Goal: Task Accomplishment & Management: Complete application form

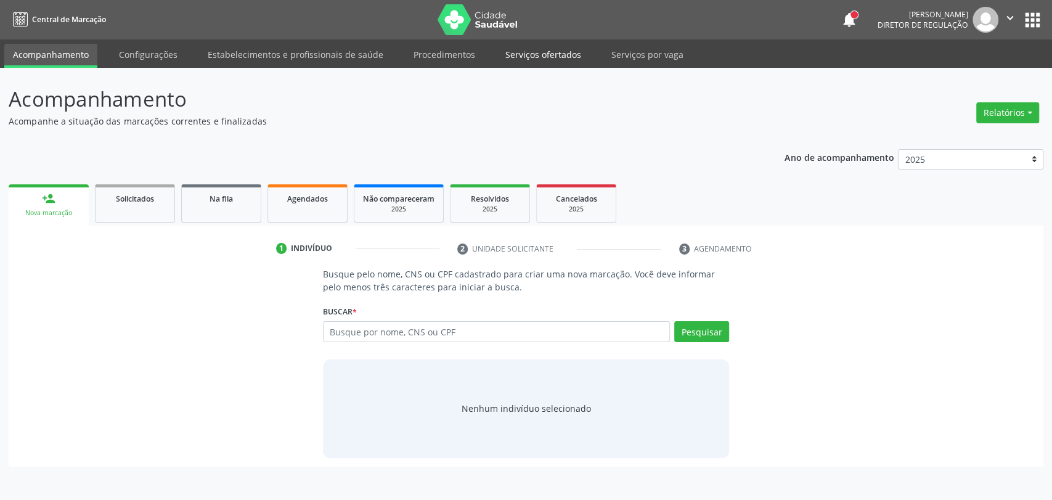
click at [532, 51] on link "Serviços ofertados" at bounding box center [543, 55] width 93 height 22
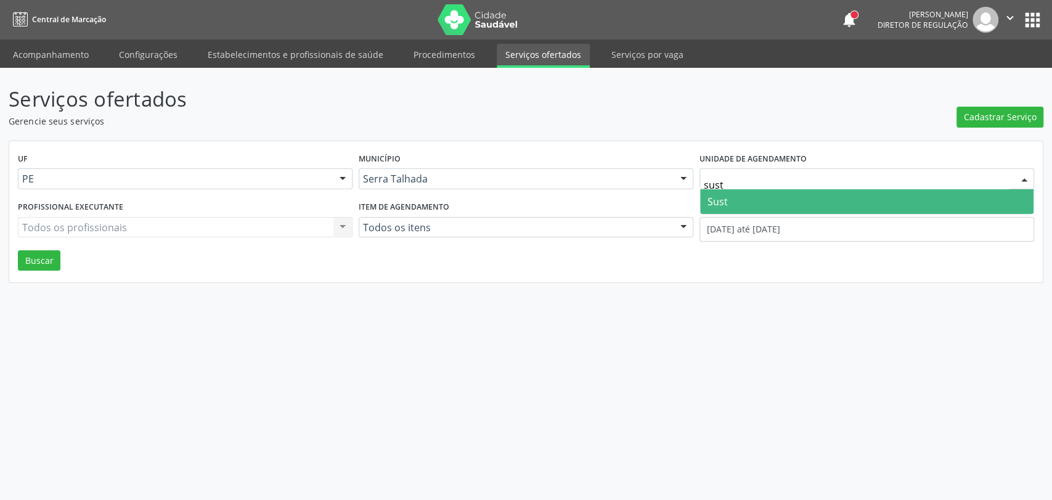
click at [778, 203] on span "Sust" at bounding box center [866, 201] width 333 height 25
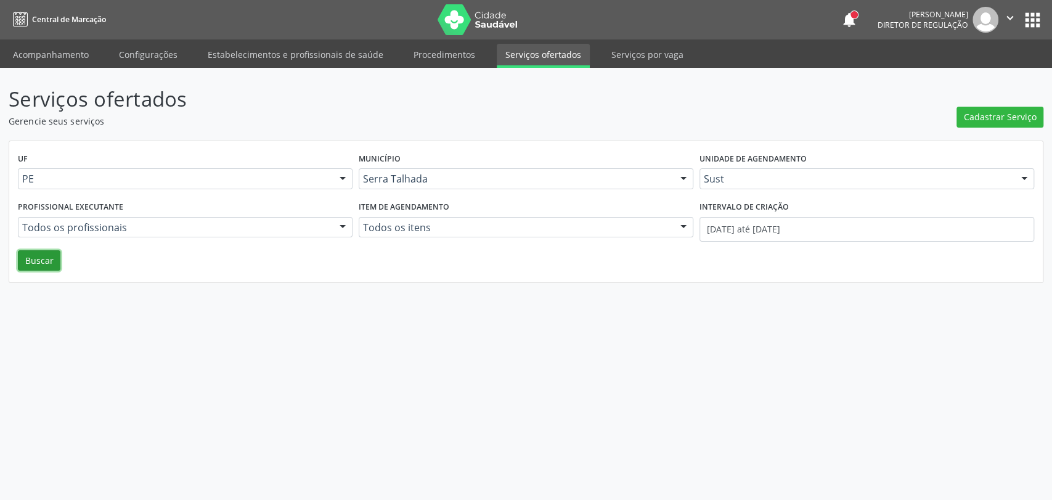
click at [38, 263] on button "Buscar" at bounding box center [39, 260] width 43 height 21
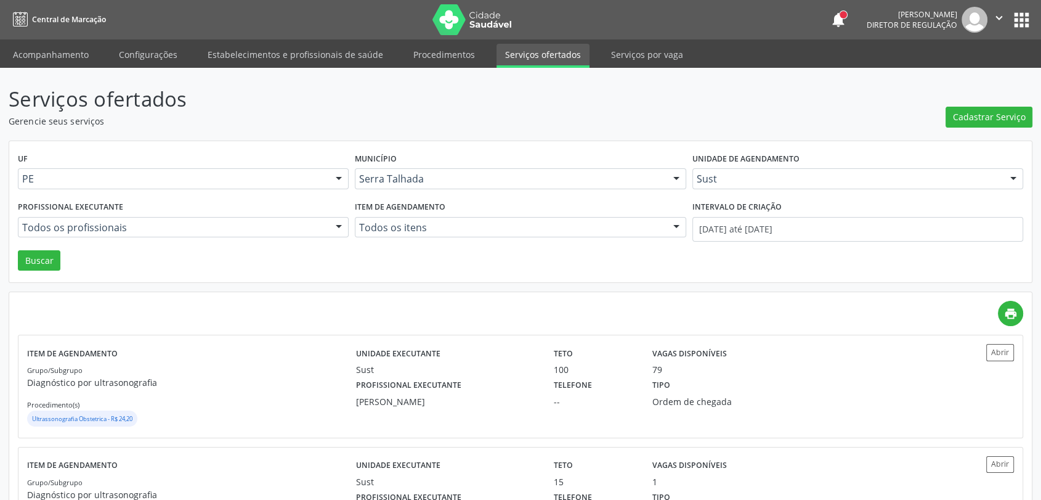
scroll to position [75, 0]
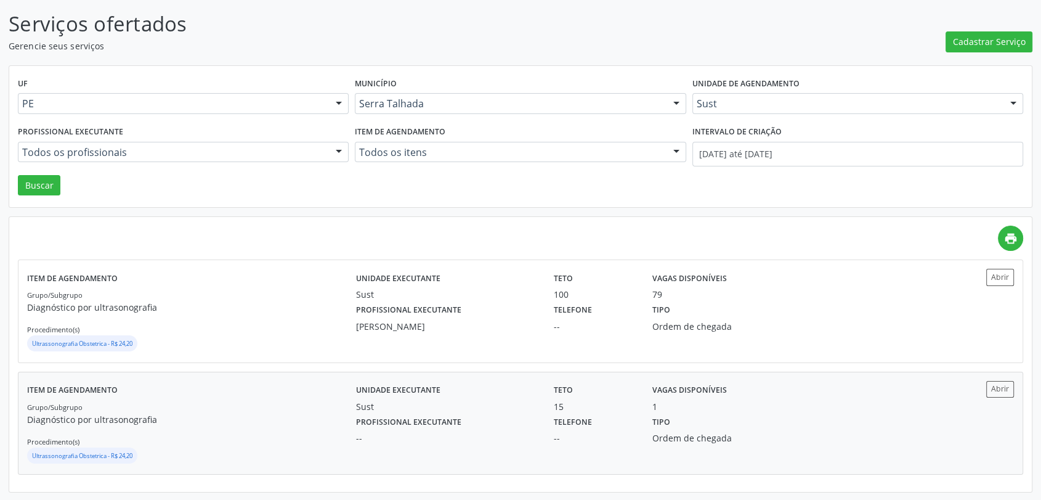
click at [701, 425] on div "Tipo Ordem de chegada" at bounding box center [718, 429] width 149 height 32
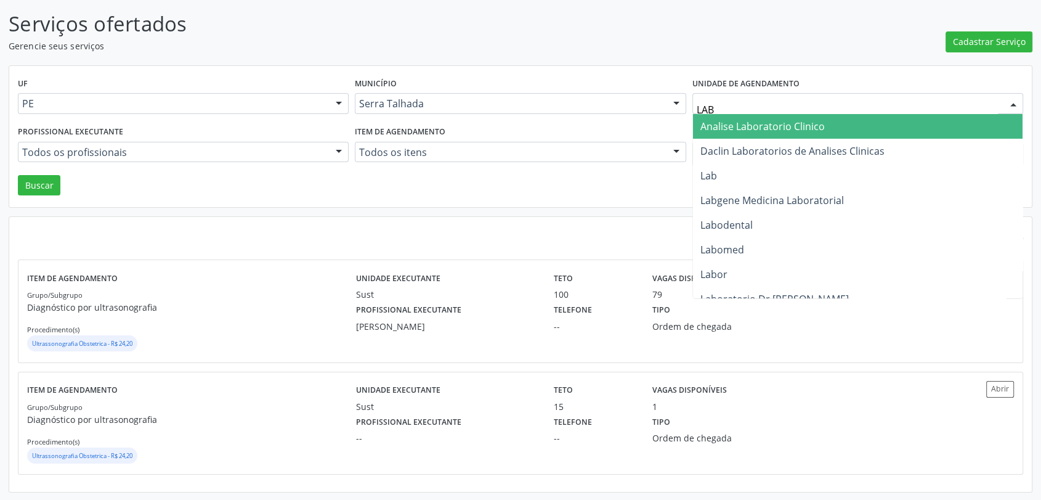
type input "LABG"
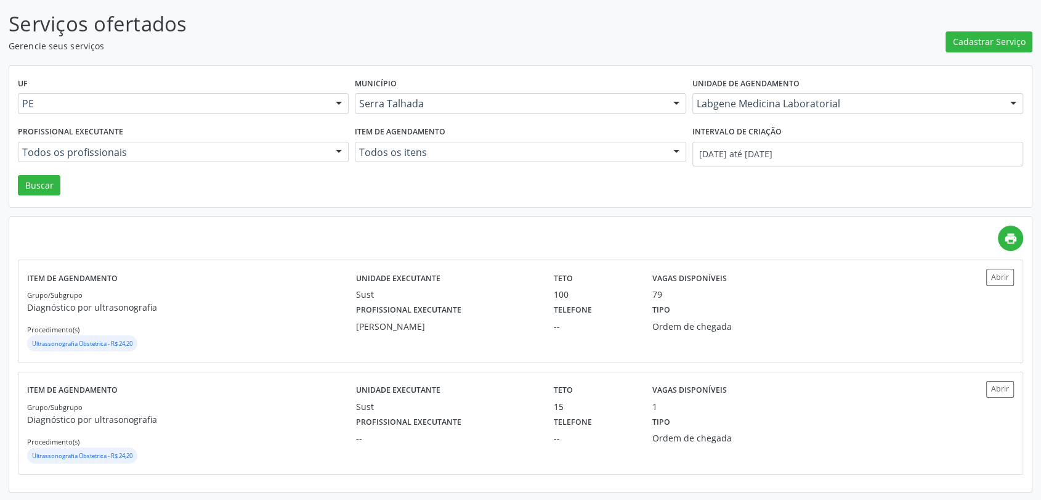
click at [59, 190] on div "UF PE PE Nenhum resultado encontrado para: " " Não há nenhuma opção para ser ex…" at bounding box center [520, 137] width 1023 height 142
click at [46, 190] on button "Buscar" at bounding box center [39, 185] width 43 height 21
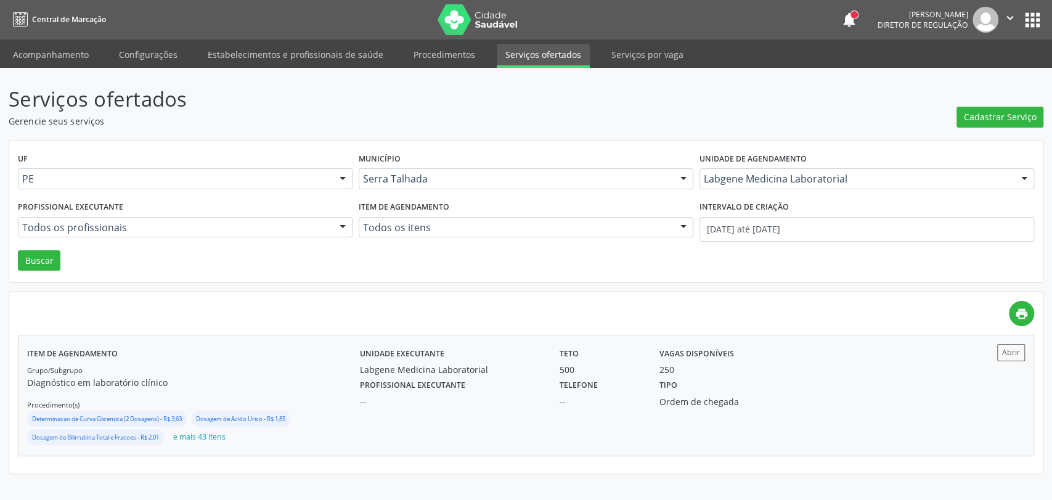
click at [544, 376] on div "Profissional executante --" at bounding box center [451, 392] width 200 height 32
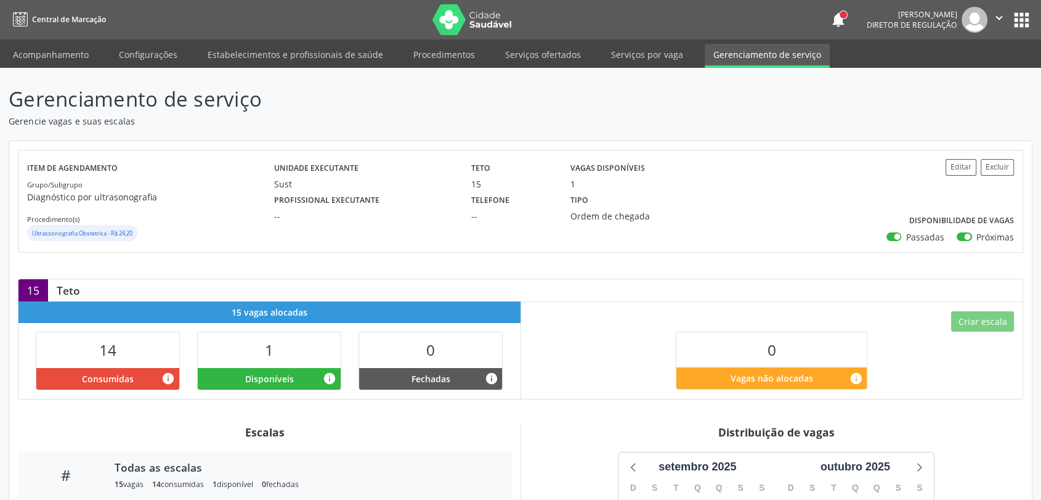
click at [962, 154] on div "Item de agendamento Grupo/Subgrupo Diagnóstico por ultrasonografia Procedimento…" at bounding box center [520, 201] width 1004 height 102
click at [958, 170] on button "Editar" at bounding box center [961, 167] width 31 height 17
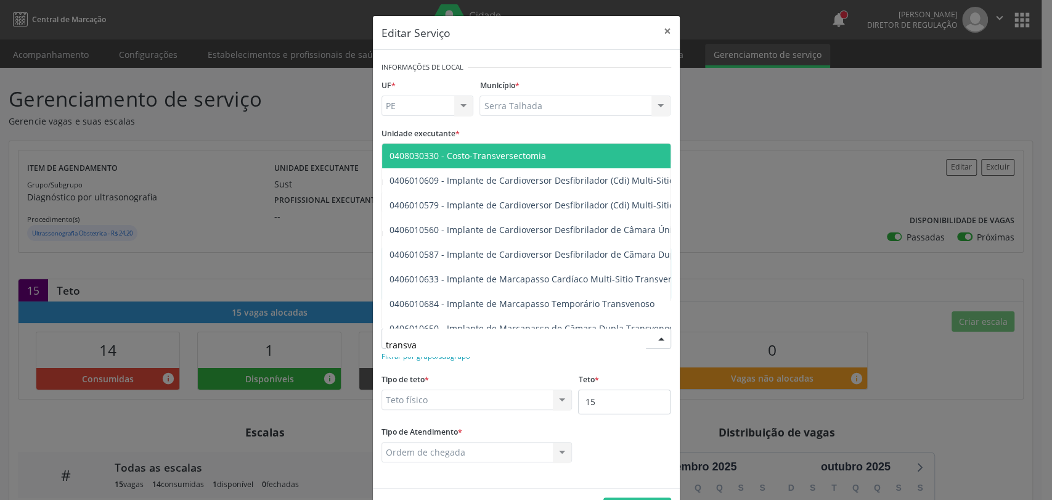
type input "transvag"
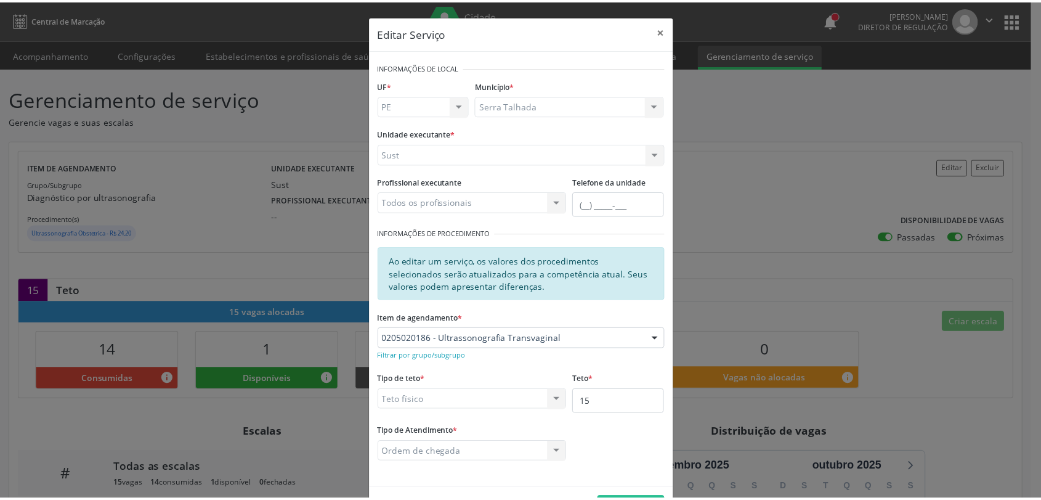
scroll to position [42, 0]
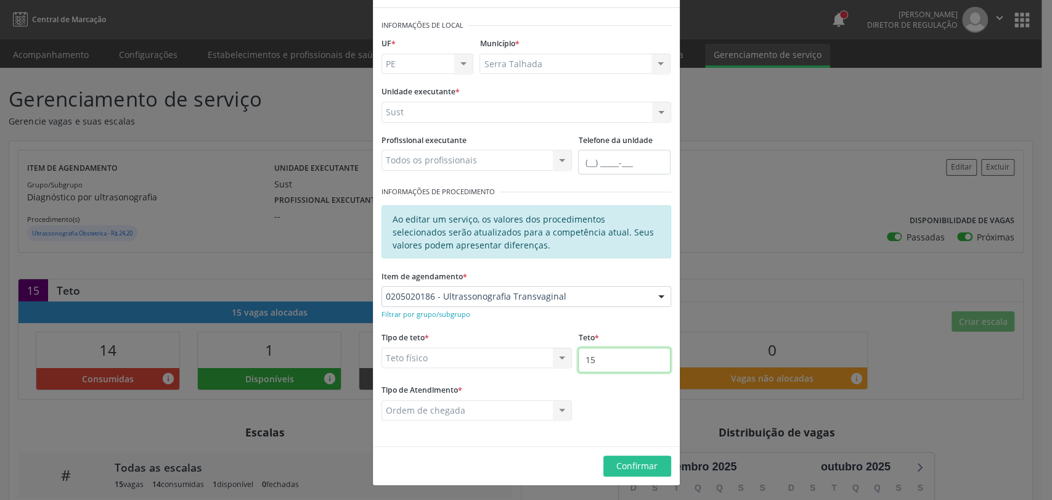
click at [621, 363] on input "15" at bounding box center [624, 360] width 92 height 25
type input "16"
click at [635, 478] on footer "Confirmar" at bounding box center [526, 465] width 307 height 39
click at [633, 465] on span "Confirmar" at bounding box center [636, 466] width 41 height 12
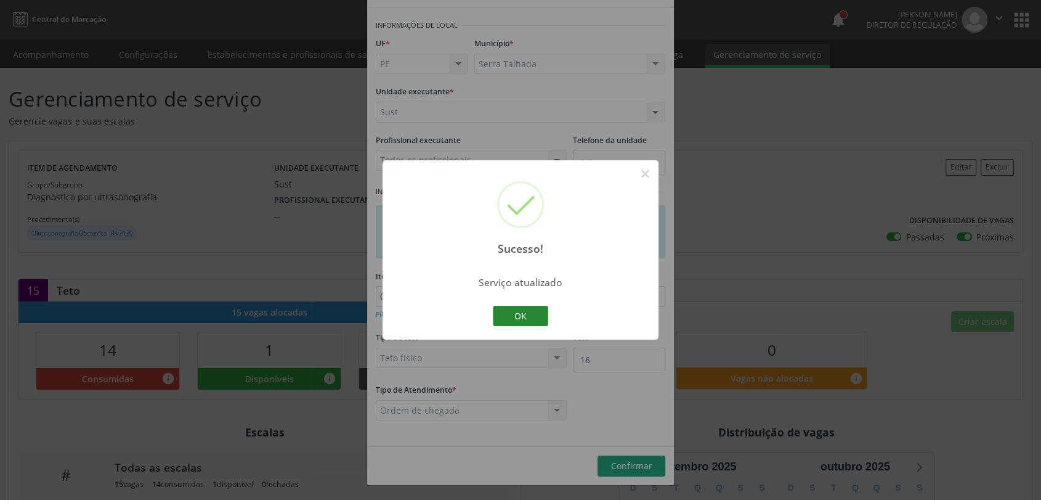
click at [532, 319] on button "OK" at bounding box center [520, 316] width 55 height 21
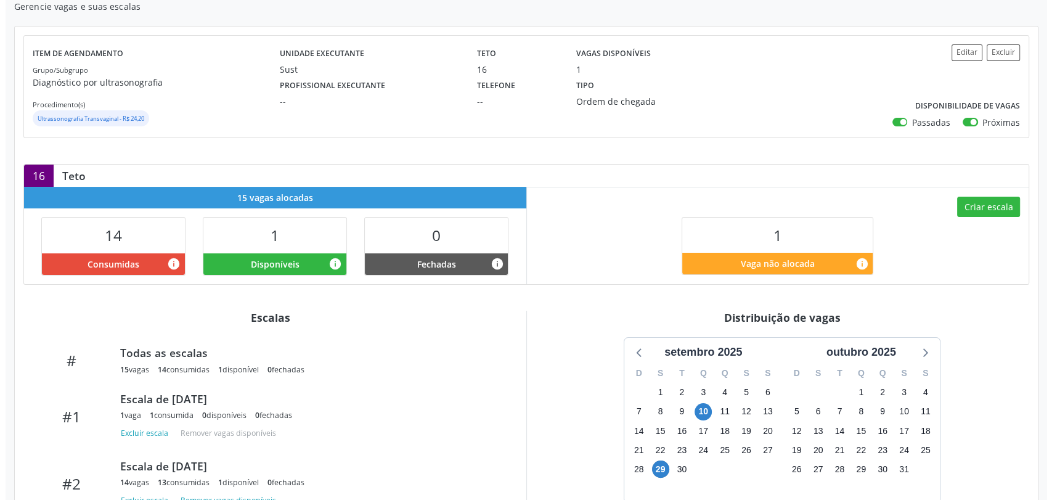
scroll to position [137, 0]
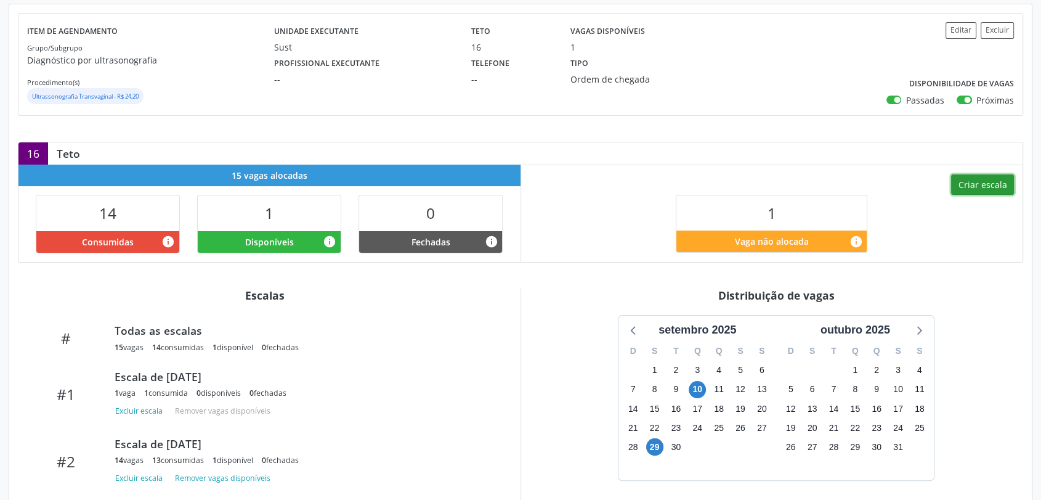
click at [1006, 192] on button "Criar escala" at bounding box center [982, 184] width 63 height 21
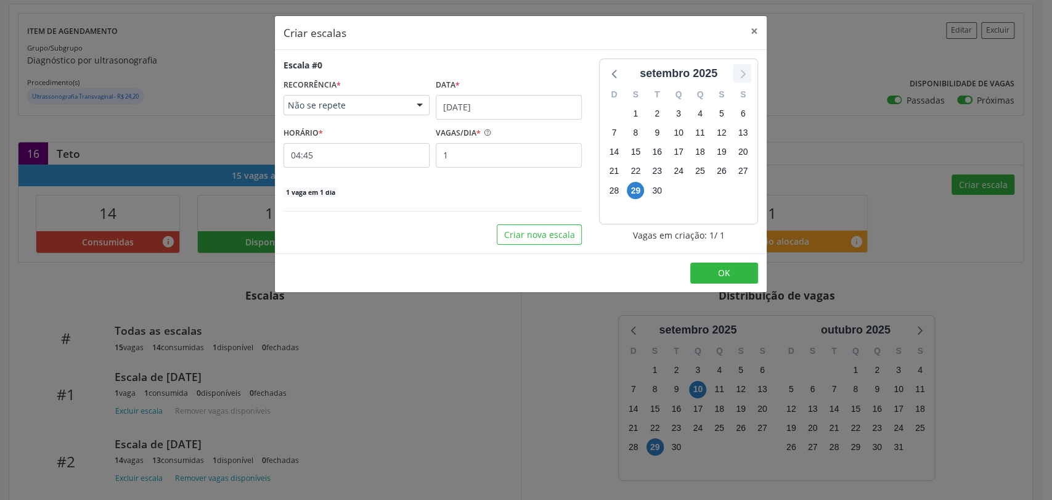
click at [741, 65] on icon at bounding box center [742, 73] width 16 height 16
click at [632, 128] on span "6" at bounding box center [635, 132] width 17 height 17
click at [520, 100] on input "29/09/2025" at bounding box center [509, 107] width 146 height 25
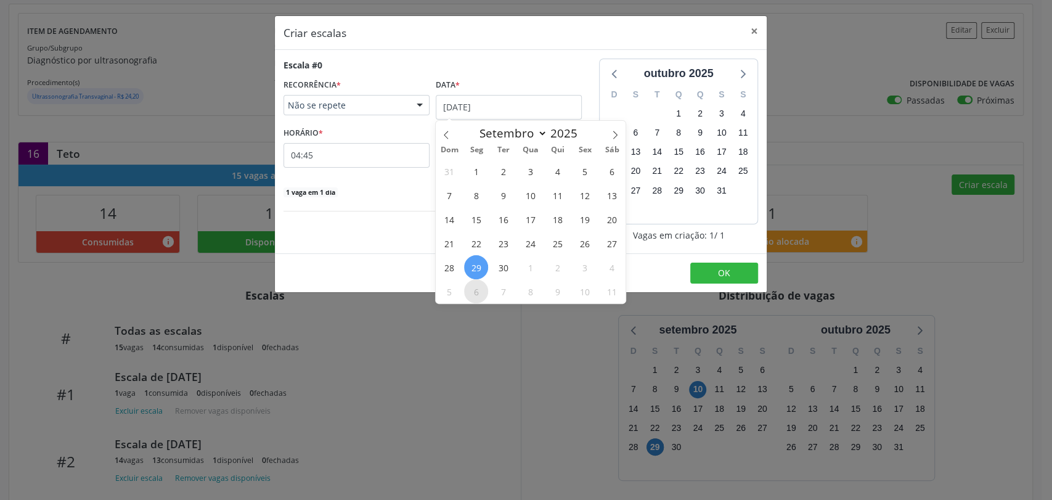
click at [481, 296] on span "6" at bounding box center [476, 291] width 24 height 24
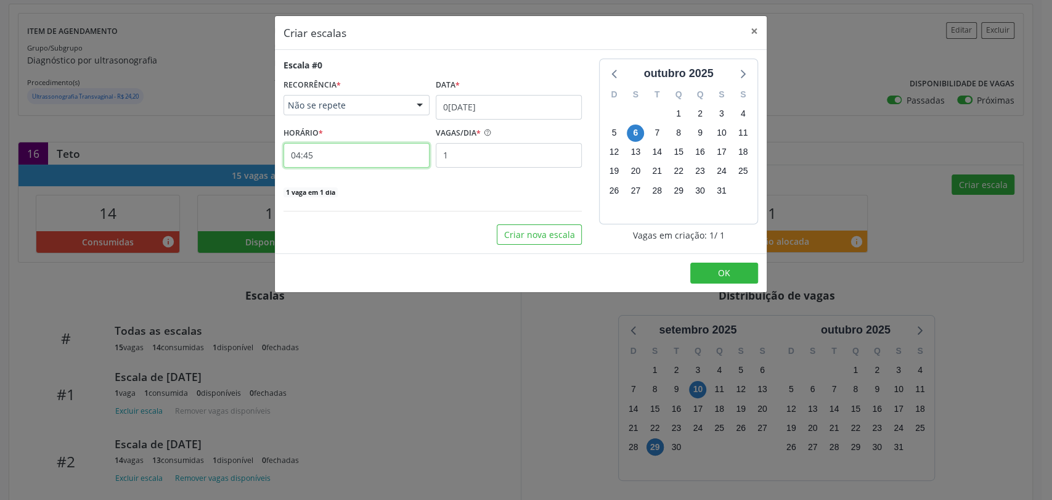
click at [317, 157] on input "04:45" at bounding box center [356, 155] width 146 height 25
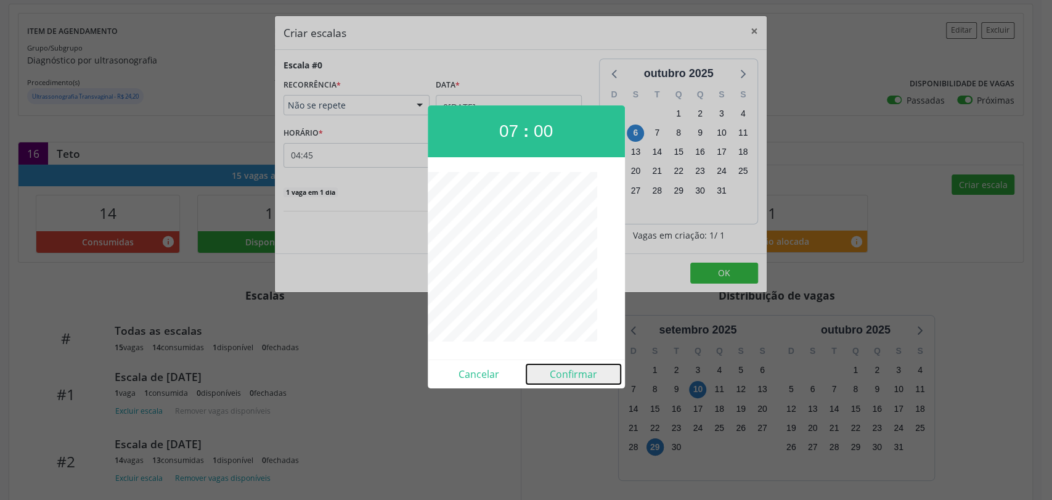
click at [583, 375] on button "Confirmar" at bounding box center [573, 374] width 94 height 20
type input "07:00"
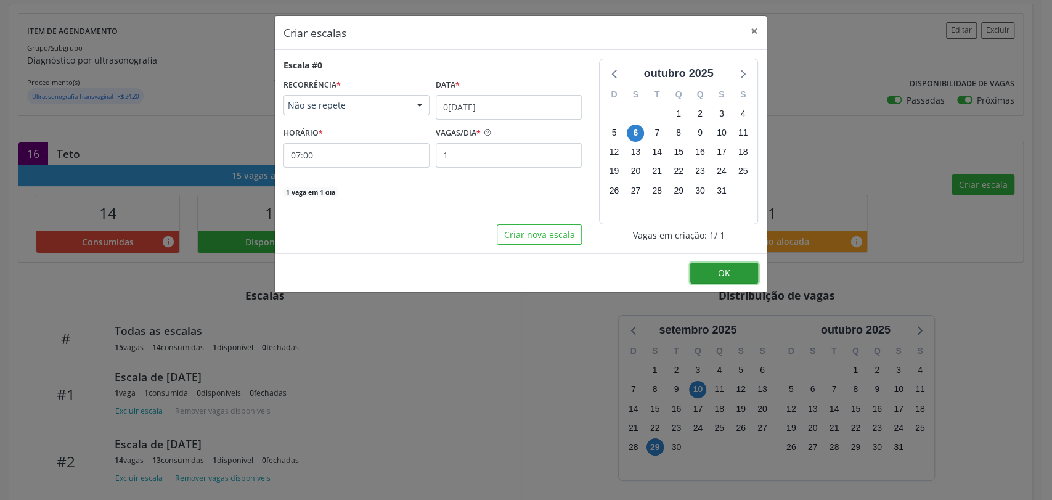
click at [710, 274] on button "OK" at bounding box center [724, 272] width 68 height 21
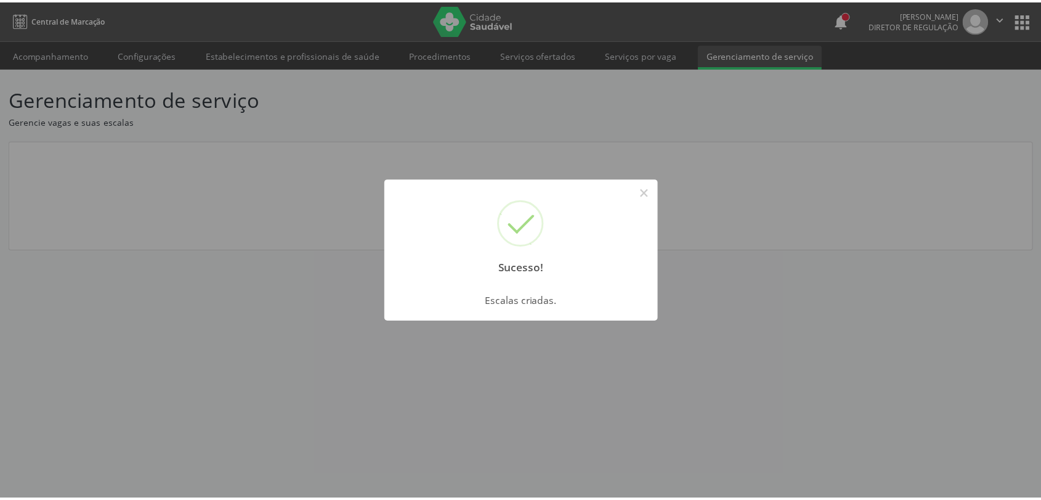
scroll to position [0, 0]
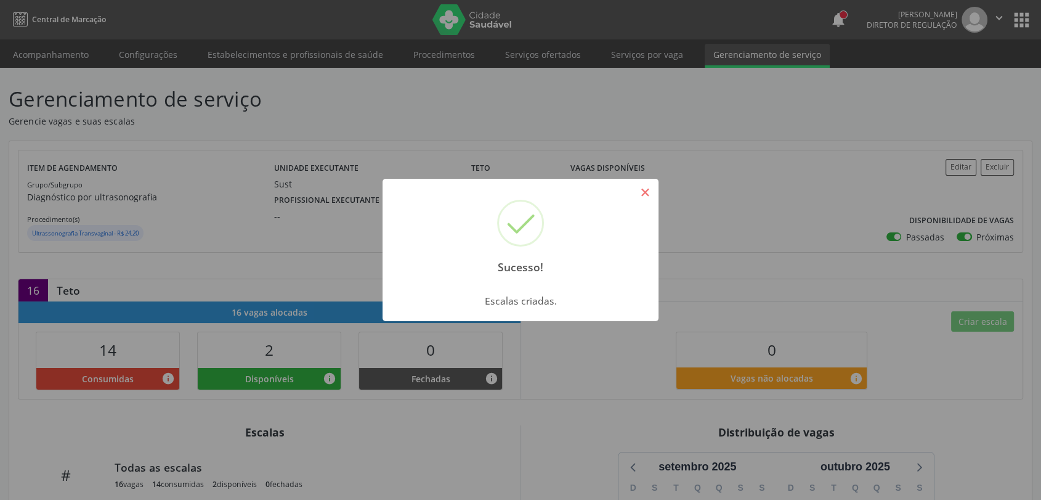
click at [641, 193] on button "×" at bounding box center [645, 192] width 21 height 21
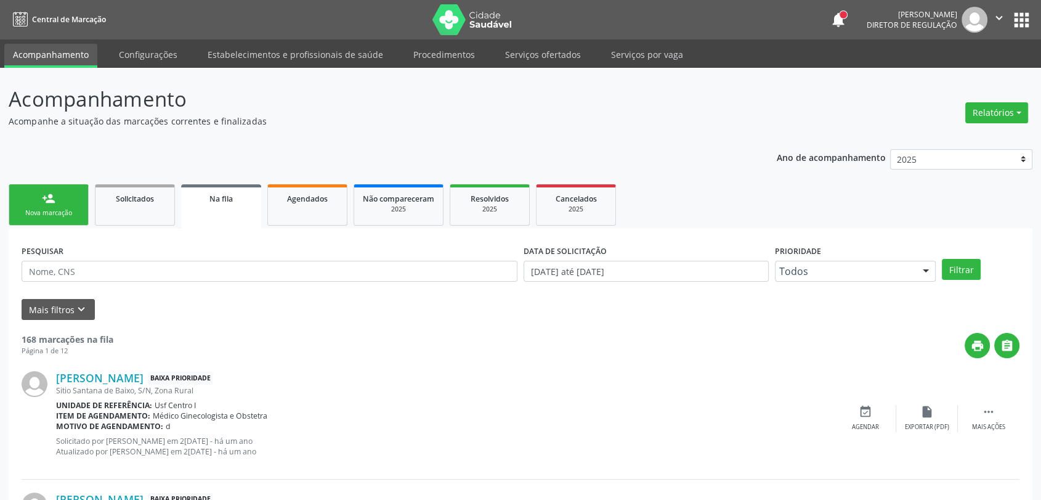
click at [65, 219] on link "person_add Nova marcação" at bounding box center [49, 204] width 80 height 41
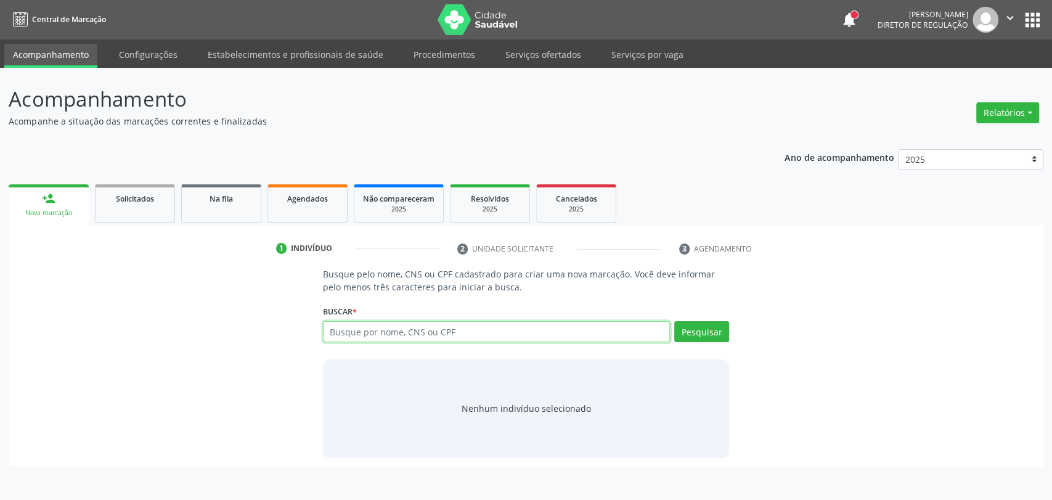
click at [385, 338] on input "text" at bounding box center [497, 331] width 348 height 21
type input "13257255446"
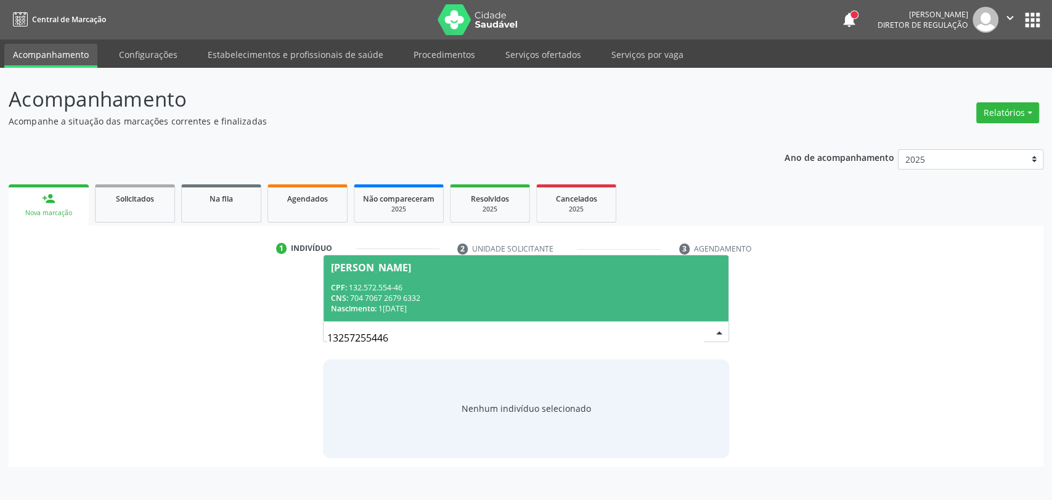
click at [540, 302] on div "CNS: 704 7067 2679 6332" at bounding box center [526, 298] width 391 height 10
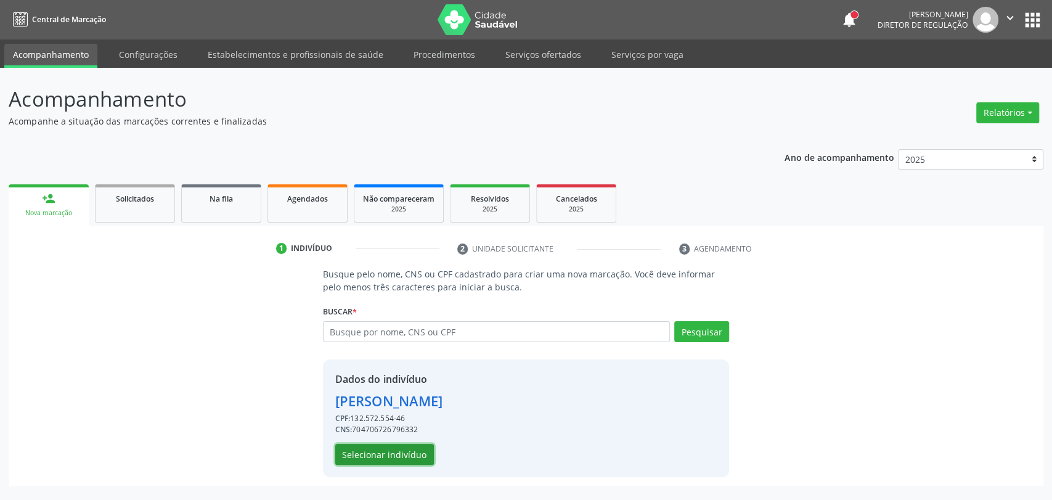
click at [402, 450] on button "Selecionar indivíduo" at bounding box center [384, 454] width 99 height 21
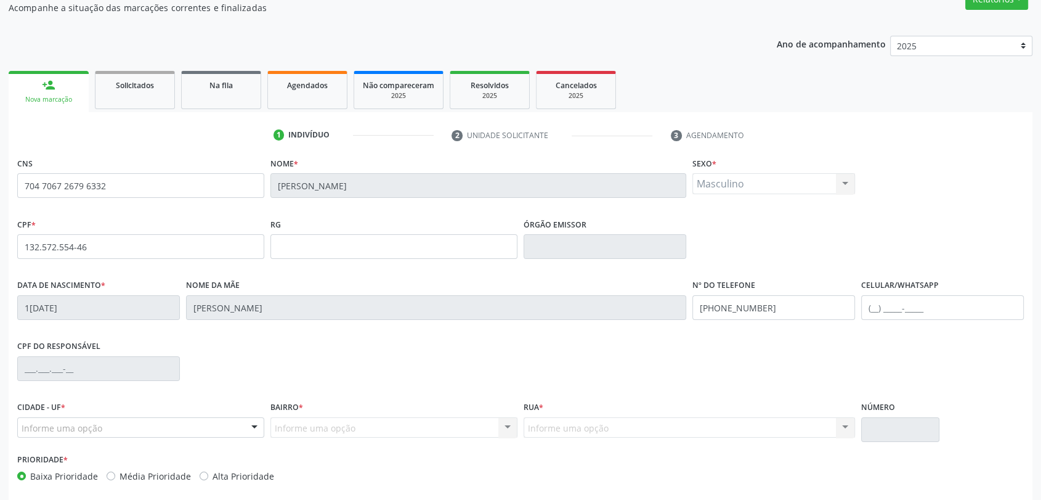
scroll to position [168, 0]
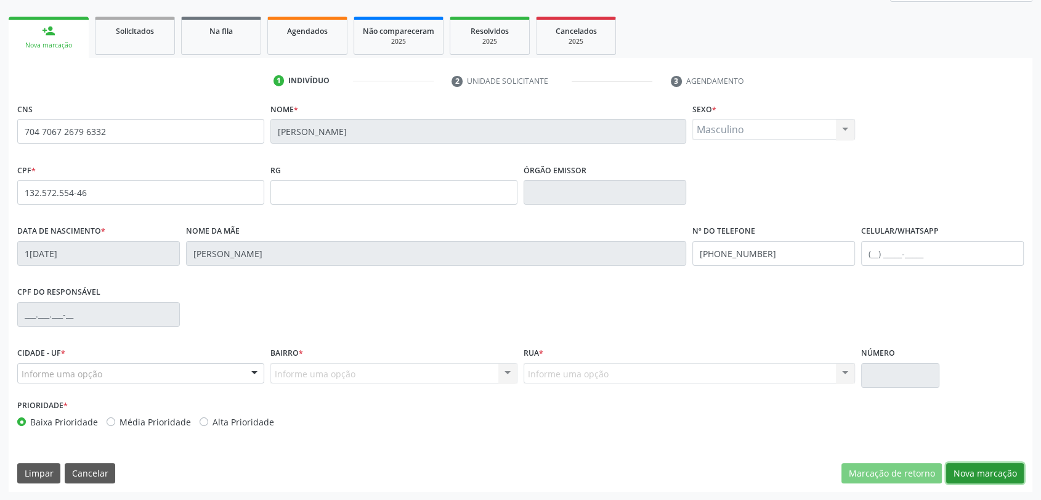
click at [982, 481] on button "Nova marcação" at bounding box center [985, 473] width 78 height 21
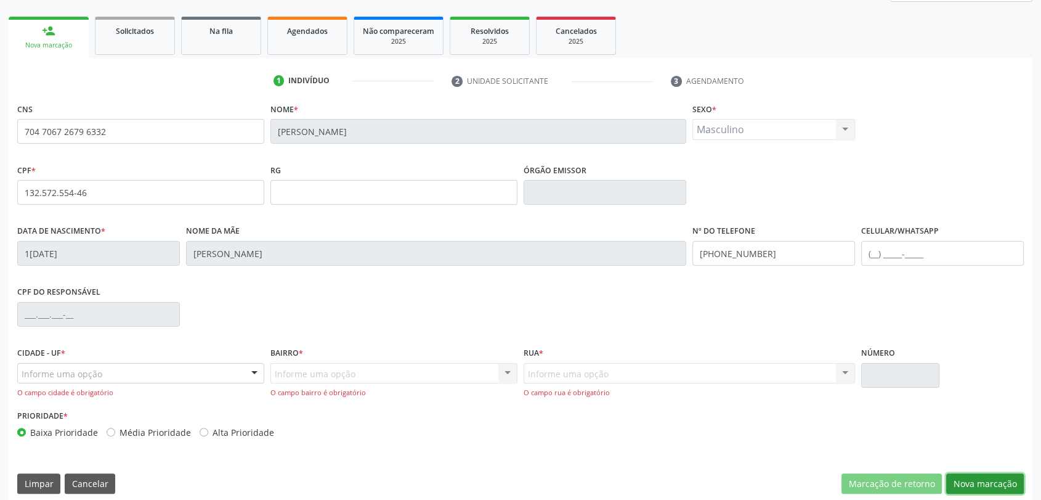
scroll to position [178, 0]
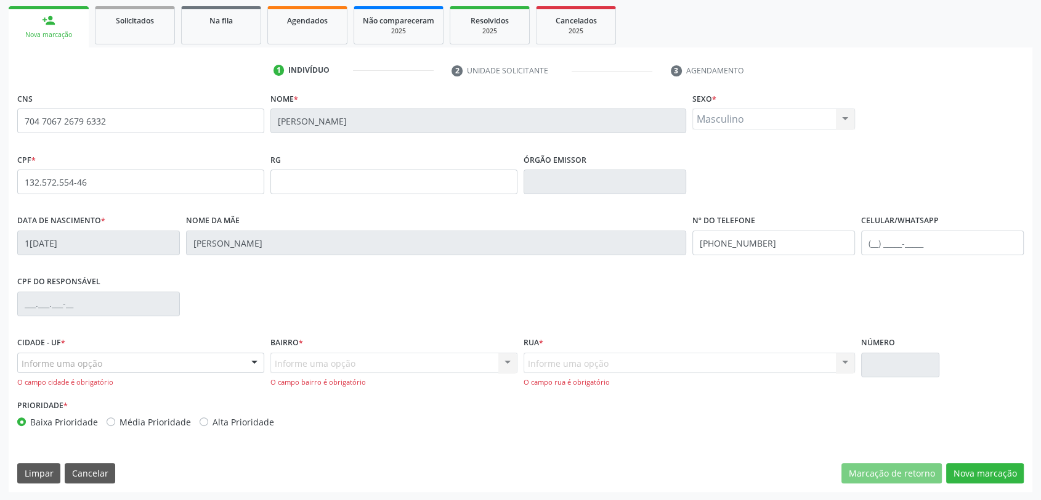
click at [145, 365] on div "Informe uma opção" at bounding box center [140, 362] width 247 height 21
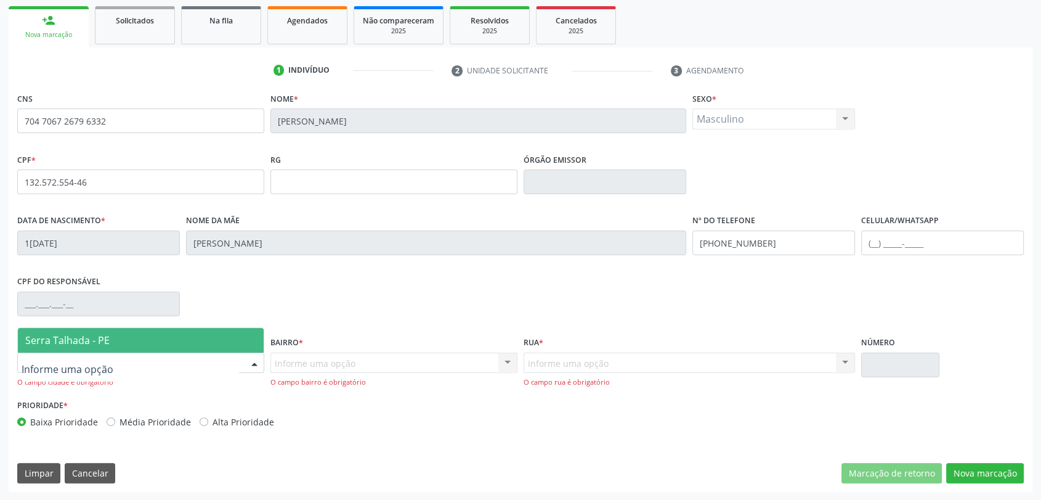
click at [142, 345] on span "Serra Talhada - PE" at bounding box center [141, 340] width 246 height 25
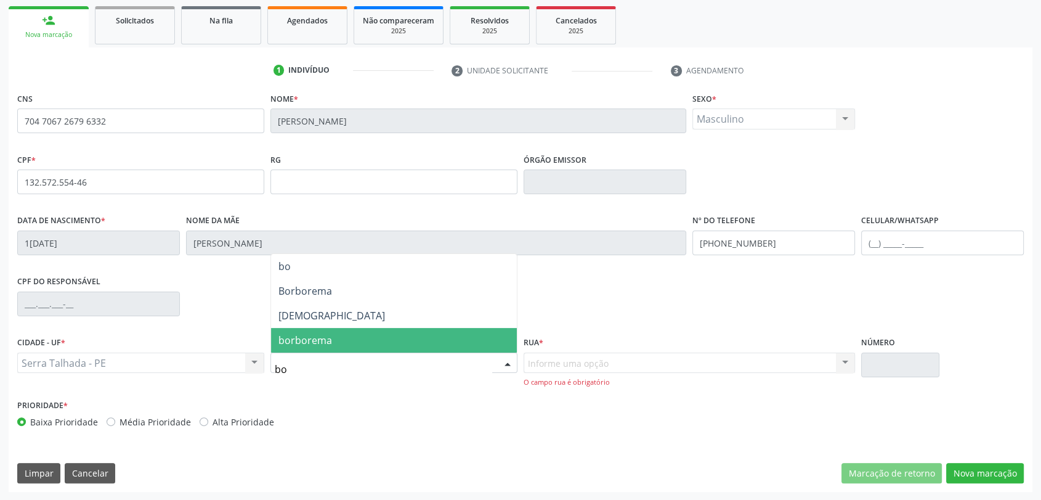
type input "bom"
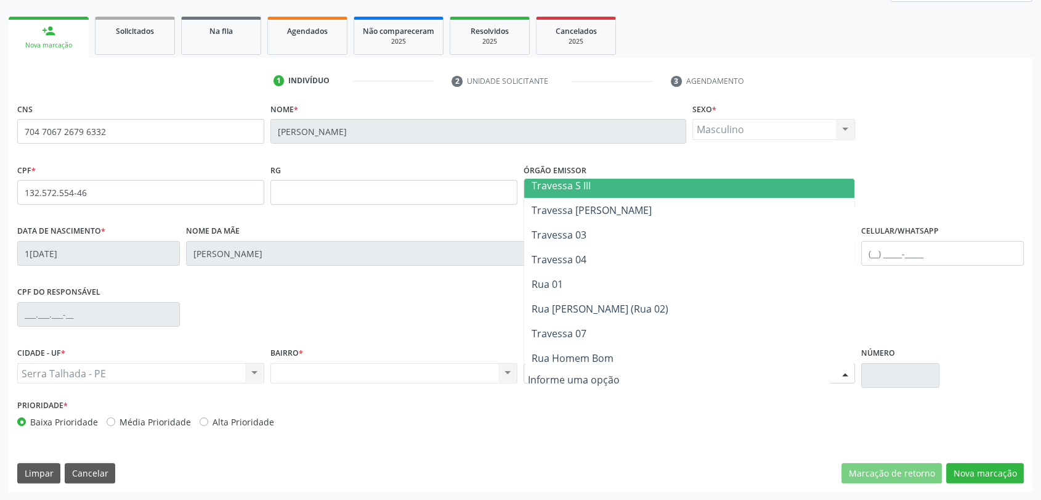
scroll to position [137, 0]
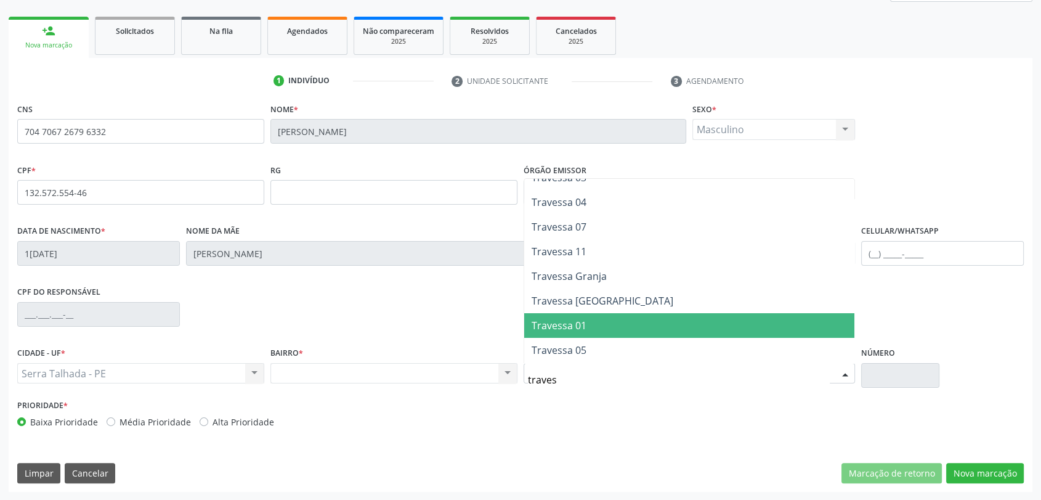
type input "travess"
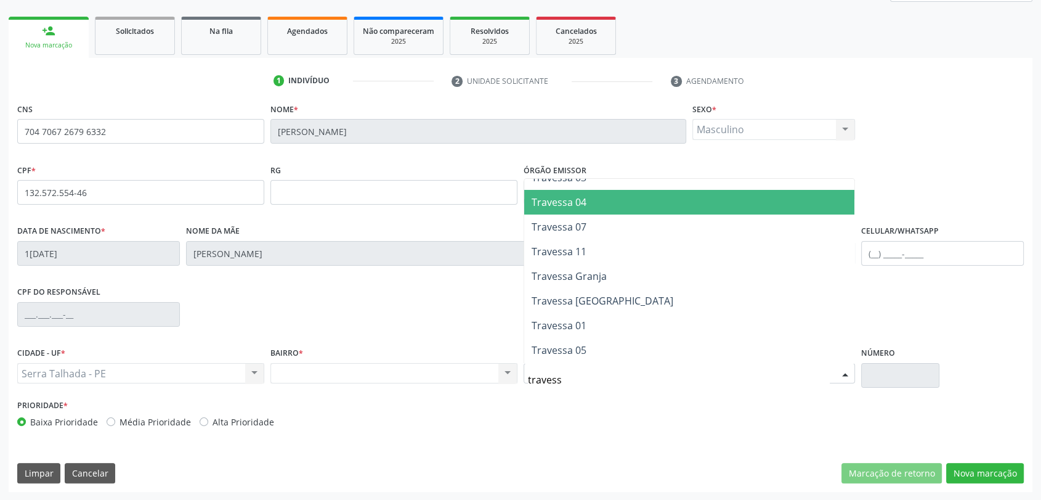
click at [577, 201] on span "Travessa 04" at bounding box center [559, 202] width 55 height 14
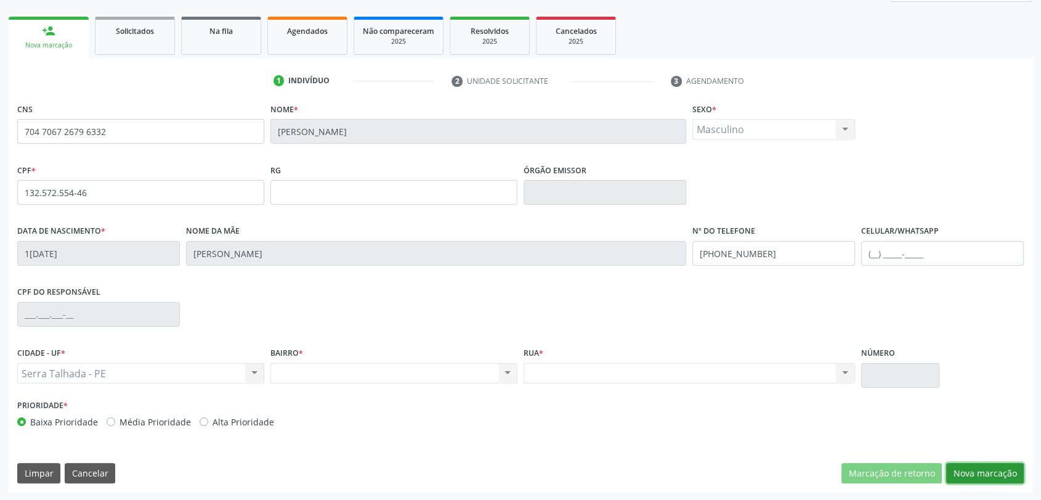
click at [983, 471] on button "Nova marcação" at bounding box center [985, 473] width 78 height 21
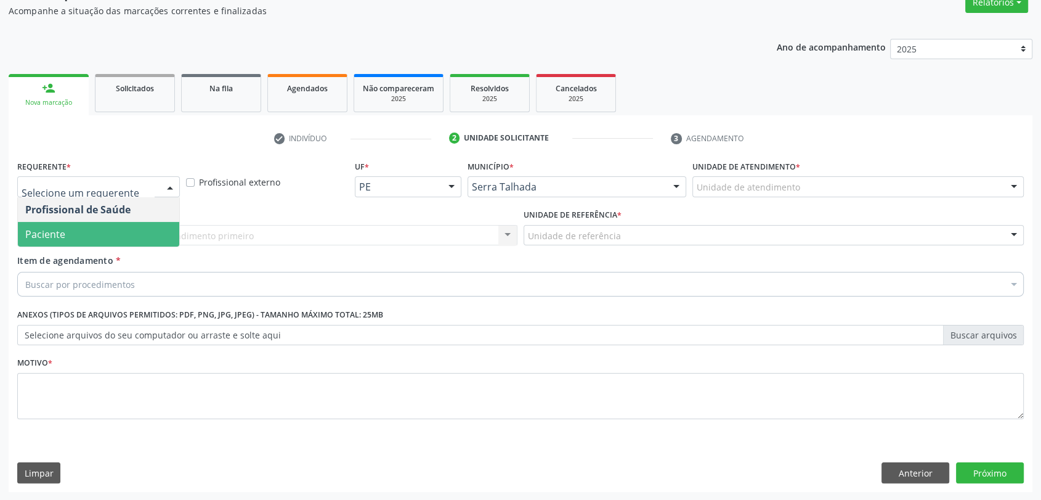
click at [55, 238] on span "Paciente" at bounding box center [45, 234] width 40 height 14
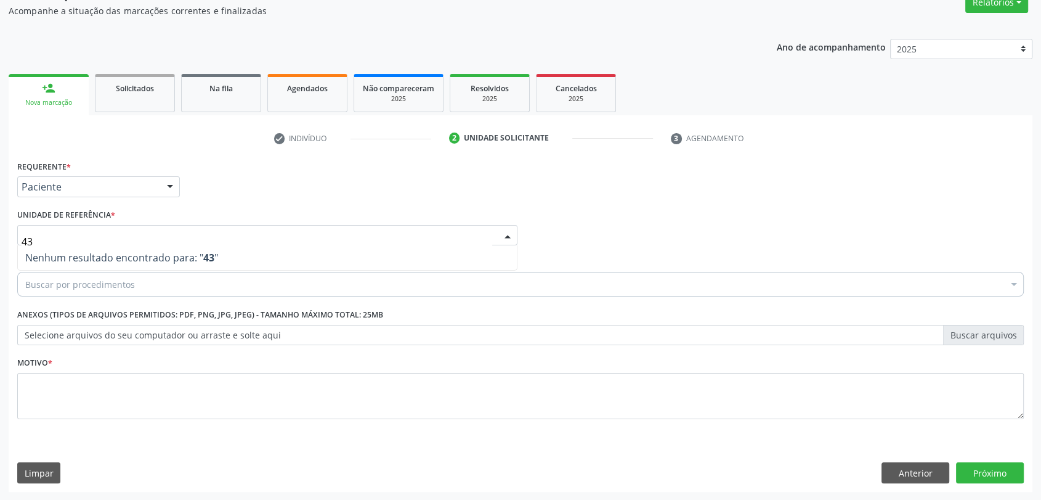
type input "4"
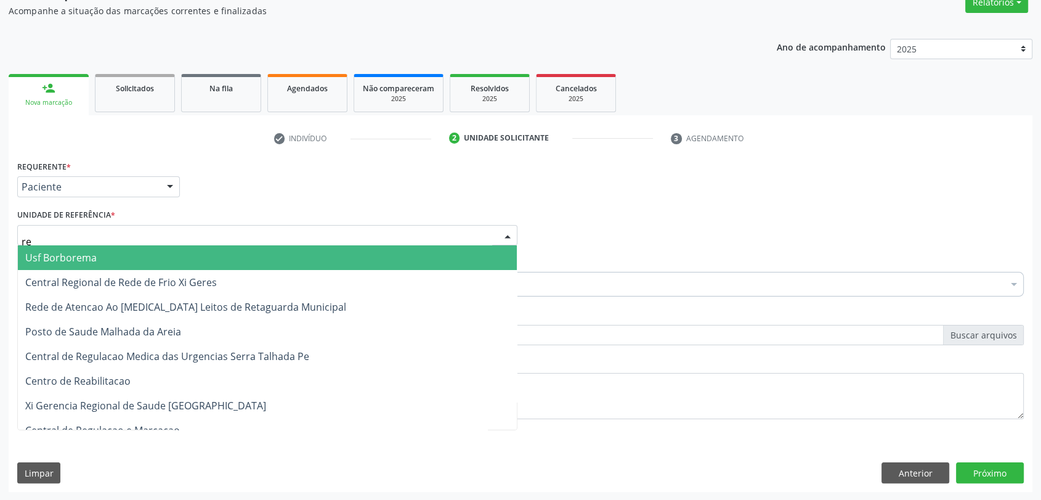
type input "rea"
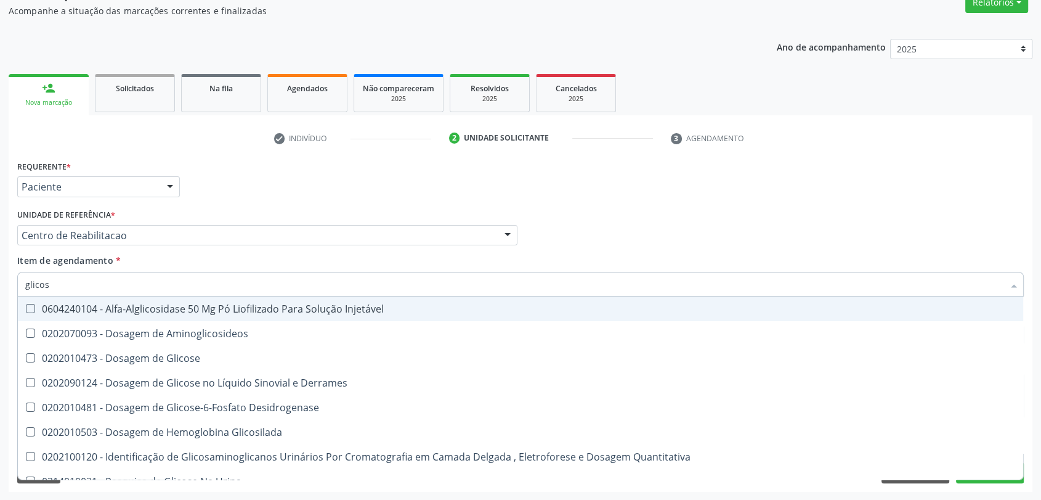
type input "glicose"
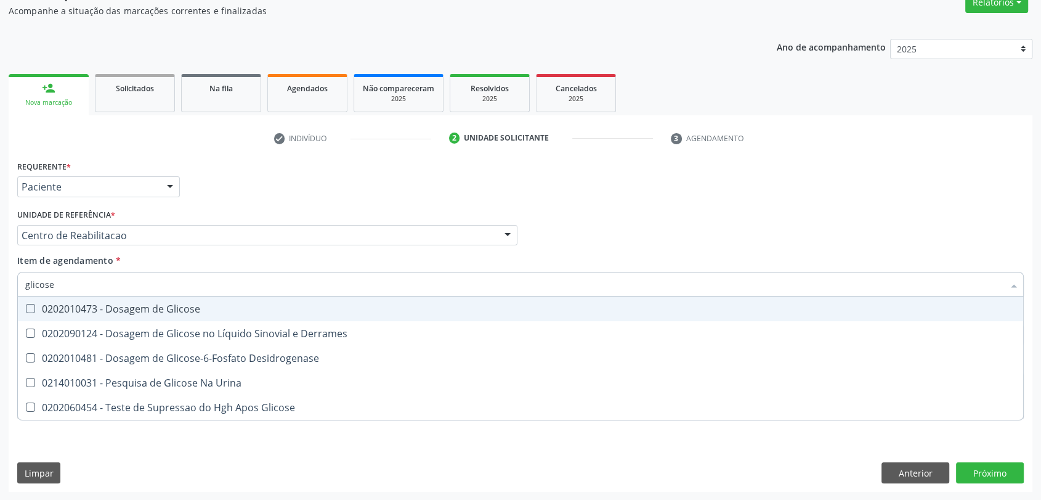
click at [76, 315] on span "0202010473 - Dosagem de Glicose" at bounding box center [521, 308] width 1006 height 25
checkbox Glicose "true"
click at [75, 290] on input "glicose" at bounding box center [514, 284] width 979 height 25
type input "a"
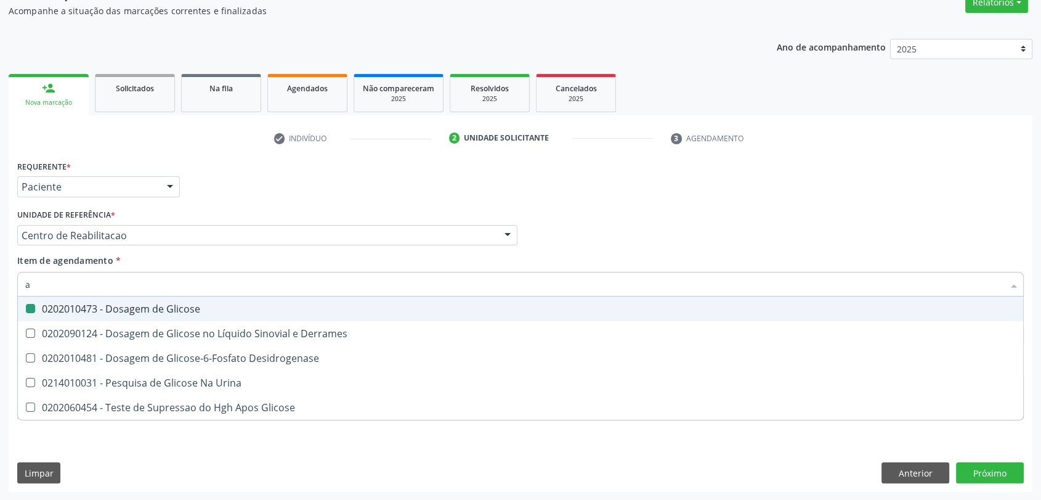
checkbox Glicose "false"
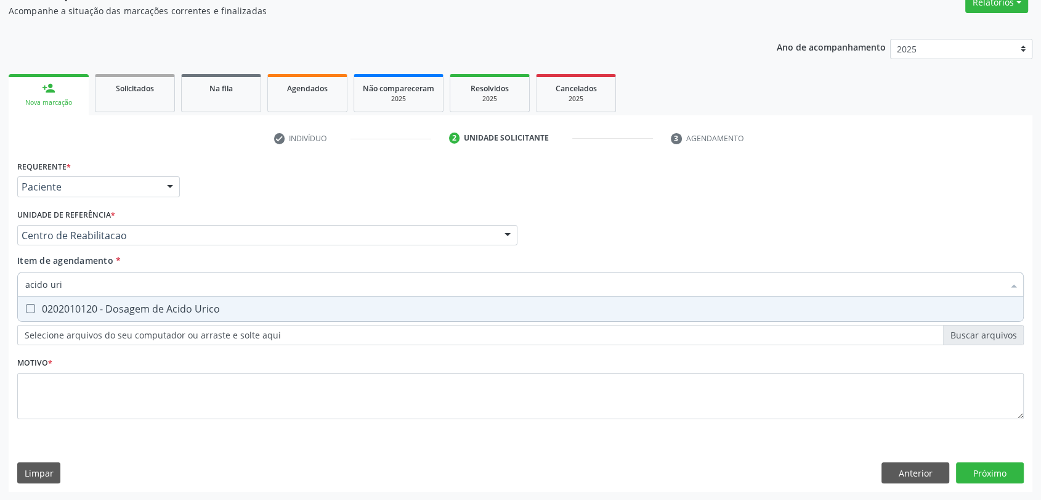
type input "acido uric"
click at [74, 312] on div "0202010120 - Dosagem de Acido Urico" at bounding box center [520, 309] width 991 height 10
checkbox Urico "true"
click at [75, 280] on input "acido uric" at bounding box center [514, 284] width 979 height 25
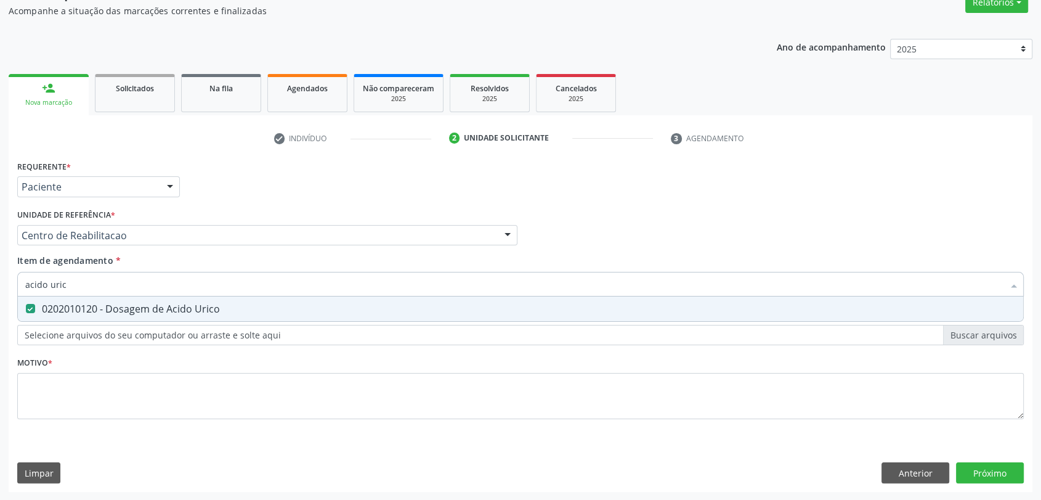
click at [75, 280] on input "acido uric" at bounding box center [514, 284] width 979 height 25
type input "c"
checkbox Urico "false"
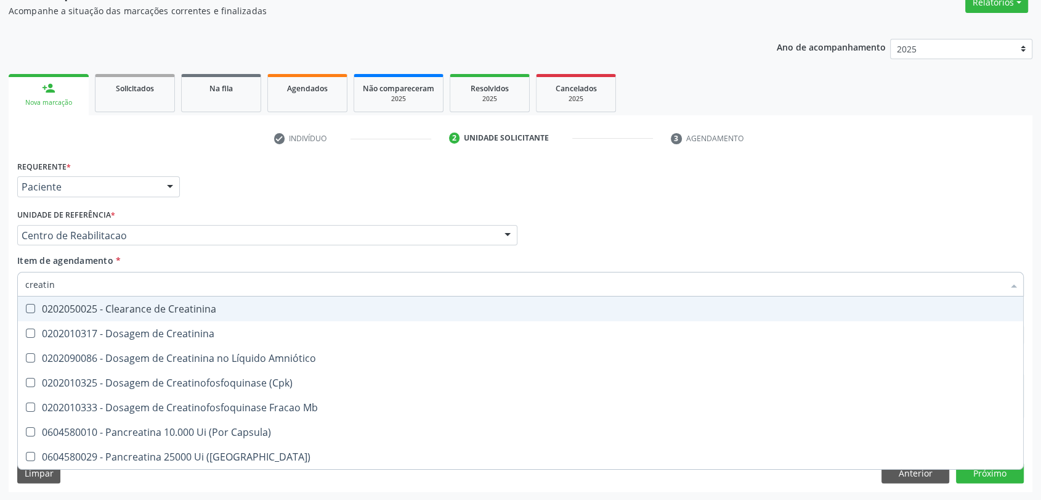
type input "creatini"
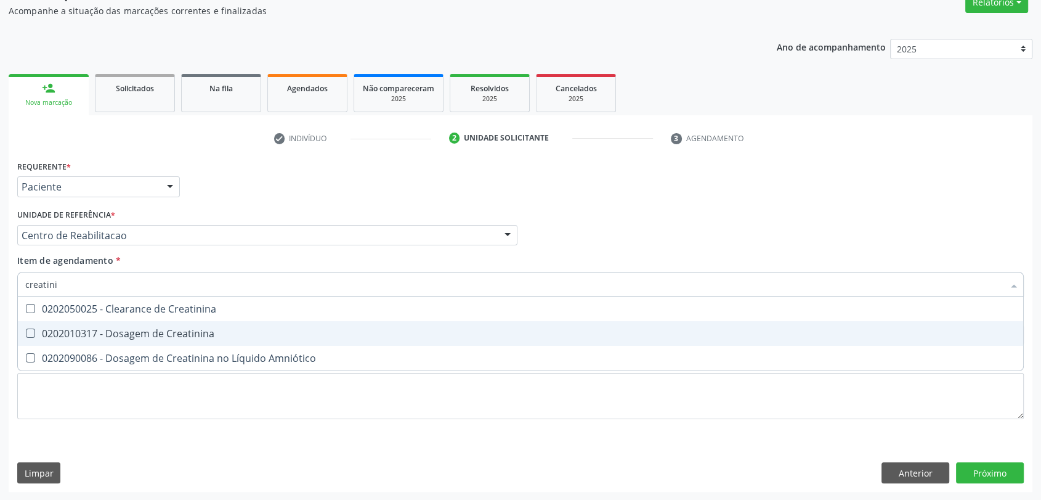
click at [93, 328] on div "0202010317 - Dosagem de Creatinina" at bounding box center [520, 333] width 991 height 10
checkbox Creatinina "true"
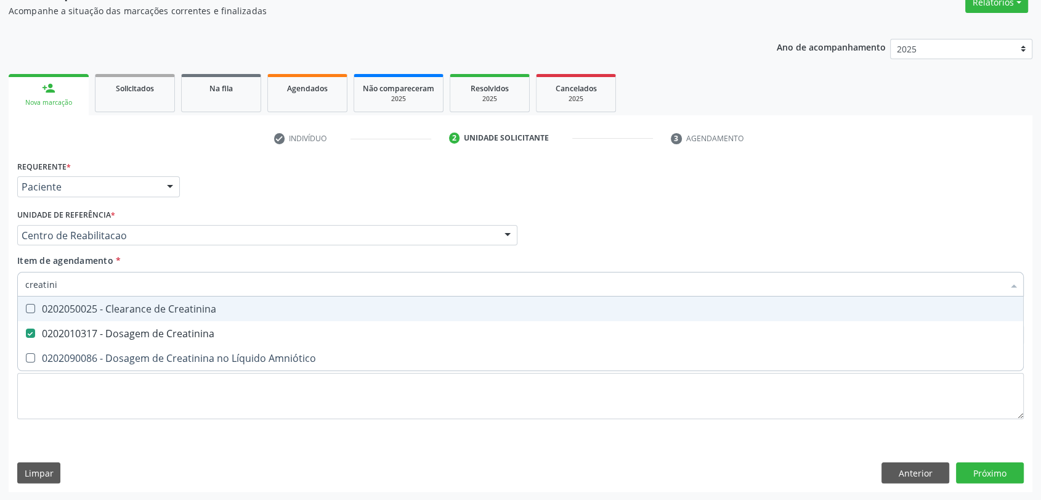
click at [91, 286] on input "creatini" at bounding box center [514, 284] width 979 height 25
type input "u"
checkbox Creatinina "false"
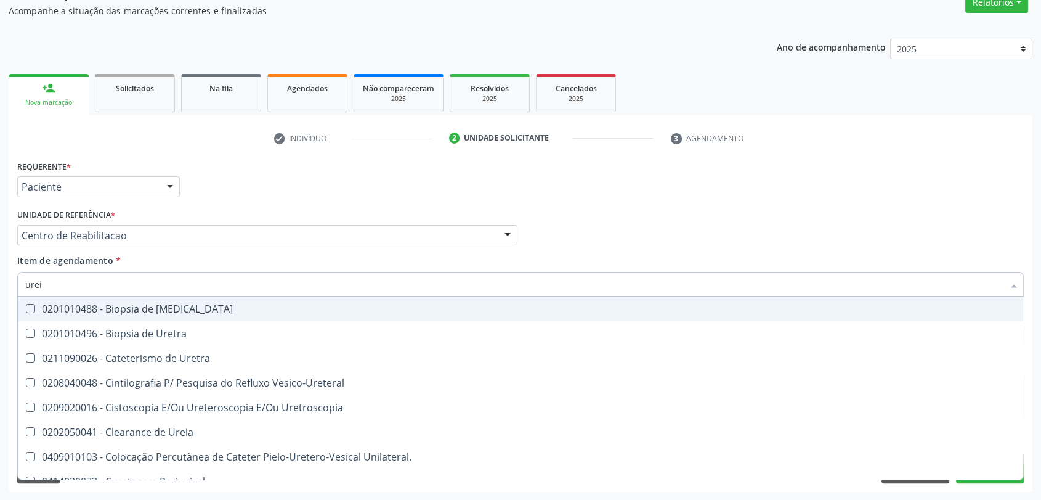
type input "ureia"
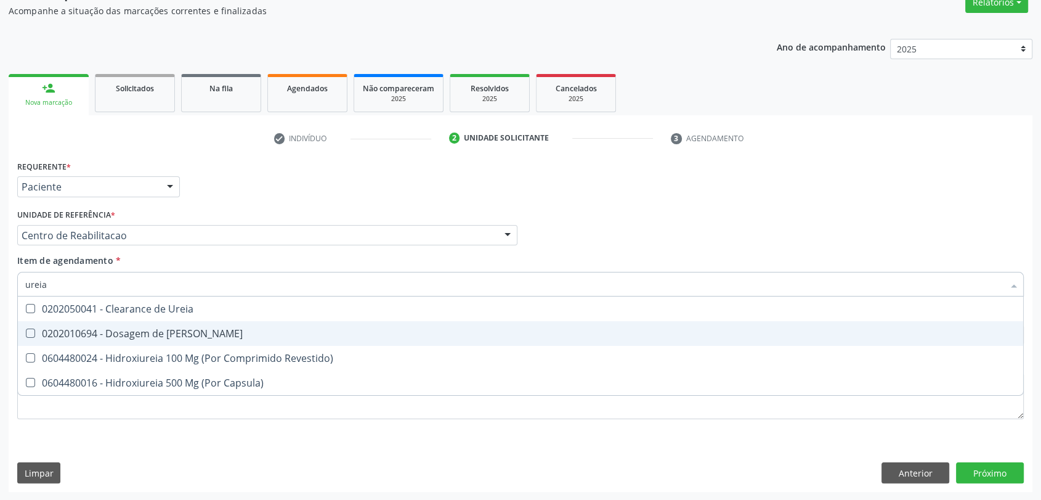
click at [91, 328] on div "0202010694 - Dosagem de [PERSON_NAME]" at bounding box center [520, 333] width 991 height 10
checkbox Ureia "true"
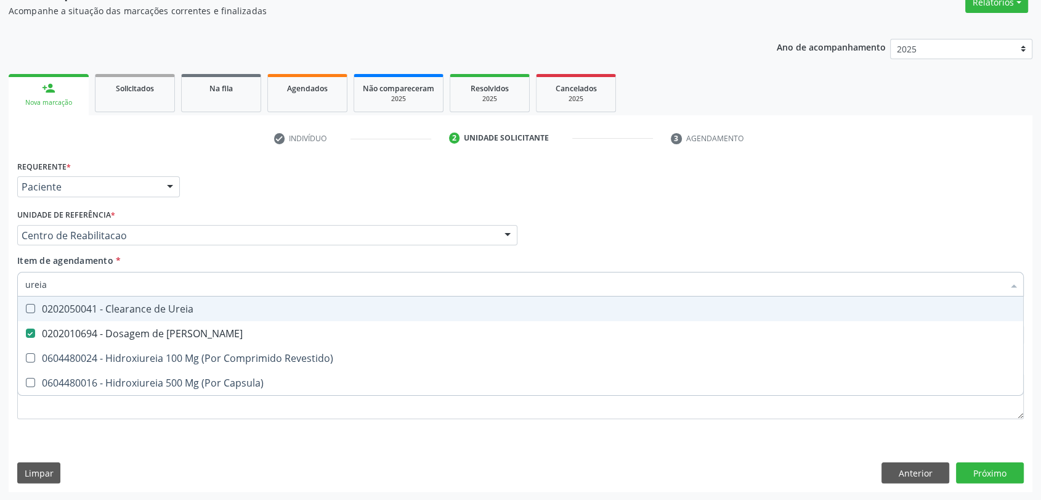
click at [88, 289] on input "ureia" at bounding box center [514, 284] width 979 height 25
checkbox Ureia "false"
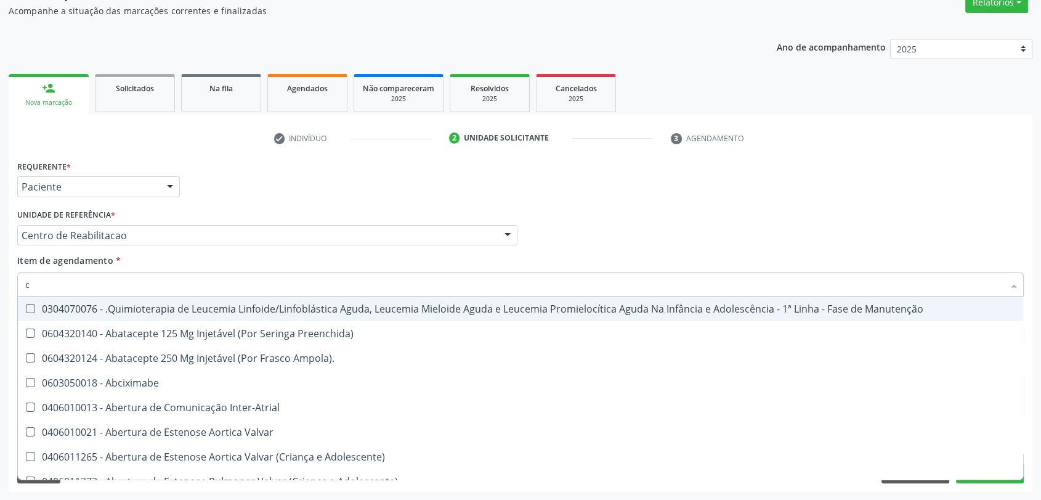
type input "co"
checkbox Coclear "true"
checkbox Tempo "true"
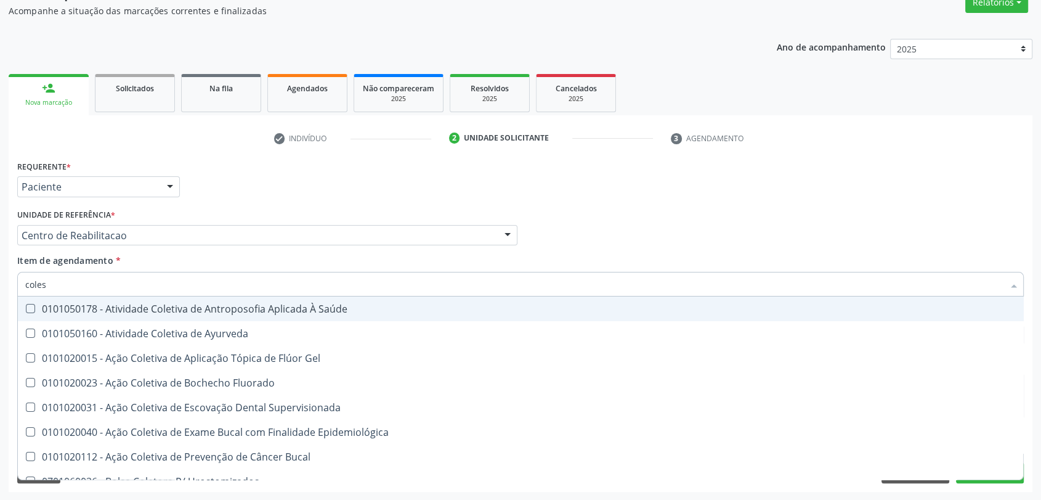
type input "colest"
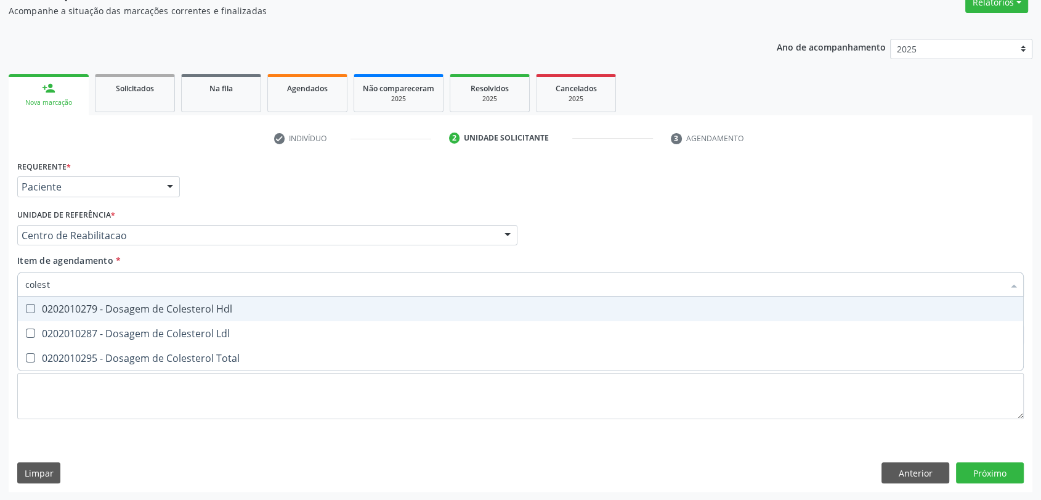
click at [91, 317] on span "0202010279 - Dosagem de Colesterol Hdl" at bounding box center [521, 308] width 1006 height 25
checkbox Hdl "true"
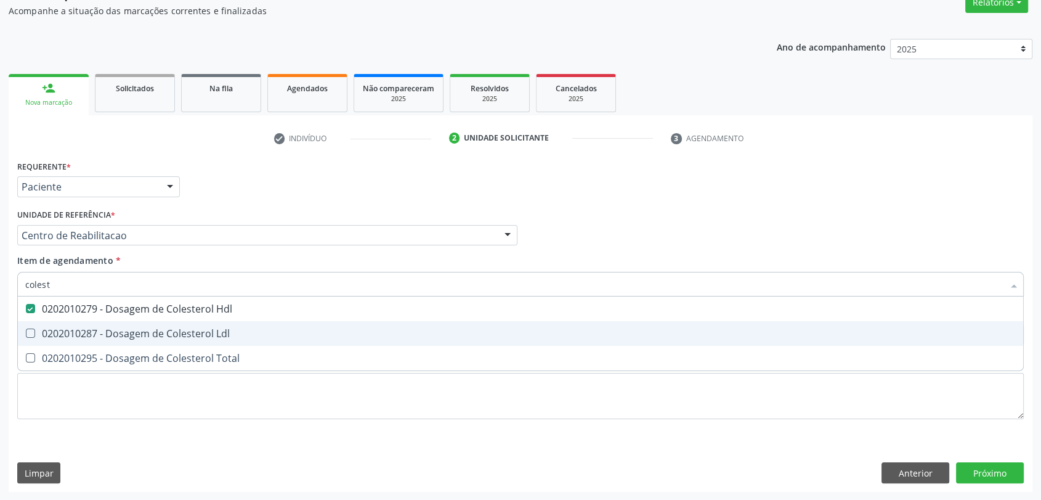
click at [88, 335] on div "0202010287 - Dosagem de Colesterol Ldl" at bounding box center [520, 333] width 991 height 10
checkbox Ldl "true"
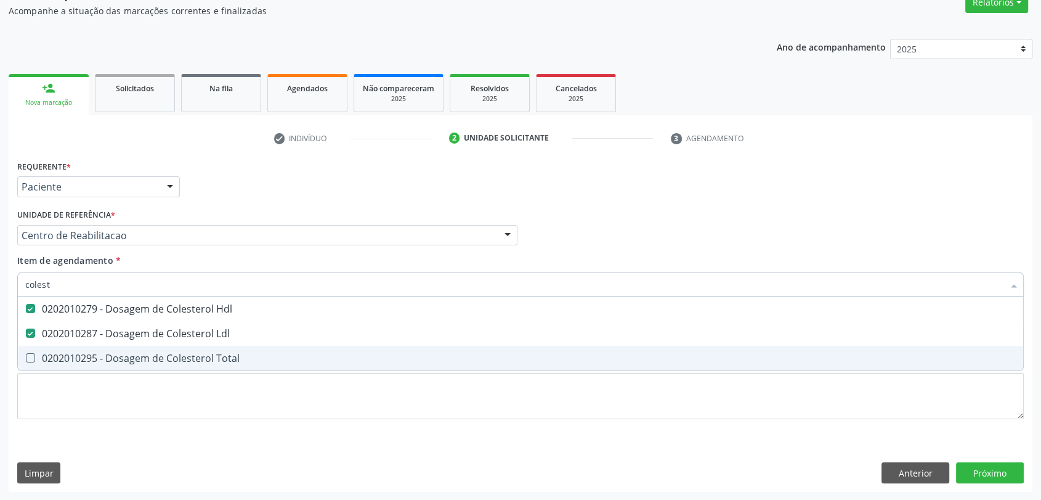
click at [86, 353] on div "0202010295 - Dosagem de Colesterol Total" at bounding box center [520, 358] width 991 height 10
checkbox Total "true"
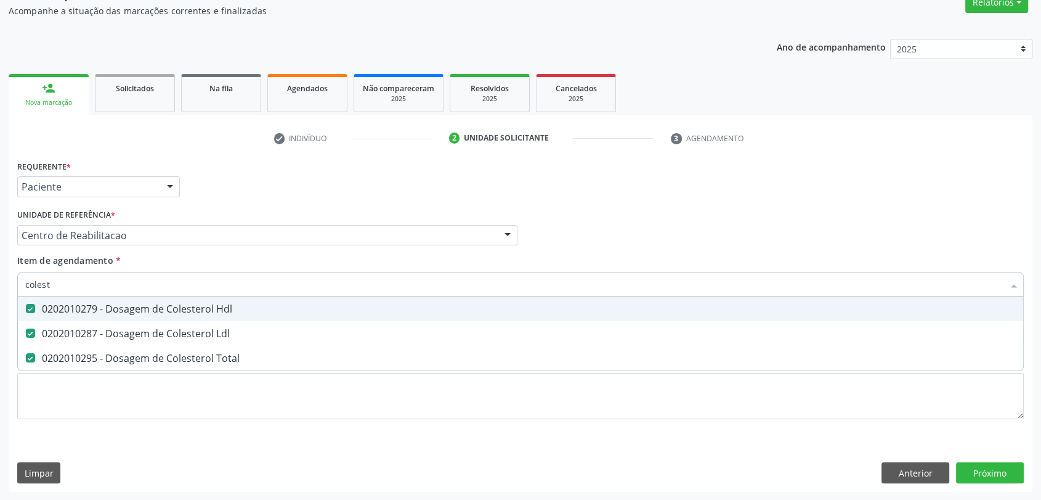
click at [84, 283] on input "colest" at bounding box center [514, 284] width 979 height 25
checkbox Hdl "false"
checkbox Ldl "false"
checkbox Total "false"
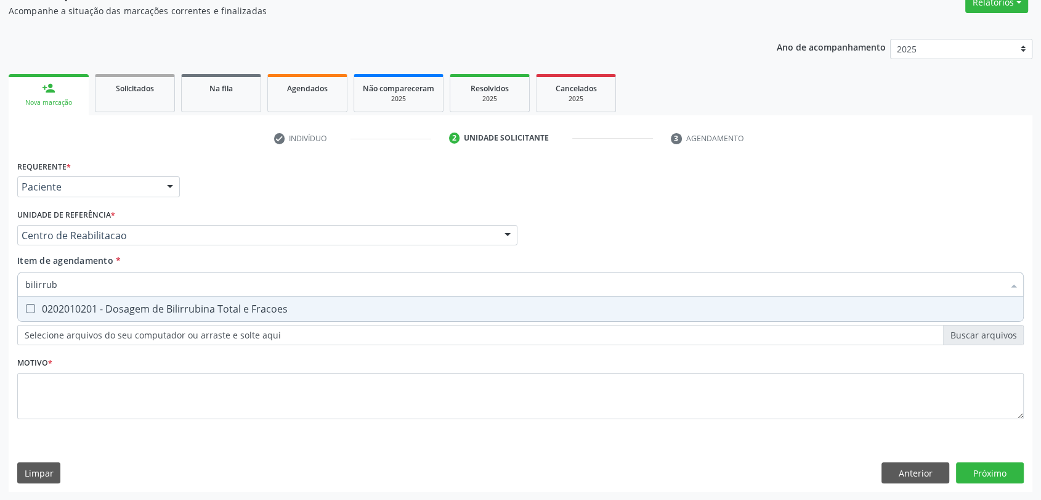
type input "bilirrubi"
click at [91, 300] on span "0202010201 - Dosagem de Bilirrubina Total e Fracoes" at bounding box center [521, 308] width 1006 height 25
checkbox Fracoes "true"
click at [89, 284] on input "bilirrubi" at bounding box center [514, 284] width 979 height 25
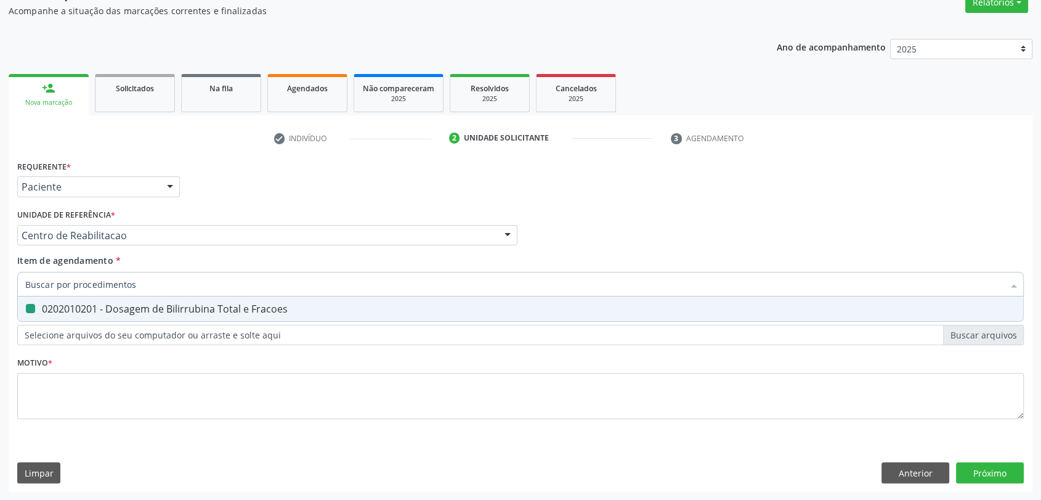
checkbox Fracoes "false"
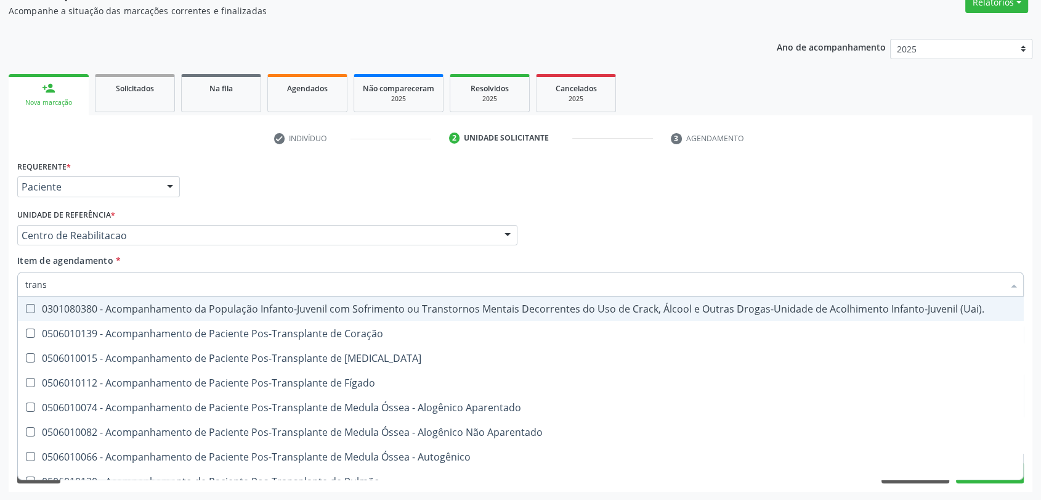
type input "transa"
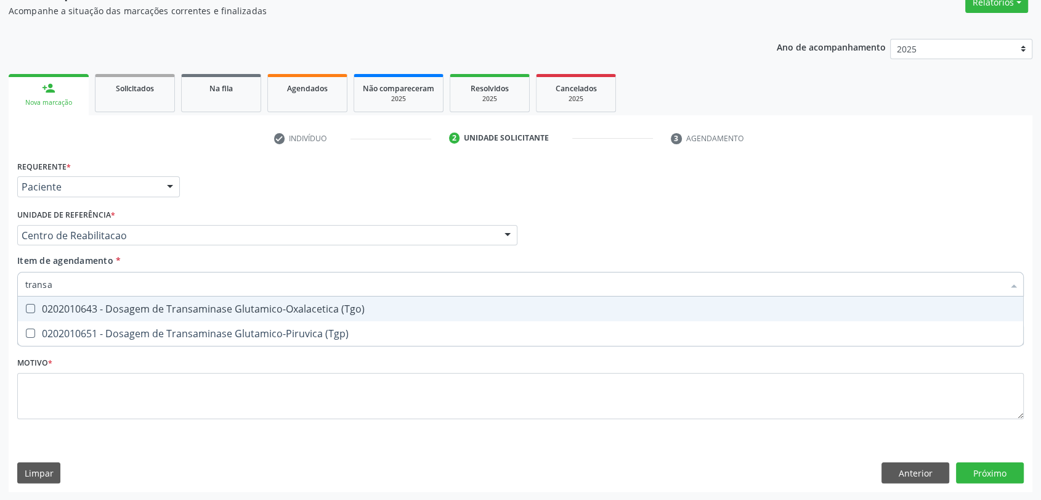
click at [87, 306] on div "0202010643 - Dosagem de Transaminase Glutamico-Oxalacetica (Tgo)" at bounding box center [520, 309] width 991 height 10
checkbox \(Tgo\) "true"
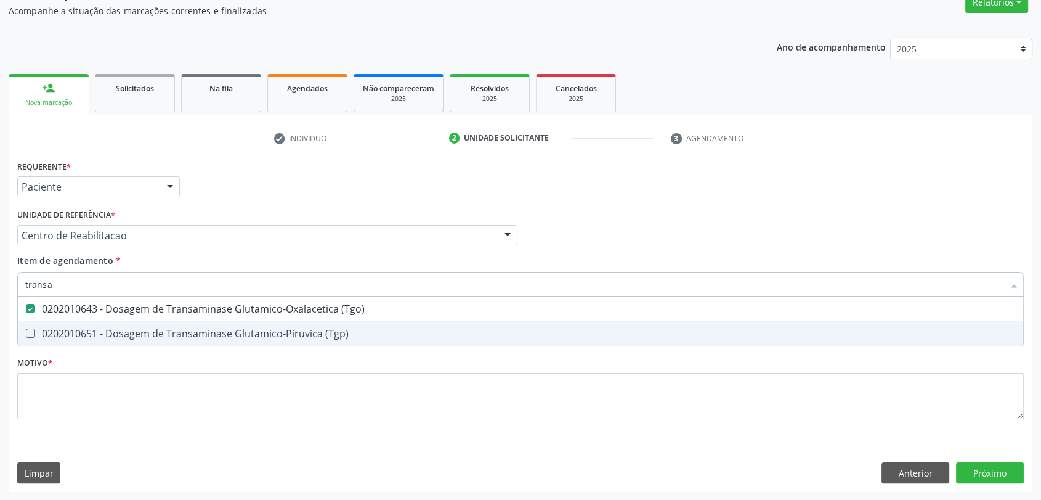
click at [84, 328] on div "0202010651 - Dosagem de Transaminase Glutamico-Piruvica (Tgp)" at bounding box center [520, 333] width 991 height 10
checkbox \(Tgp\) "true"
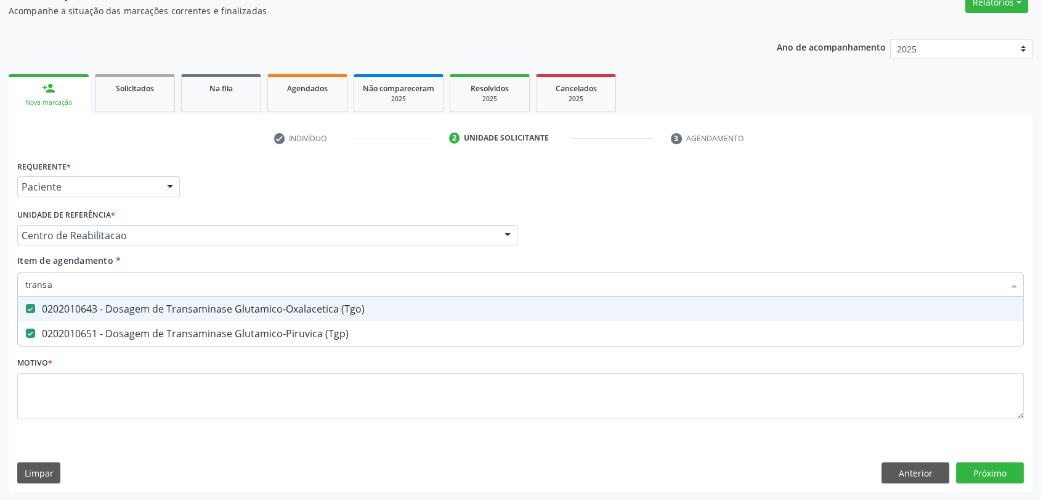
click at [84, 296] on span "0202010643 - Dosagem de Transaminase Glutamico-Oxalacetica (Tgo)" at bounding box center [521, 308] width 1006 height 25
click at [84, 287] on input "transa" at bounding box center [514, 284] width 979 height 25
click at [80, 309] on div "0202010643 - Dosagem de Transaminase Glutamico-Oxalacetica (Tgo)" at bounding box center [520, 309] width 991 height 10
checkbox \(Tgo\) "true"
click at [80, 287] on input "transa" at bounding box center [514, 284] width 979 height 25
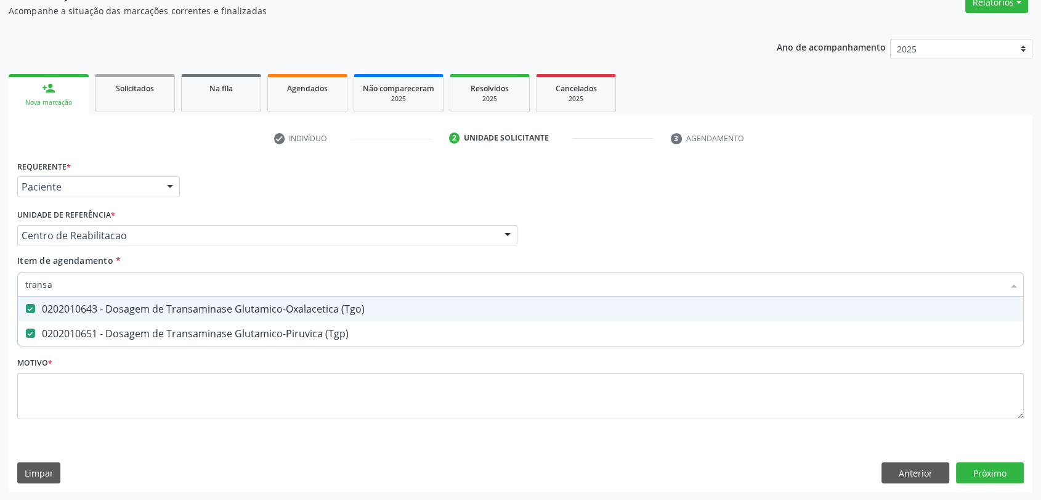
click at [80, 287] on input "transa" at bounding box center [514, 284] width 979 height 25
checkbox \(Tgo\) "false"
checkbox \(Tgp\) "false"
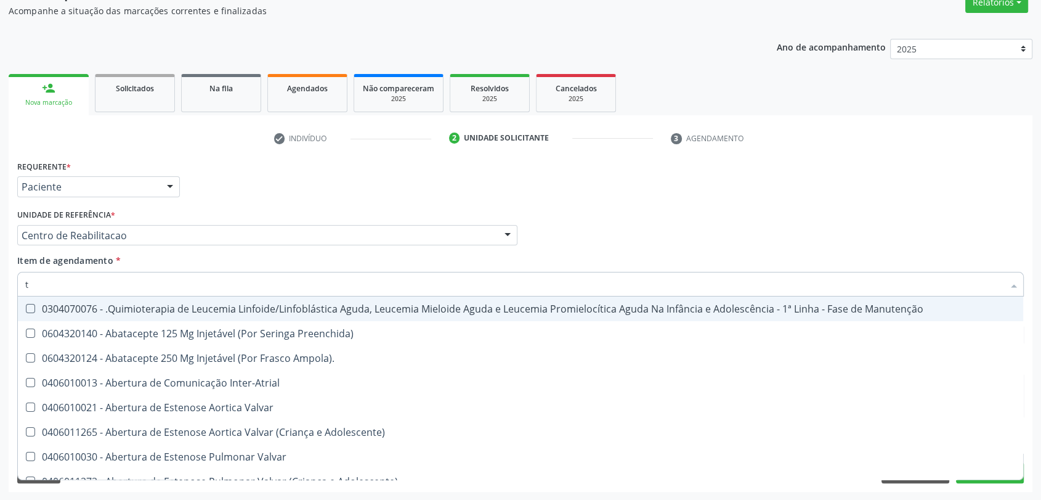
type input "tr"
checkbox Visual "true"
checkbox Primária "true"
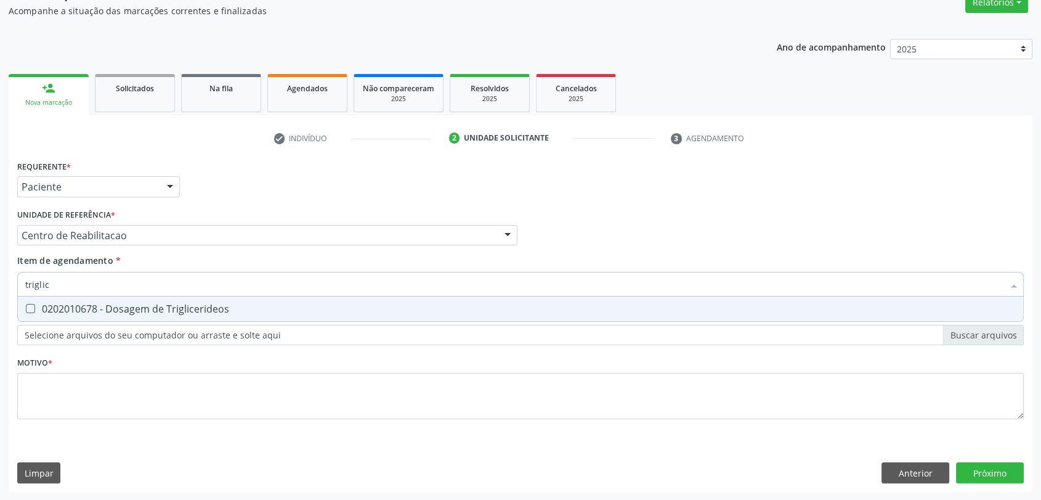
type input "triglice"
click at [77, 311] on div "0202010678 - Dosagem de Triglicerideos" at bounding box center [520, 309] width 991 height 10
checkbox Triglicerideos "true"
click at [75, 283] on input "triglice" at bounding box center [514, 284] width 979 height 25
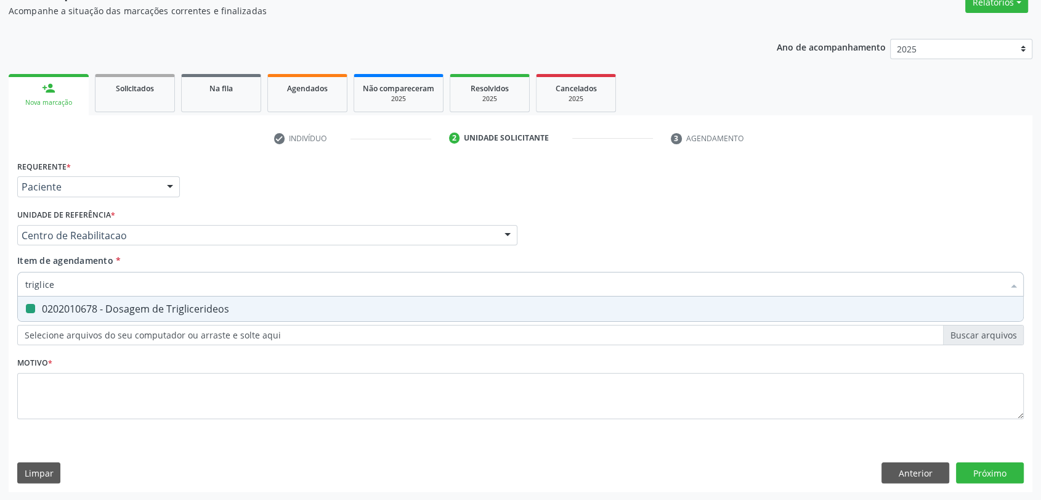
type input "g"
checkbox Triglicerideos "false"
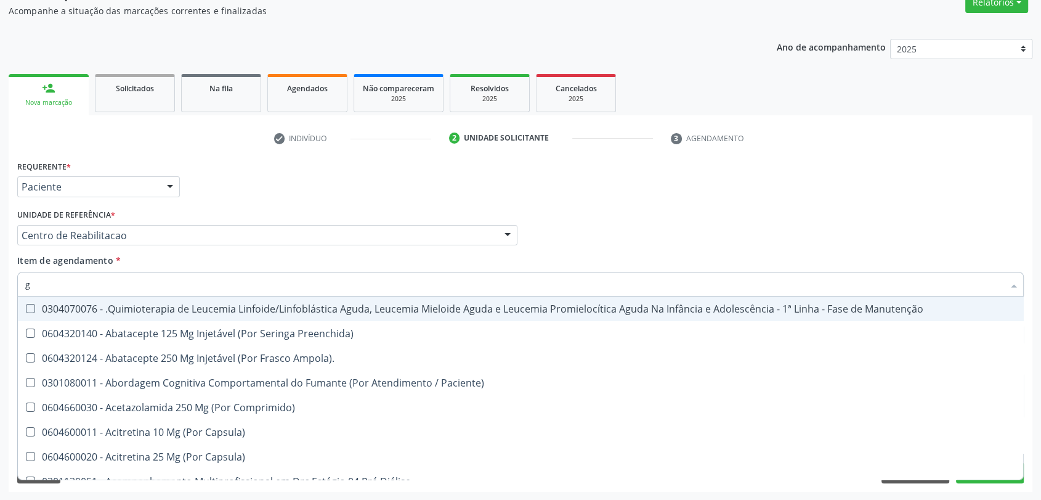
type input "gl"
checkbox Oftalmológica "true"
checkbox 5Ml\) "true"
checkbox Miotendinoso "true"
checkbox Pé "true"
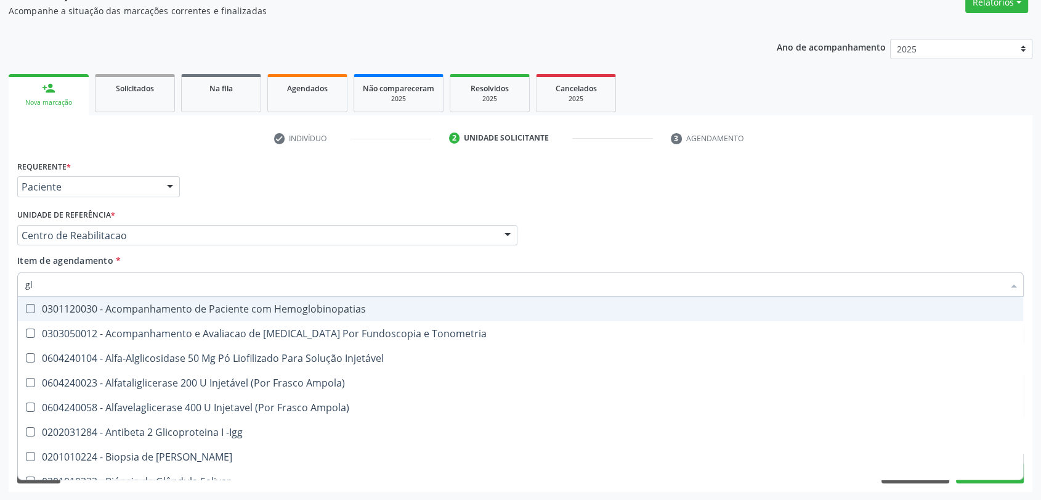
type input "gli"
checkbox \(Confirmatorio\) "true"
checkbox Glomerular "true"
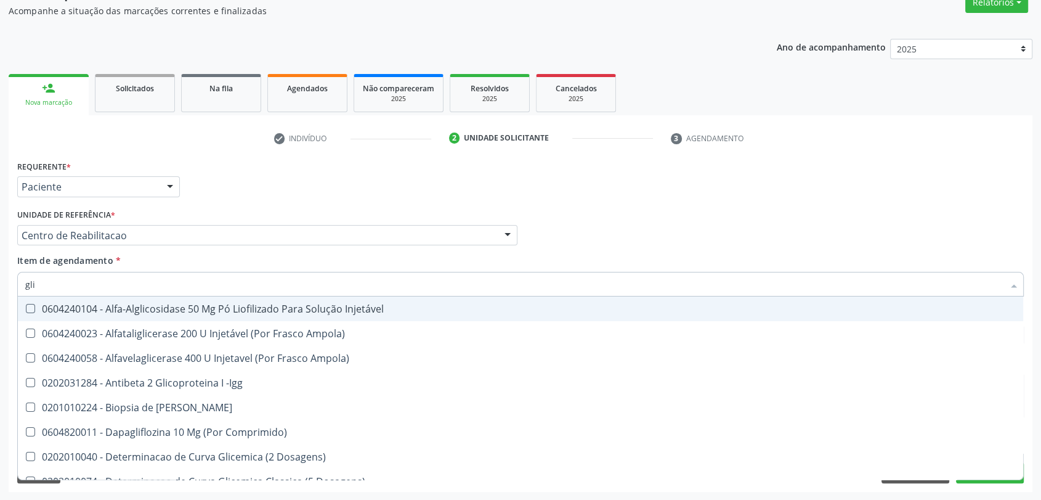
type input "glic"
checkbox Aminoglicosideos "true"
checkbox Glicose "false"
checkbox Derrames "true"
checkbox Triglicerideos "false"
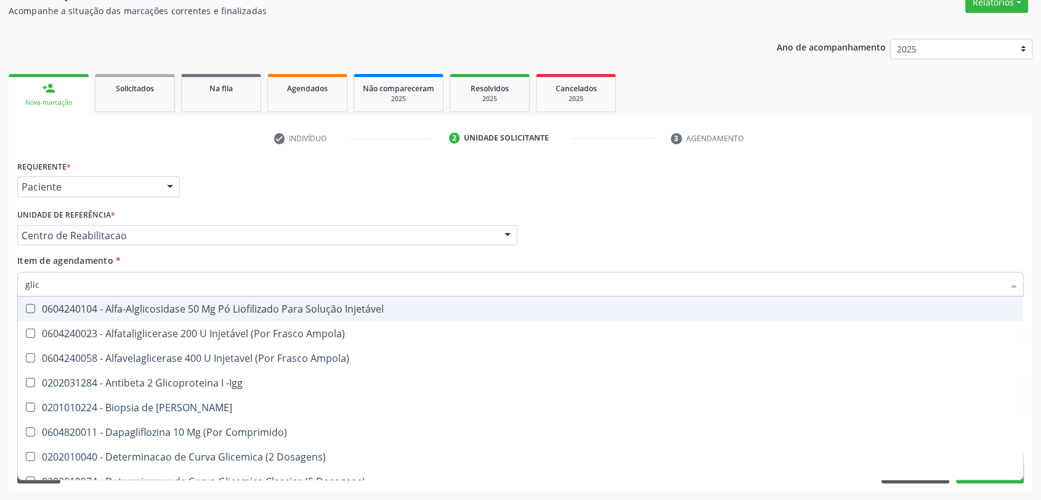
type input "glico"
checkbox Comprimido\) "true"
checkbox Aminoglicosideos "false"
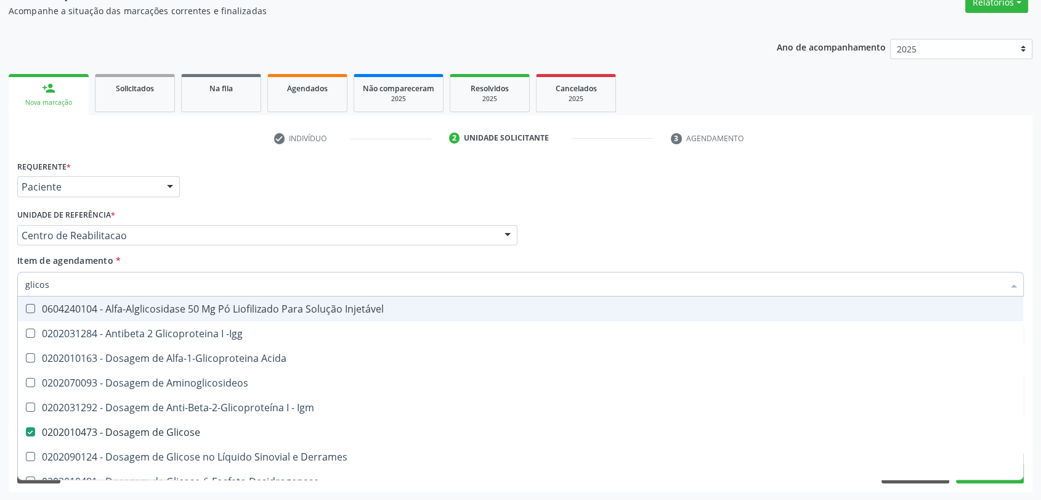
type input "glicosi"
checkbox Acida "false"
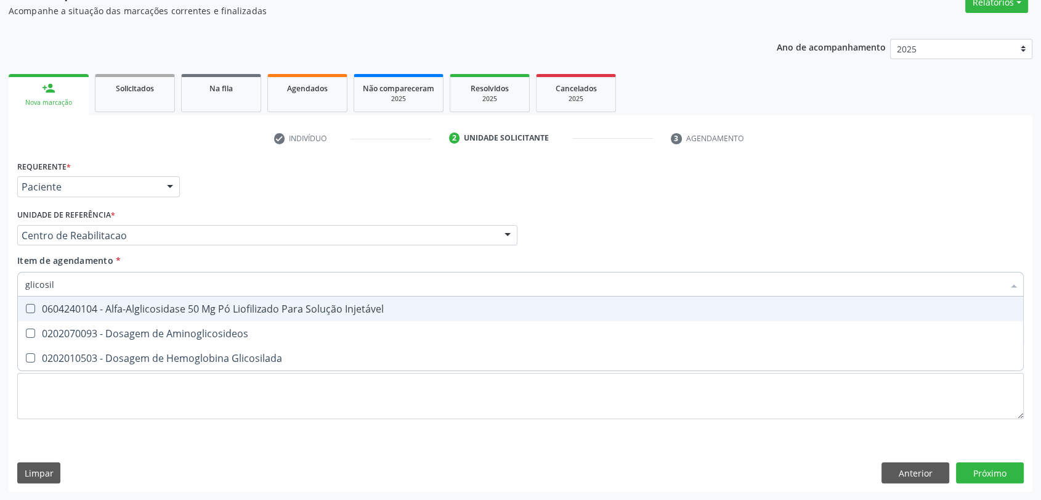
type input "glicosila"
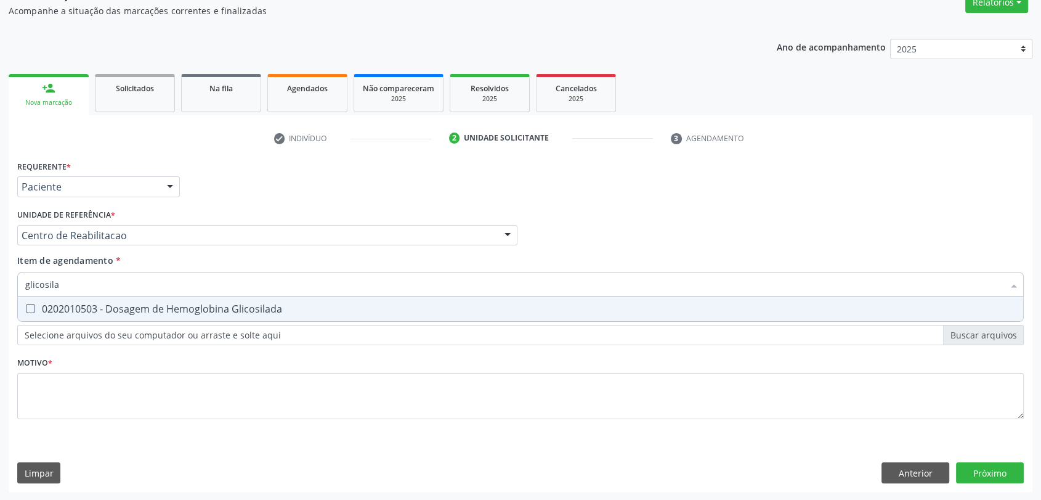
click at [81, 307] on div "0202010503 - Dosagem de Hemoglobina Glicosilada" at bounding box center [520, 309] width 991 height 10
checkbox Glicosilada "true"
click at [81, 283] on input "glicosila" at bounding box center [514, 284] width 979 height 25
checkbox Glicosilada "false"
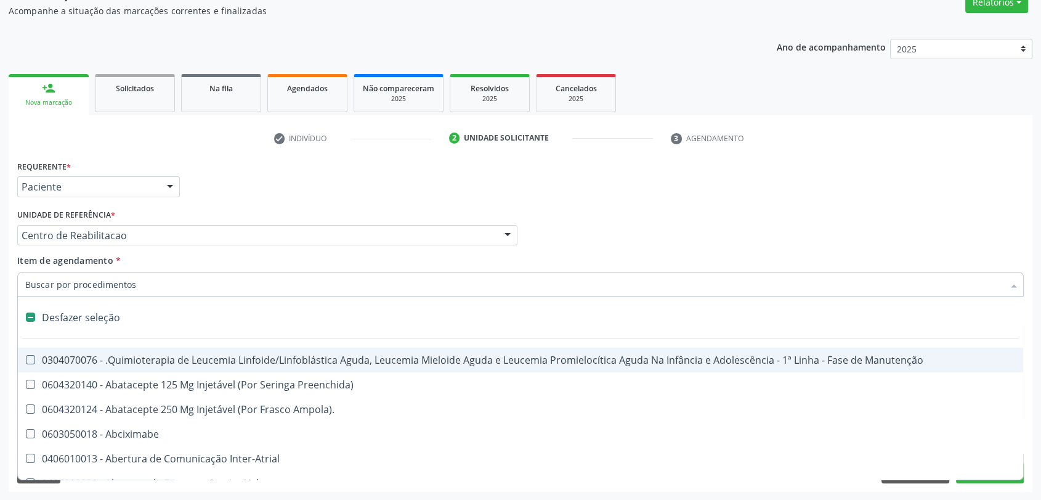
type input "h"
checkbox A "true"
checkbox Coagulação\ "true"
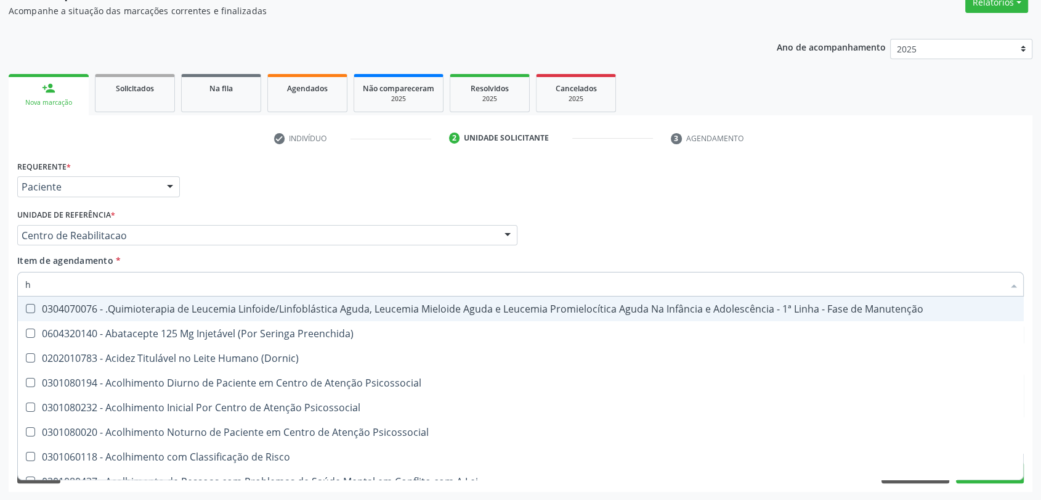
type input "he"
checkbox Pulmão "true"
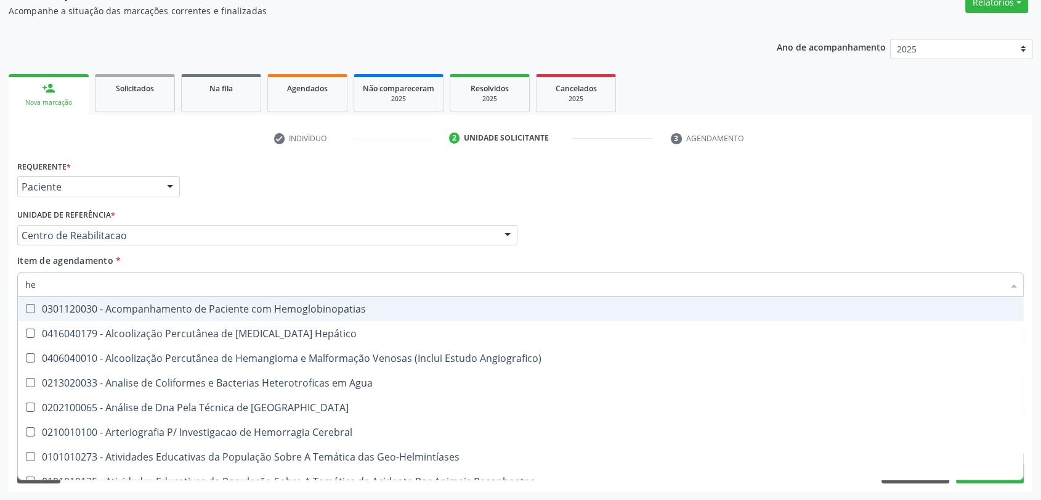
type input "hem"
checkbox \(Qualitativo\) "true"
checkbox Glicosilada "false"
type input "hemo"
checkbox Redome\) "true"
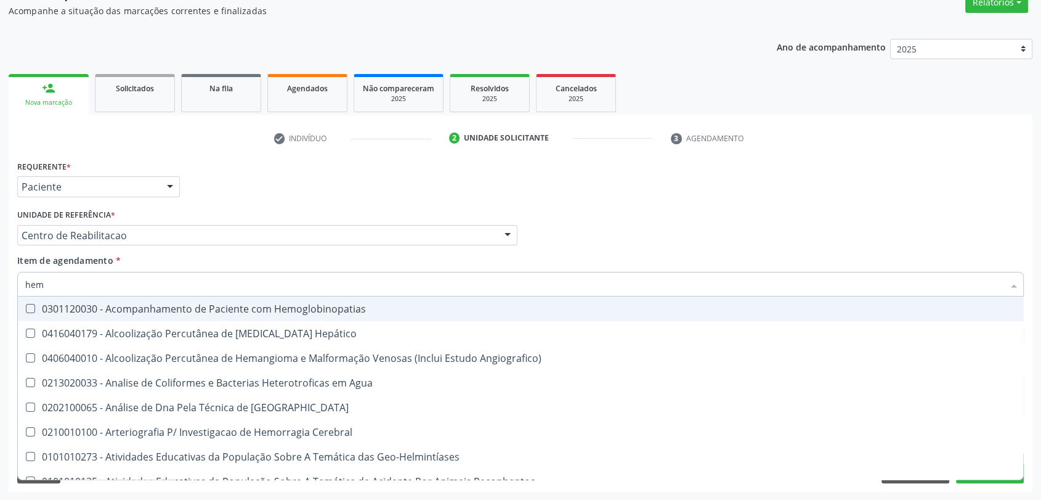
checkbox \(Qualitativo\) "false"
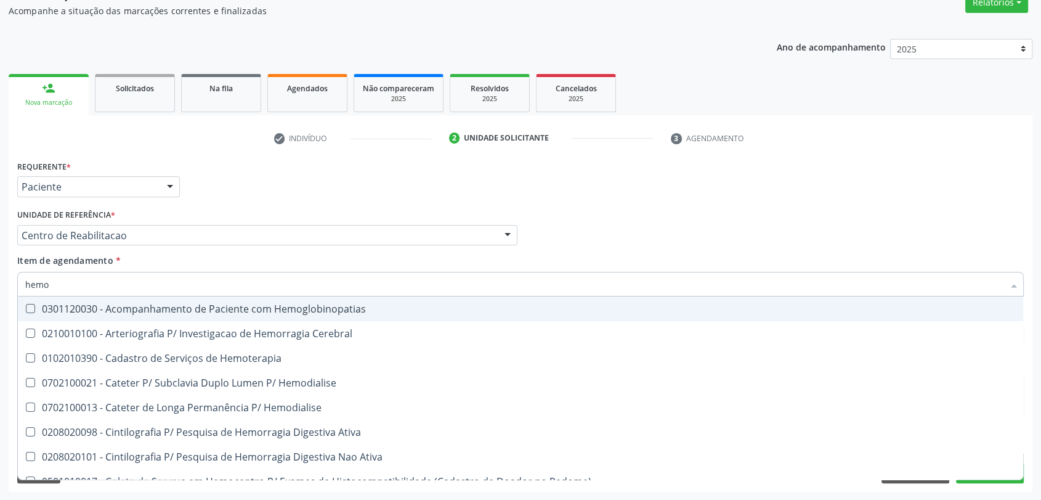
type input "hemog"
checkbox Tardio\) "true"
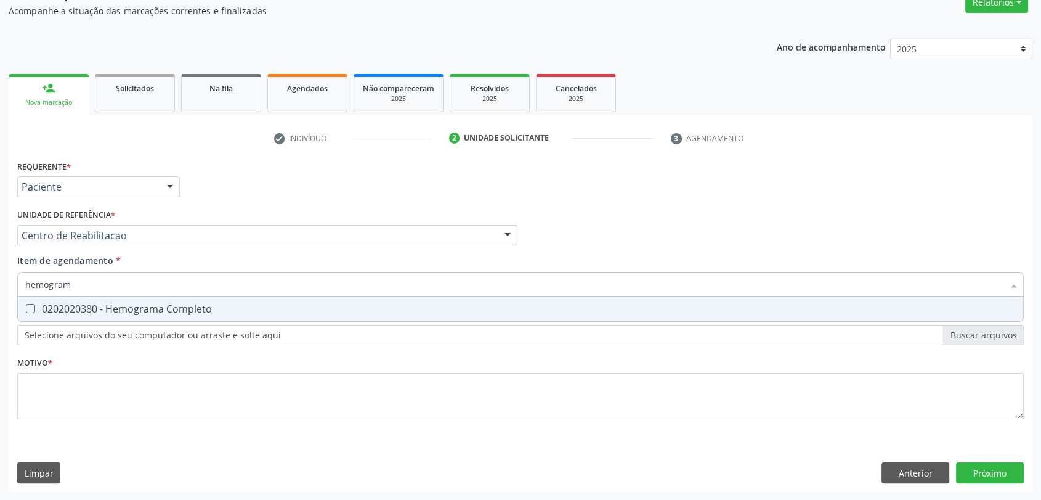
type input "hemograma"
click at [84, 312] on div "0202020380 - Hemograma Completo" at bounding box center [520, 309] width 991 height 10
checkbox Completo "true"
click at [91, 293] on input "hemograma" at bounding box center [514, 284] width 979 height 25
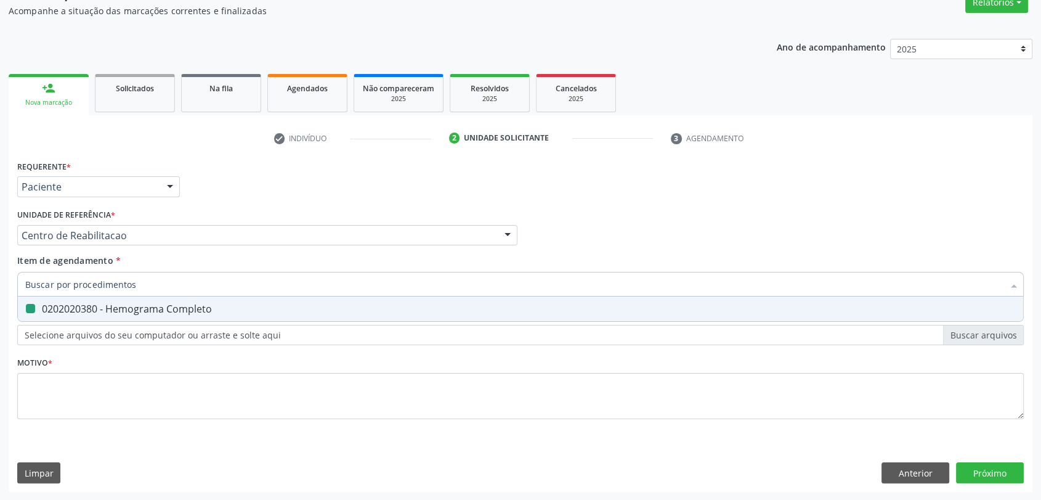
checkbox Completo "false"
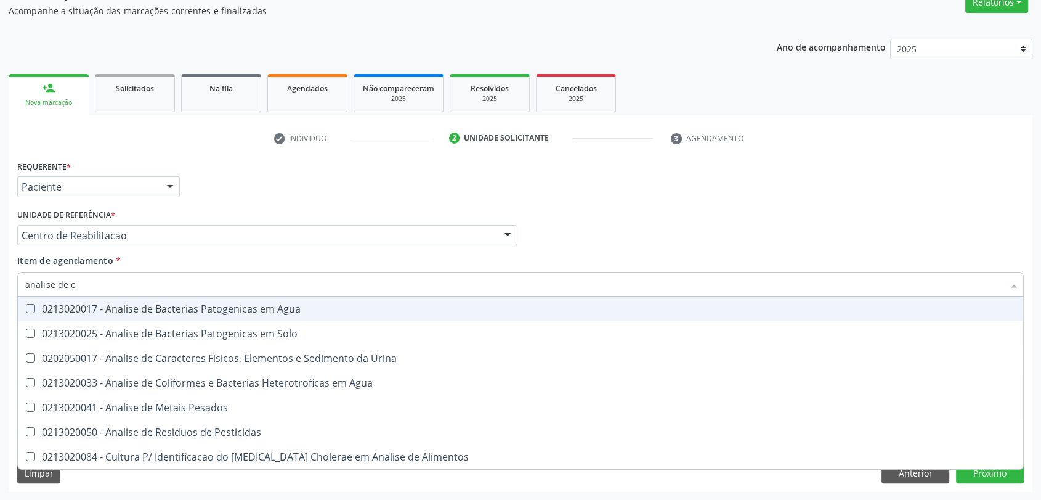
type input "analise de ca"
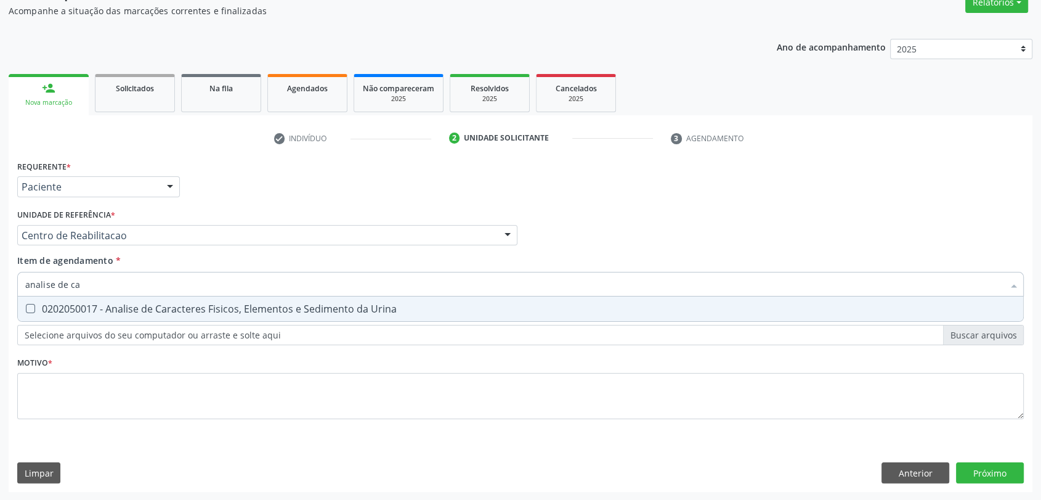
click at [91, 306] on div "0202050017 - Analise de Caracteres Fisicos, Elementos e Sedimento da Urina" at bounding box center [520, 309] width 991 height 10
checkbox Urina "true"
click at [89, 280] on input "analise de ca" at bounding box center [514, 284] width 979 height 25
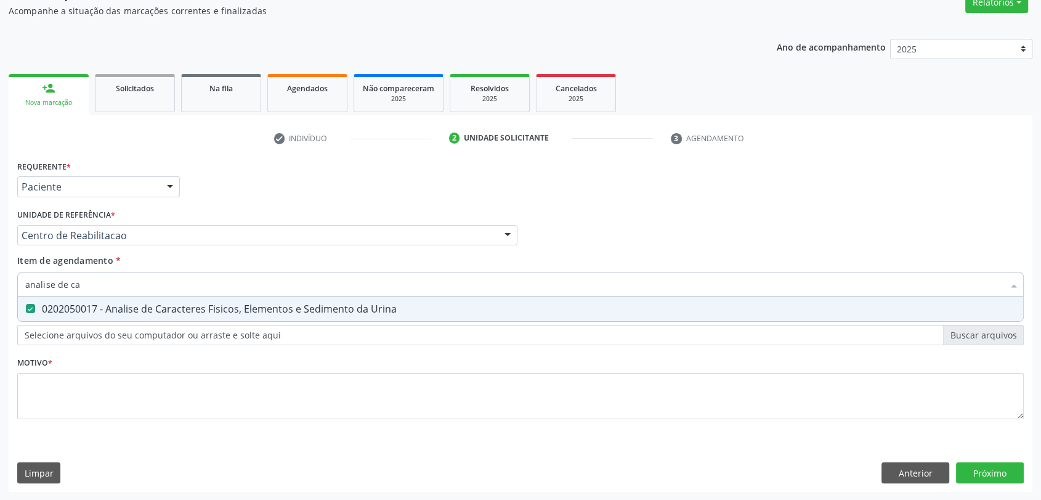
click at [89, 280] on input "analise de ca" at bounding box center [514, 284] width 979 height 25
type input "pes"
checkbox Urina "false"
type input "pesquisa de ovos"
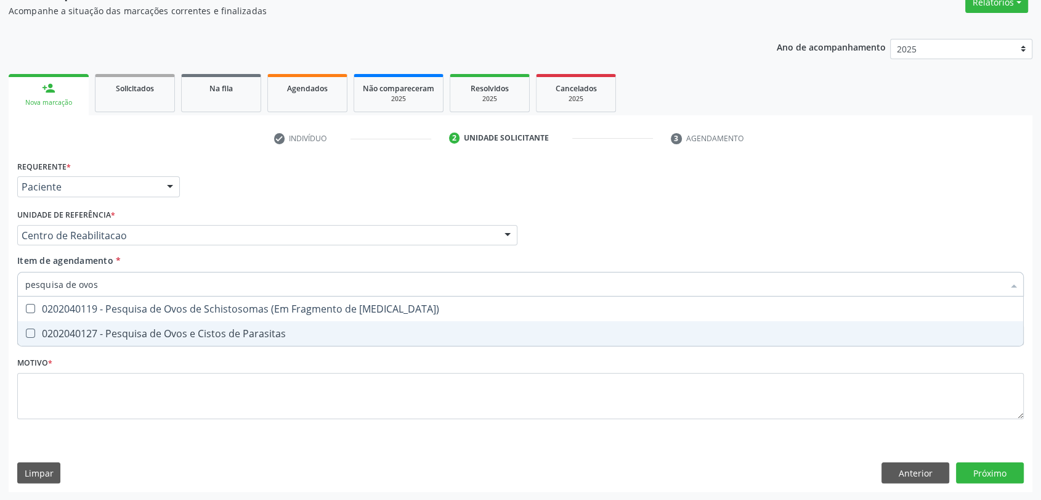
click at [99, 328] on div "0202040127 - Pesquisa de Ovos e Cistos de Parasitas" at bounding box center [520, 333] width 991 height 10
checkbox Parasitas "true"
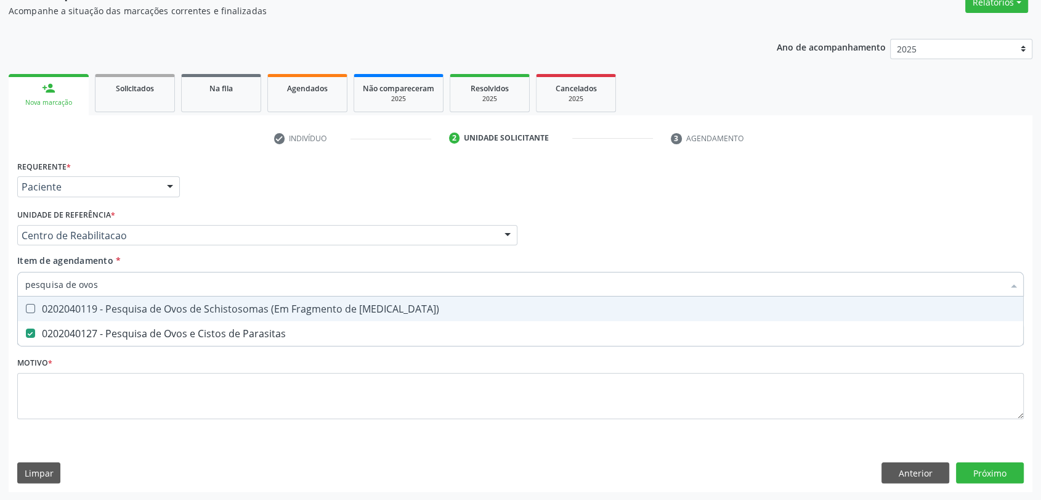
click at [100, 288] on input "pesquisa de ovos" at bounding box center [514, 284] width 979 height 25
type input "t"
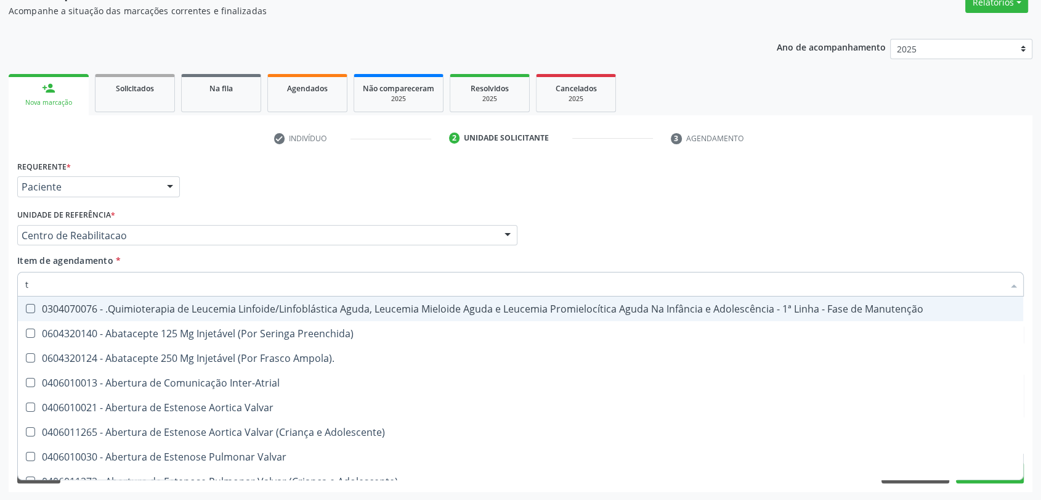
checkbox Preenchida\) "false"
type input "t3"
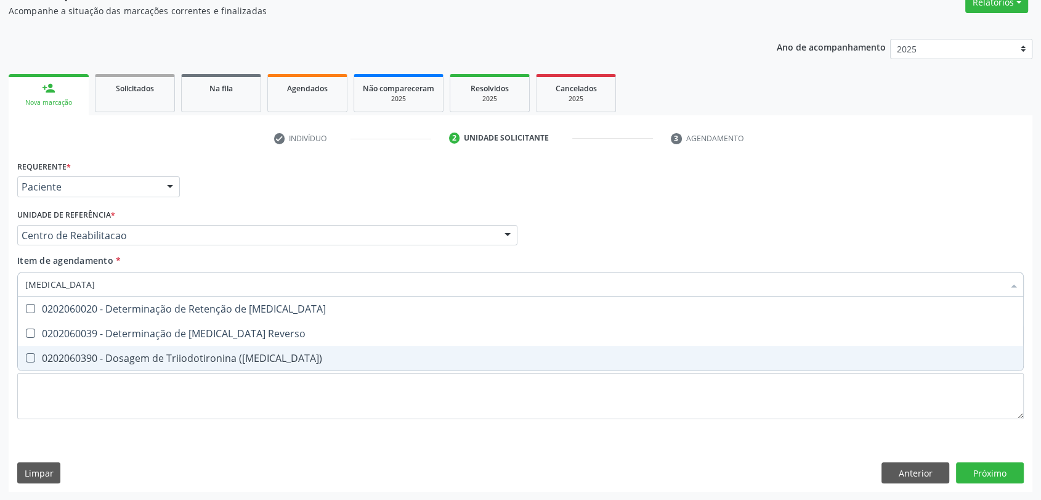
click at [121, 359] on div "0202060390 - Dosagem de Triiodotironina ([MEDICAL_DATA])" at bounding box center [520, 358] width 991 height 10
checkbox \(T3\) "true"
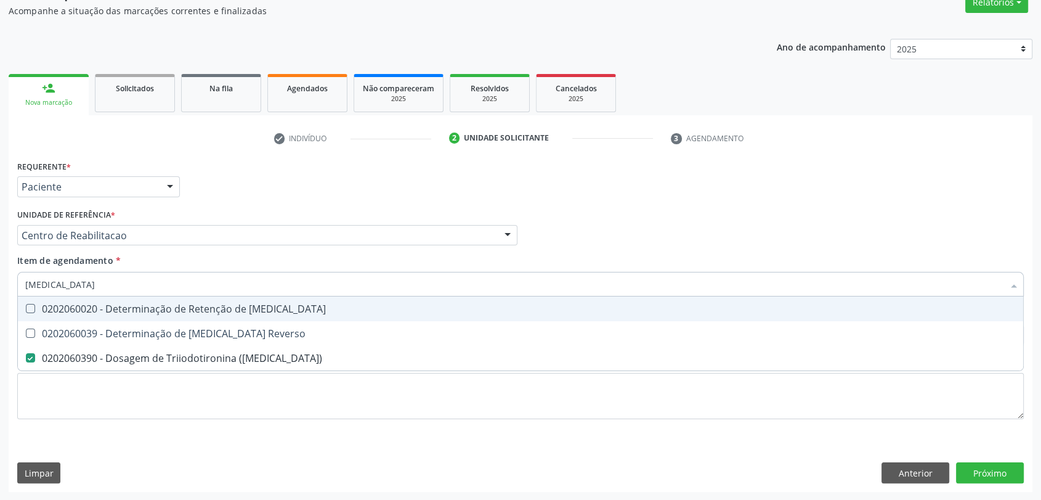
type input "t"
checkbox \(T3\) "false"
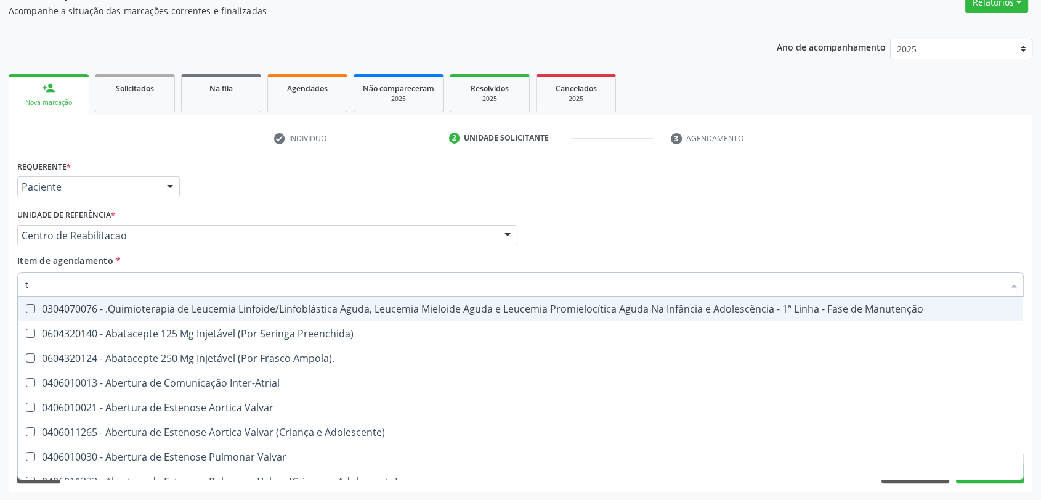
type input "t4"
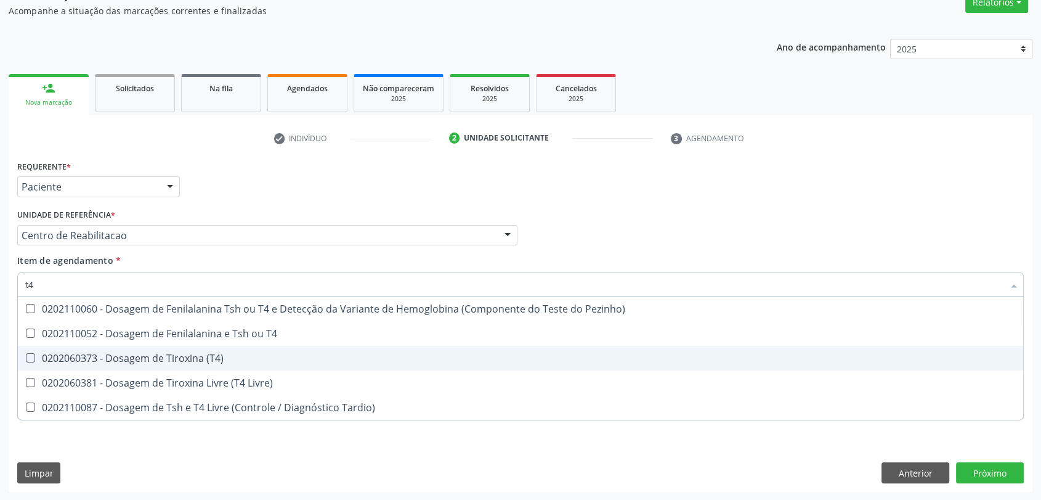
click at [135, 361] on div "0202060373 - Dosagem de Tiroxina (T4)" at bounding box center [520, 358] width 991 height 10
checkbox \(T4\) "true"
type input "t"
checkbox \(T4\) "false"
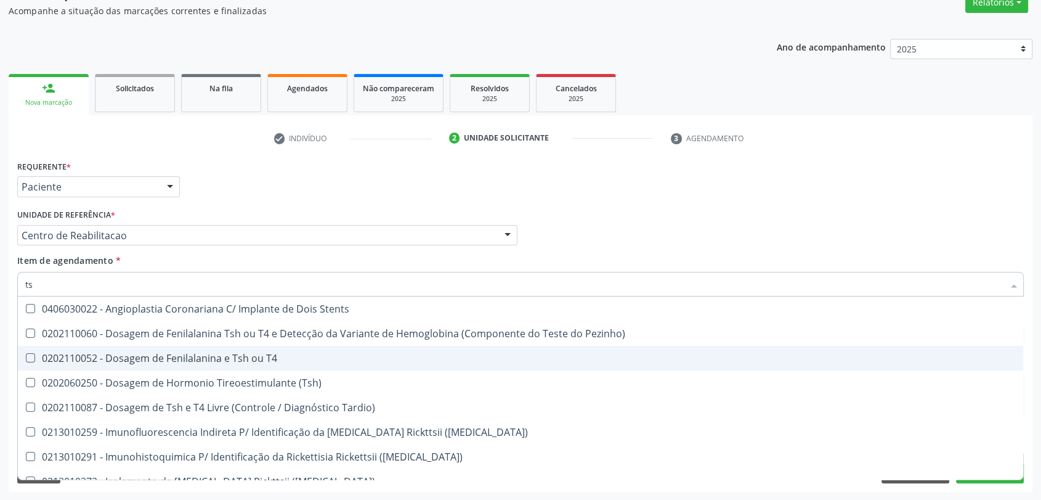
type input "tsh"
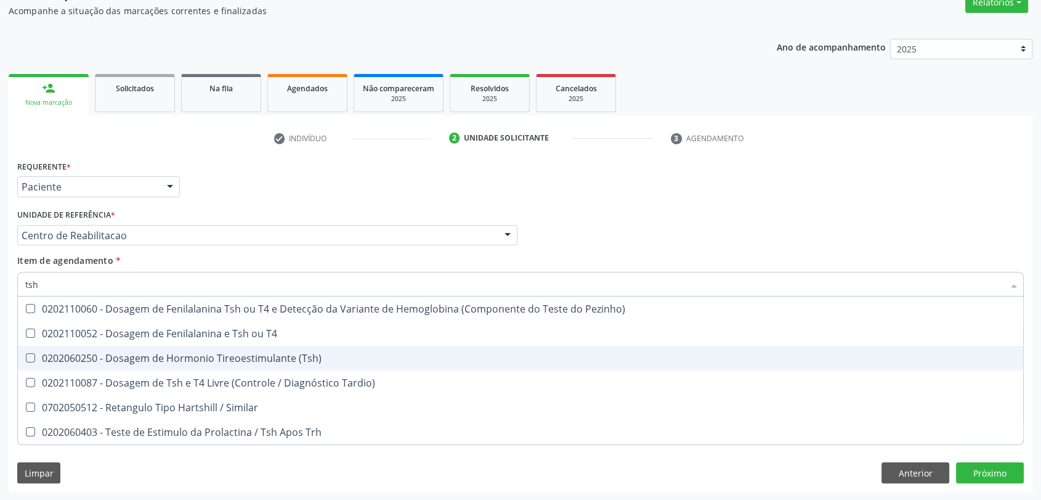
click at [138, 353] on div "0202060250 - Dosagem de Hormonio Tireoestimulante (Tsh)" at bounding box center [520, 358] width 991 height 10
checkbox \(Tsh\) "true"
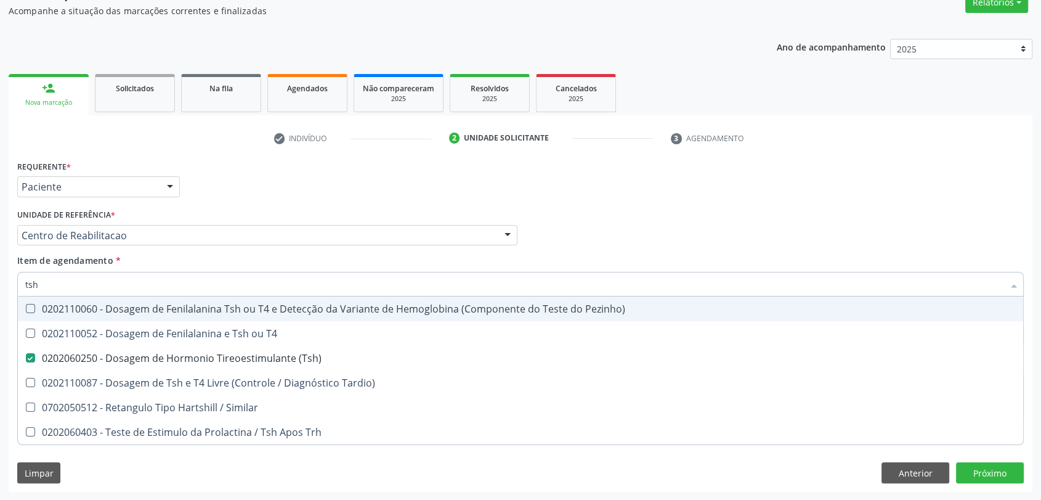
click at [176, 222] on div "Unidade de referência * Centro de Reabilitacao Usf do Mutirao Usf Cohab Usf Cai…" at bounding box center [267, 225] width 500 height 39
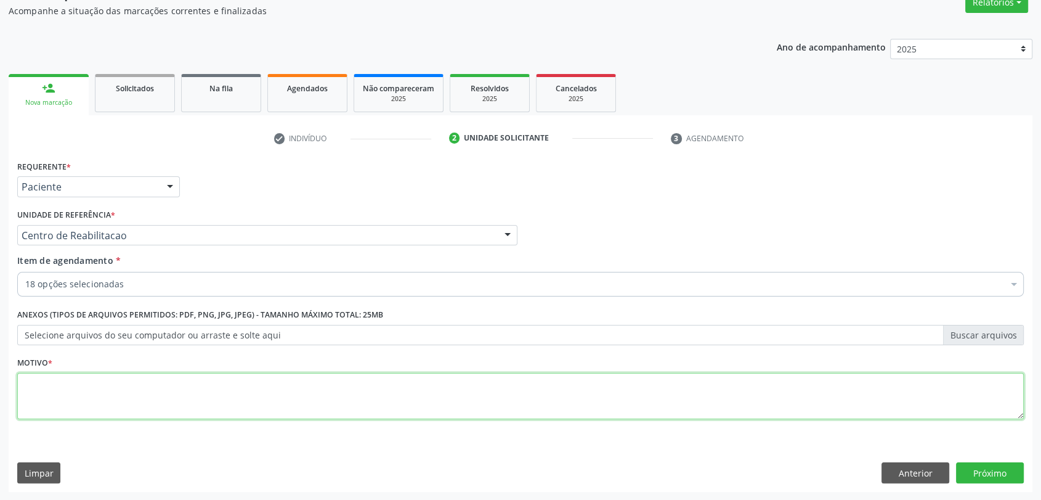
click at [143, 383] on textarea at bounding box center [520, 396] width 1007 height 47
type textarea "s"
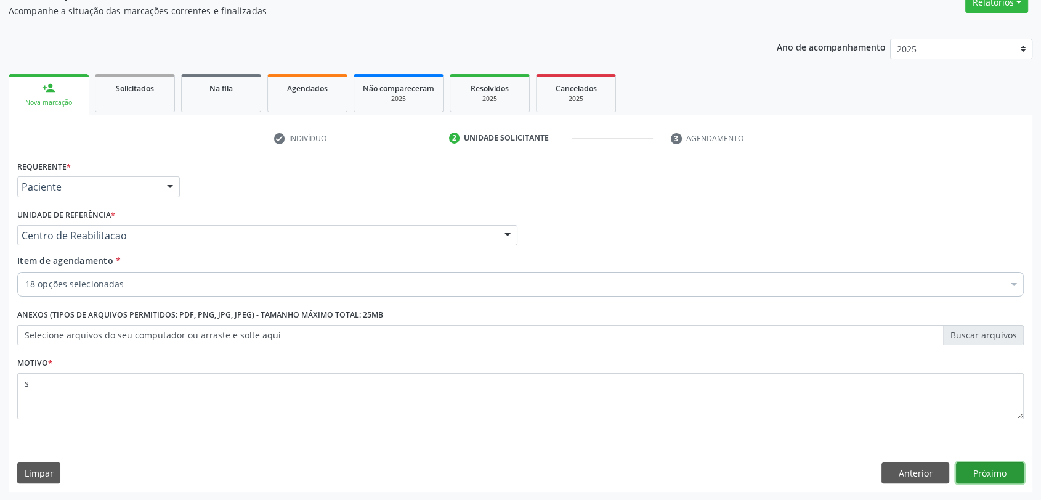
click at [999, 470] on button "Próximo" at bounding box center [990, 472] width 68 height 21
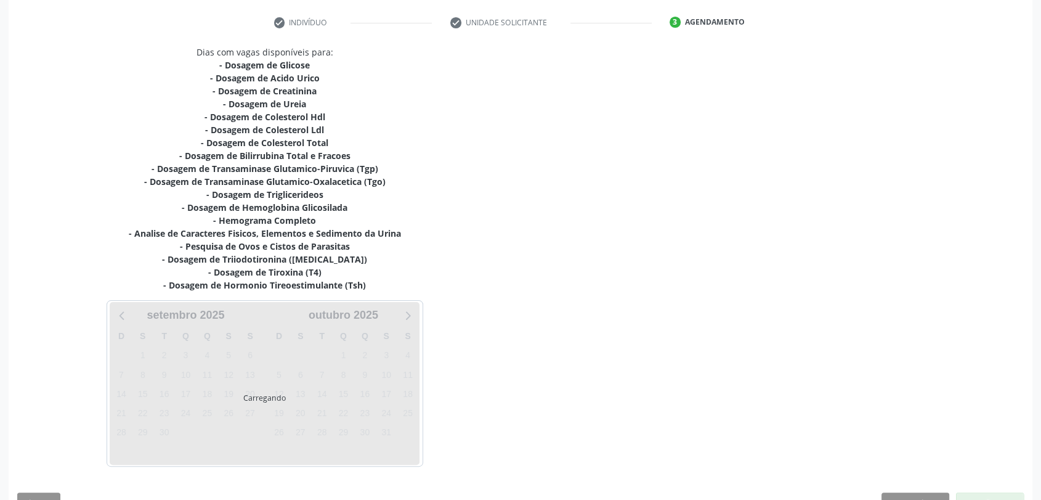
scroll to position [256, 0]
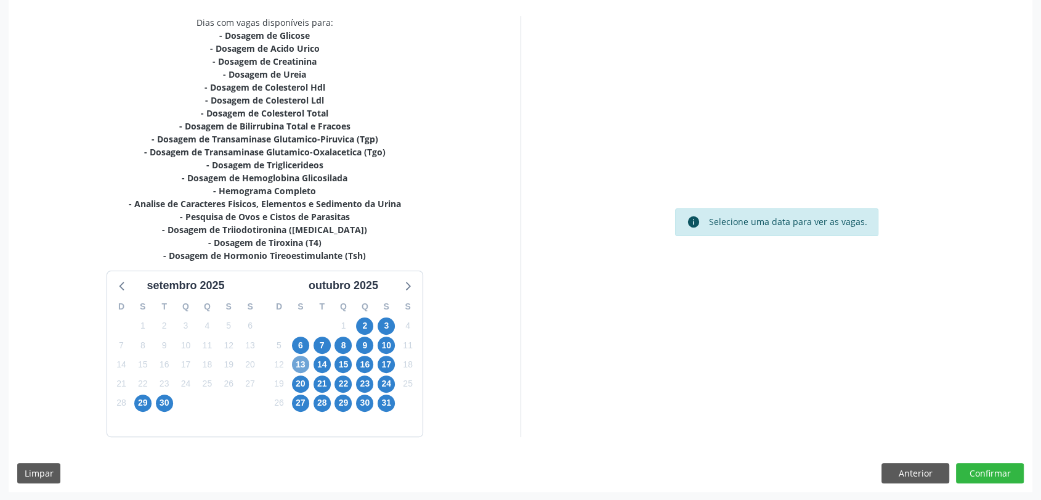
click at [301, 360] on span "13" at bounding box center [300, 364] width 17 height 17
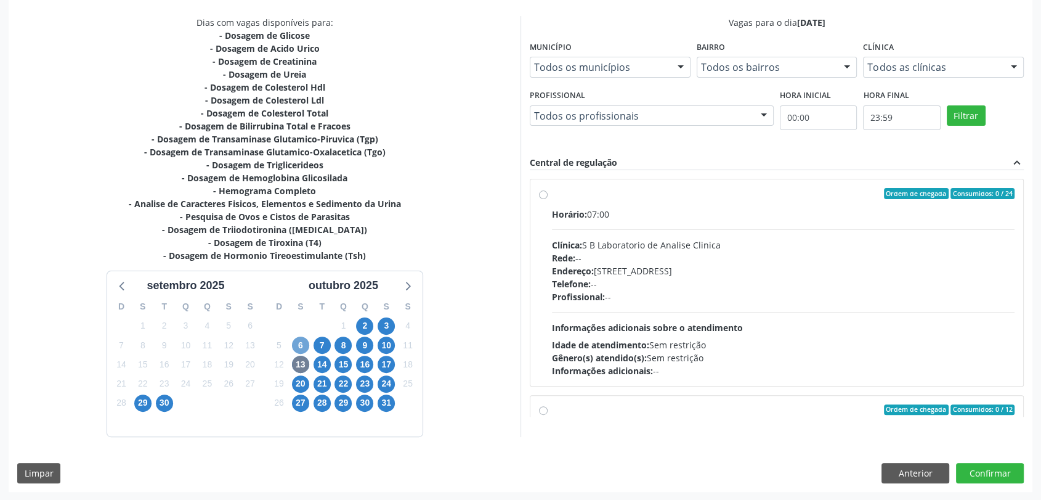
click at [301, 351] on span "6" at bounding box center [300, 344] width 17 height 17
click at [653, 287] on div "Telefone: --" at bounding box center [783, 283] width 463 height 13
click at [548, 199] on input "Ordem de chegada Consumidos: 4 / 24 Horário: 07:00 Clínica: S B Laboratorio de …" at bounding box center [543, 193] width 9 height 11
radio input "true"
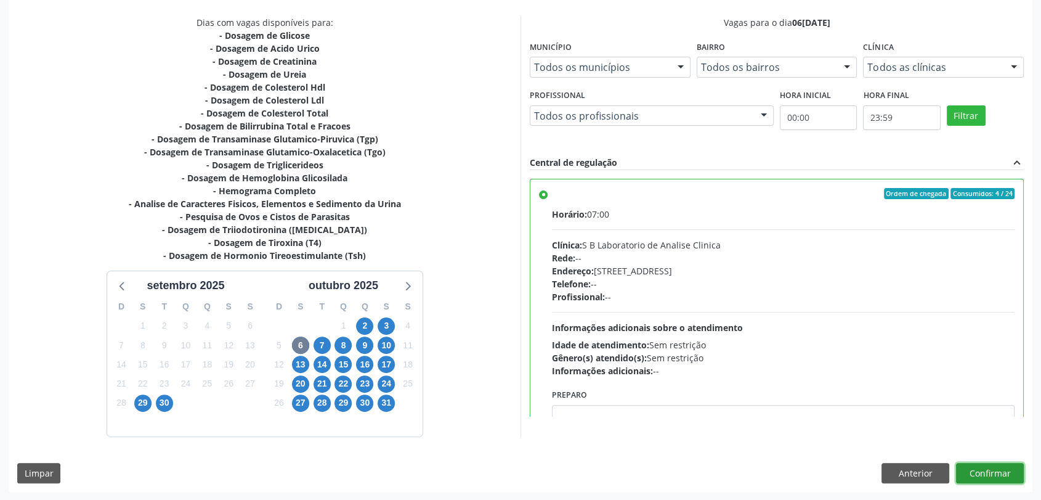
click at [984, 471] on button "Confirmar" at bounding box center [990, 473] width 68 height 21
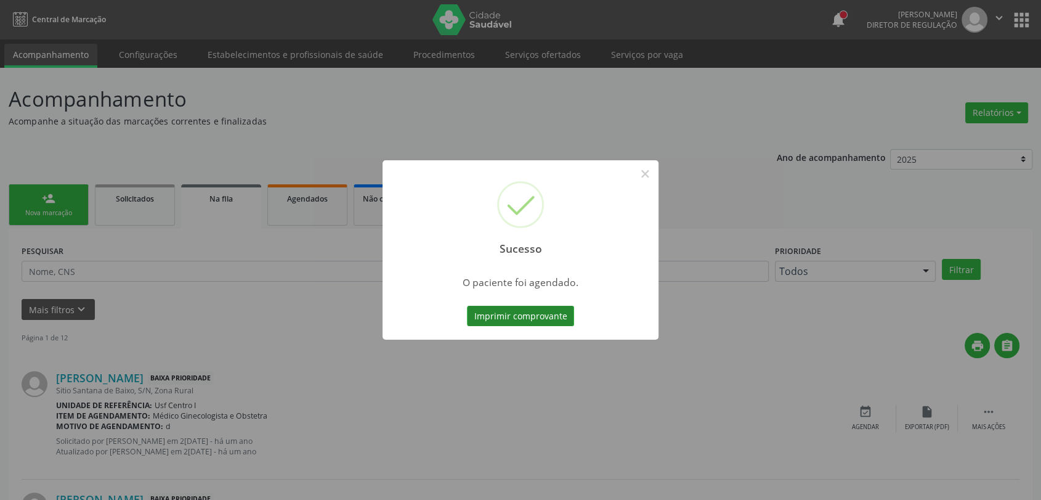
click at [546, 321] on button "Imprimir comprovante" at bounding box center [520, 316] width 107 height 21
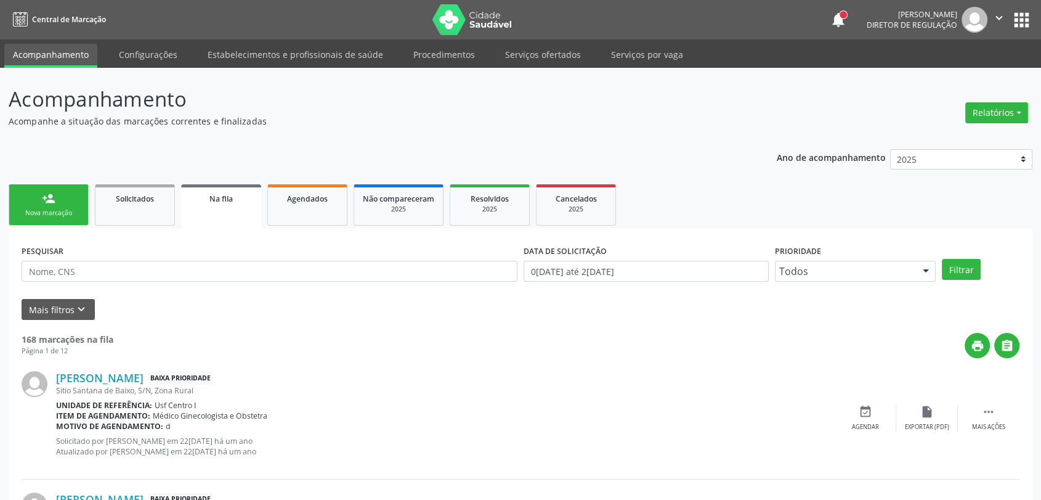
click at [62, 197] on link "person_add Nova marcação" at bounding box center [49, 204] width 80 height 41
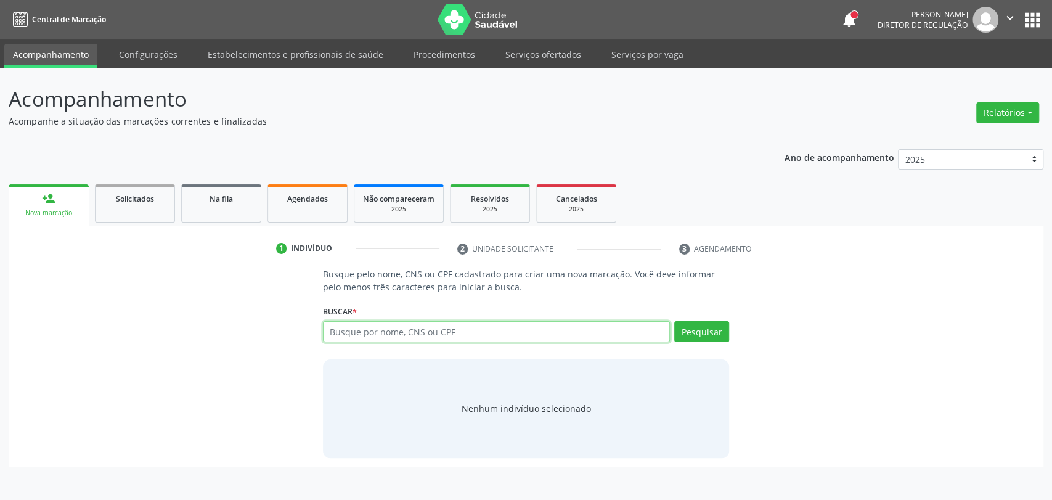
click at [421, 329] on input "text" at bounding box center [497, 331] width 348 height 21
type input "72016363401"
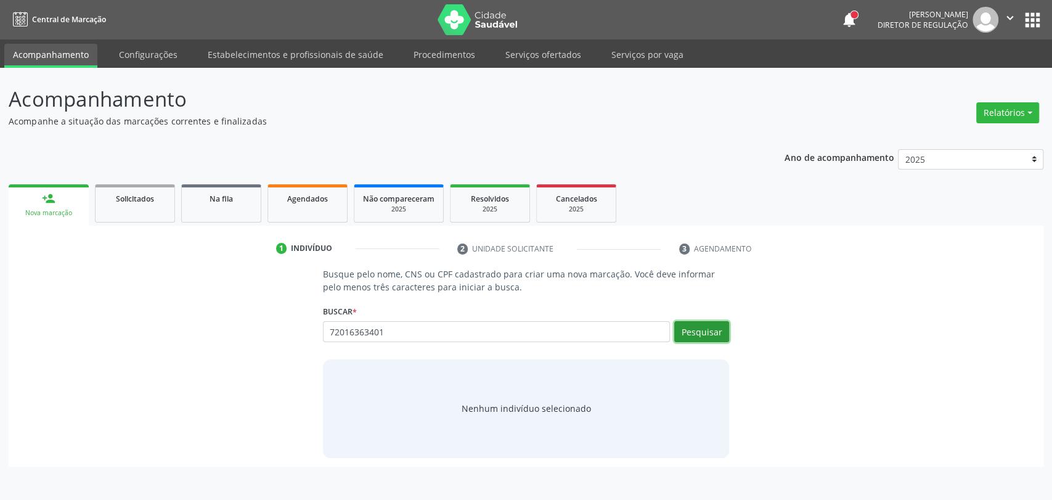
click at [697, 335] on button "Pesquisar" at bounding box center [701, 331] width 55 height 21
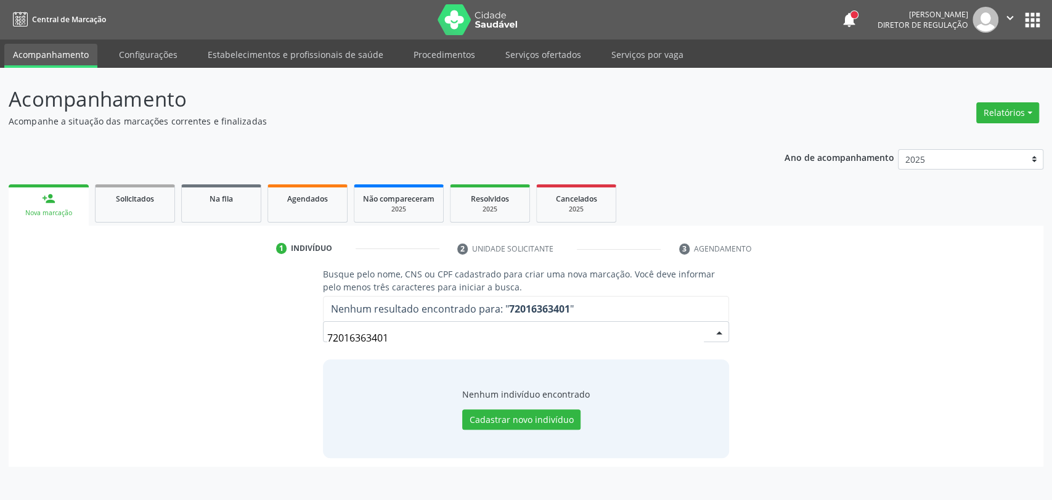
click at [393, 334] on input "72016363401" at bounding box center [515, 337] width 377 height 25
type input "avaro matheus freire"
click at [330, 332] on input "avaro matheus freire" at bounding box center [497, 331] width 348 height 21
click at [410, 335] on input "avaro matheus freirel" at bounding box center [497, 331] width 348 height 21
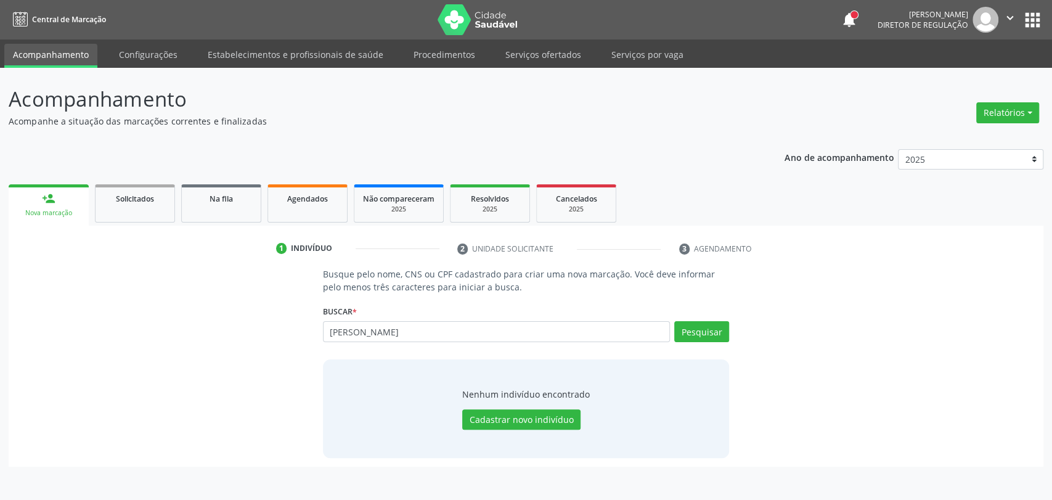
click at [410, 335] on input "avaro matheus freirel" at bounding box center [497, 331] width 348 height 21
type input "alvaro matheus fre"
click at [436, 337] on input "alvaro matheus fre" at bounding box center [515, 337] width 377 height 25
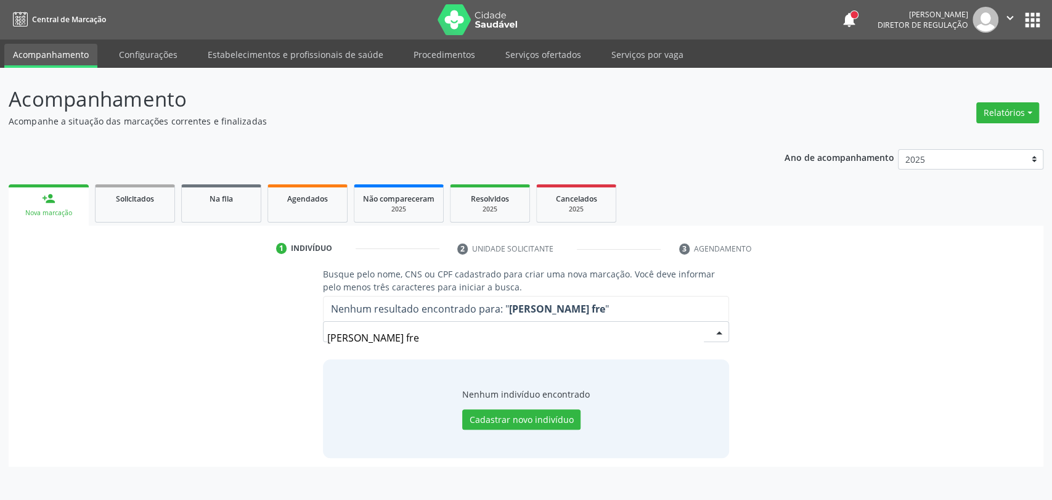
click at [436, 337] on input "alvaro matheus fre" at bounding box center [515, 337] width 377 height 25
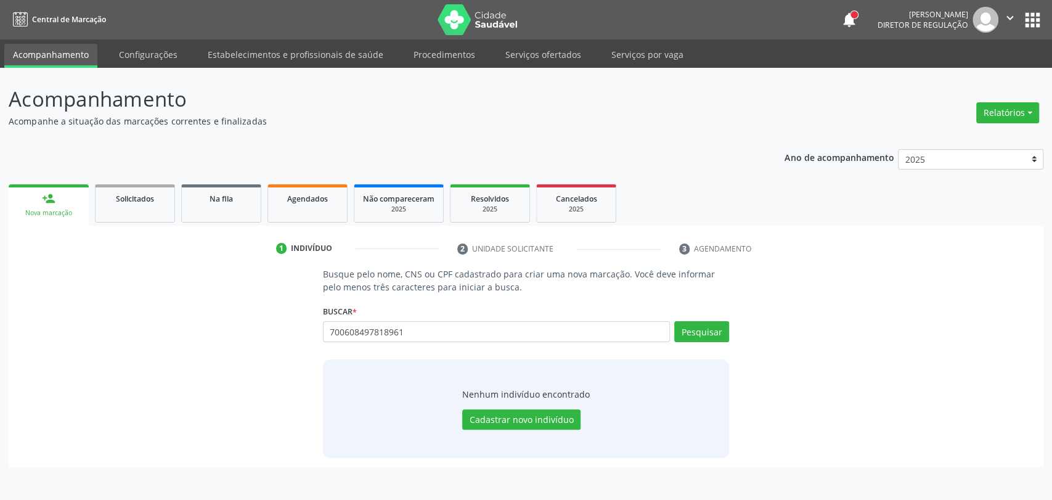
type input "700608497818961"
click at [554, 413] on button "Cadastrar novo indivíduo" at bounding box center [521, 419] width 118 height 21
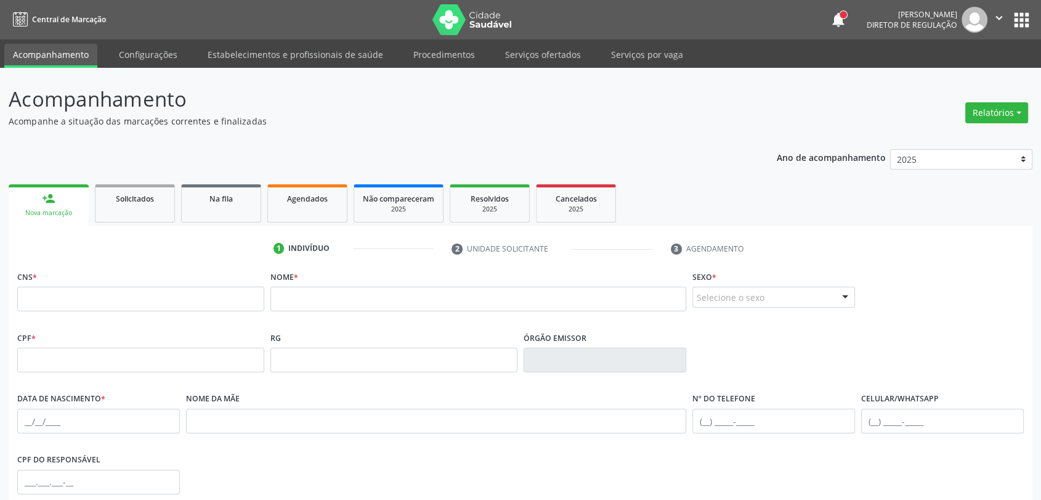
click at [204, 311] on fieldset "CNS *" at bounding box center [140, 293] width 247 height 52
click at [202, 307] on input "text" at bounding box center [140, 299] width 247 height 25
type input "700 6084 9781 8961"
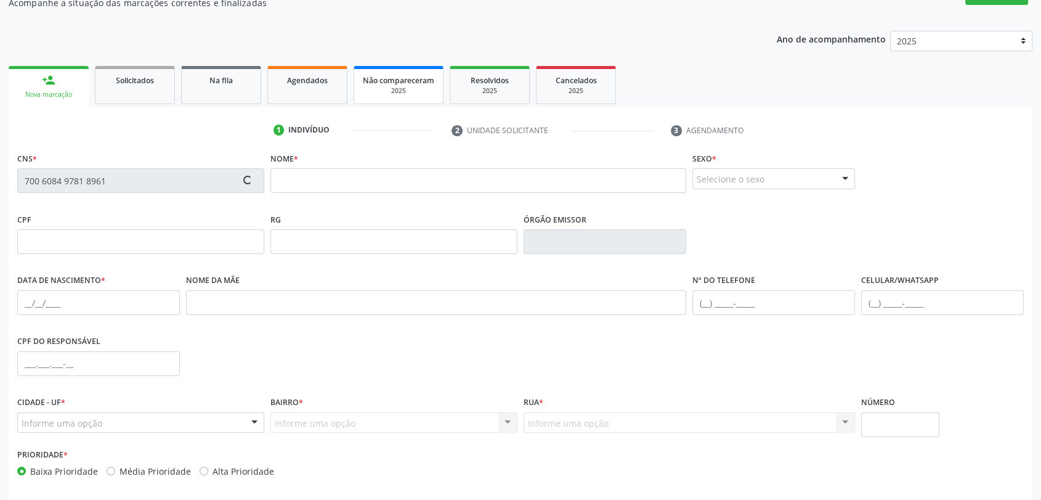
scroll to position [168, 0]
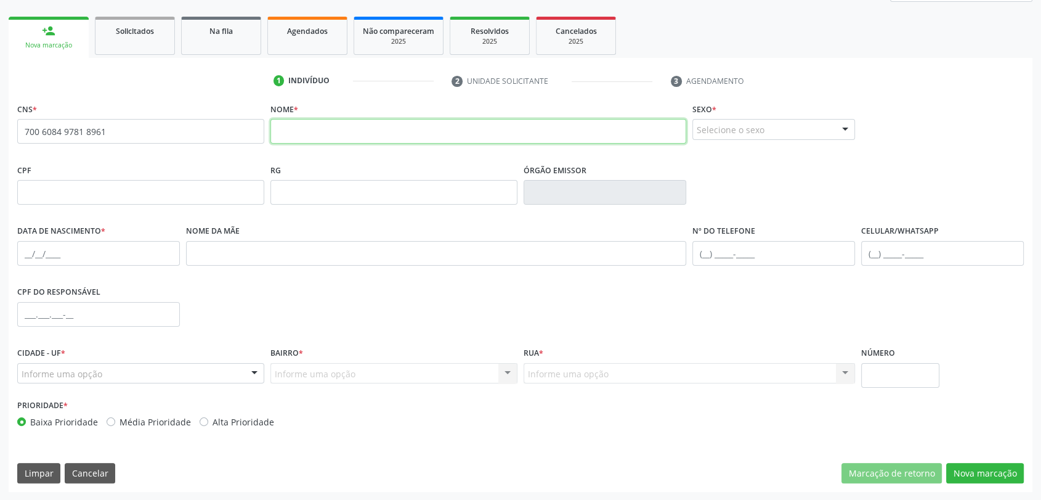
click at [380, 139] on input "text" at bounding box center [479, 131] width 416 height 25
type input "[PERSON_NAME] DO NASCIMENTO"
click at [789, 137] on div "Selecione o sexo" at bounding box center [774, 129] width 163 height 21
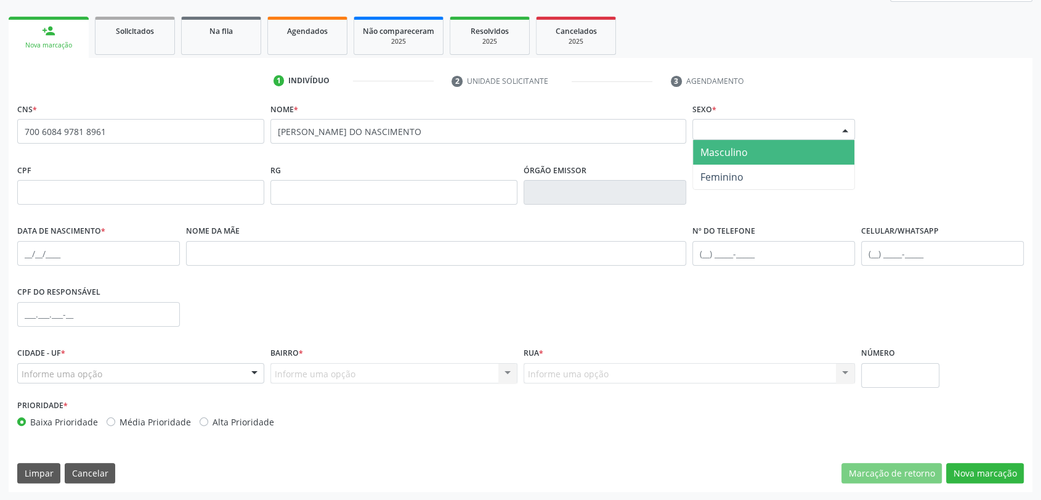
click at [744, 155] on span "Masculino" at bounding box center [724, 152] width 47 height 14
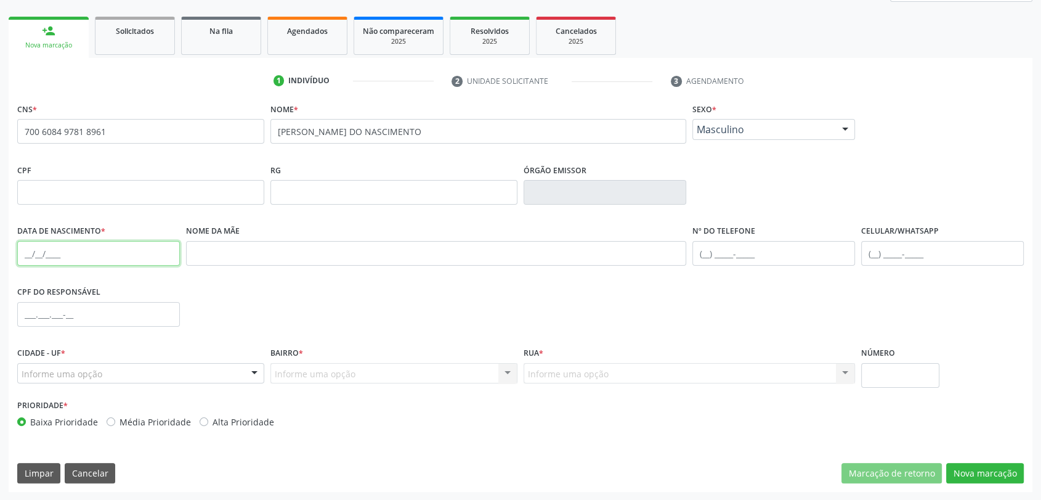
click at [84, 250] on input "text" at bounding box center [98, 253] width 163 height 25
type input "1[DATE]"
click at [168, 371] on div "Informe uma opção" at bounding box center [140, 373] width 247 height 21
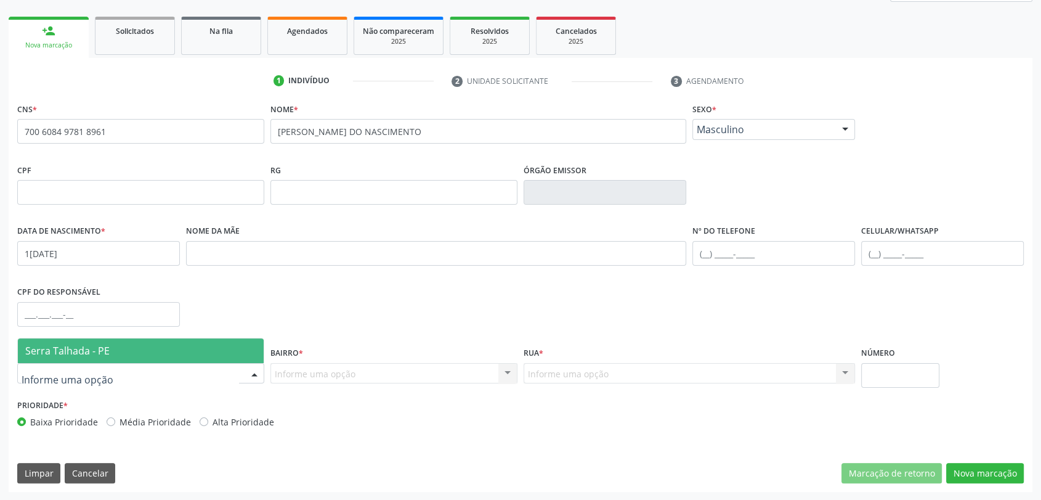
click at [167, 352] on span "Serra Talhada - PE" at bounding box center [141, 350] width 246 height 25
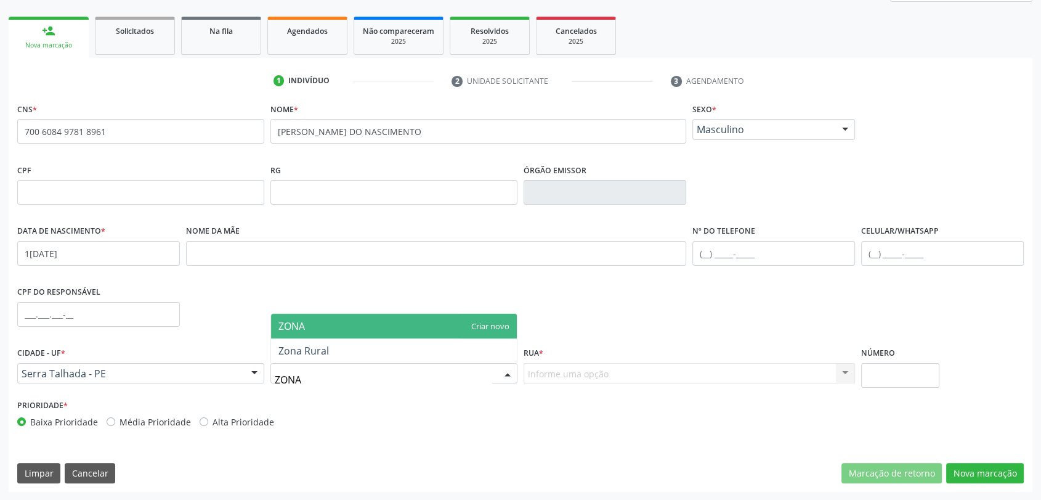
type input "ZONA R"
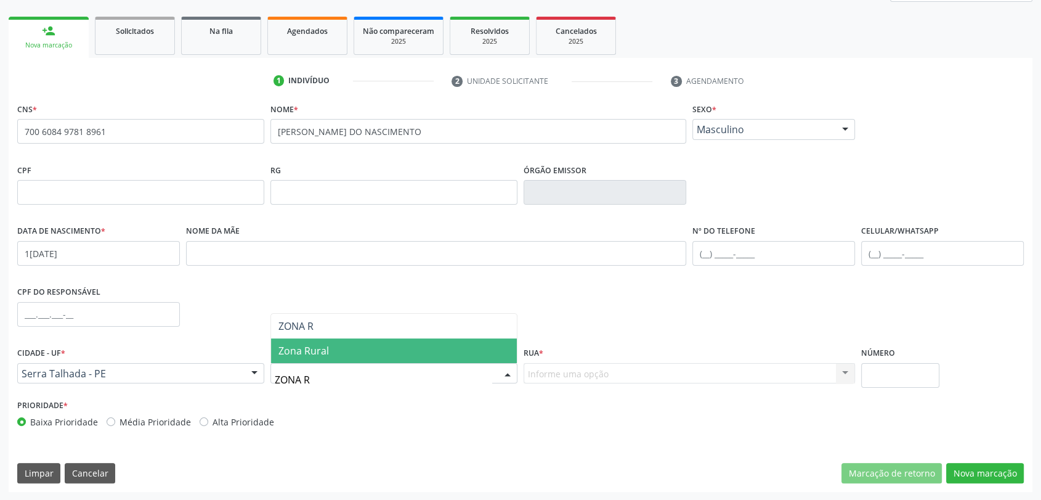
click at [307, 344] on span "Zona Rural" at bounding box center [304, 351] width 51 height 14
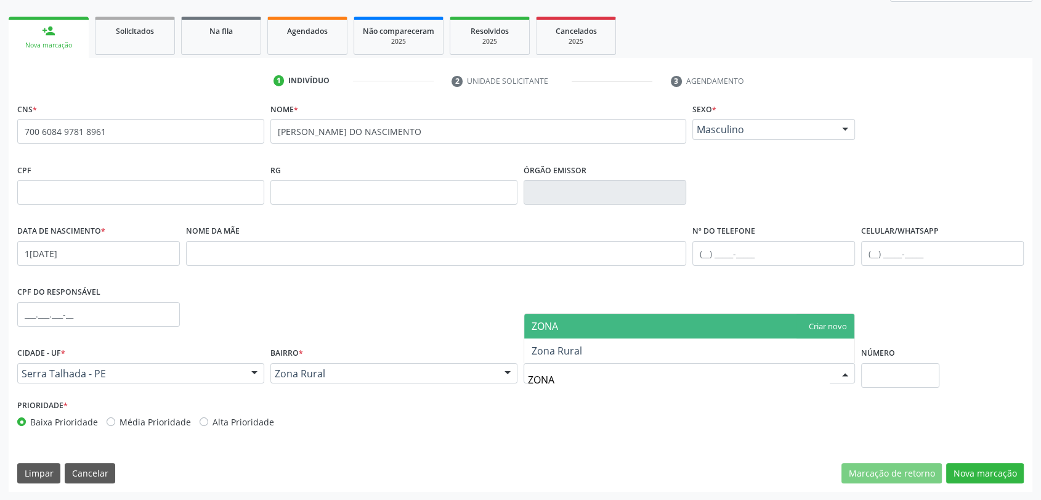
type input "ZONA R"
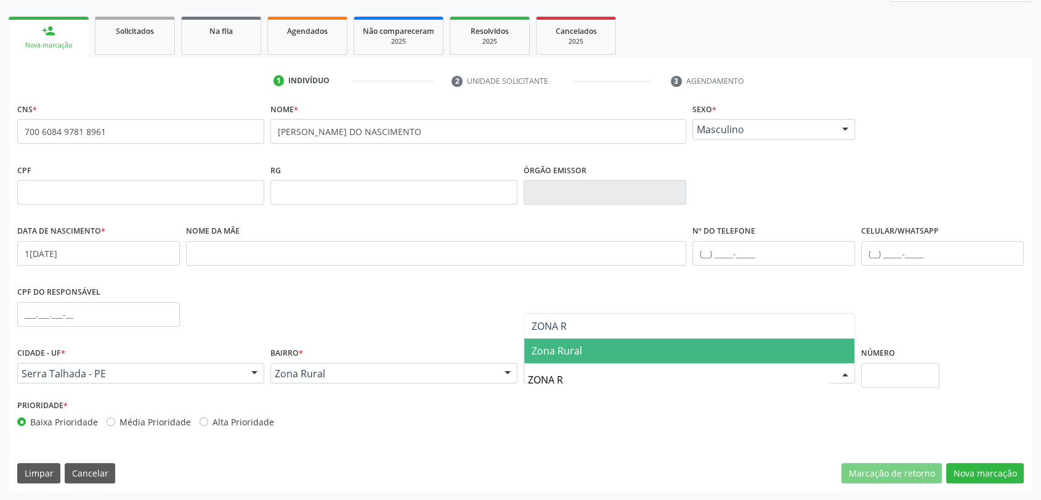
click at [567, 351] on span "Zona Rural" at bounding box center [557, 351] width 51 height 14
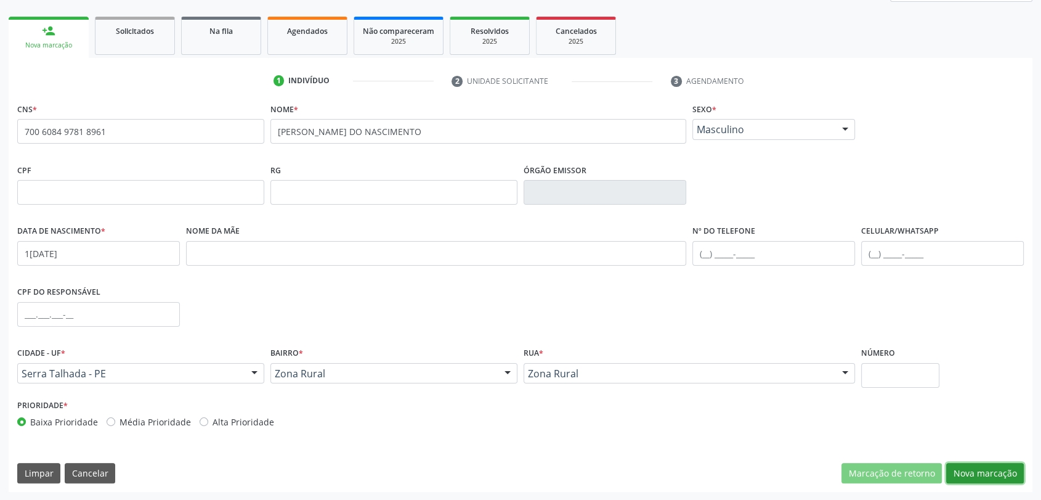
click at [1008, 468] on button "Nova marcação" at bounding box center [985, 473] width 78 height 21
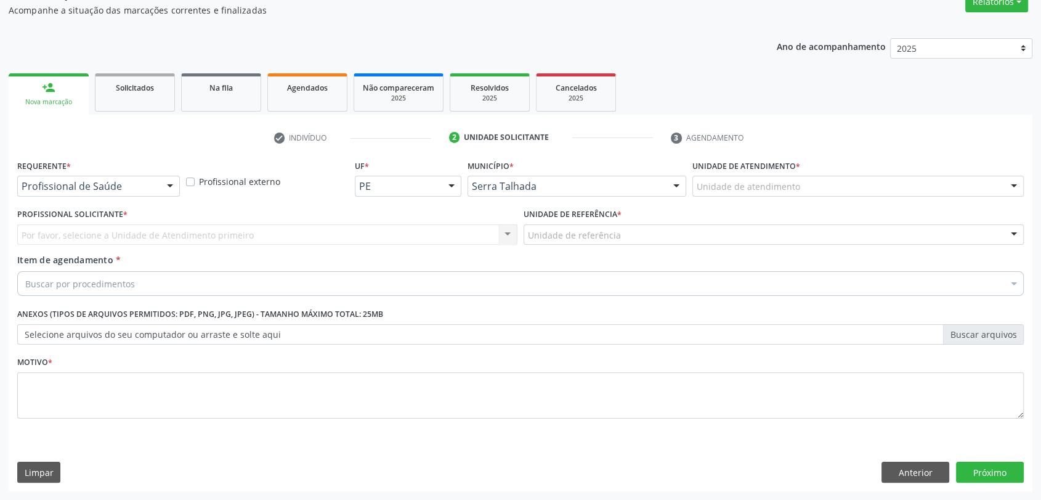
scroll to position [110, 0]
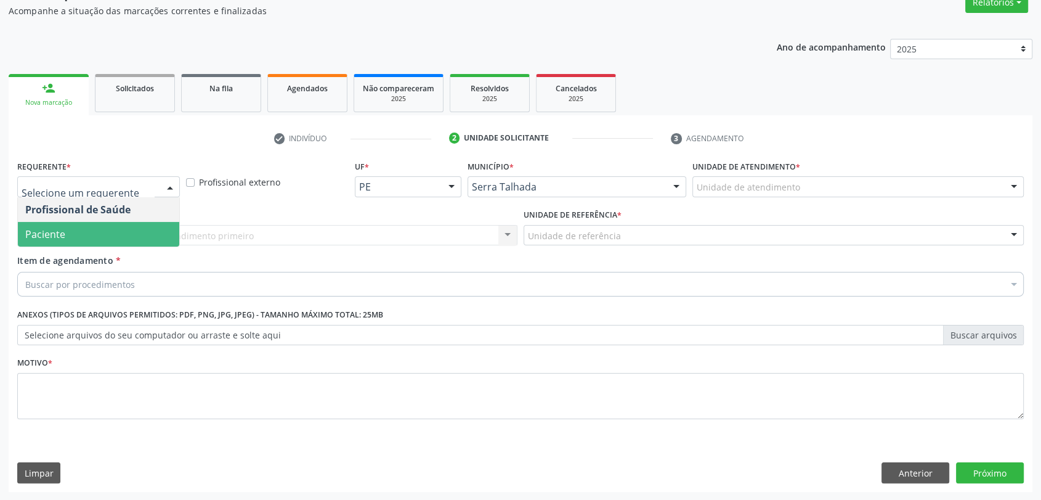
click at [76, 229] on span "Paciente" at bounding box center [98, 234] width 161 height 25
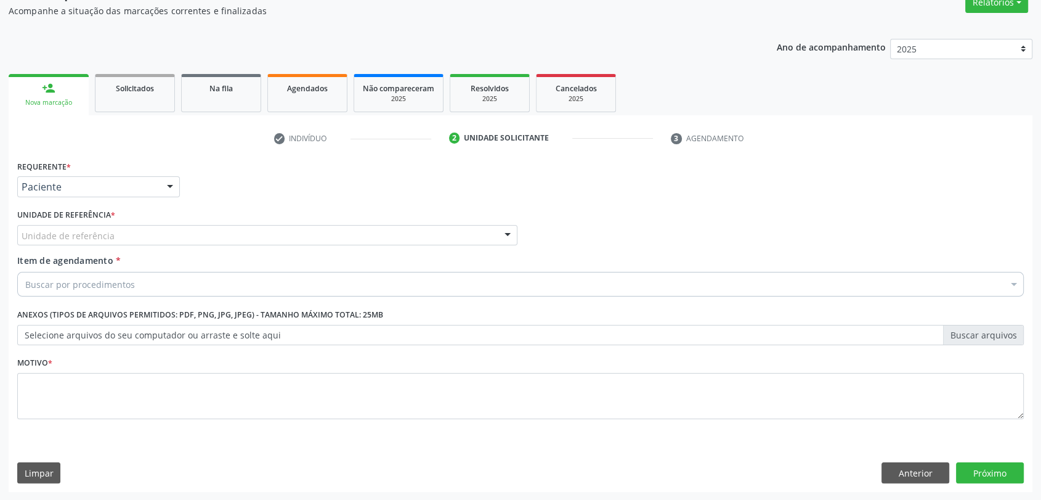
click at [76, 229] on div "Requerente * Paciente Profissional de Saúde Paciente Nenhum resultado encontrad…" at bounding box center [520, 296] width 1007 height 279
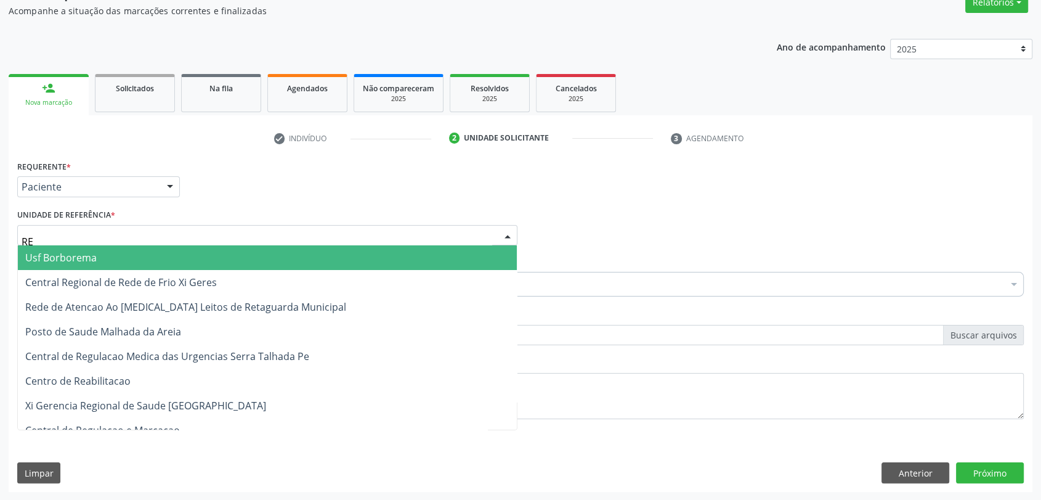
type input "REA"
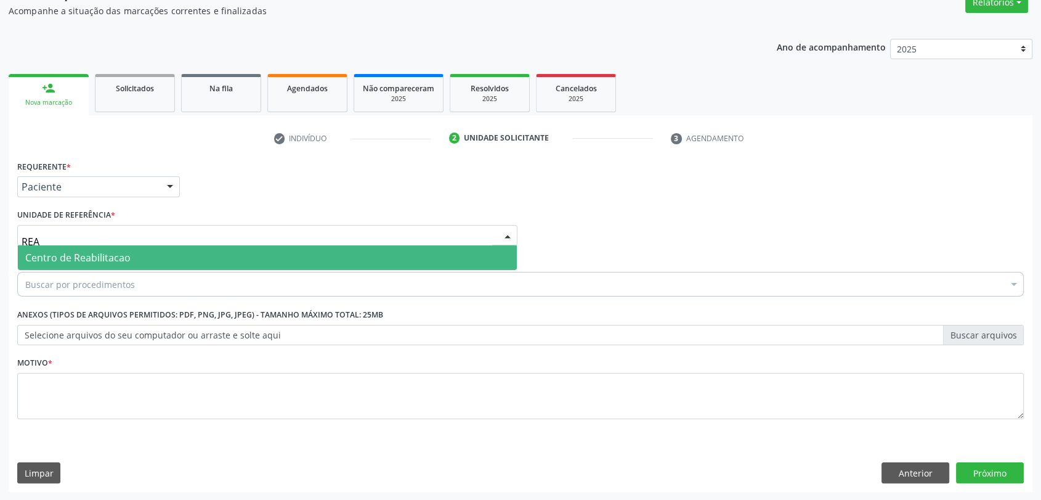
click at [84, 249] on span "Centro de Reabilitacao" at bounding box center [267, 257] width 499 height 25
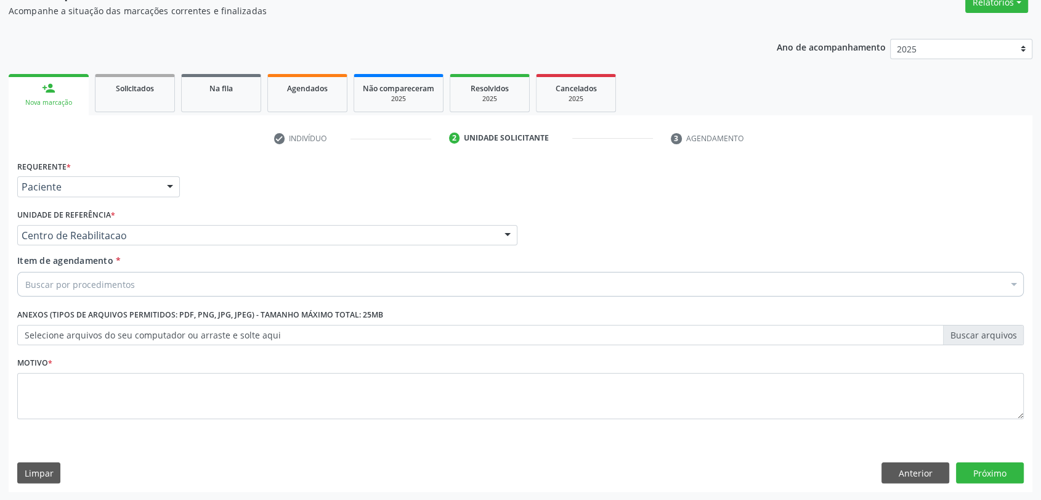
click at [81, 292] on div "Buscar por procedimentos" at bounding box center [520, 284] width 1007 height 25
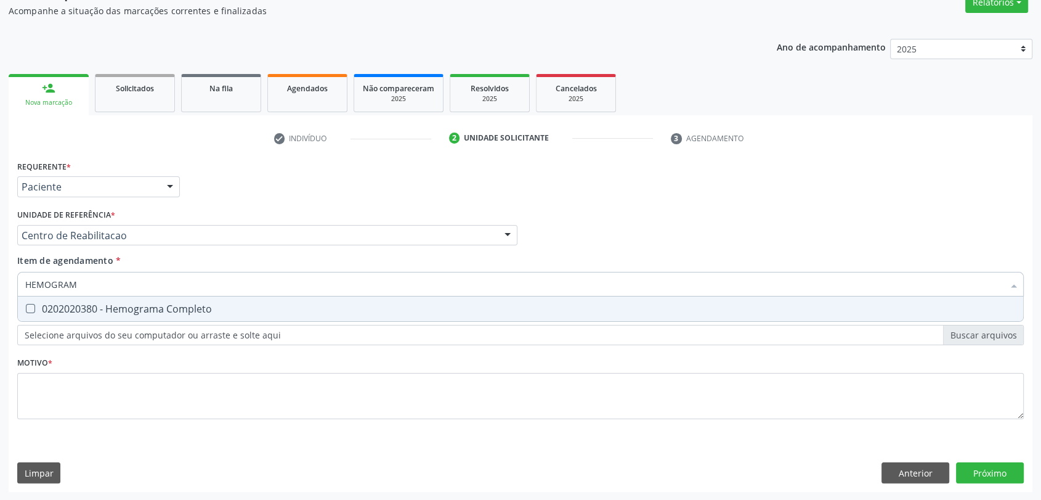
type input "HEMOGRAMA"
click at [81, 292] on input "HEMOGRAMA" at bounding box center [514, 284] width 979 height 25
click at [81, 308] on div "0202020380 - Hemograma Completo" at bounding box center [520, 309] width 991 height 10
checkbox Completo "true"
click at [86, 289] on input "HEMOGRAMA" at bounding box center [514, 284] width 979 height 25
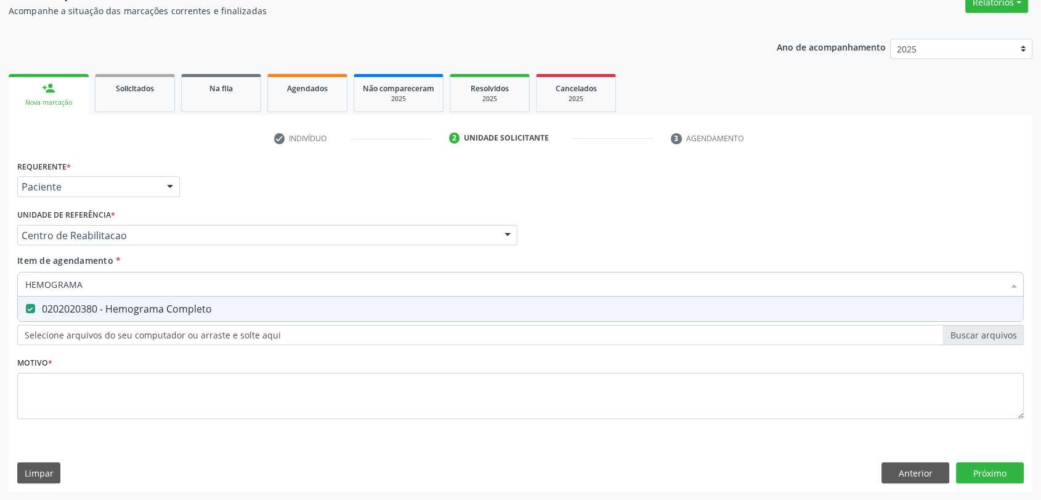
click at [86, 289] on input "HEMOGRAMA" at bounding box center [514, 284] width 979 height 25
type input "C"
checkbox Completo "false"
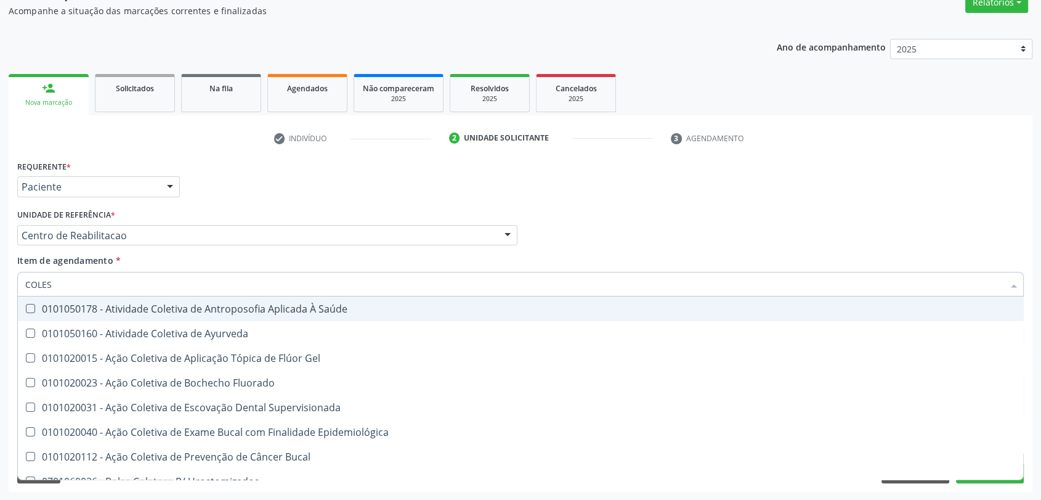
type input "COLEST"
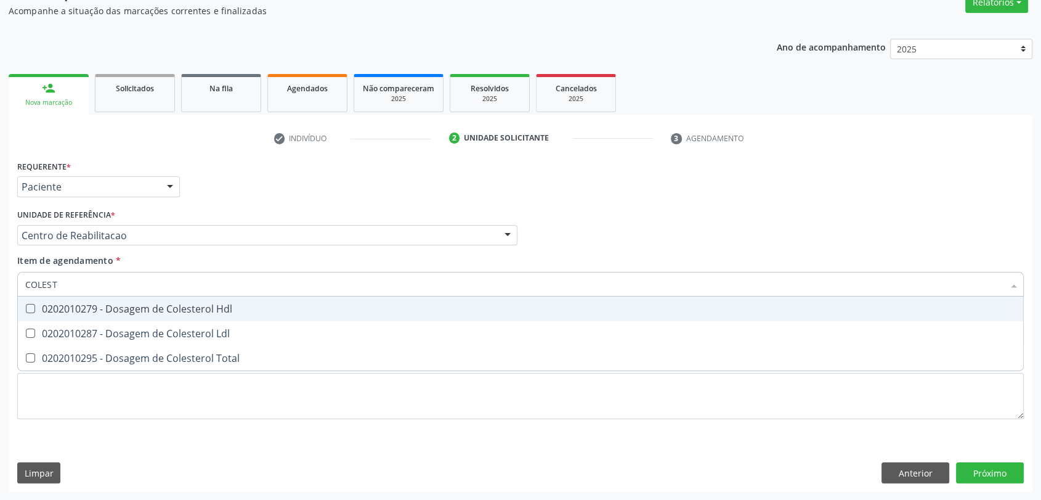
click at [95, 312] on div "0202010279 - Dosagem de Colesterol Hdl" at bounding box center [520, 309] width 991 height 10
checkbox Hdl "true"
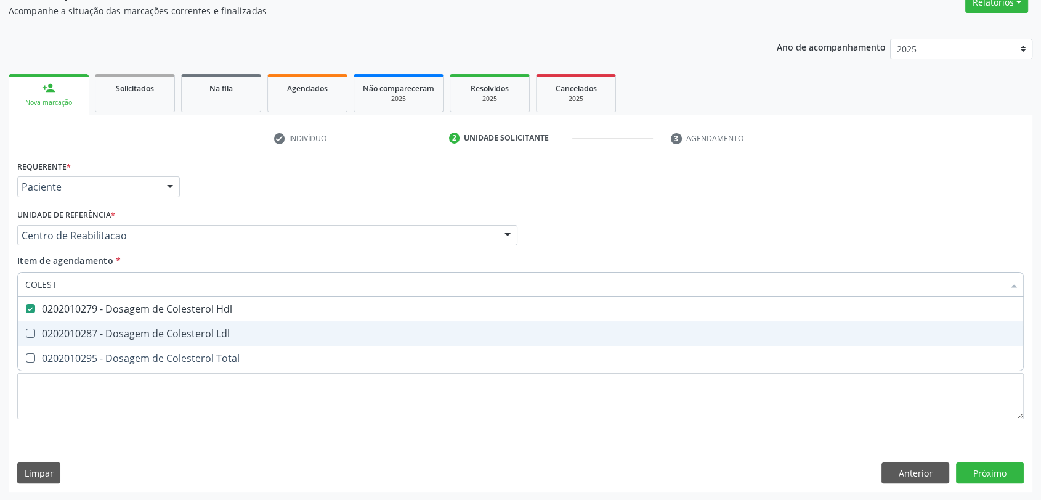
click at [96, 333] on div "0202010287 - Dosagem de Colesterol Ldl" at bounding box center [520, 333] width 991 height 10
checkbox Ldl "true"
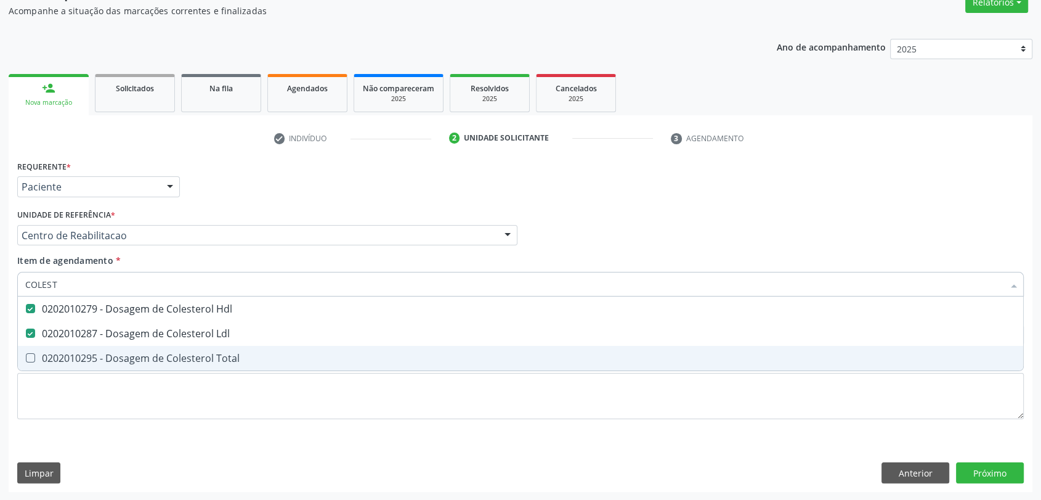
click at [91, 364] on span "0202010295 - Dosagem de Colesterol Total" at bounding box center [521, 358] width 1006 height 25
checkbox Total "true"
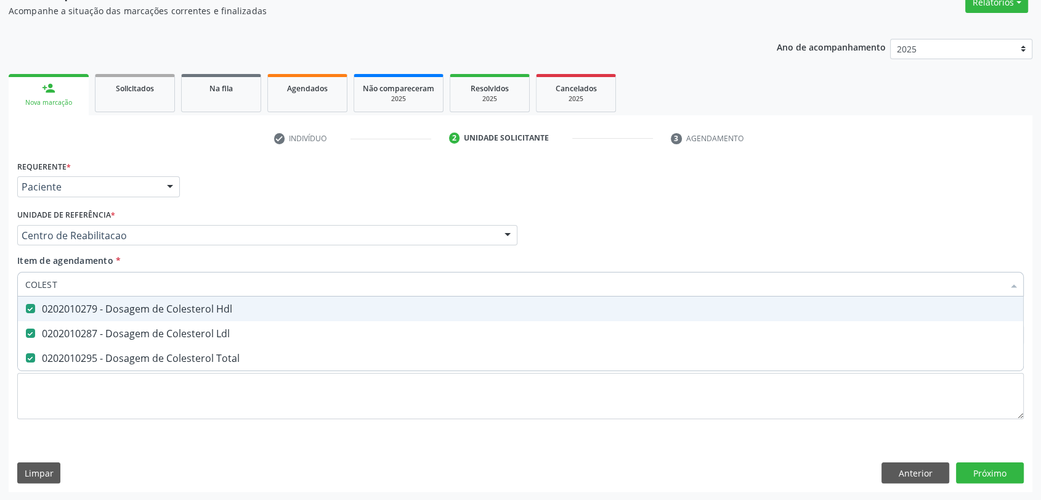
click at [79, 284] on input "COLEST" at bounding box center [514, 284] width 979 height 25
type input "T"
checkbox Hdl "false"
checkbox Ldl "false"
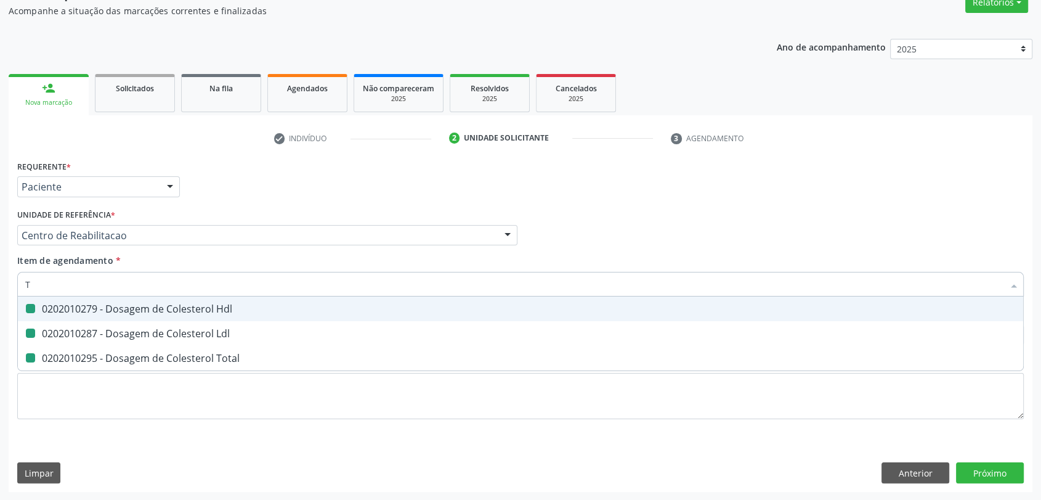
checkbox Total "false"
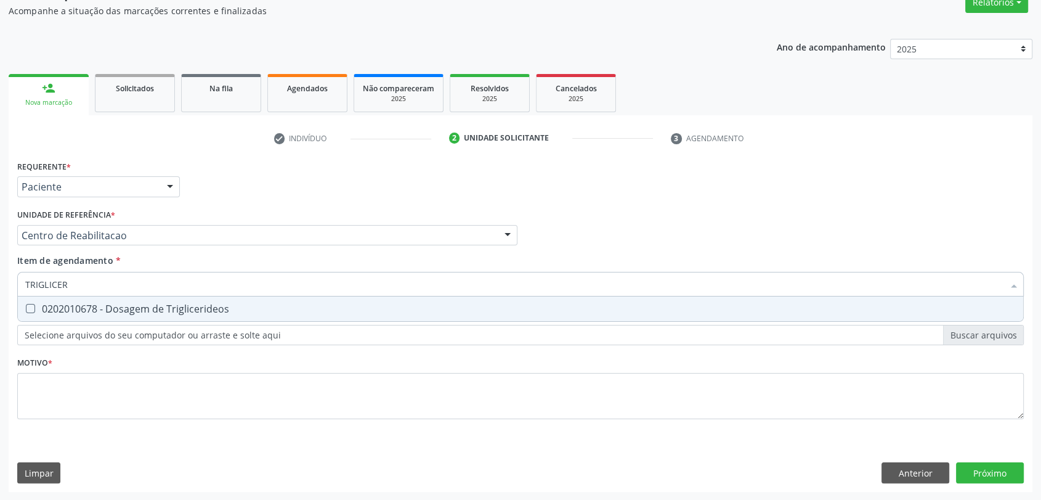
type input "TRIGLICERI"
click at [74, 308] on div "0202010678 - Dosagem de Triglicerideos" at bounding box center [520, 309] width 991 height 10
checkbox Triglicerideos "true"
click at [75, 289] on input "TRIGLICERI" at bounding box center [514, 284] width 979 height 25
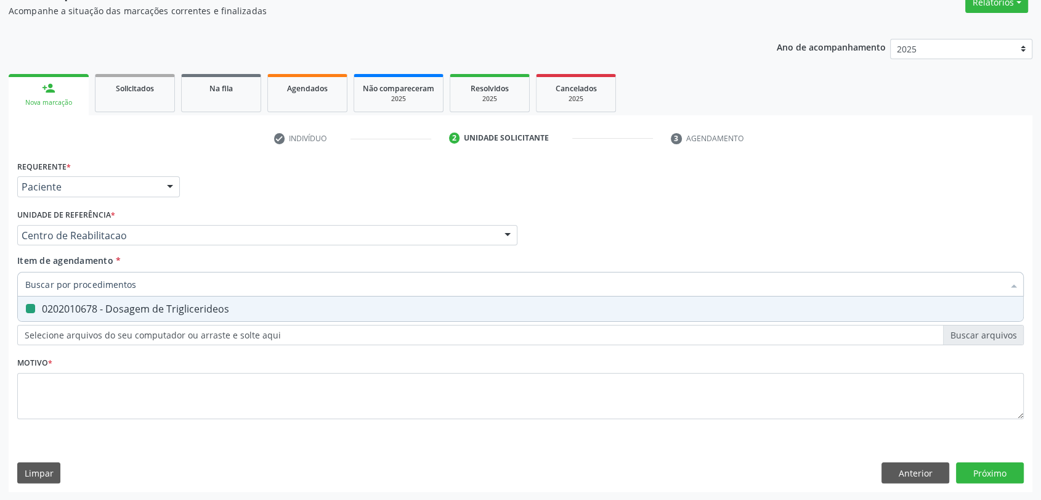
checkbox Triglicerideos "false"
type input "CULTURA DE"
click at [81, 304] on div "0202080080 - Cultura de Bactérias P/ Identificação" at bounding box center [520, 309] width 991 height 10
checkbox Identificação "true"
click at [95, 285] on input "CULTURA DE" at bounding box center [514, 284] width 979 height 25
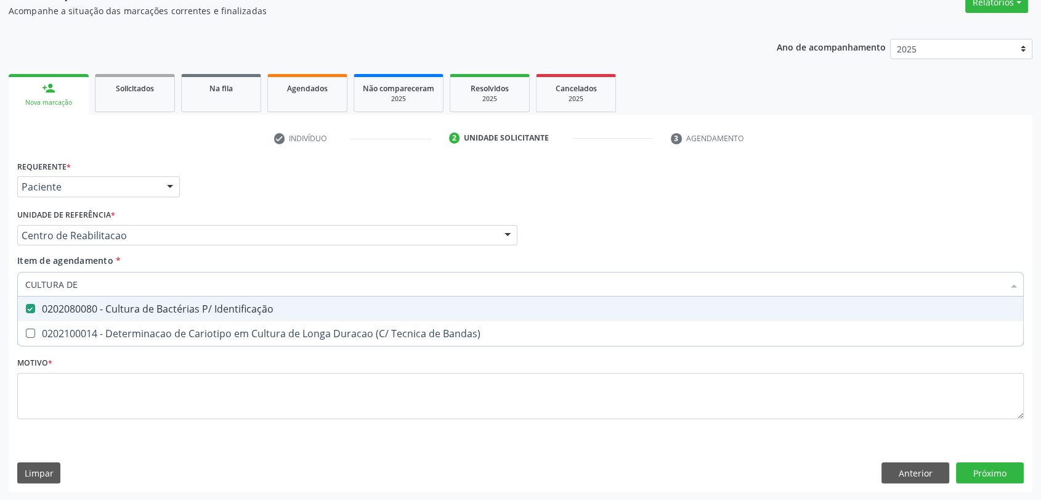
click at [95, 285] on input "CULTURA DE" at bounding box center [514, 284] width 979 height 25
checkbox Identificação "false"
type input "ANALISE DE CA"
click at [89, 304] on div "0202050017 - Analise de Caracteres Fisicos, Elementos e Sedimento da Urina" at bounding box center [520, 309] width 991 height 10
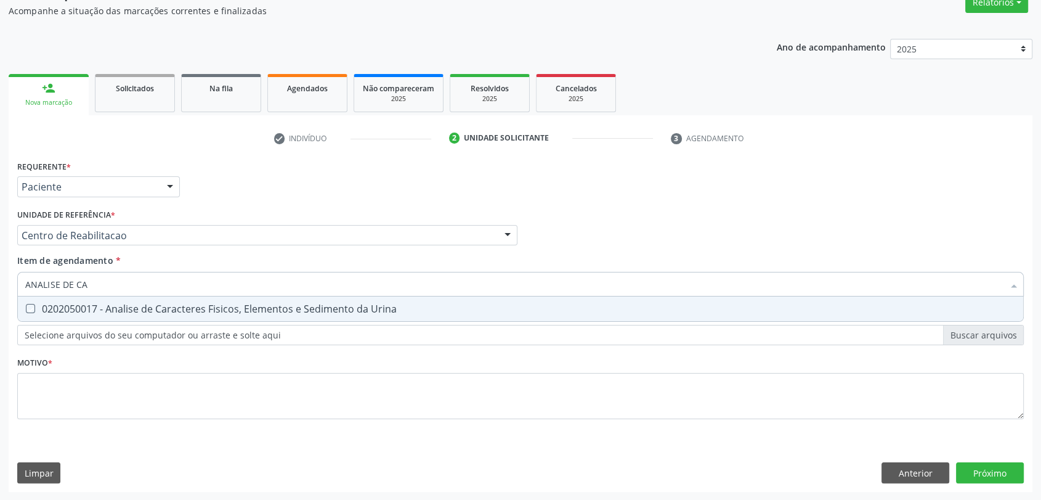
checkbox Urina "true"
click at [95, 272] on input "ANALISE DE CA" at bounding box center [514, 284] width 979 height 25
type input "T"
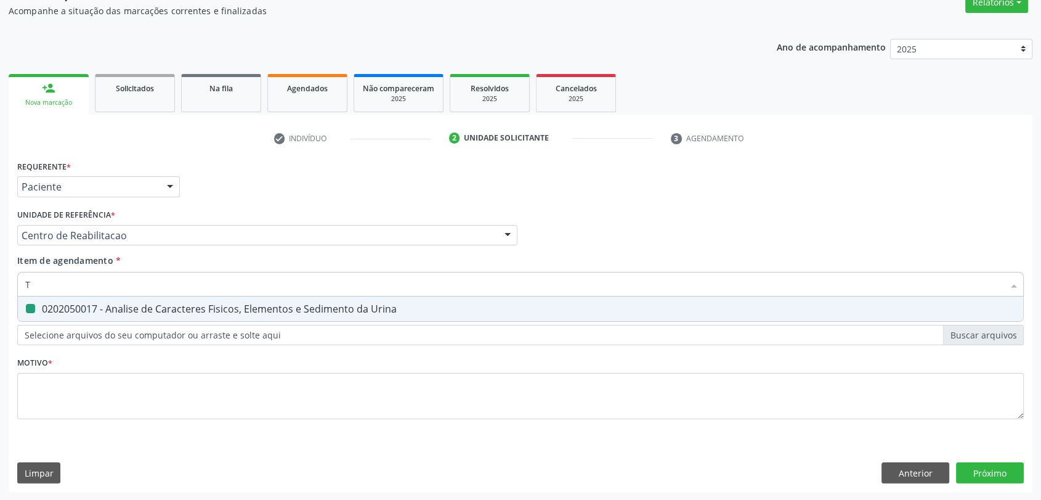
checkbox Urina "false"
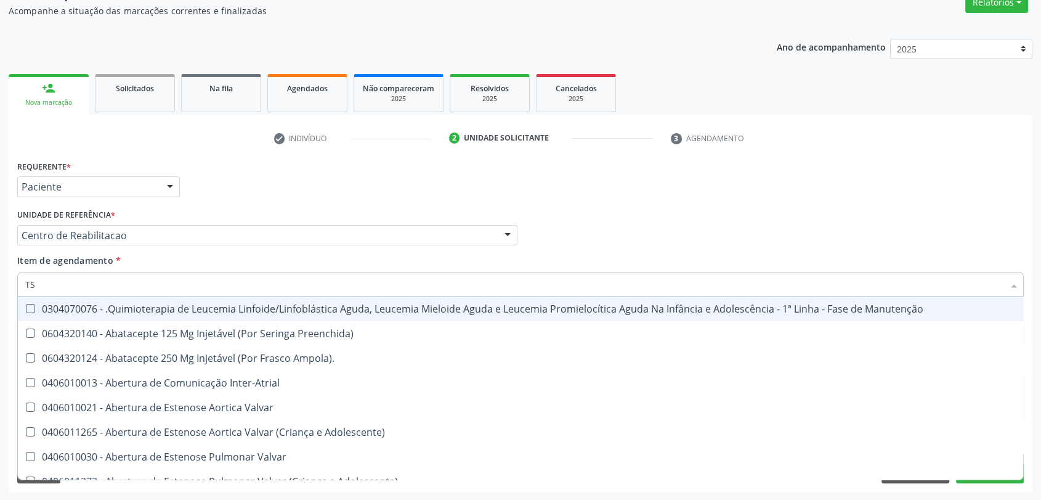
type input "TSH"
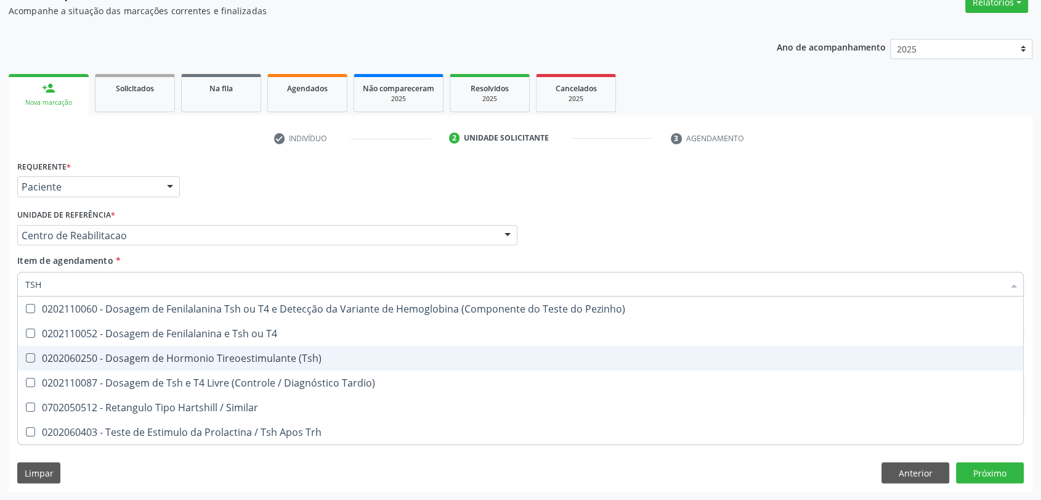
click at [98, 358] on div "0202060250 - Dosagem de Hormonio Tireoestimulante (Tsh)" at bounding box center [520, 358] width 991 height 10
checkbox \(Tsh\) "true"
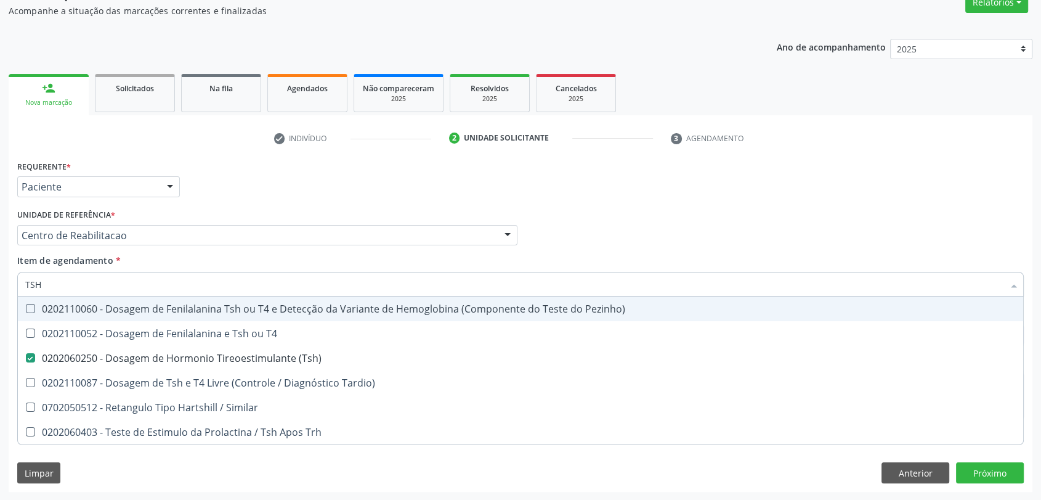
click at [98, 288] on input "TSH" at bounding box center [514, 284] width 979 height 25
type input "T"
checkbox \(Tsh\) "false"
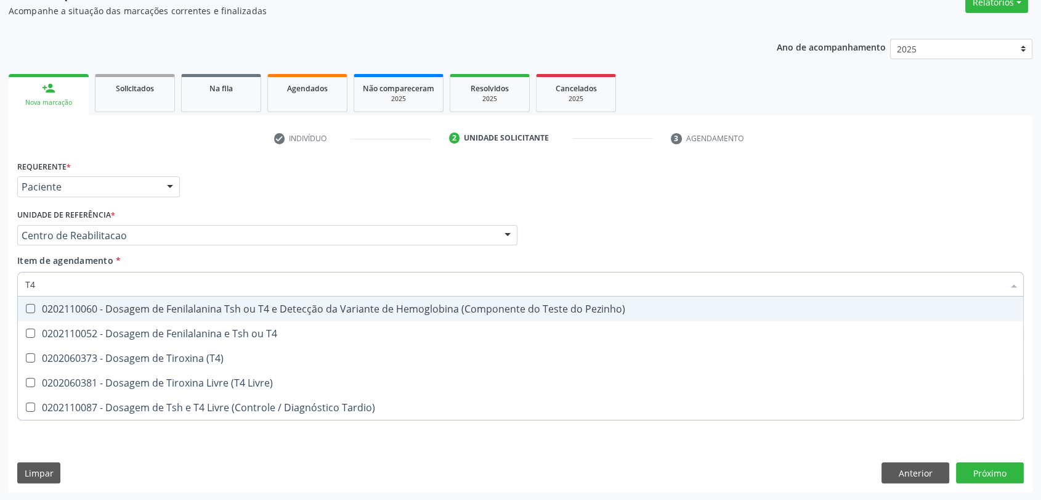
type input "T4 L"
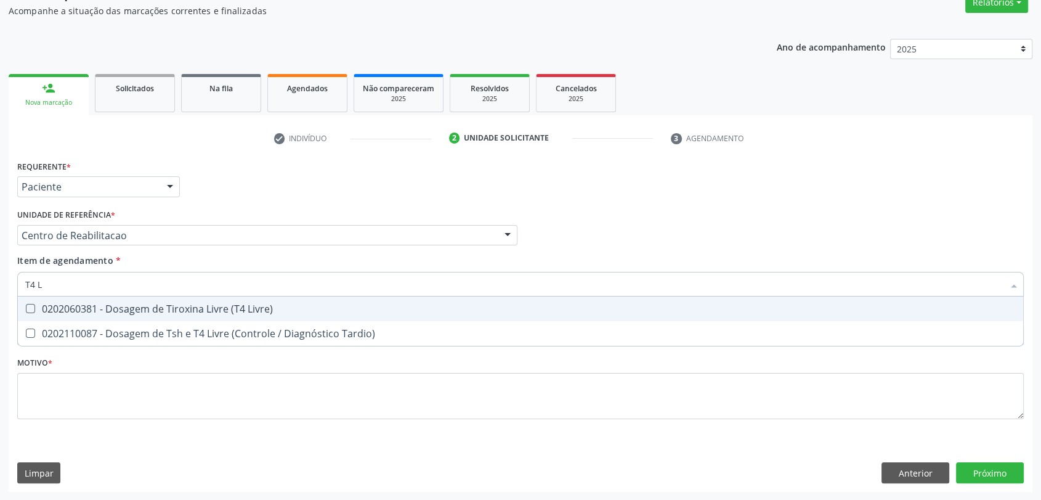
click at [108, 312] on div "0202060381 - Dosagem de Tiroxina Livre (T4 Livre)" at bounding box center [520, 309] width 991 height 10
checkbox Livre\) "true"
click at [108, 292] on input "T4 L" at bounding box center [514, 284] width 979 height 25
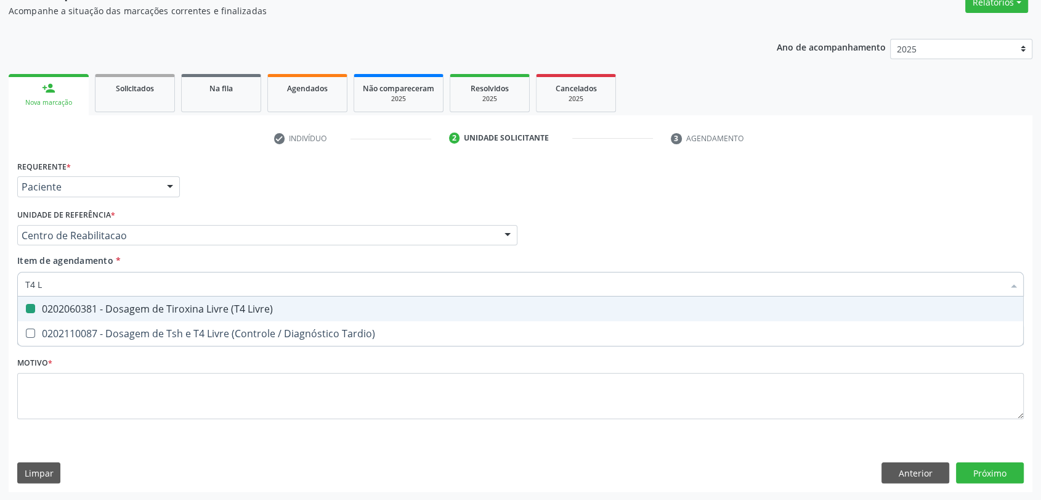
type input "U"
checkbox Livre\) "false"
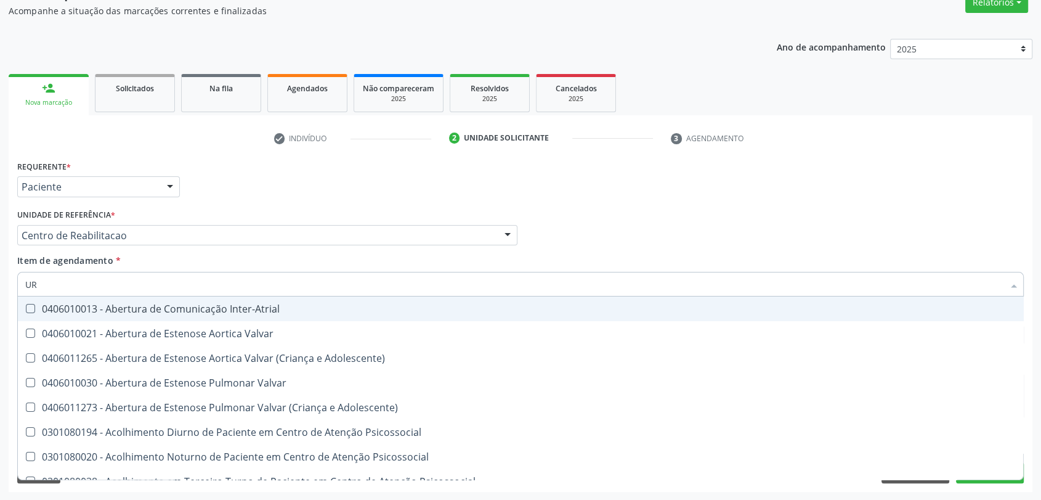
type input "URE"
checkbox Urina "false"
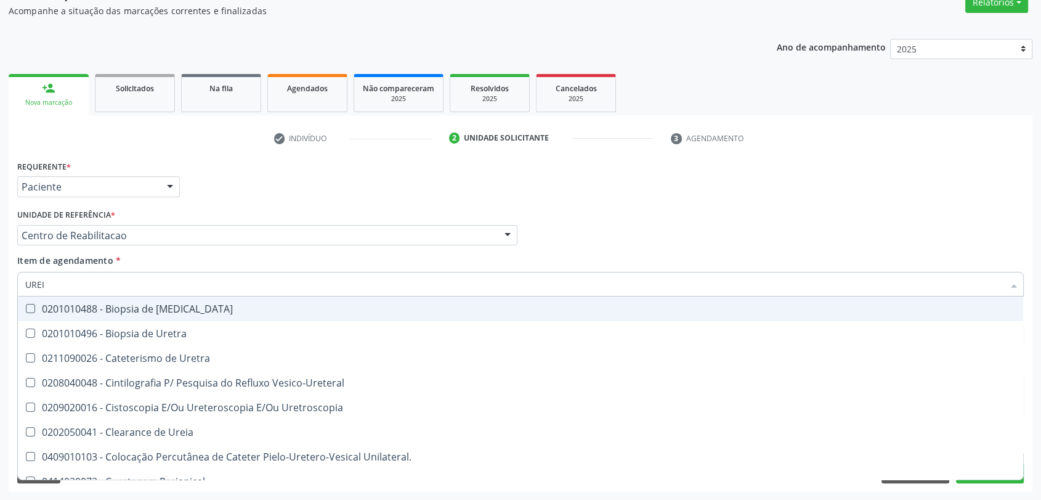
type input "UREIA"
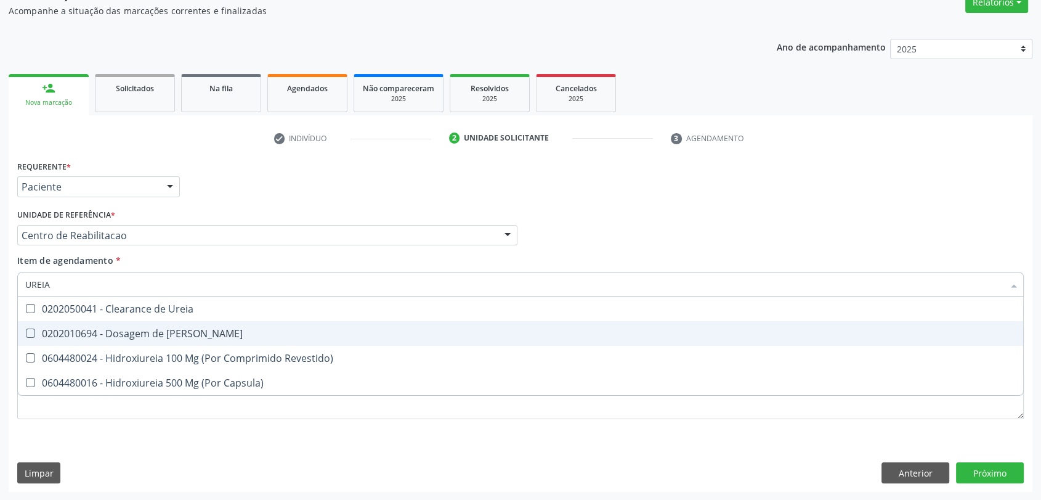
click at [108, 341] on span "0202010694 - Dosagem de [PERSON_NAME]" at bounding box center [521, 333] width 1006 height 25
checkbox Ureia "true"
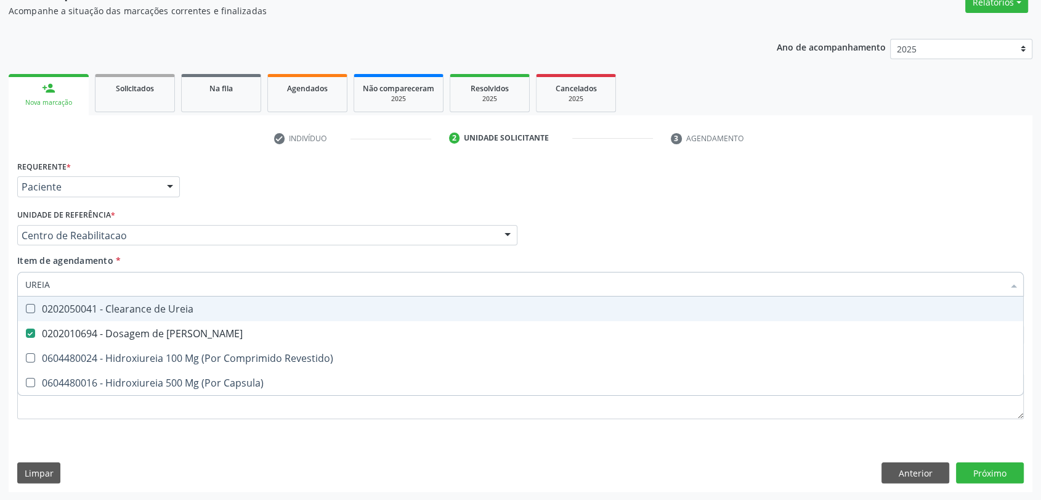
click at [99, 279] on input "UREIA" at bounding box center [514, 284] width 979 height 25
type input "C"
checkbox Ureia "false"
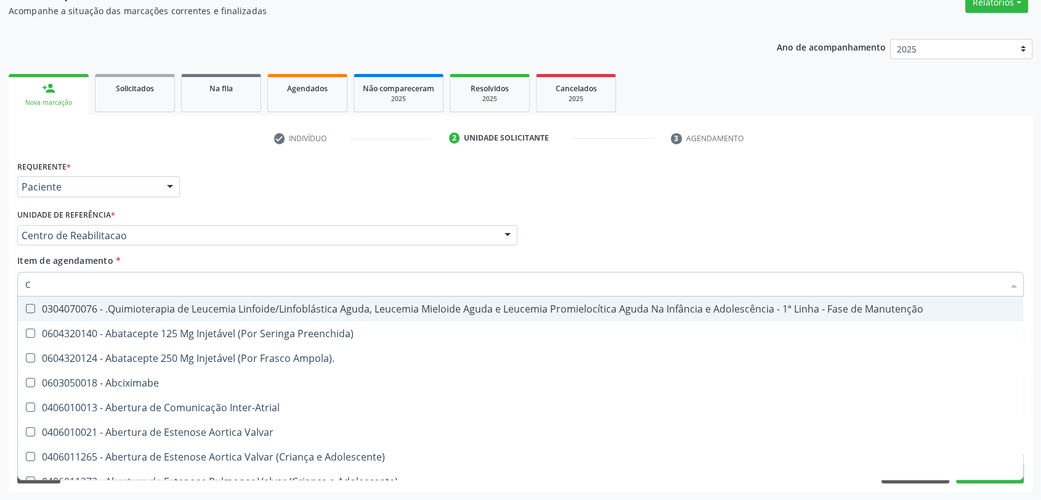
type input "CR"
checkbox Urina "false"
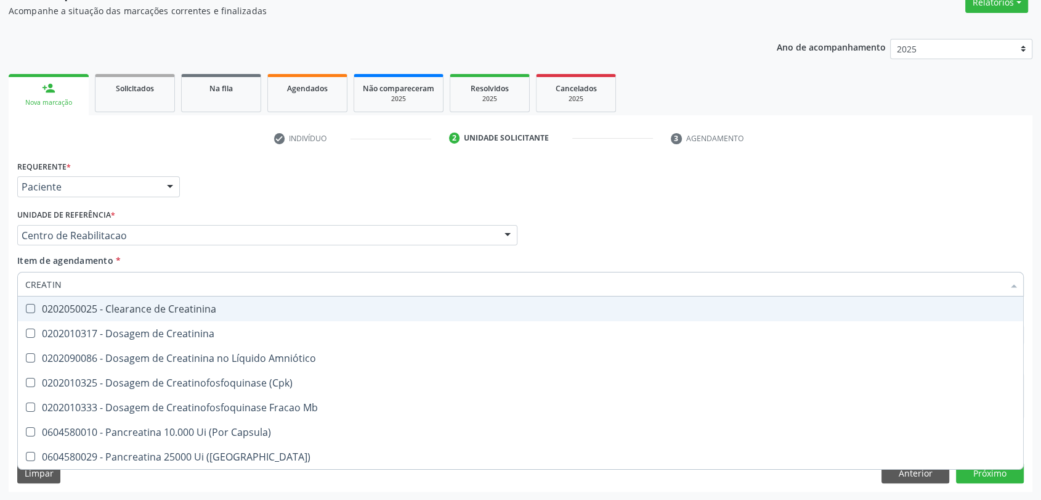
type input "CREATINI"
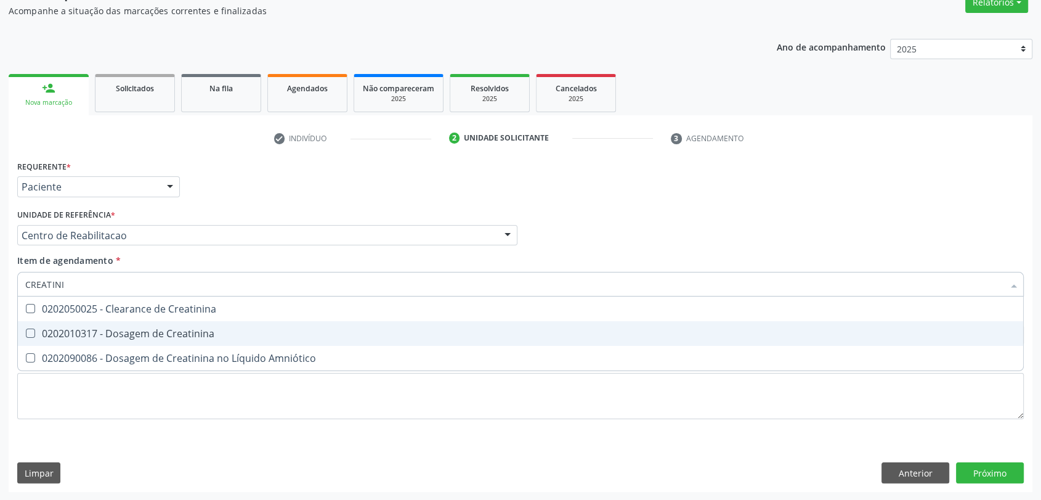
click at [100, 337] on div "0202010317 - Dosagem de Creatinina" at bounding box center [520, 333] width 991 height 10
checkbox Creatinina "true"
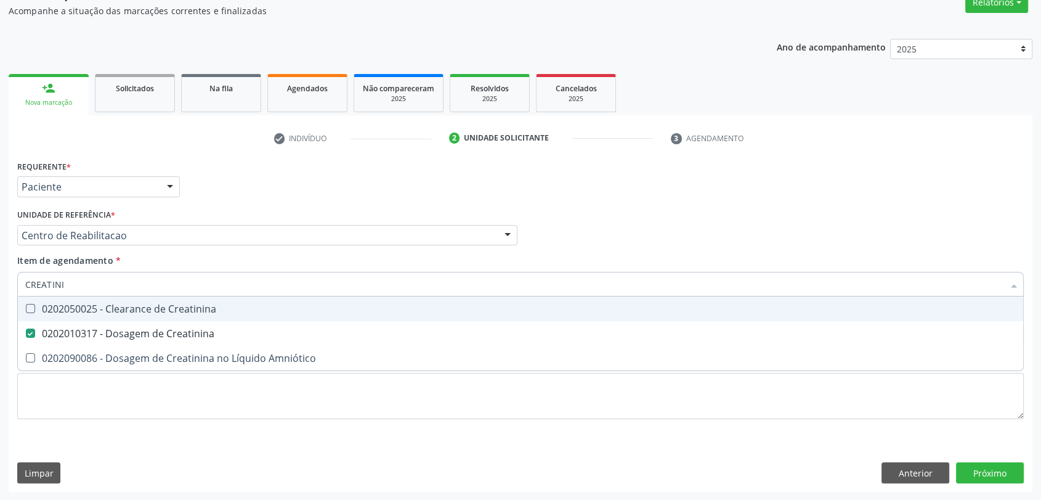
click at [101, 290] on input "CREATINI" at bounding box center [514, 284] width 979 height 25
type input "FE"
checkbox Creatinina "false"
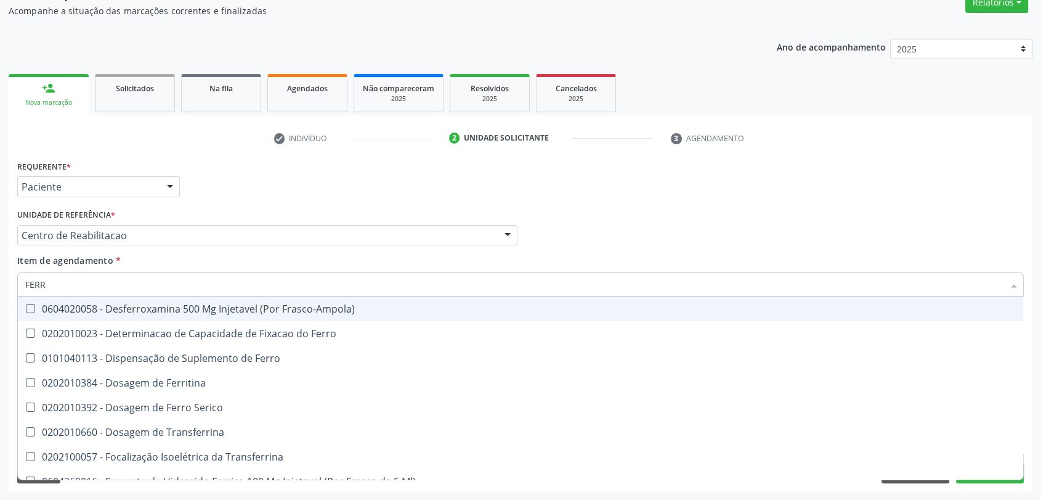
type input "FERRO"
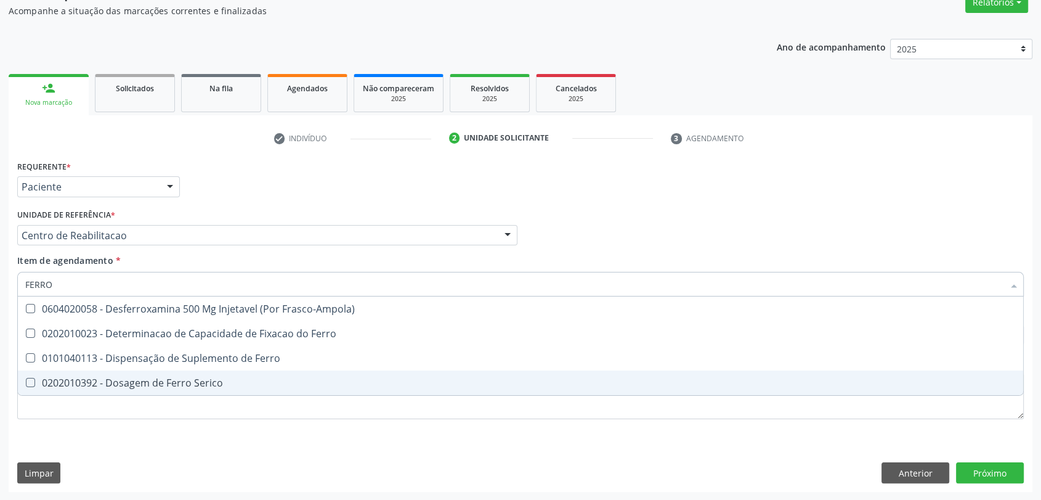
click at [120, 381] on div "0202010392 - Dosagem de Ferro Serico" at bounding box center [520, 383] width 991 height 10
checkbox Serico "true"
type input "FERR"
checkbox Serico "false"
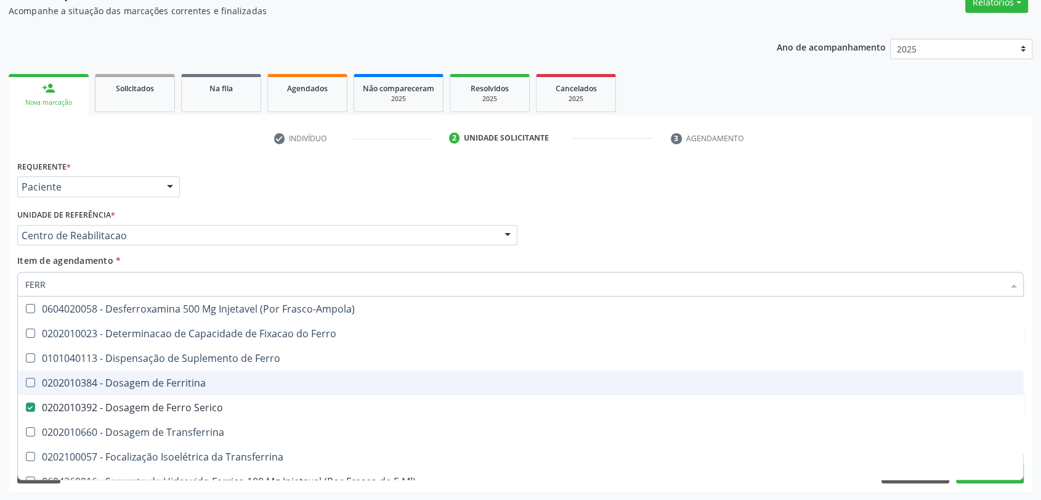
type input "FER"
checkbox Serico "false"
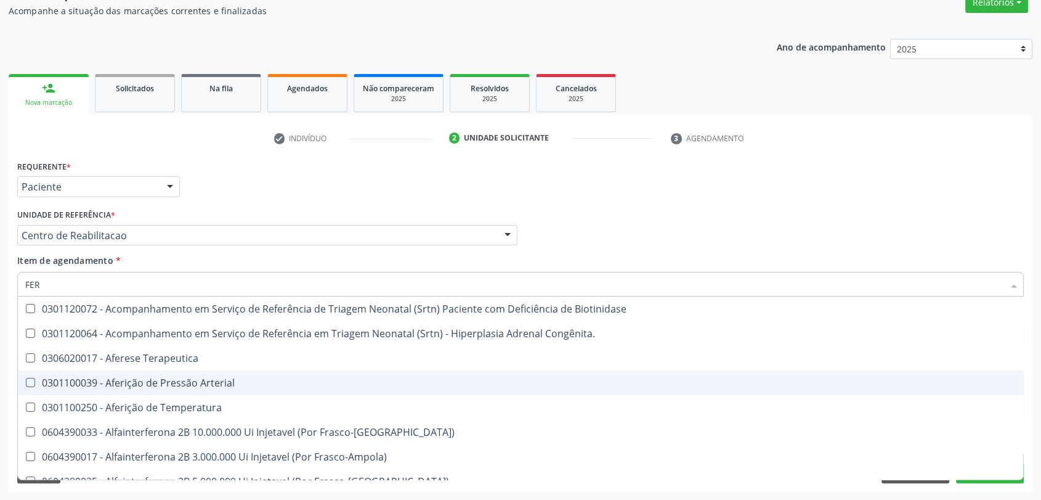
type input "FERI"
checkbox Serico "false"
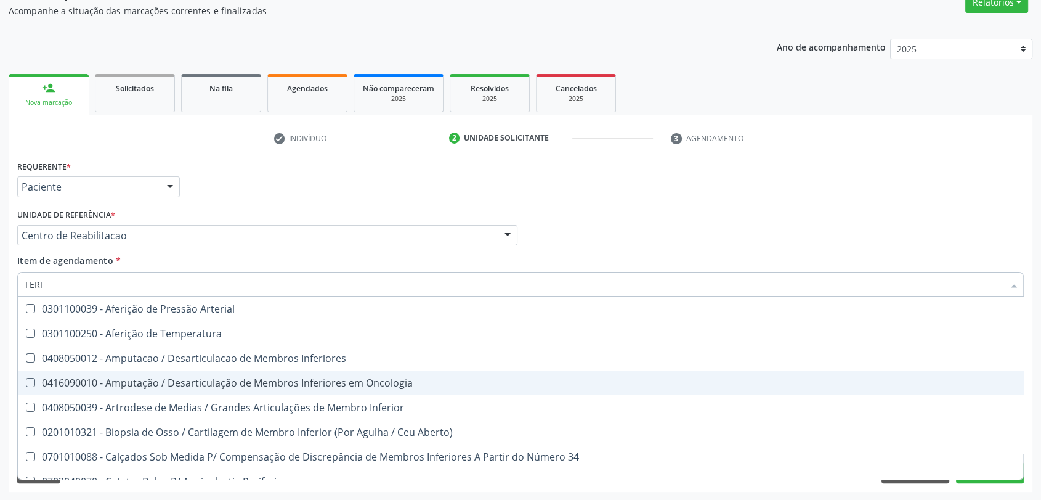
type input "FER"
checkbox Inferior "true"
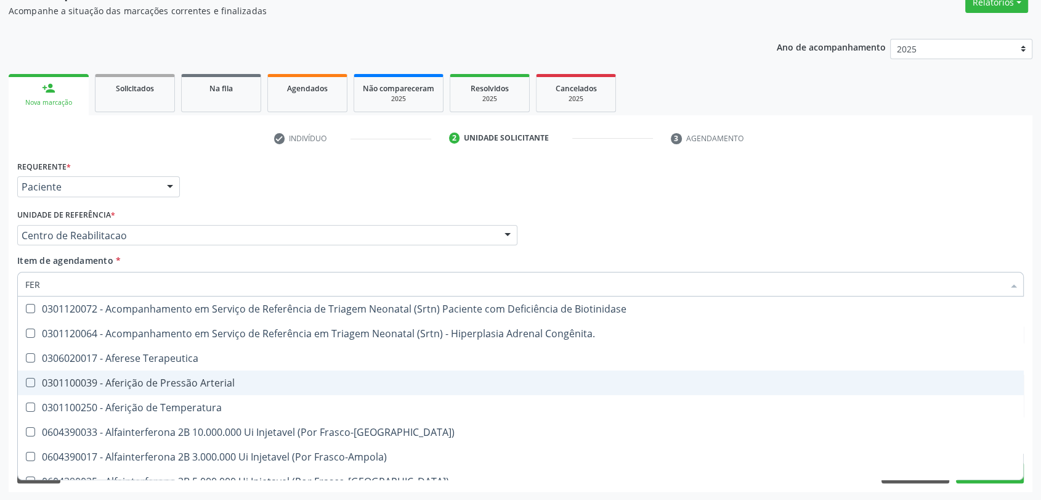
type input "FERR"
checkbox Temperatura "true"
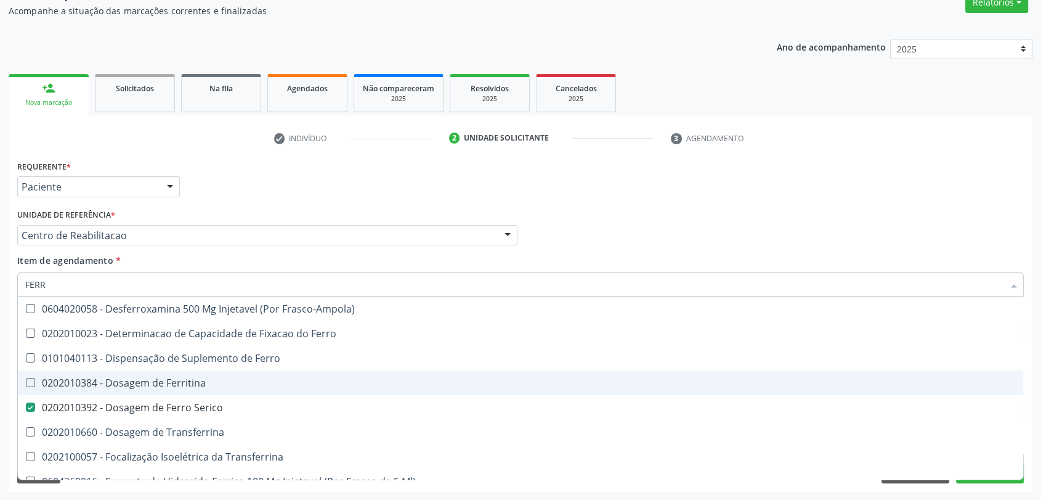
type input "FERRI"
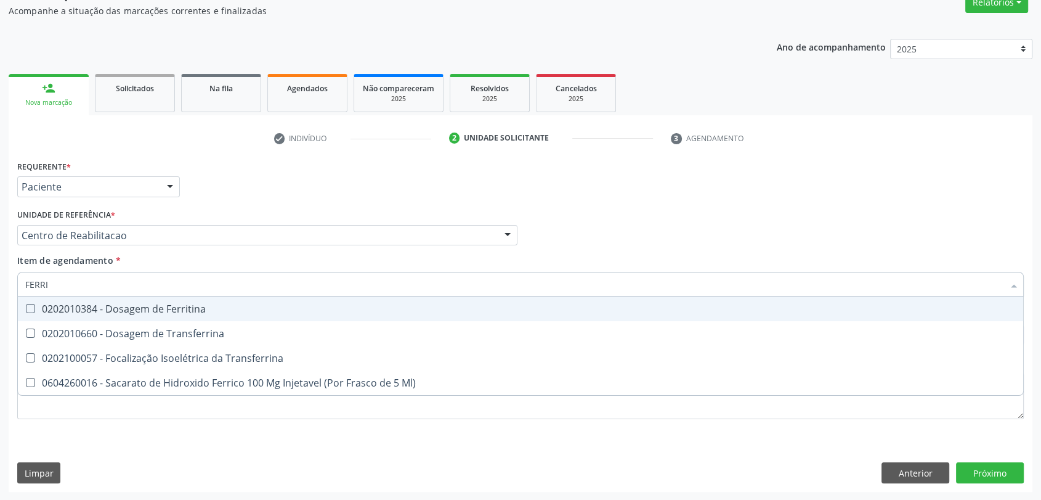
click at [149, 315] on span "0202010384 - Dosagem de Ferritina" at bounding box center [521, 308] width 1006 height 25
checkbox Ferritina "true"
click at [234, 206] on div "Unidade de referência * Centro de Reabilitacao Usf do Mutirao Usf Cohab Usf Cai…" at bounding box center [267, 225] width 500 height 39
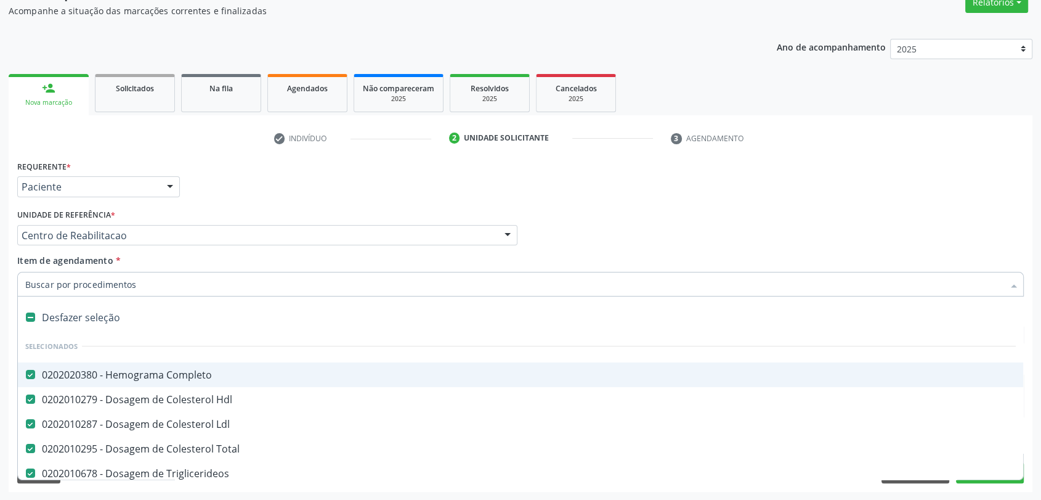
type input "G"
checkbox Ferritina "false"
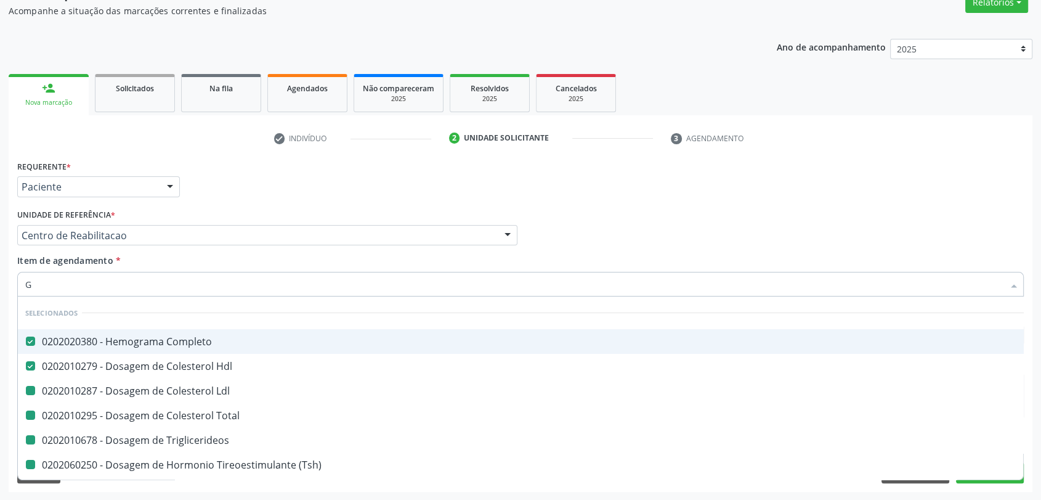
type input "GL"
checkbox Ldl "false"
checkbox Total "false"
checkbox Triglicerideos "false"
checkbox \(Tsh\) "false"
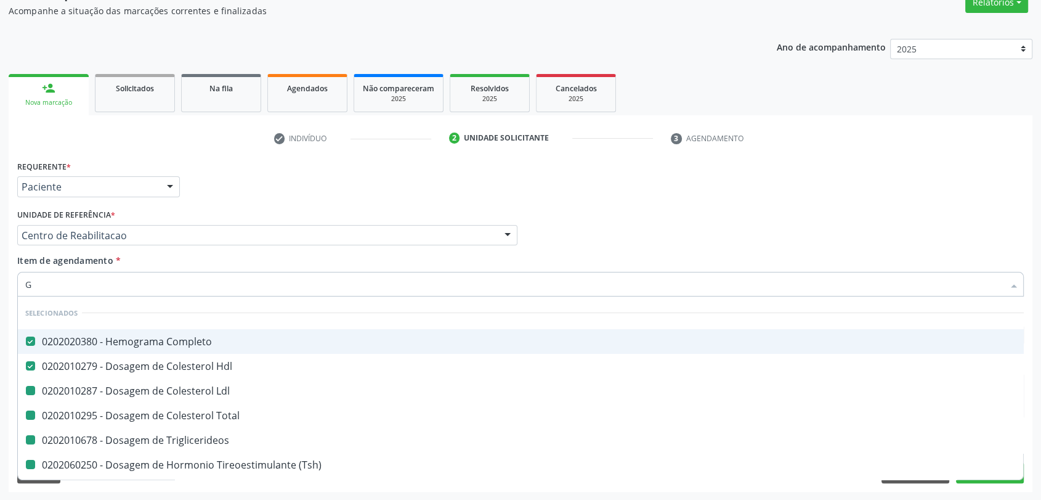
checkbox Livre\) "false"
checkbox Ureia "false"
checkbox Creatinina "false"
checkbox Serico "false"
checkbox Ferritina "false"
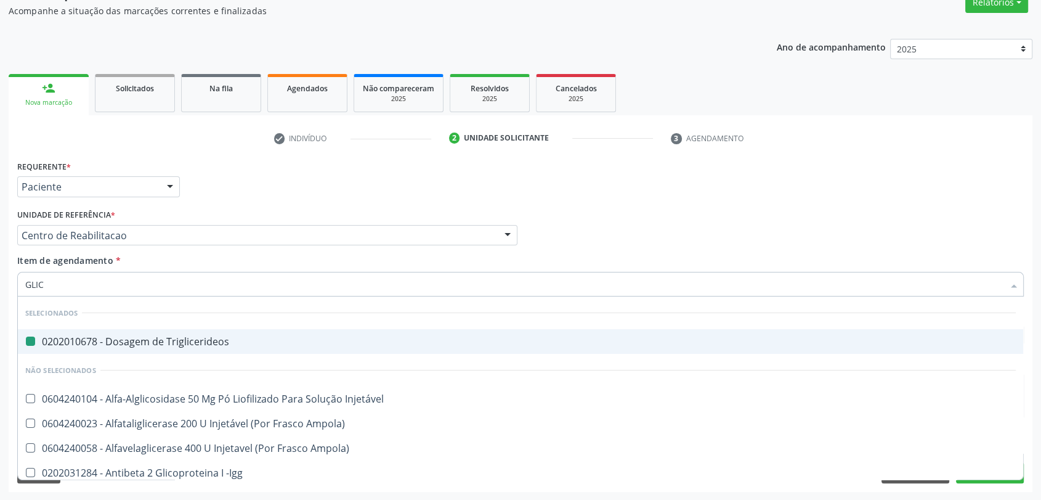
type input "GLICO"
checkbox Triglicerideos "false"
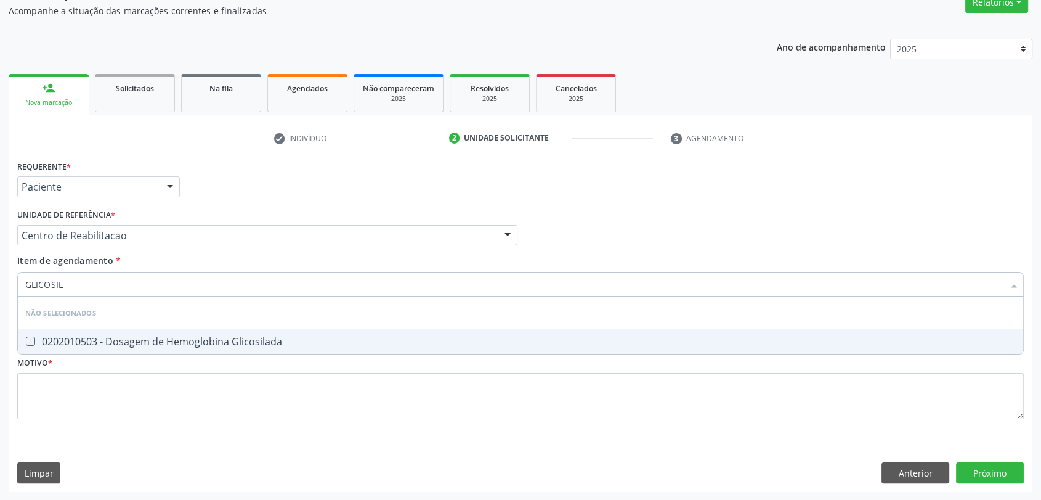
type input "GLICOSILA"
click at [118, 336] on div "0202010503 - Dosagem de Hemoglobina Glicosilada" at bounding box center [520, 341] width 991 height 10
checkbox Glicosilada "true"
click at [102, 276] on input "GLICOSILA" at bounding box center [514, 284] width 979 height 25
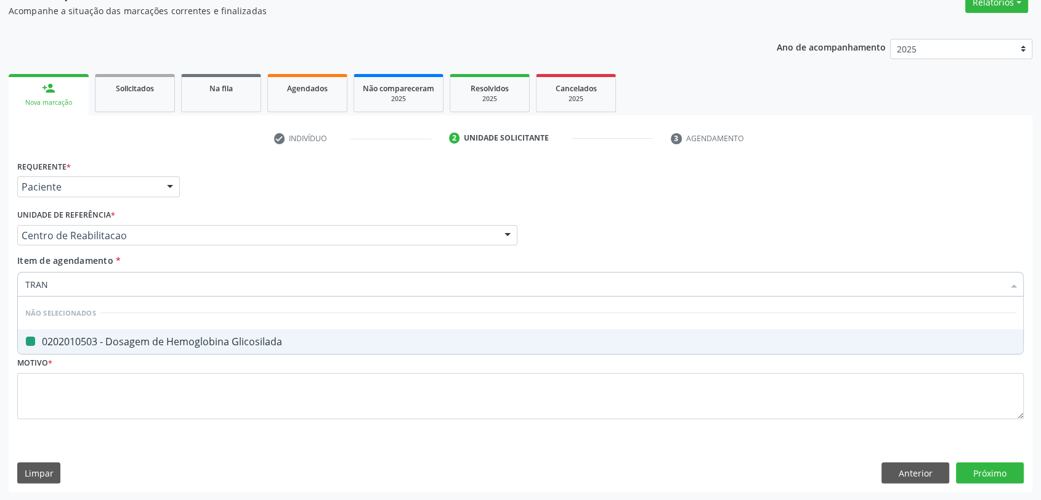
type input "TRANS"
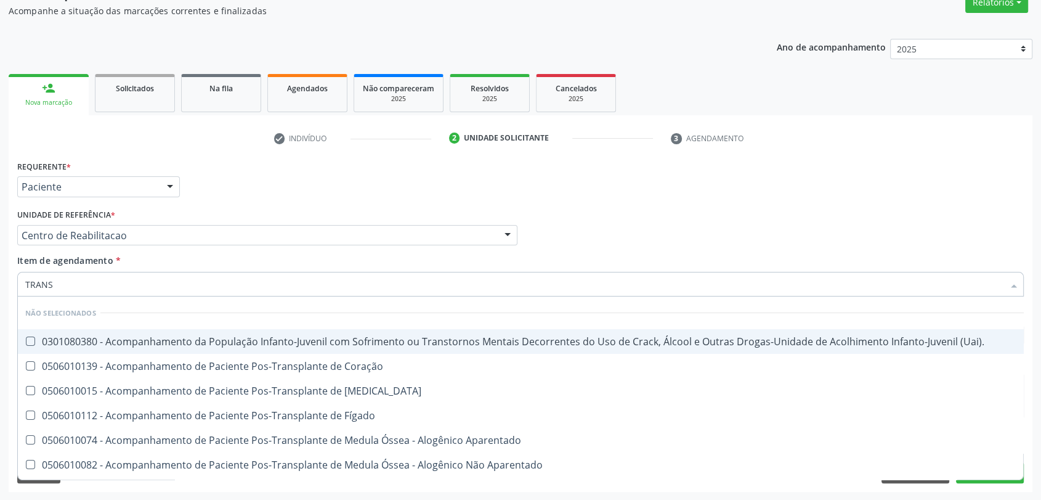
checkbox \(Uai\)\ "false"
type input "TRANSA"
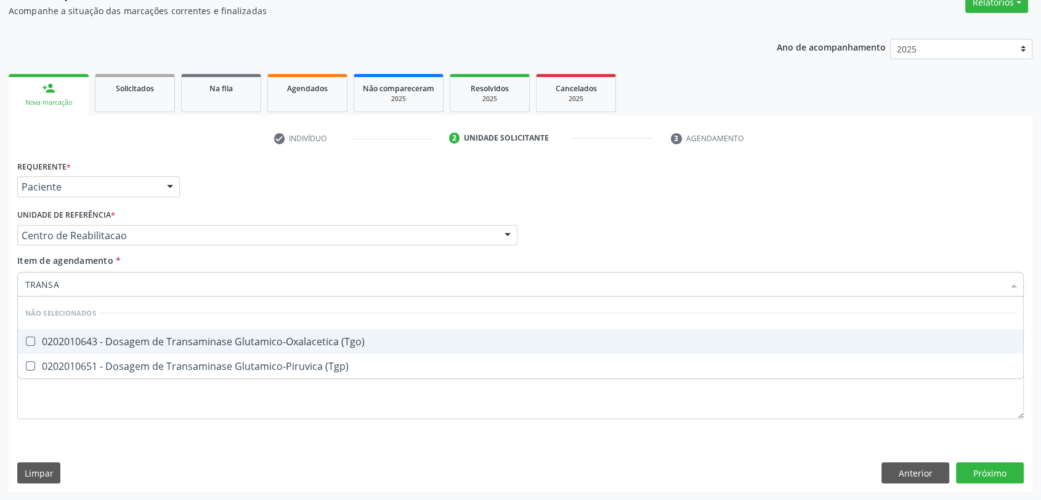
click at [105, 343] on div "0202010643 - Dosagem de Transaminase Glutamico-Oxalacetica (Tgo)" at bounding box center [520, 341] width 991 height 10
checkbox \(Tgo\) "true"
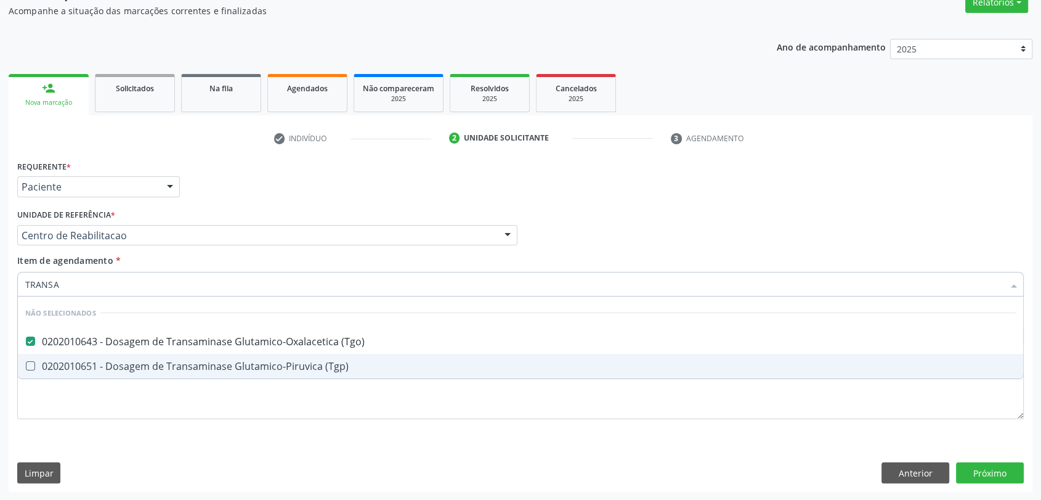
click at [105, 361] on div "0202010651 - Dosagem de Transaminase Glutamico-Piruvica (Tgp)" at bounding box center [520, 366] width 991 height 10
checkbox \(Tgp\) "true"
click at [82, 284] on input "TRANSA" at bounding box center [514, 284] width 979 height 25
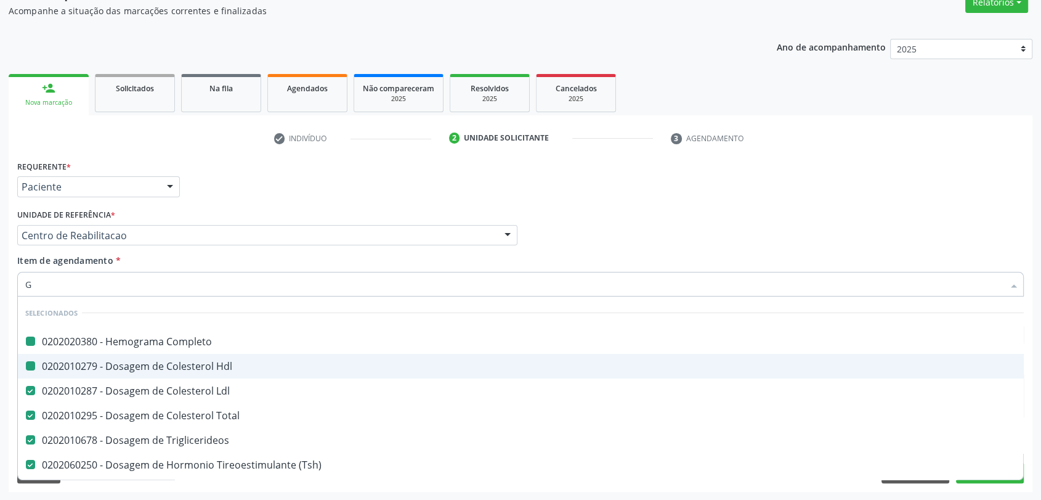
type input "GA"
checkbox Completo "false"
checkbox Hdl "false"
checkbox Ldl "false"
checkbox Total "false"
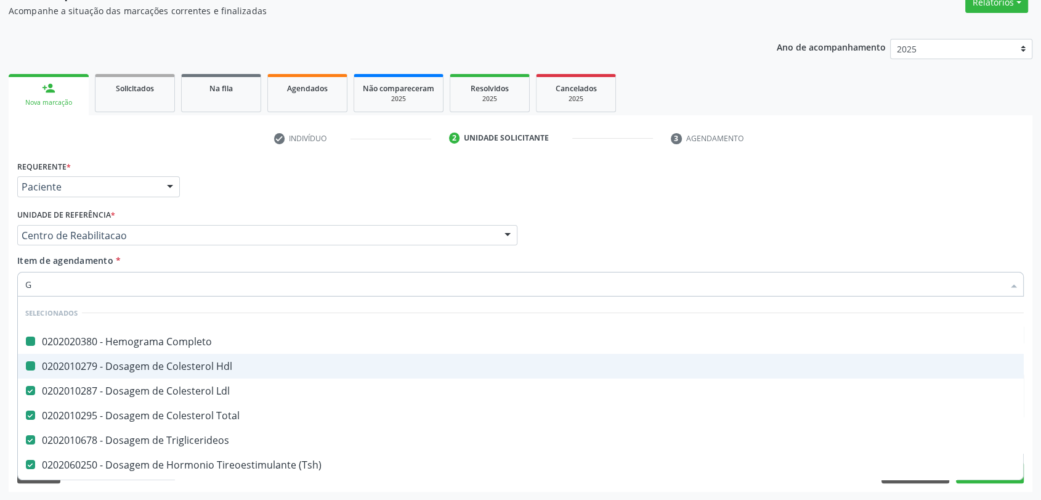
checkbox Triglicerideos "false"
checkbox \(Tsh\) "false"
checkbox Livre\) "false"
checkbox Ureia "false"
checkbox Creatinina "false"
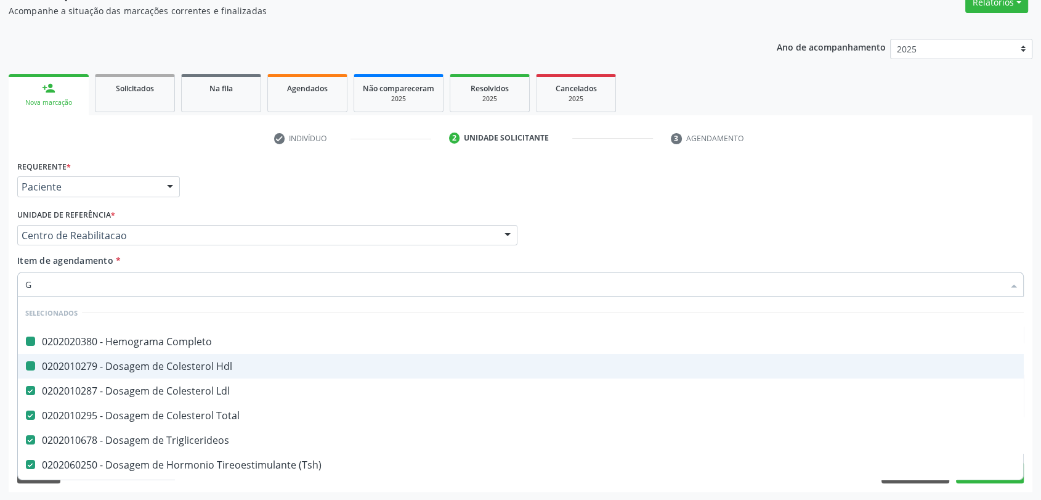
checkbox Serico "false"
checkbox Ferritina "false"
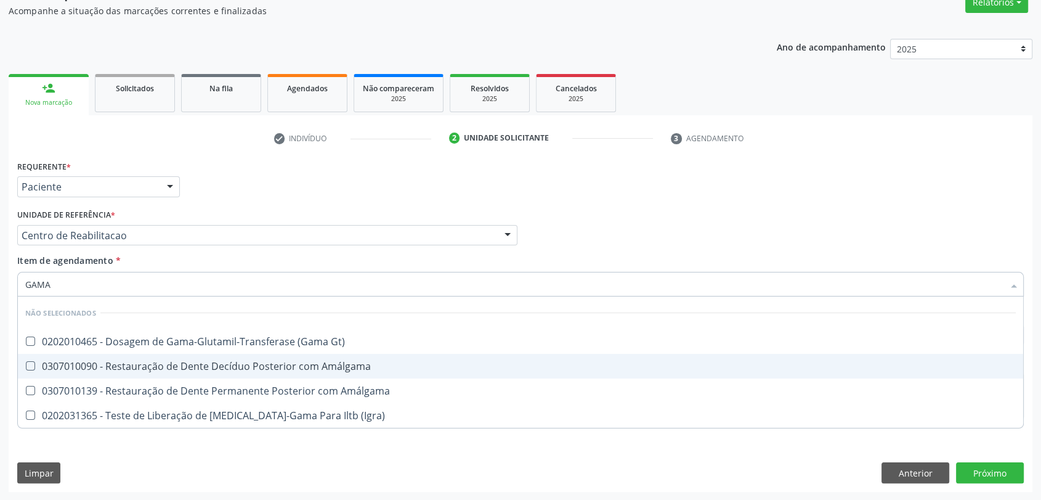
type input "GAMA G"
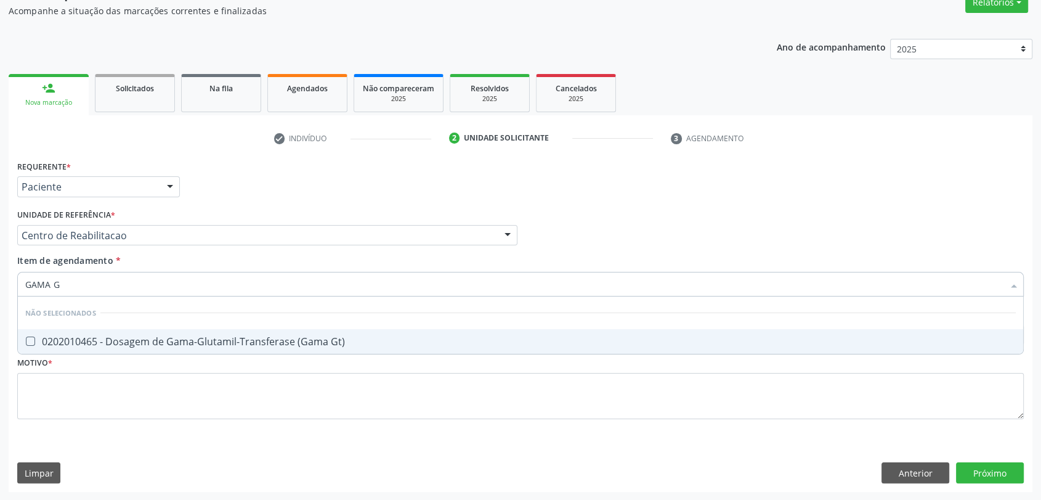
click at [83, 344] on div "0202010465 - Dosagem de Gama-Glutamil-Transferase (Gama Gt)" at bounding box center [520, 341] width 991 height 10
checkbox Gt\) "true"
click at [83, 284] on input "GAMA G" at bounding box center [514, 284] width 979 height 25
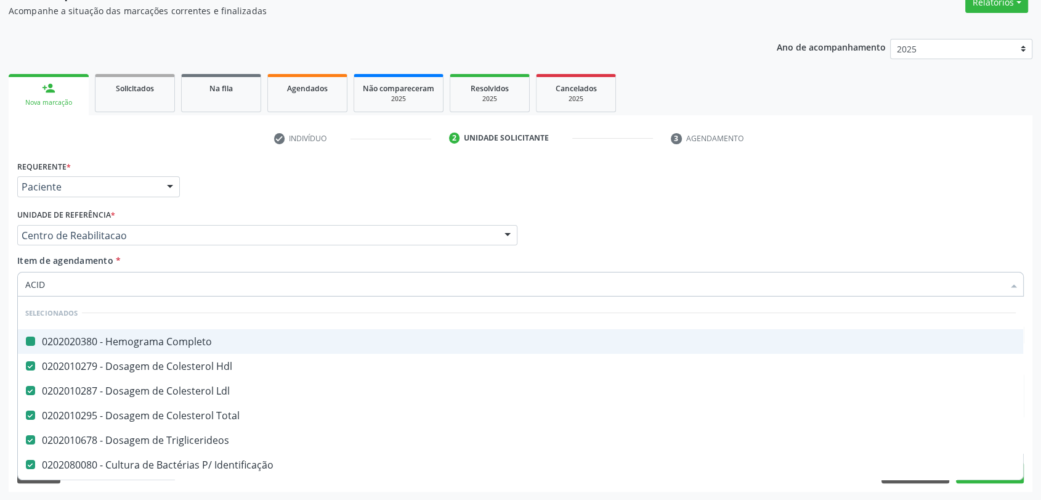
type input "ACIDO"
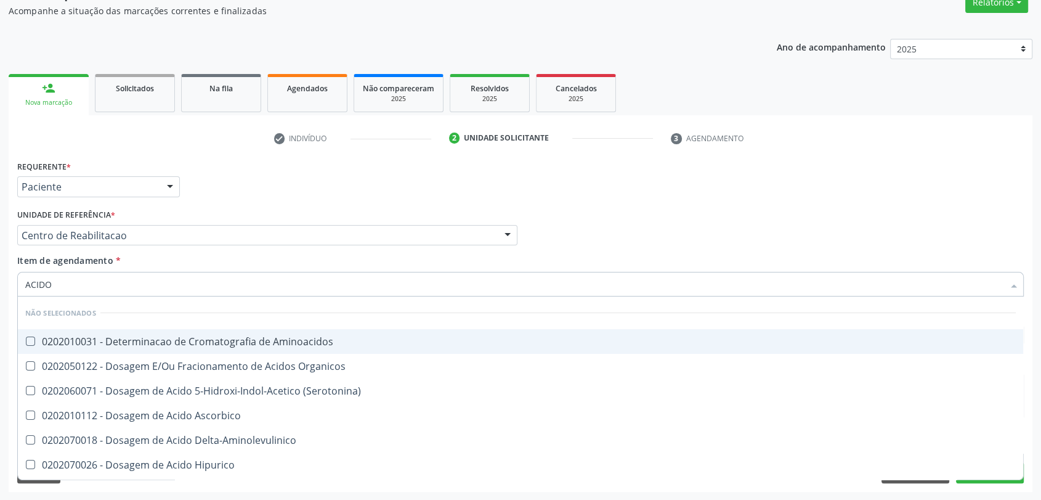
checkbox Aminoacidos "false"
checkbox Organicos "false"
checkbox Ascorbico "false"
checkbox Delta-Aminolevulinico "false"
checkbox Hipurico "false"
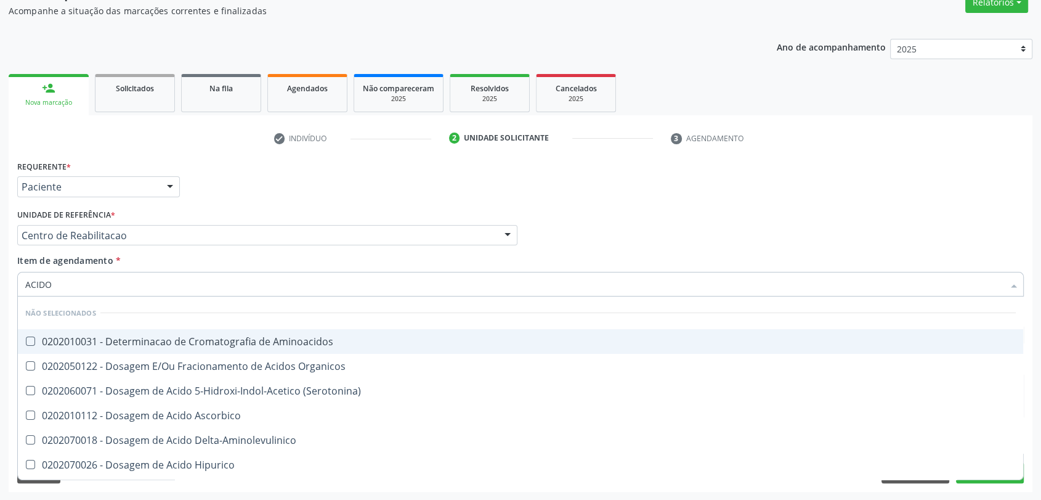
checkbox Mandelico "false"
checkbox Metil-Hipurico "false"
checkbox Urico "false"
checkbox Valproico "false"
checkbox Vanilmandelico "false"
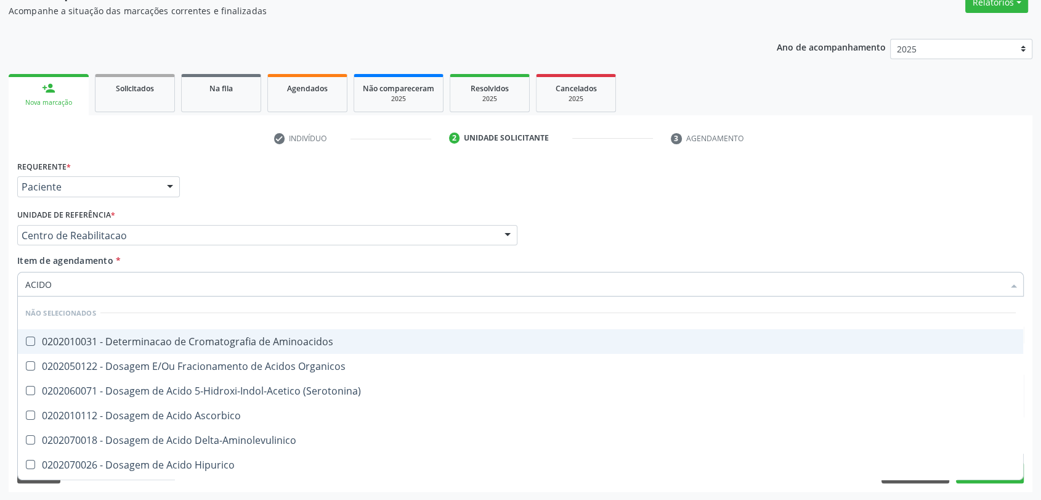
checkbox Cromatografia\) "false"
checkbox Urina "false"
type input "ACIDO UR"
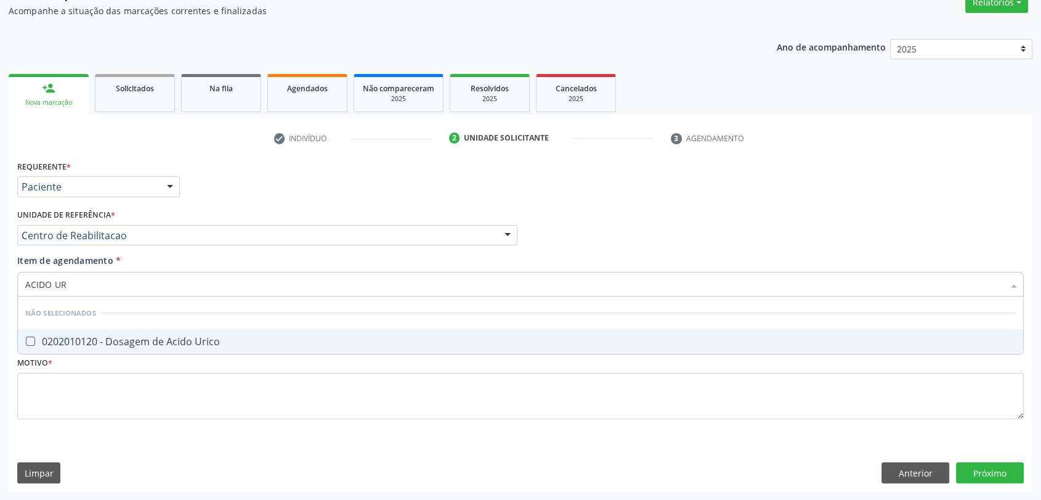
click at [103, 346] on div "0202010120 - Dosagem de Acido Urico" at bounding box center [520, 341] width 991 height 10
checkbox Urico "true"
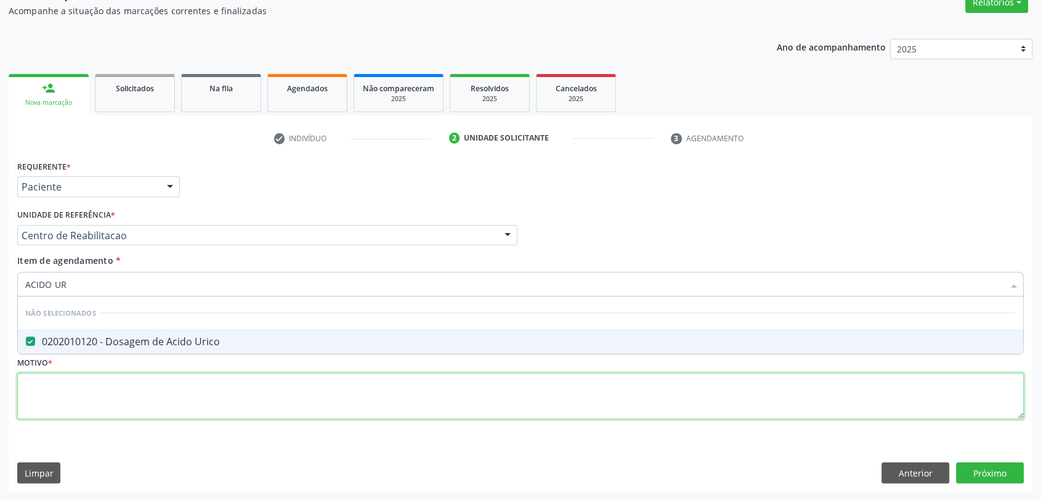
click at [65, 400] on div "Requerente * Paciente Profissional de Saúde Paciente Nenhum resultado encontrad…" at bounding box center [520, 296] width 1007 height 279
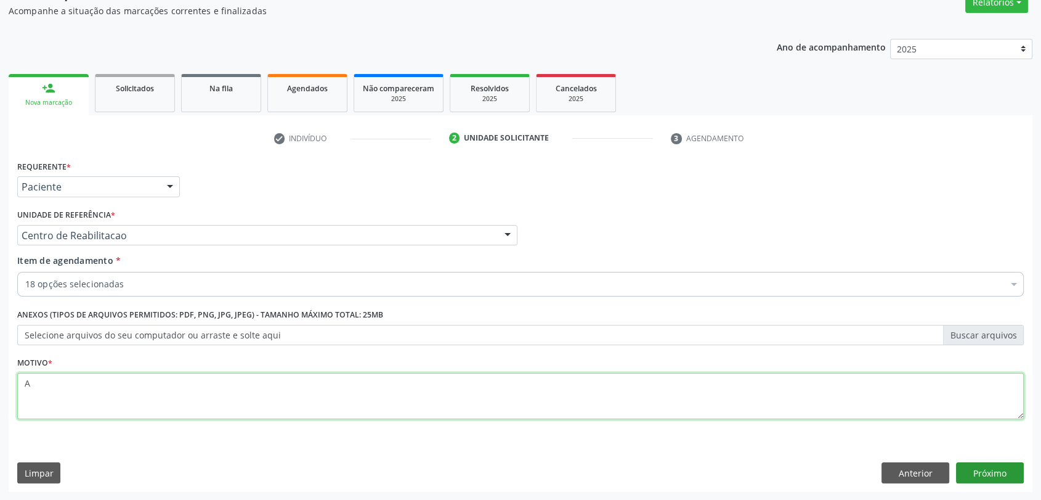
type textarea "A"
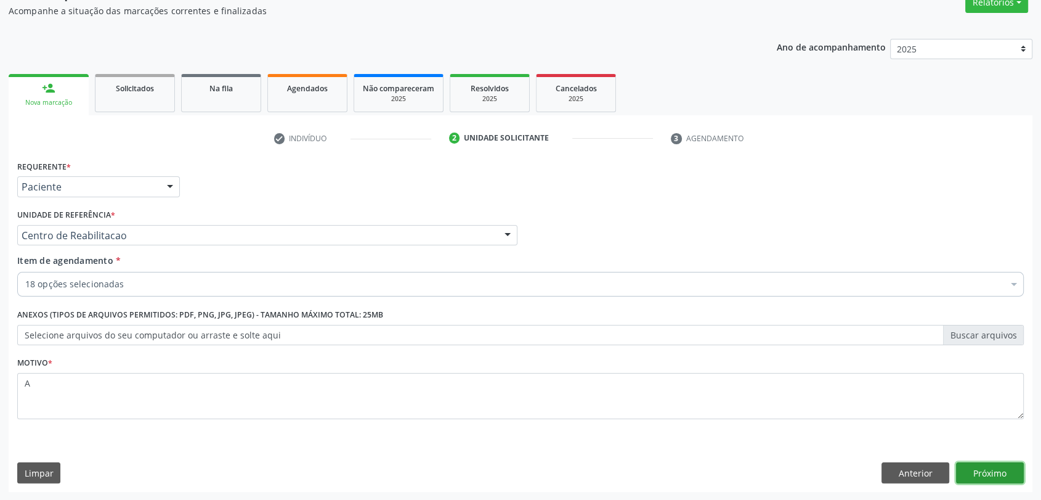
click at [974, 464] on button "Próximo" at bounding box center [990, 472] width 68 height 21
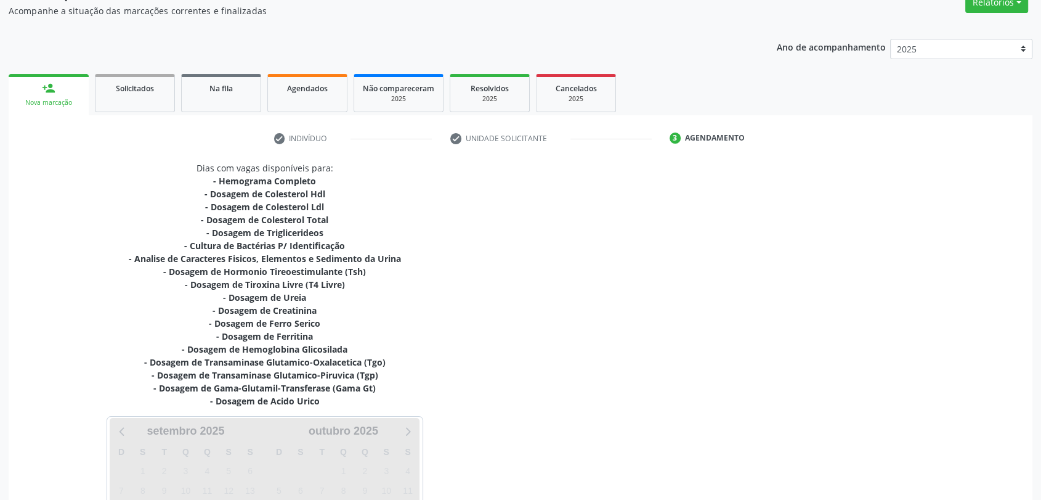
scroll to position [256, 0]
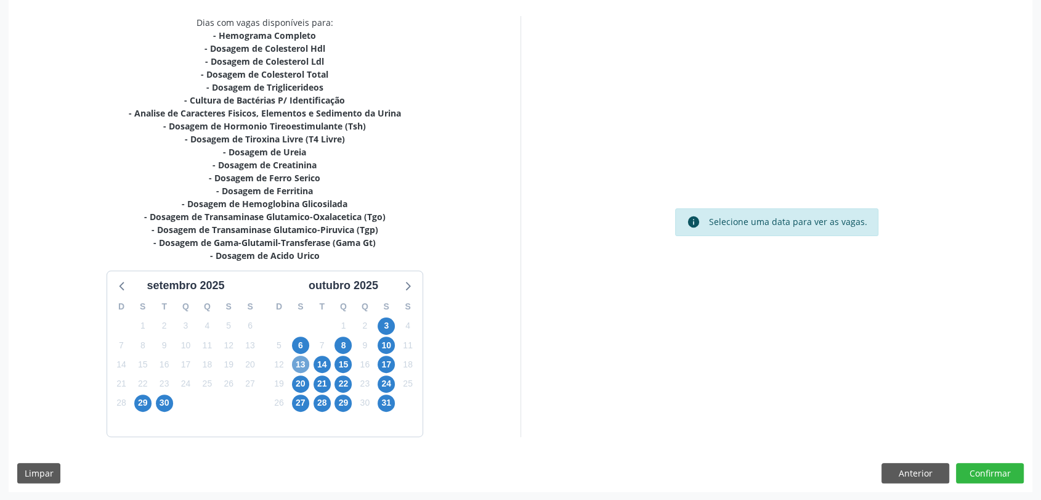
click at [302, 362] on span "13" at bounding box center [300, 364] width 17 height 17
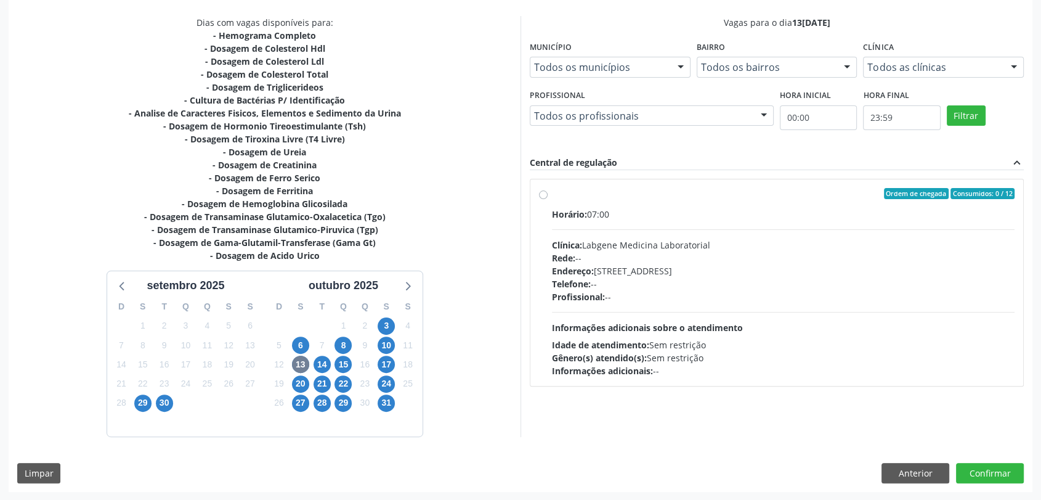
click at [622, 240] on div "Clínica: Labgene Medicina Laboratorial" at bounding box center [783, 244] width 463 height 13
click at [548, 199] on input "Ordem de chegada Consumidos: 0 / 12 Horário: 07:00 Clínica: Labgene Medicina La…" at bounding box center [543, 193] width 9 height 11
radio input "true"
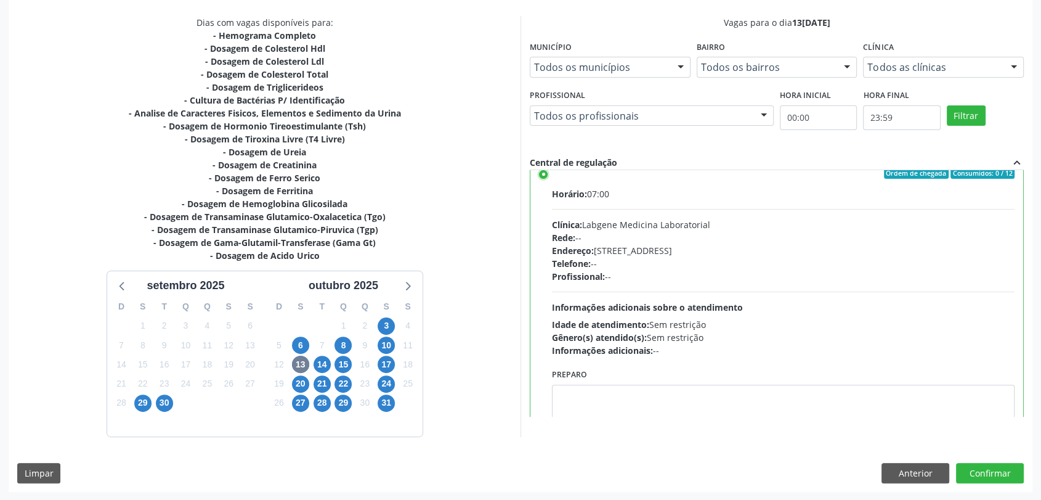
scroll to position [0, 0]
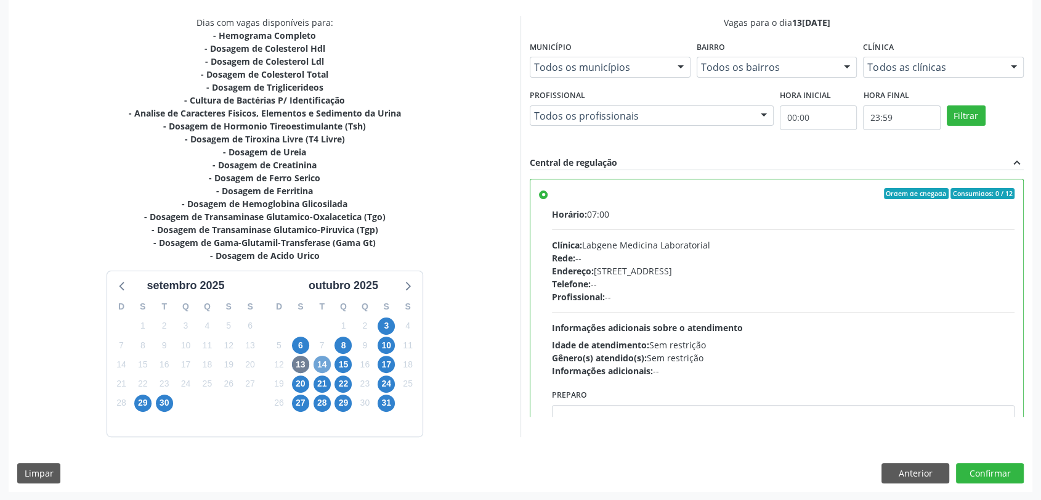
click at [325, 361] on span "14" at bounding box center [322, 364] width 17 height 17
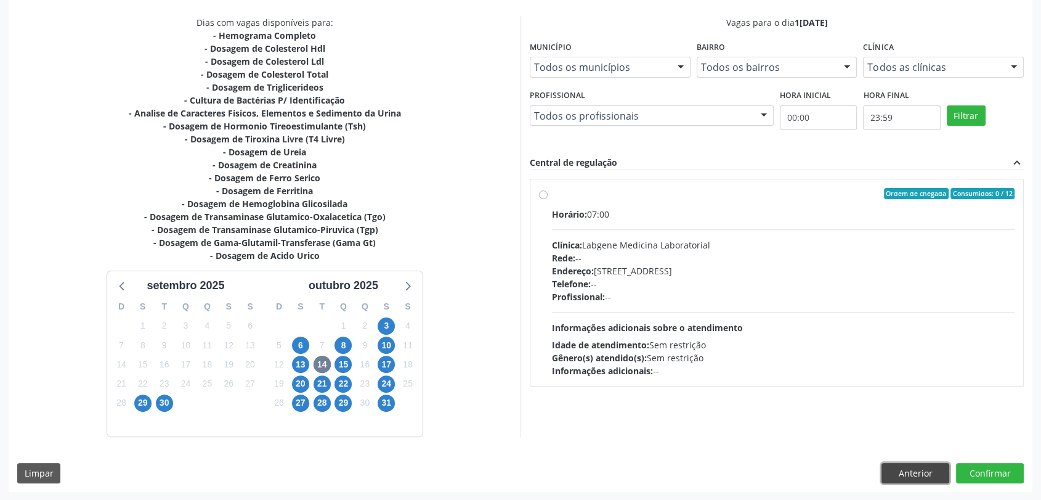
click at [890, 463] on button "Anterior" at bounding box center [916, 473] width 68 height 21
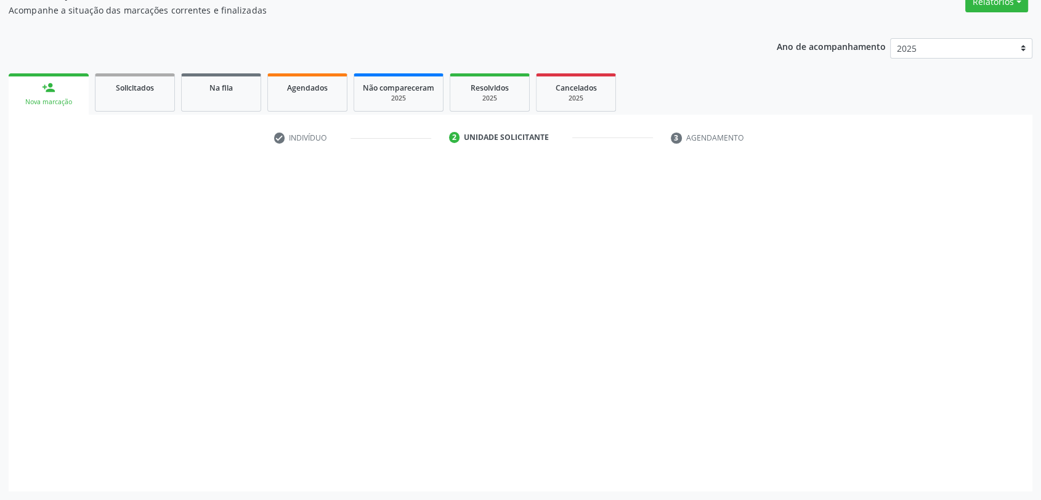
scroll to position [110, 0]
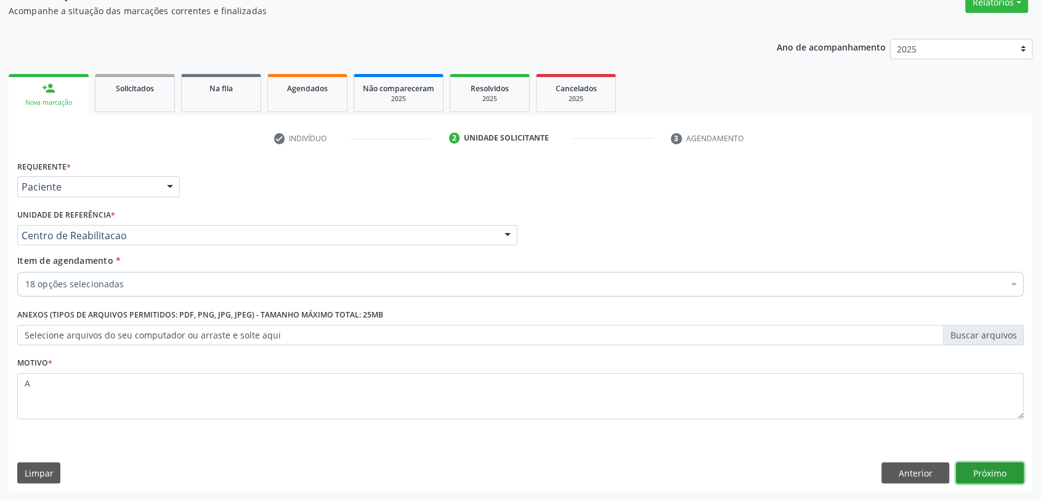
click at [987, 467] on button "Próximo" at bounding box center [990, 472] width 68 height 21
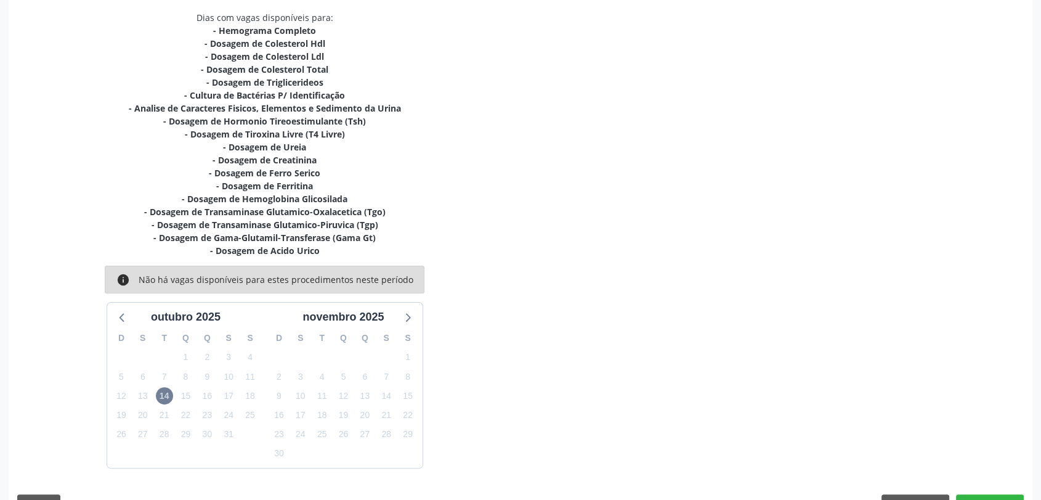
scroll to position [292, 0]
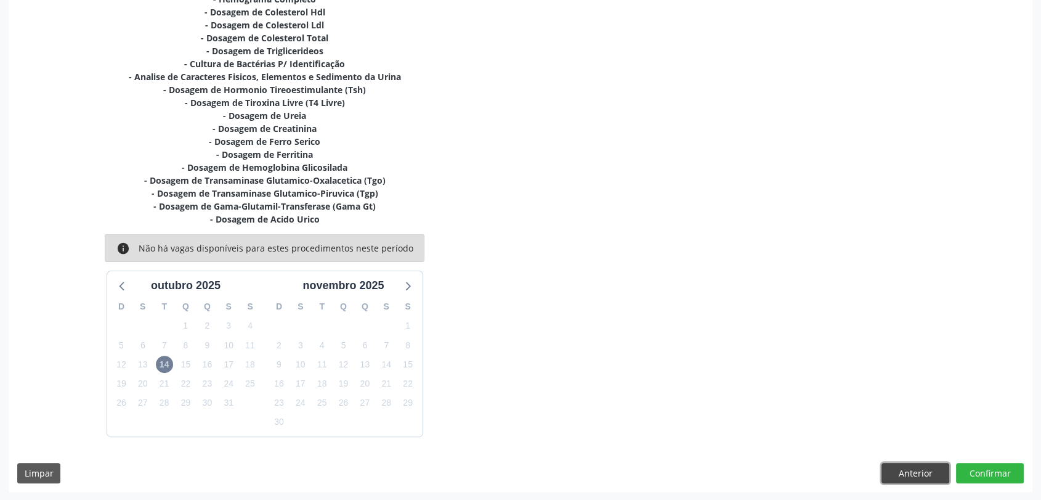
click at [920, 476] on button "Anterior" at bounding box center [916, 473] width 68 height 21
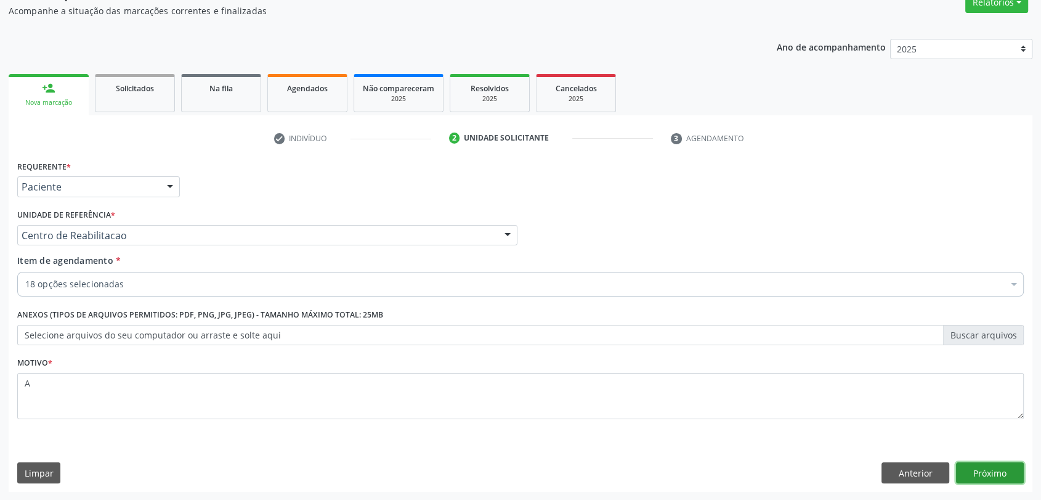
click at [976, 472] on button "Próximo" at bounding box center [990, 472] width 68 height 21
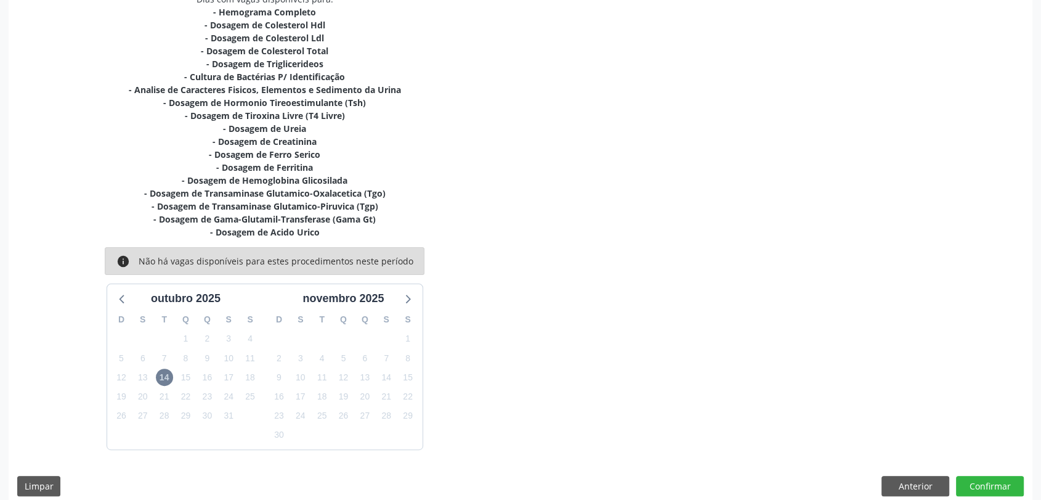
scroll to position [292, 0]
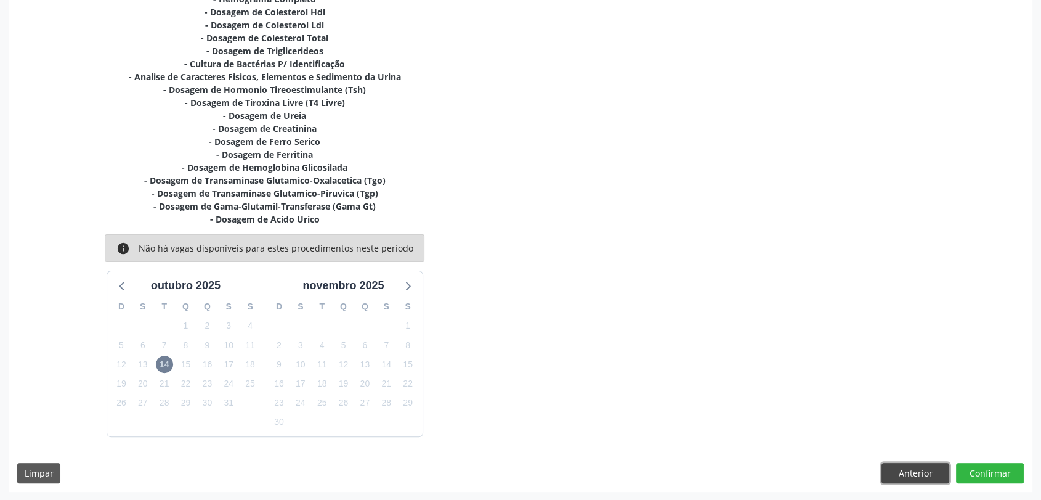
click at [909, 473] on button "Anterior" at bounding box center [916, 473] width 68 height 21
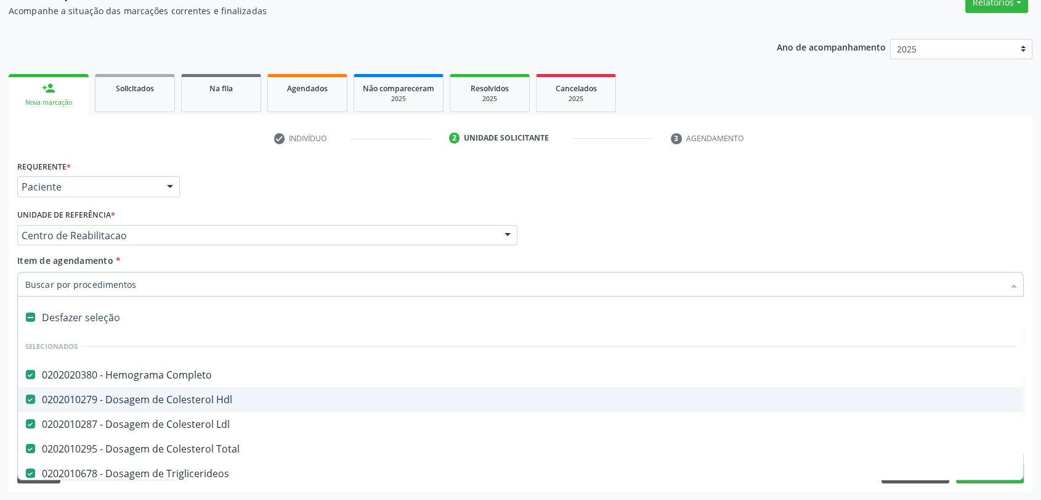
type input "F"
checkbox Urina "false"
checkbox \(Tsh\) "false"
checkbox Livre\) "false"
checkbox Ureia "false"
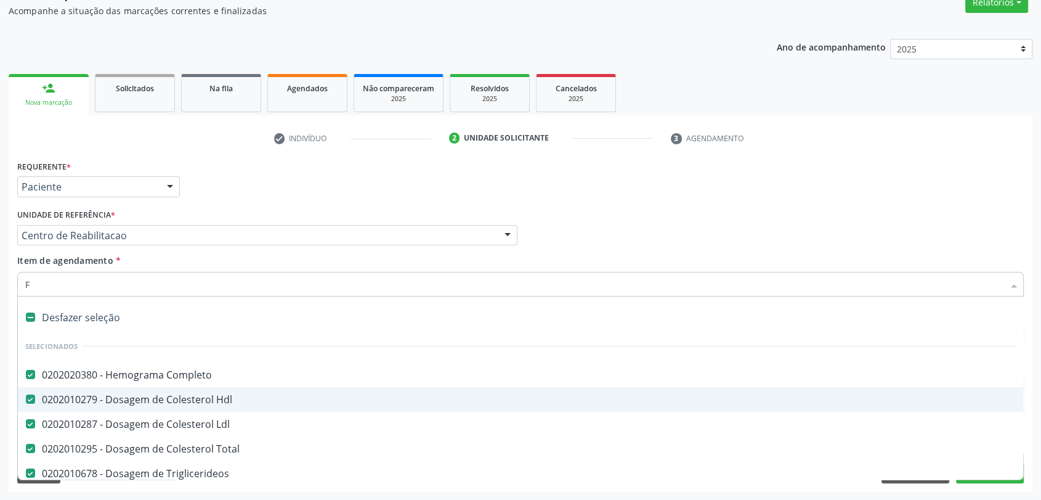
checkbox Creatinina "false"
checkbox Serico "false"
checkbox Ferritina "false"
checkbox Glicosilada "false"
checkbox \(Tgo\) "false"
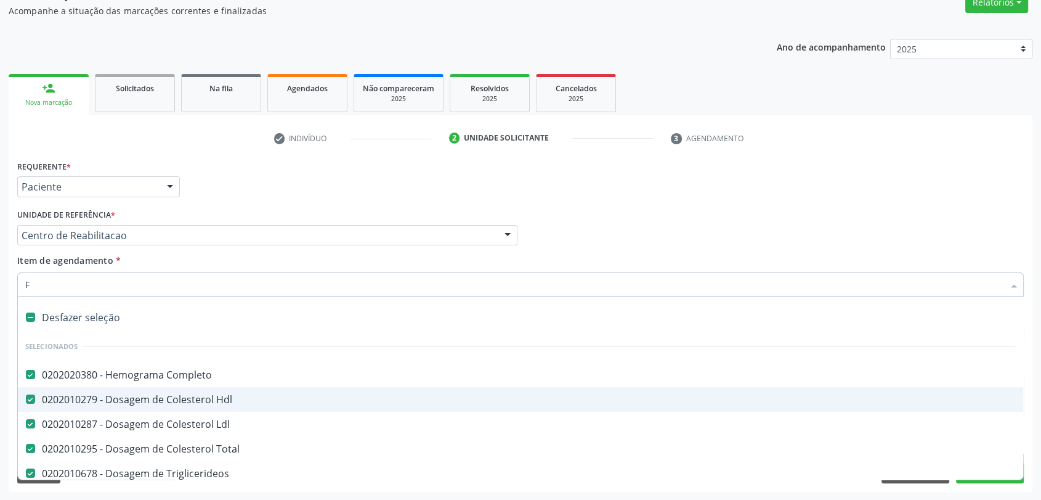
checkbox \(Tgp\) "false"
checkbox Gt\) "false"
checkbox Urico "false"
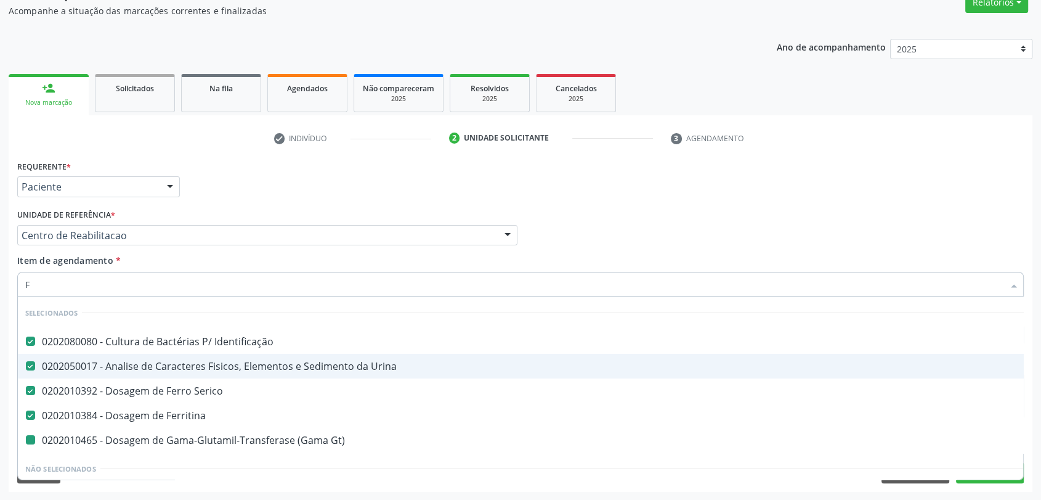
type input "FE"
checkbox Gt\) "false"
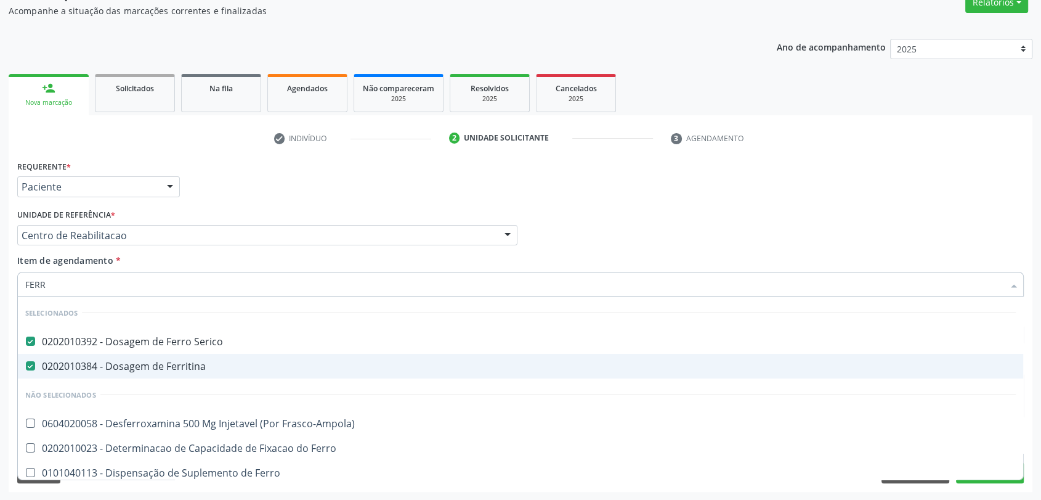
type input "FERRI"
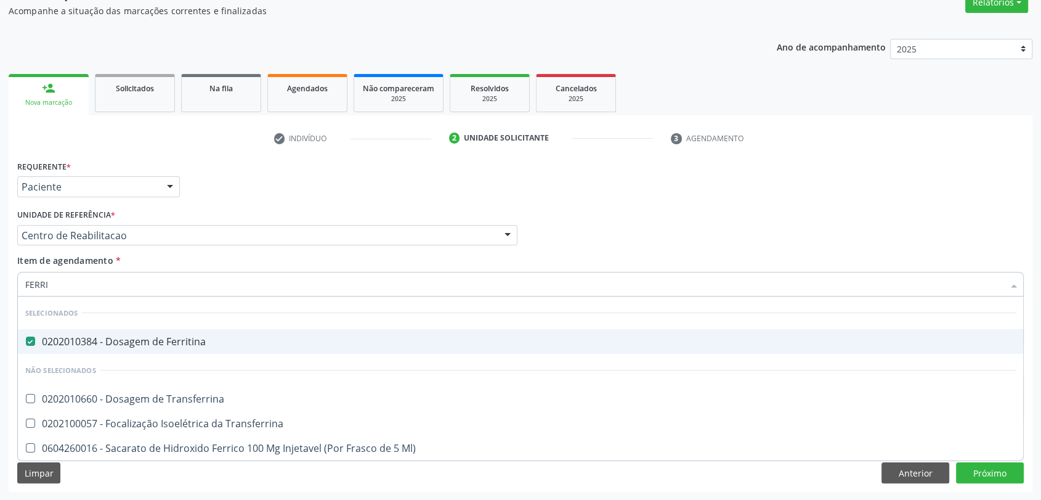
click at [184, 349] on span "0202010384 - Dosagem de Ferritina" at bounding box center [521, 341] width 1006 height 25
click at [585, 238] on div "Profissional Solicitante Por favor, selecione a Unidade de Atendimento primeiro…" at bounding box center [520, 230] width 1013 height 48
checkbox Ferritina "true"
checkbox Ml\) "true"
checkbox Transferrina "true"
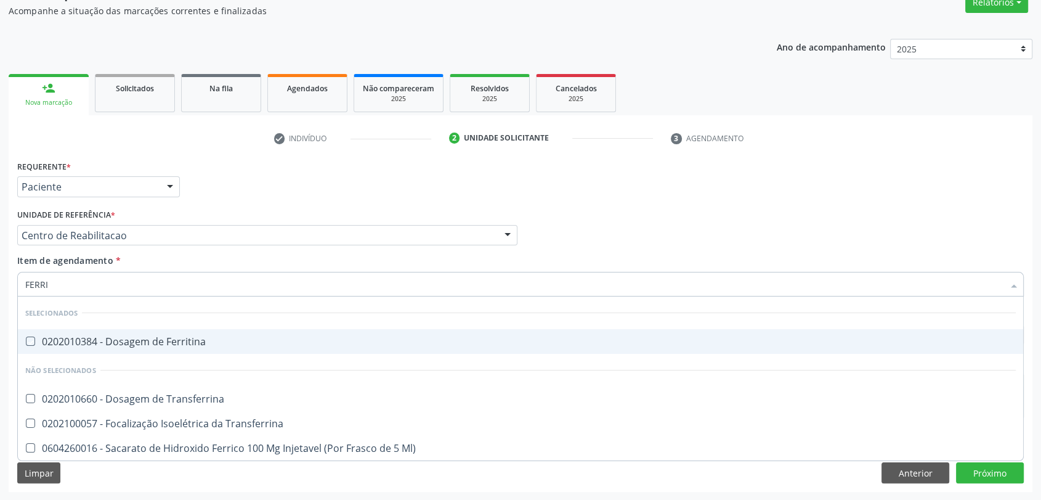
checkbox Transferrina "true"
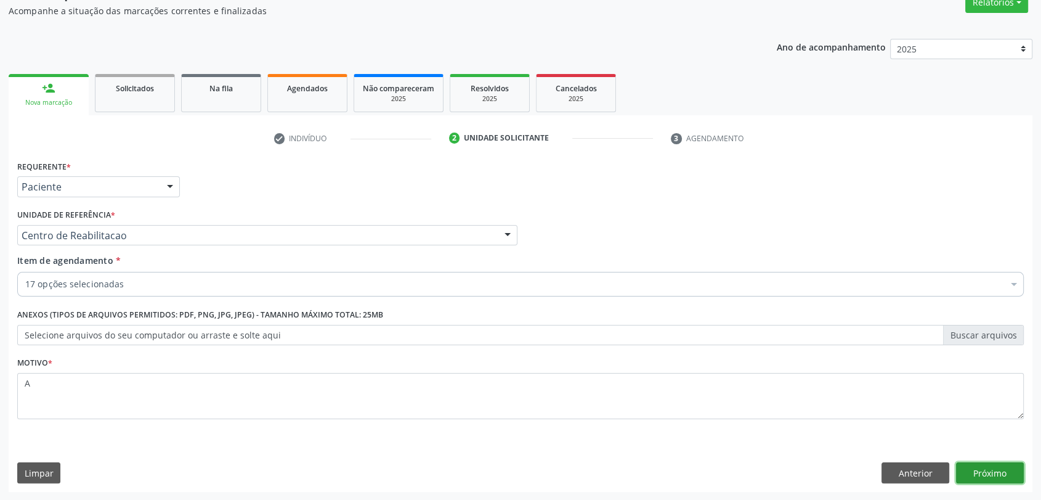
click at [979, 462] on button "Próximo" at bounding box center [990, 472] width 68 height 21
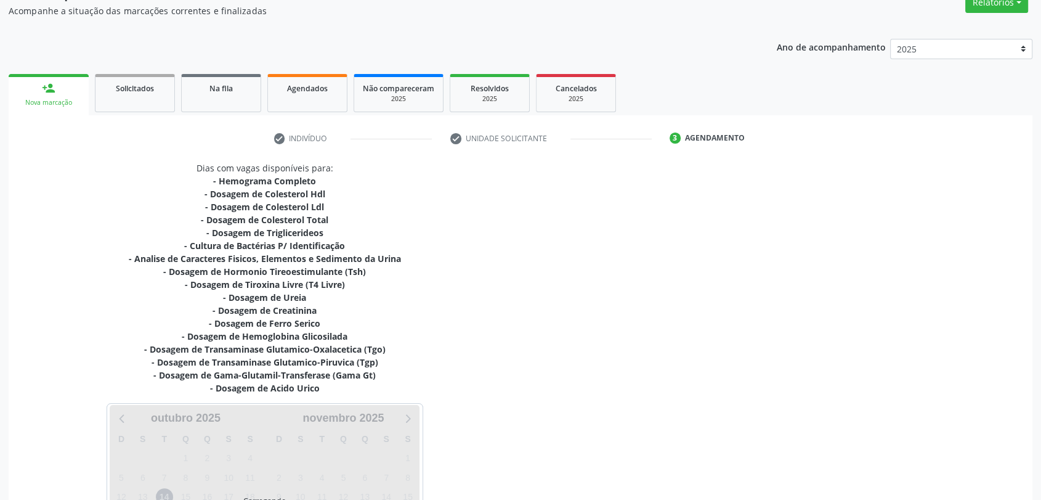
click at [997, 474] on div "Dias com vagas disponíveis para: - Hemograma Completo - Dosagem de Colesterol H…" at bounding box center [521, 364] width 1024 height 407
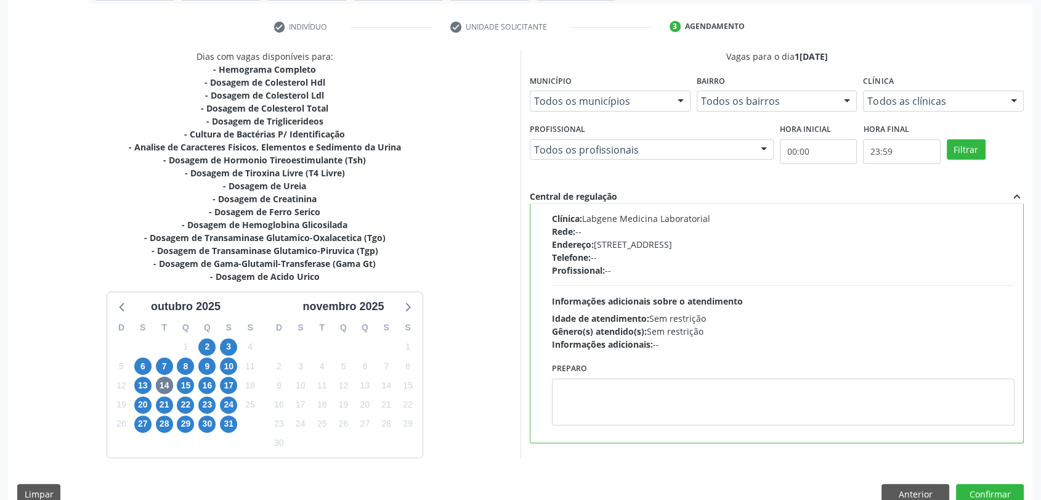
scroll to position [243, 0]
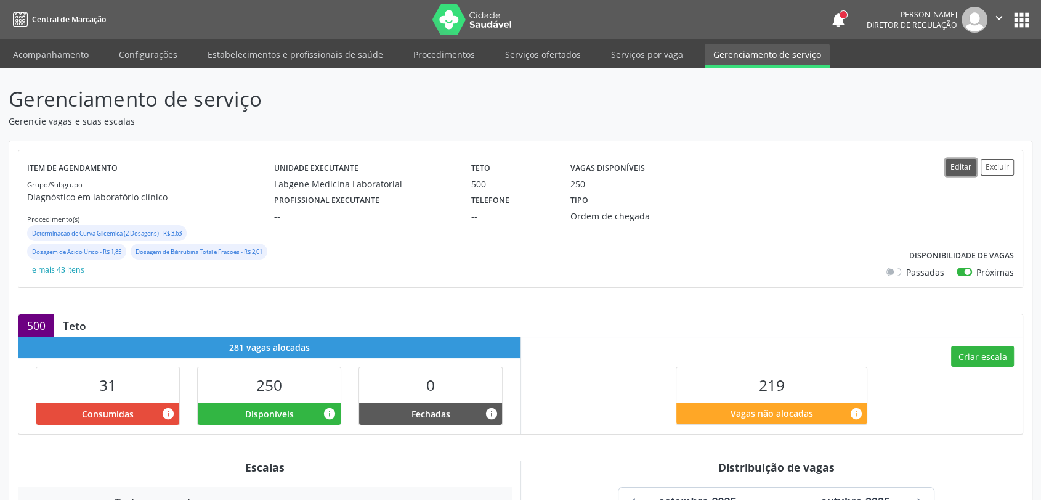
click at [956, 167] on button "Editar" at bounding box center [961, 167] width 31 height 17
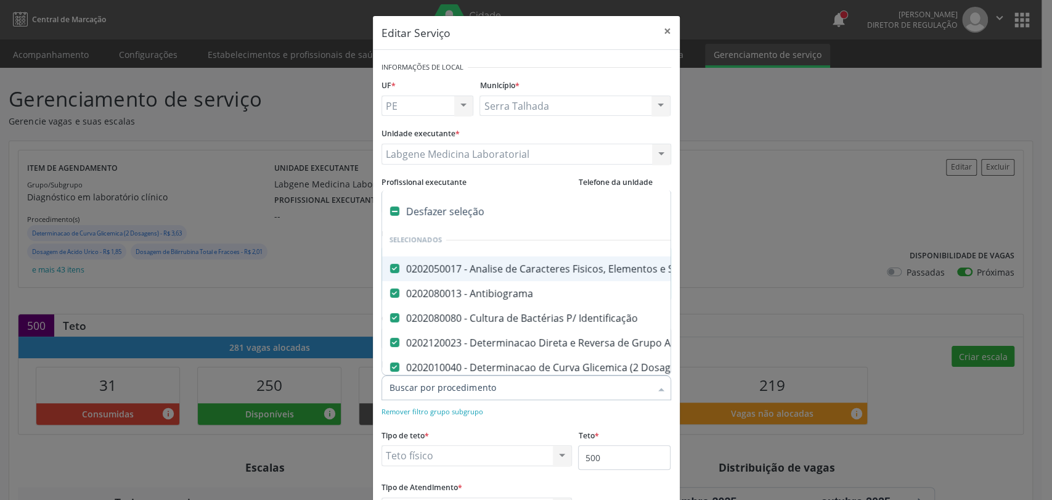
type input "F"
checkbox Calcio "false"
checkbox Hdl "false"
checkbox Ldl "false"
checkbox Total "false"
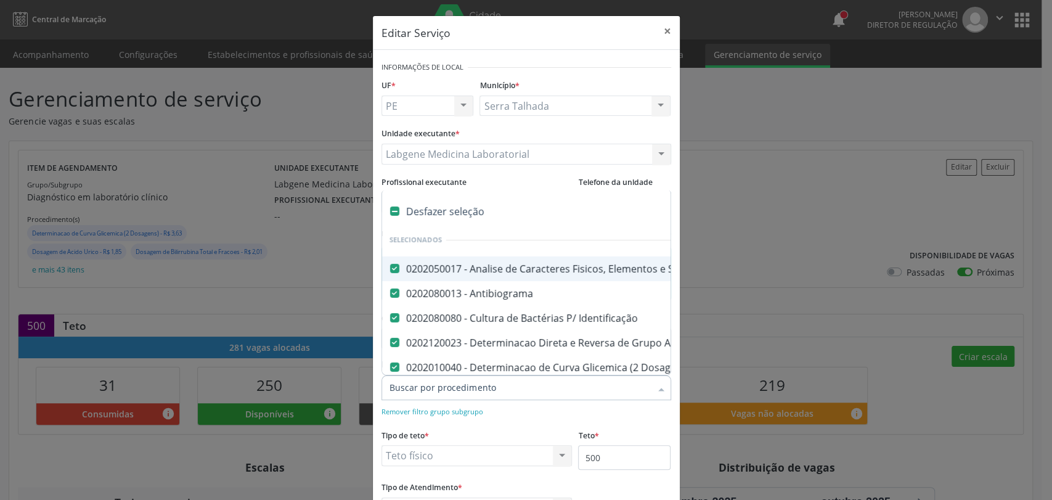
checkbox Creatinina "false"
checkbox Ferritina "false"
checkbox Serico "false"
checkbox Gt\) "false"
checkbox Glicose "false"
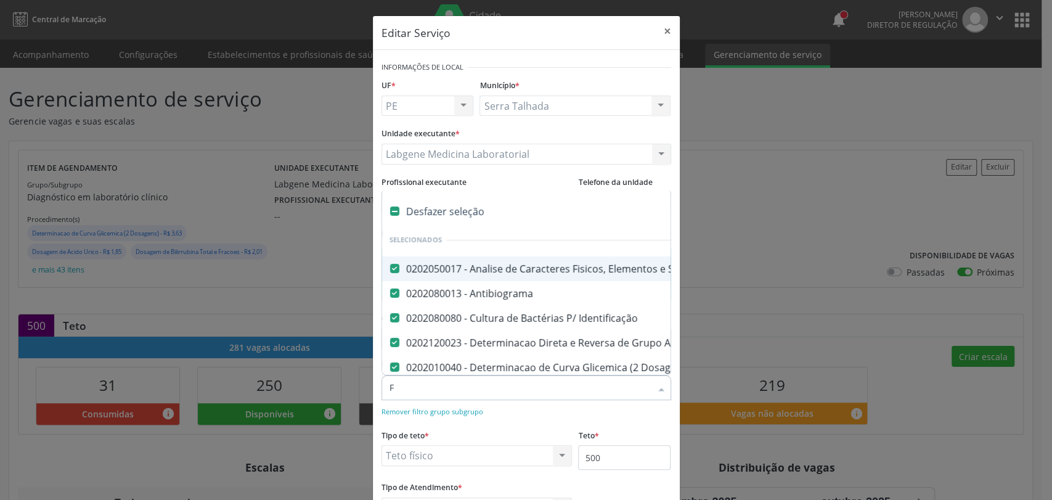
checkbox Hcg\) "false"
checkbox Glicosilada "false"
checkbox \(Tsh\) "false"
checkbox Reativa "false"
checkbox Testosterona "false"
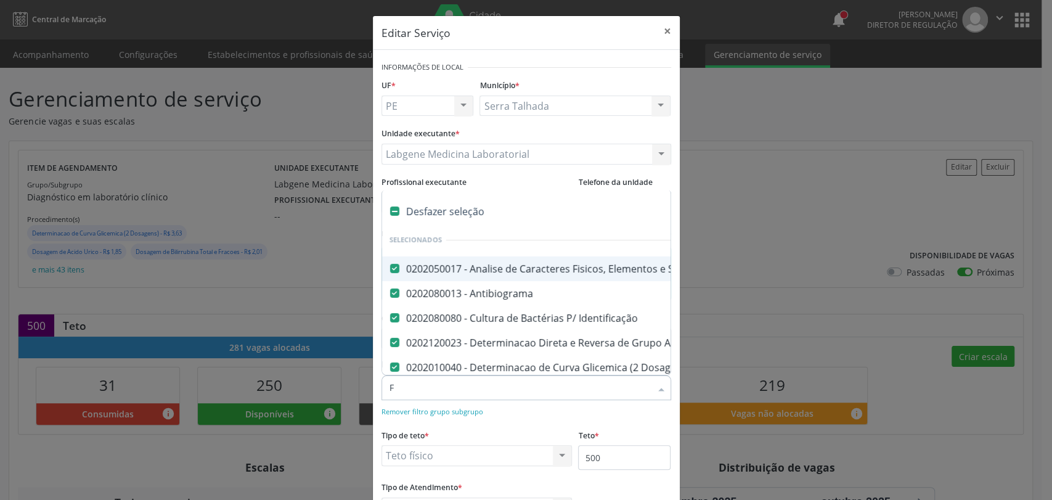
checkbox \(T4\) "false"
checkbox Livre\) "false"
checkbox \(Tgo\) "false"
checkbox \(Tgp\) "false"
checkbox Triglicerideos "false"
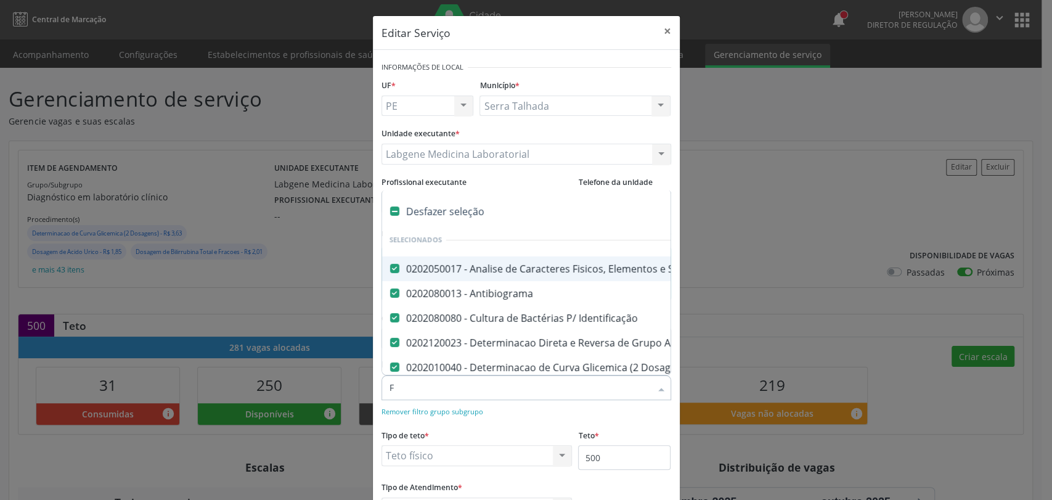
checkbox \(T3\) "false"
checkbox Ureia "false"
checkbox Hemoglobina "false"
checkbox Completo "false"
checkbox Anticitomegalovirus "false"
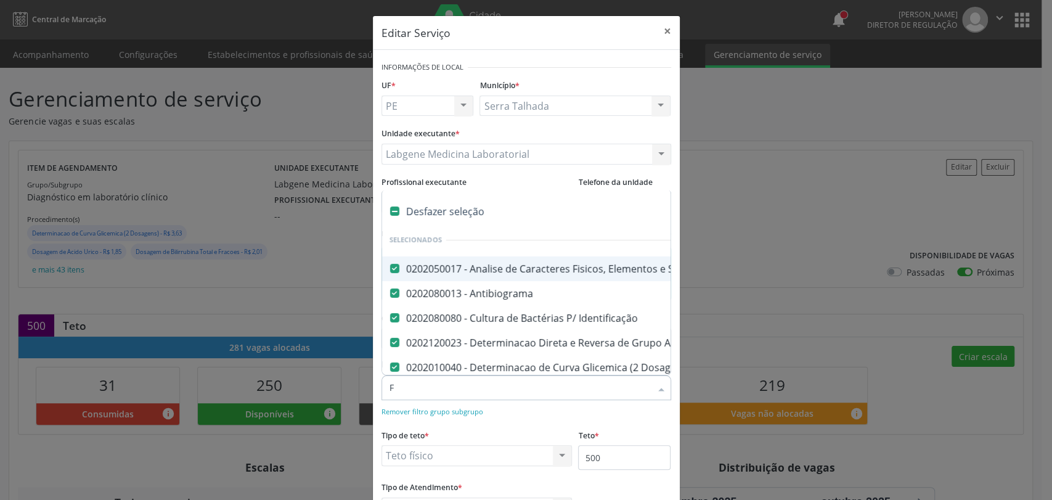
checkbox Antitoxoplasma "false"
checkbox Rubeola "false"
checkbox Anticitomegalovirus "false"
checkbox Antitoxoplasma "false"
checkbox Rubeola "false"
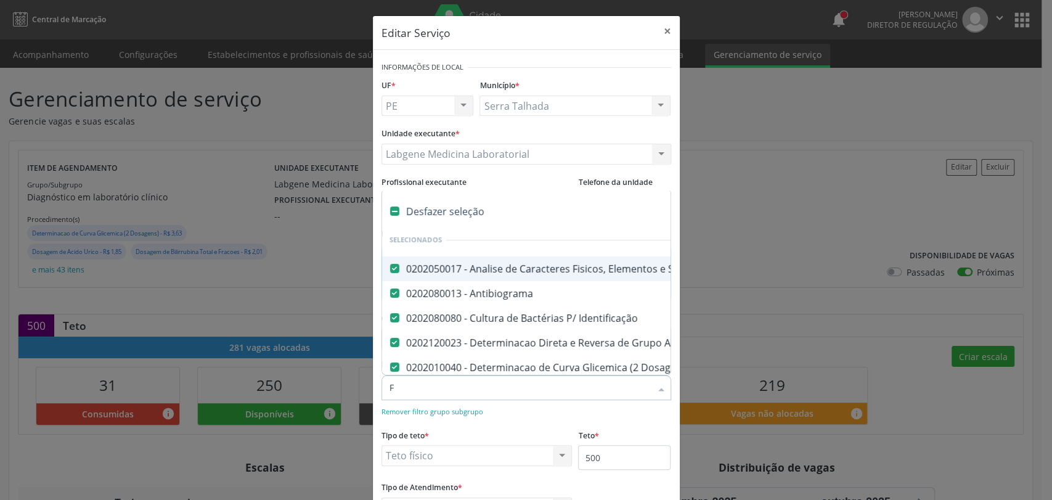
checkbox Fraco\) "false"
checkbox Parasitas "false"
checkbox Fezes "false"
checkbox \(Tia\) "false"
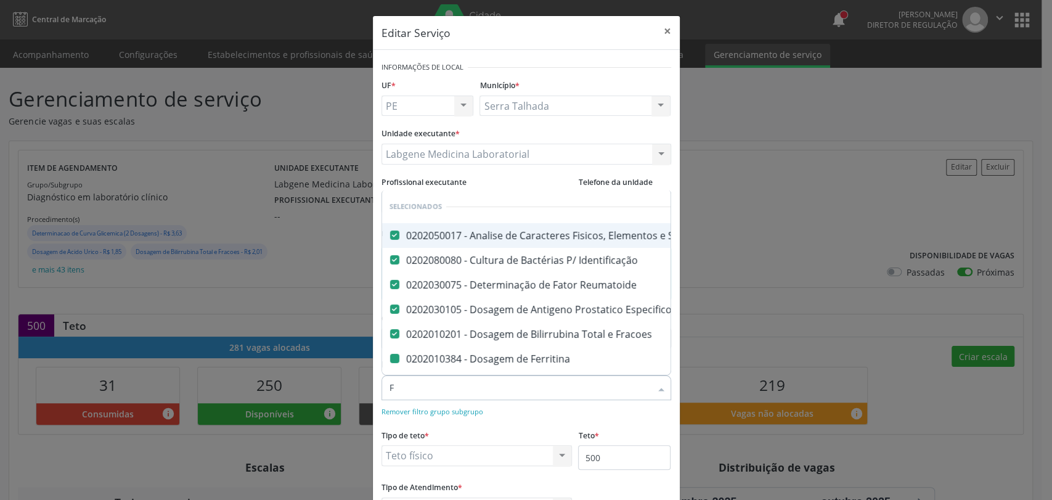
type input "FE"
checkbox Ferritina "false"
checkbox Serico "false"
checkbox Gt\) "false"
checkbox Hcg\) "false"
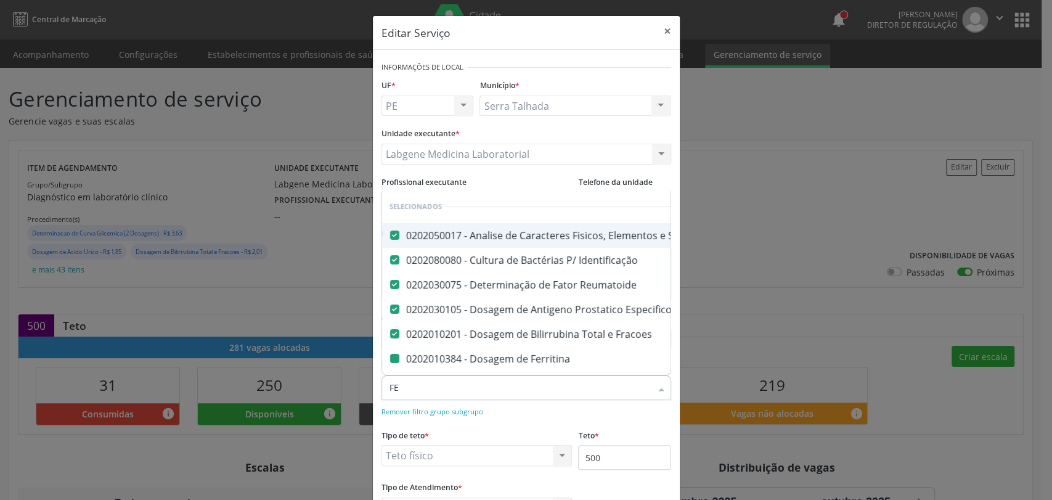
checkbox Hemoglobina "false"
checkbox Fraco\) "false"
checkbox Fezes "false"
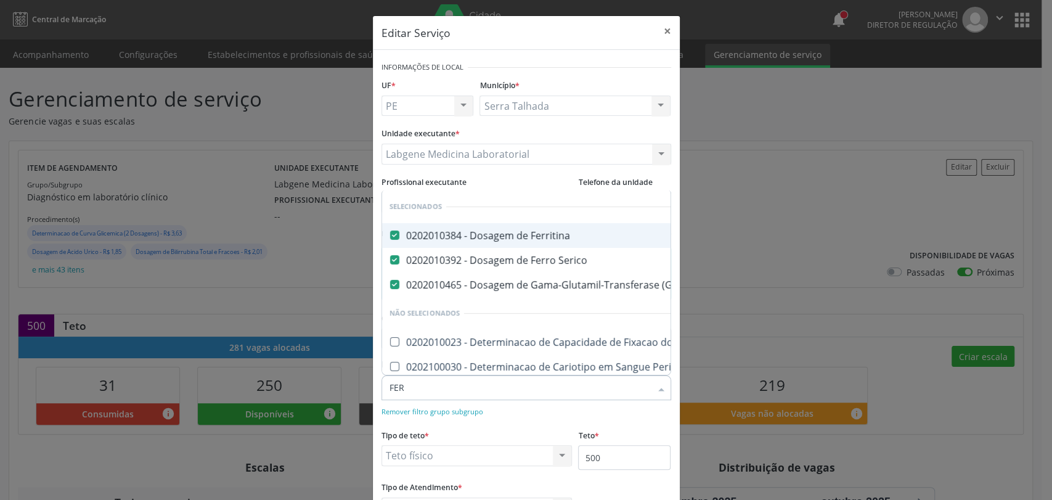
type input "FERR"
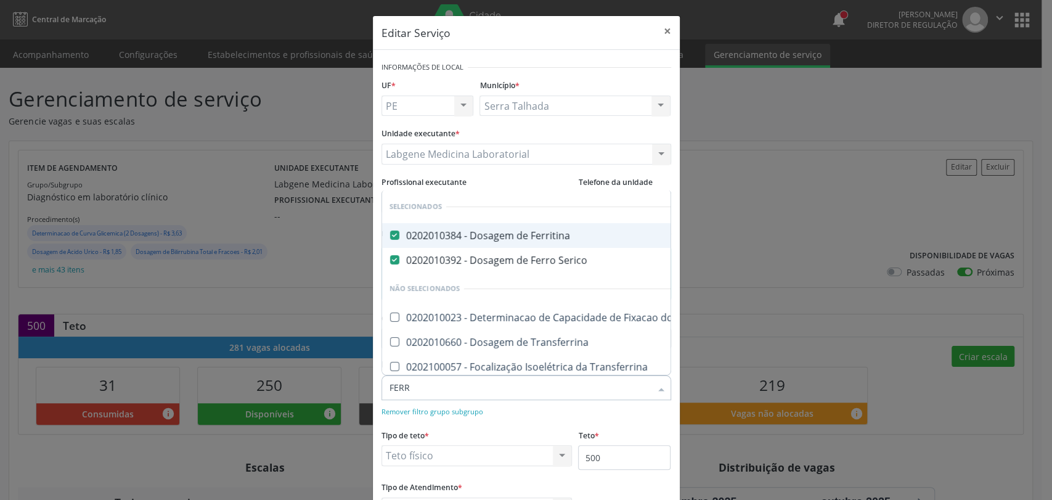
click at [554, 234] on div "0202010384 - Dosagem de Ferritina" at bounding box center [544, 235] width 311 height 10
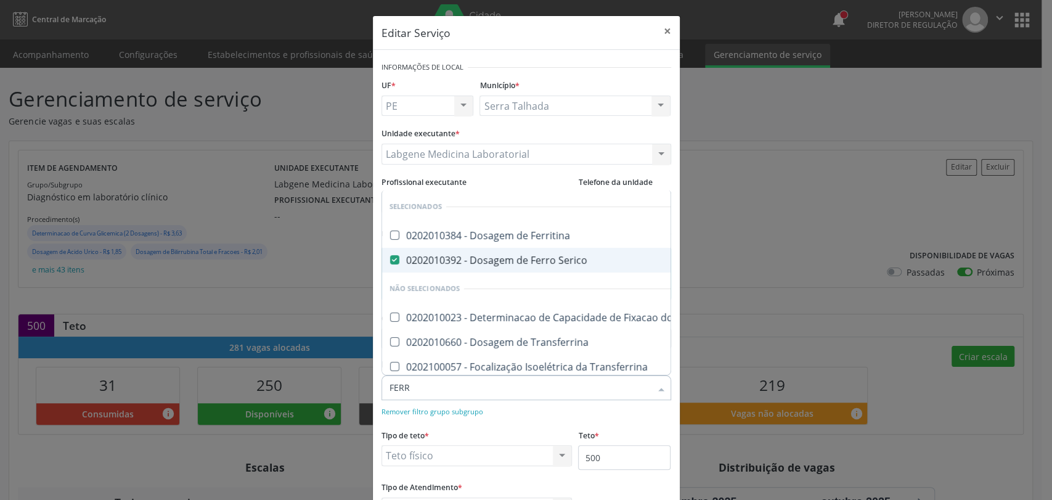
click at [754, 238] on div "Editar Serviço × Informações de Local UF * PE PE Nenhum resultado encontrado pa…" at bounding box center [526, 250] width 1052 height 500
checkbox Ferritina "true"
checkbox Transferrina "true"
checkbox Ferro "true"
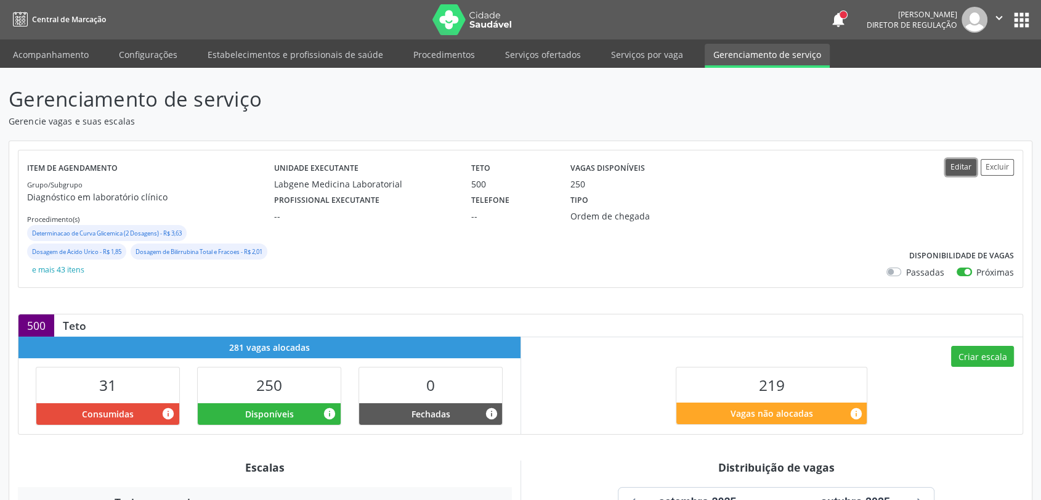
click at [961, 168] on button "Editar" at bounding box center [961, 167] width 31 height 17
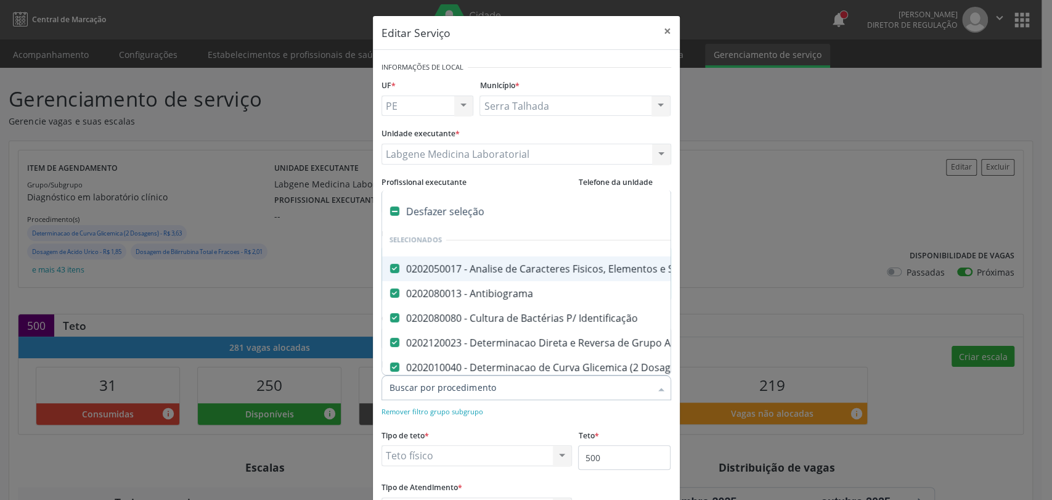
type input "F"
checkbox Calcio "false"
checkbox Hdl "false"
checkbox Ldl "false"
checkbox Total "false"
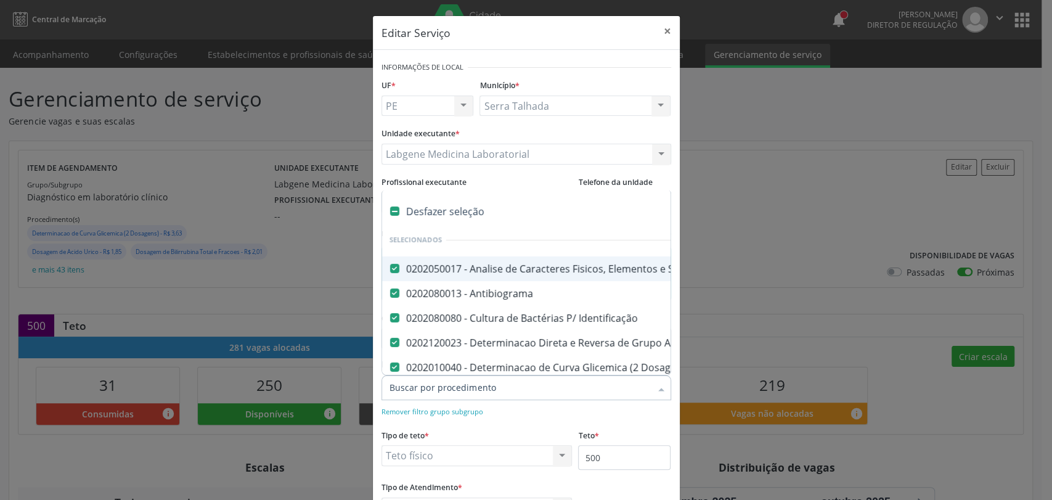
checkbox Creatinina "false"
checkbox Ferritina "false"
checkbox Serico "false"
checkbox Gt\) "false"
checkbox Glicose "false"
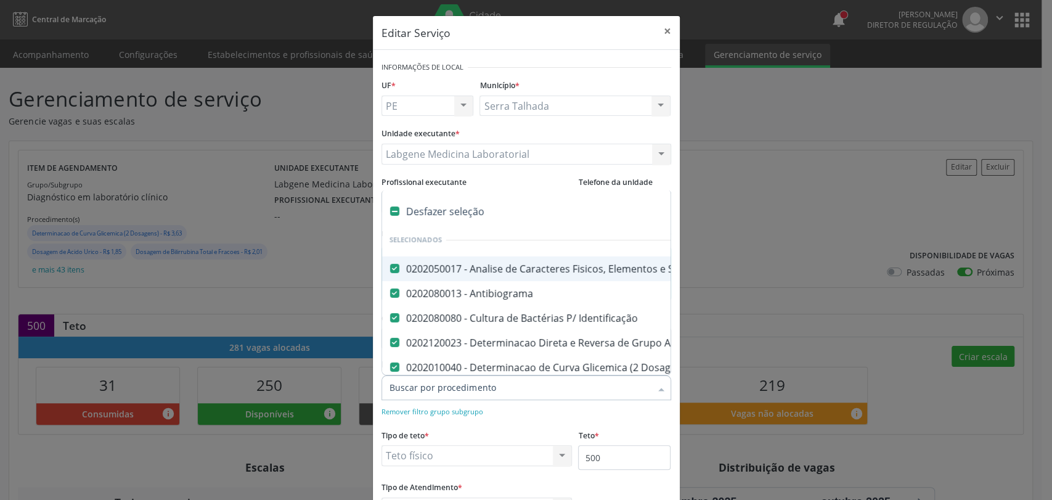
checkbox Hcg\) "false"
checkbox Glicosilada "false"
checkbox \(Tsh\) "false"
checkbox Reativa "false"
checkbox Testosterona "false"
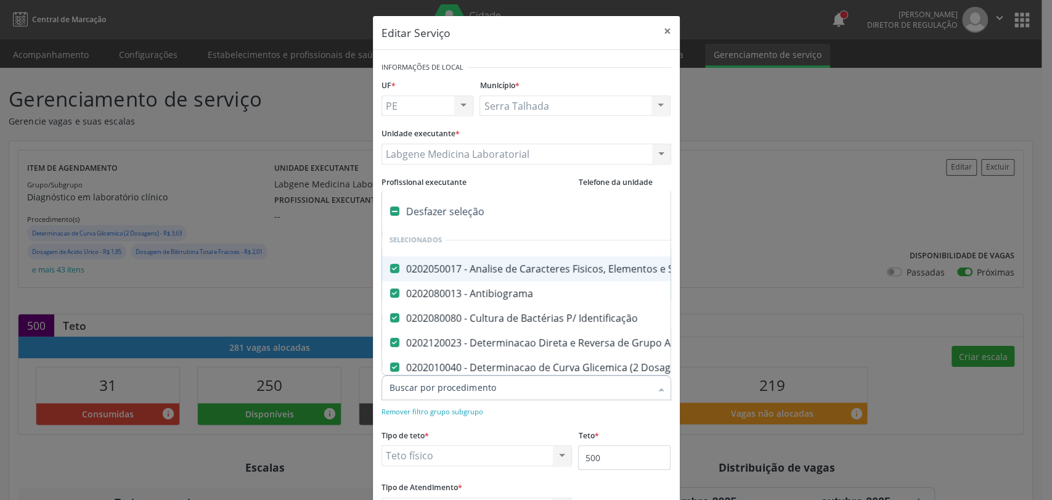
checkbox \(T4\) "false"
checkbox Livre\) "false"
checkbox \(Tgo\) "false"
checkbox \(Tgp\) "false"
checkbox Triglicerideos "false"
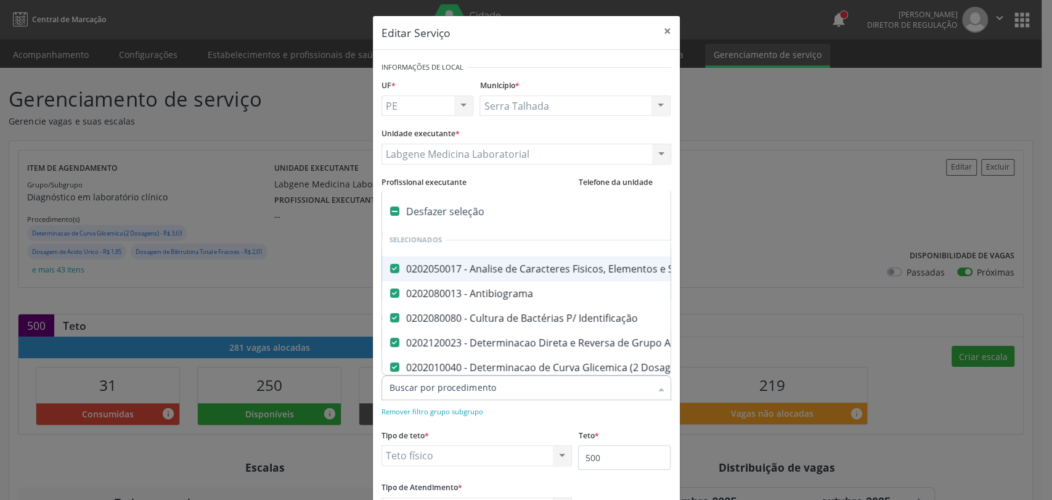
checkbox \(T3\) "false"
checkbox Ureia "false"
checkbox Hemoglobina "false"
checkbox Completo "false"
checkbox Anticitomegalovirus "false"
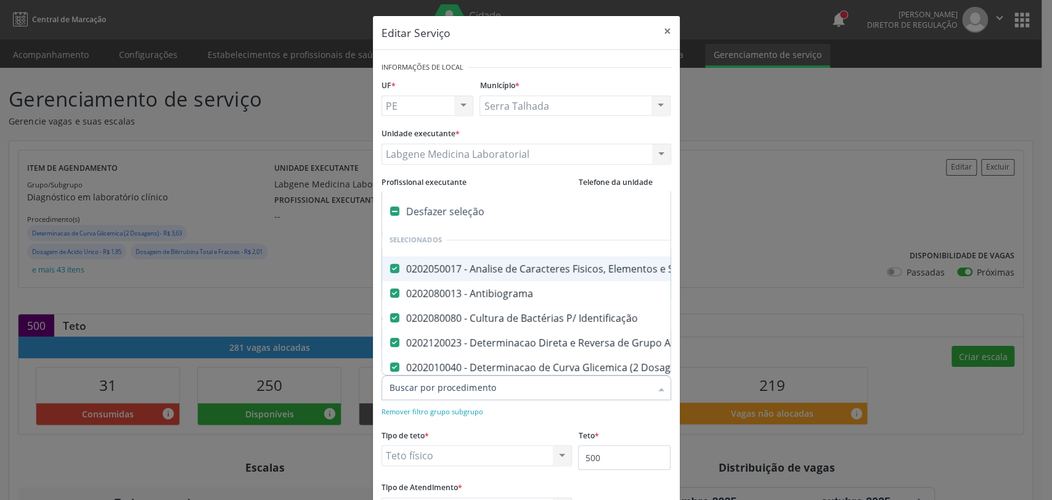
checkbox Antitoxoplasma "false"
checkbox Rubeola "false"
checkbox Anticitomegalovirus "false"
checkbox Antitoxoplasma "false"
checkbox Rubeola "false"
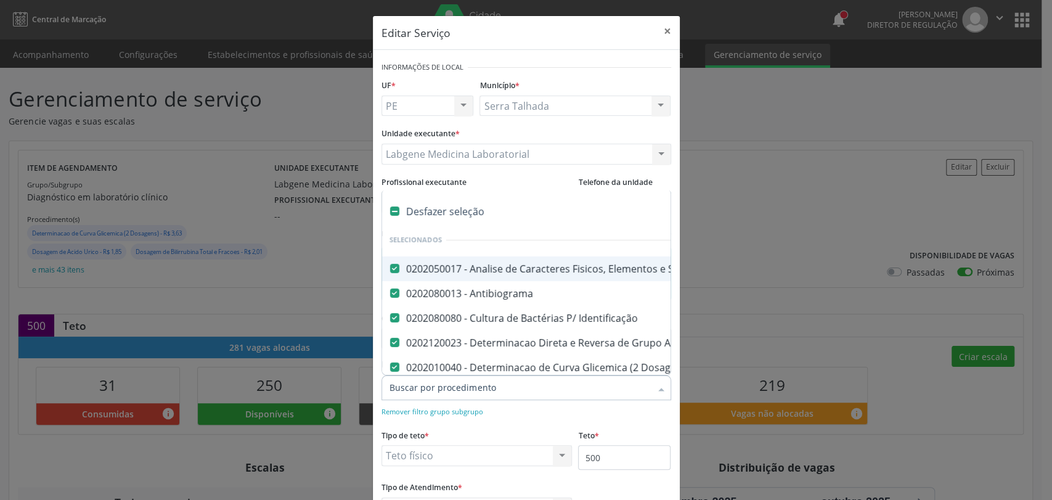
checkbox Fraco\) "false"
checkbox Parasitas "false"
checkbox Fezes "false"
checkbox \(Tia\) "false"
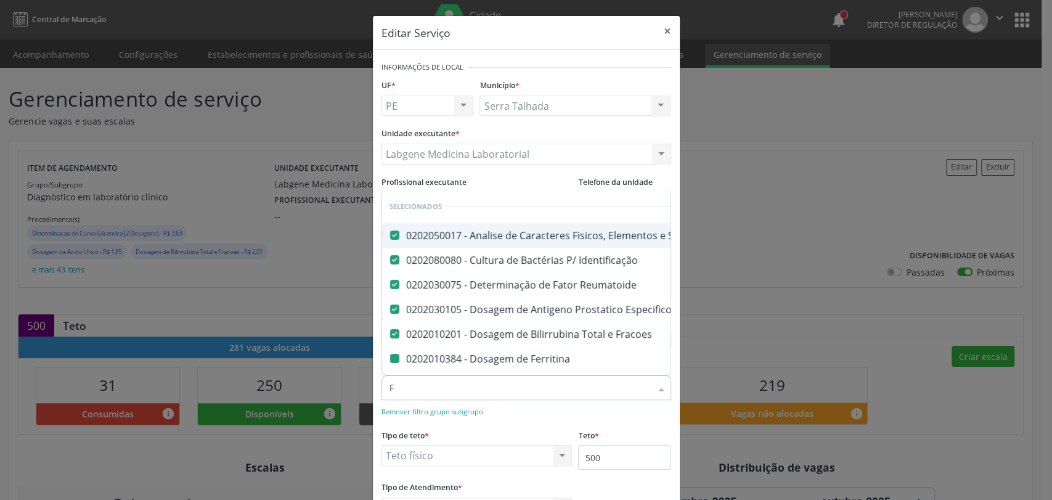
type input "FE"
checkbox Ferritina "false"
checkbox Serico "false"
checkbox Gt\) "false"
checkbox Hcg\) "false"
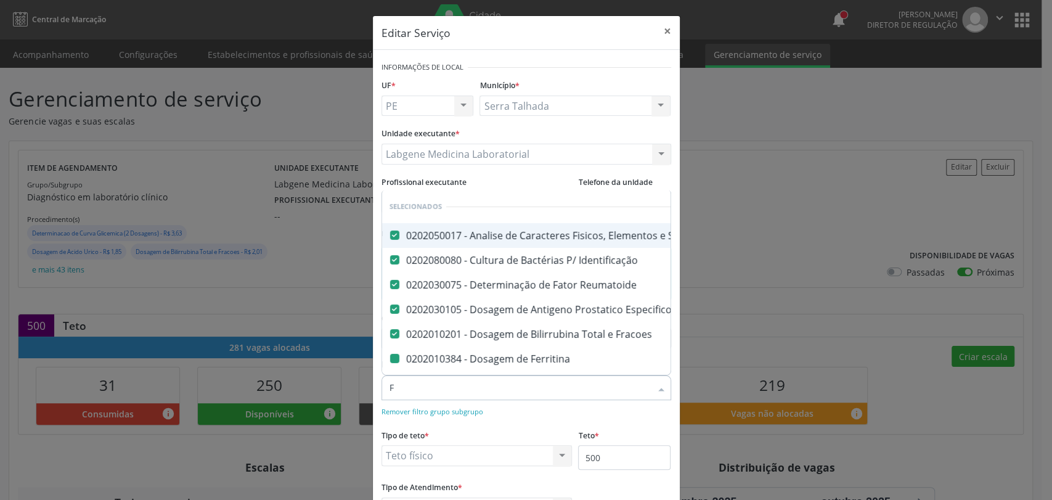
checkbox Hemoglobina "false"
checkbox Fraco\) "false"
checkbox Fezes "false"
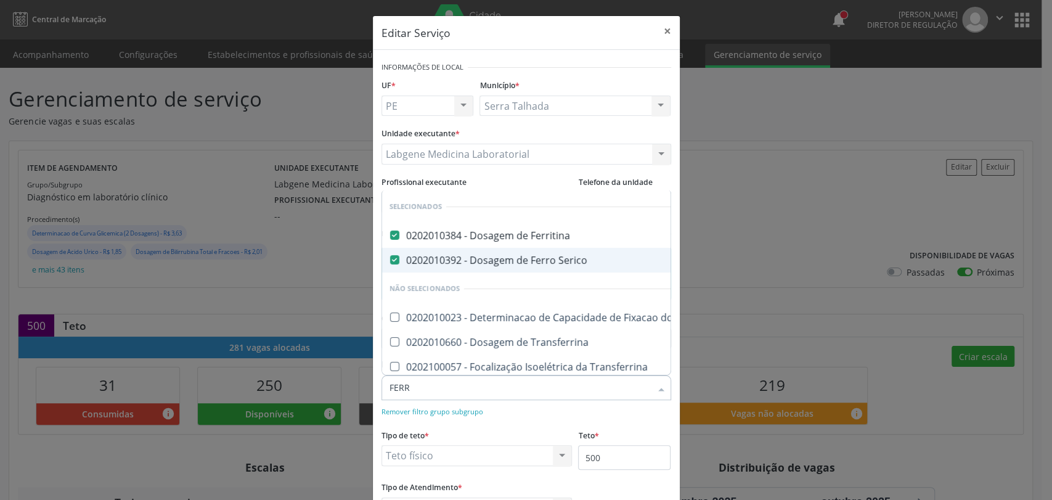
type input "FERRI"
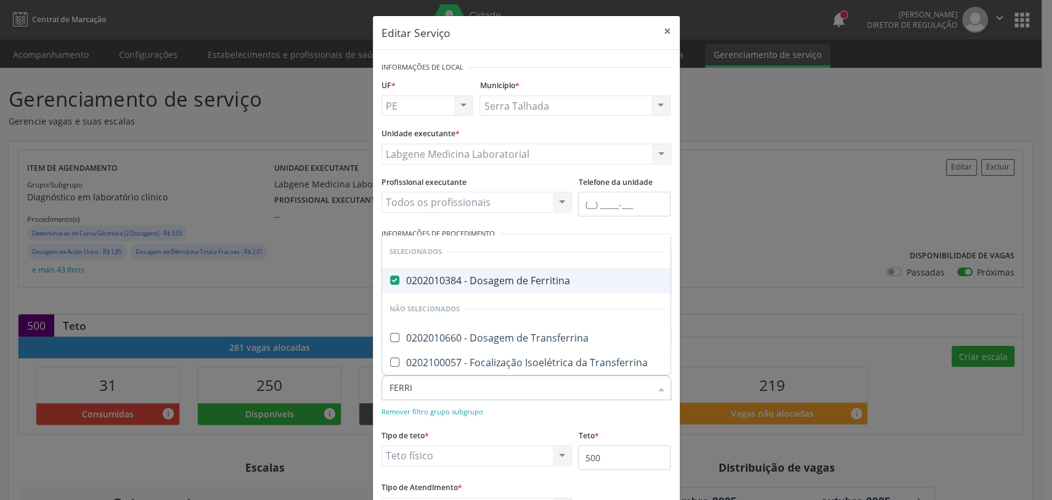
click at [447, 282] on div "0202010384 - Dosagem de Ferritina" at bounding box center [526, 280] width 274 height 10
click at [457, 282] on div "0202010384 - Dosagem de Ferritina" at bounding box center [526, 280] width 274 height 10
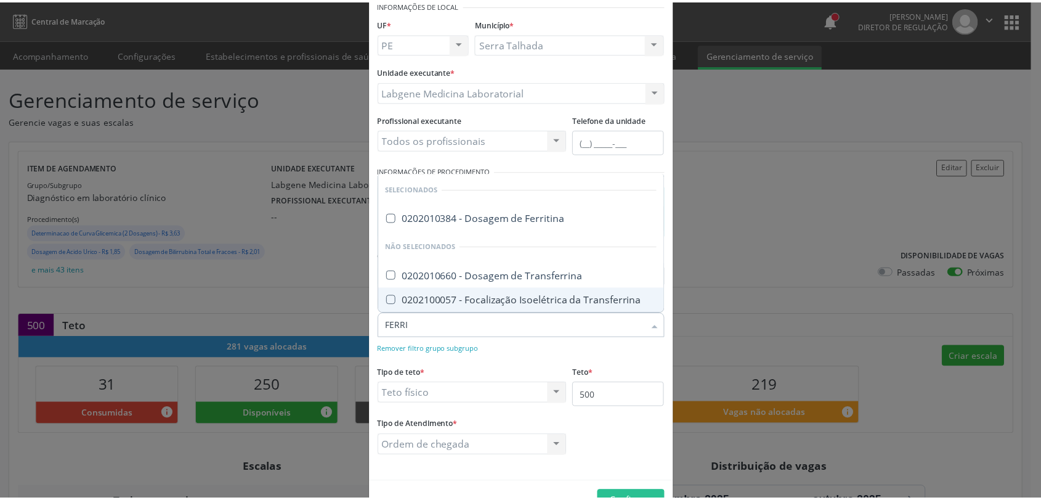
scroll to position [98, 0]
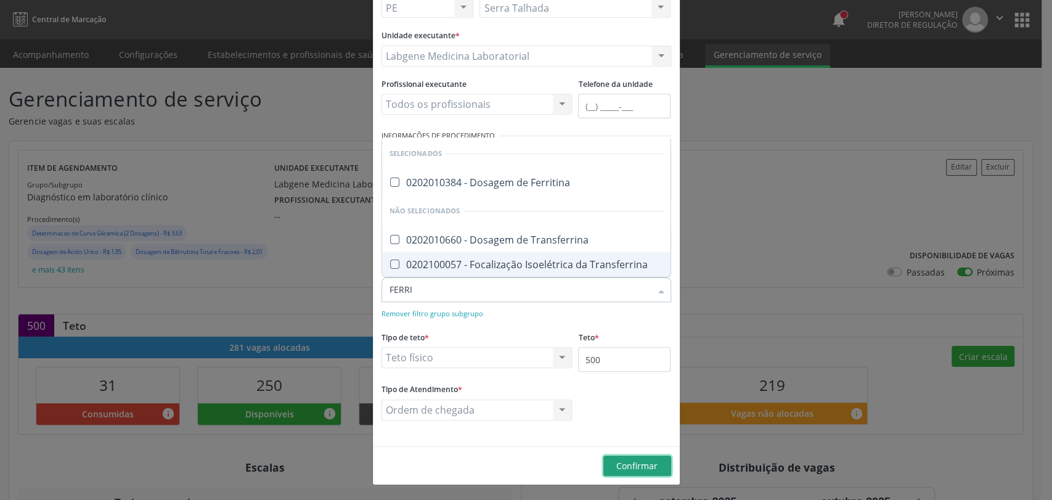
checkbox Ferritina "true"
checkbox Transferrina "true"
click at [621, 468] on span "Confirmar" at bounding box center [636, 466] width 41 height 12
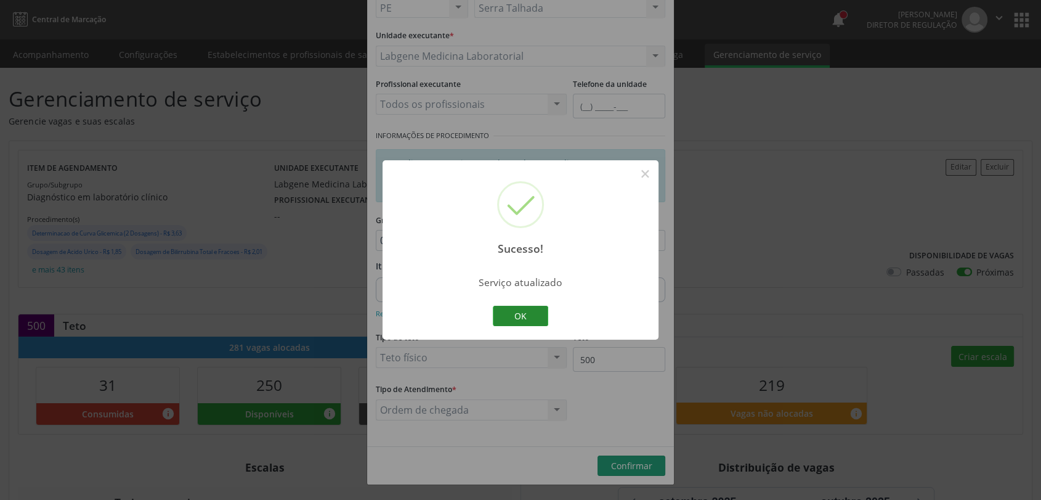
click at [521, 307] on button "OK" at bounding box center [520, 316] width 55 height 21
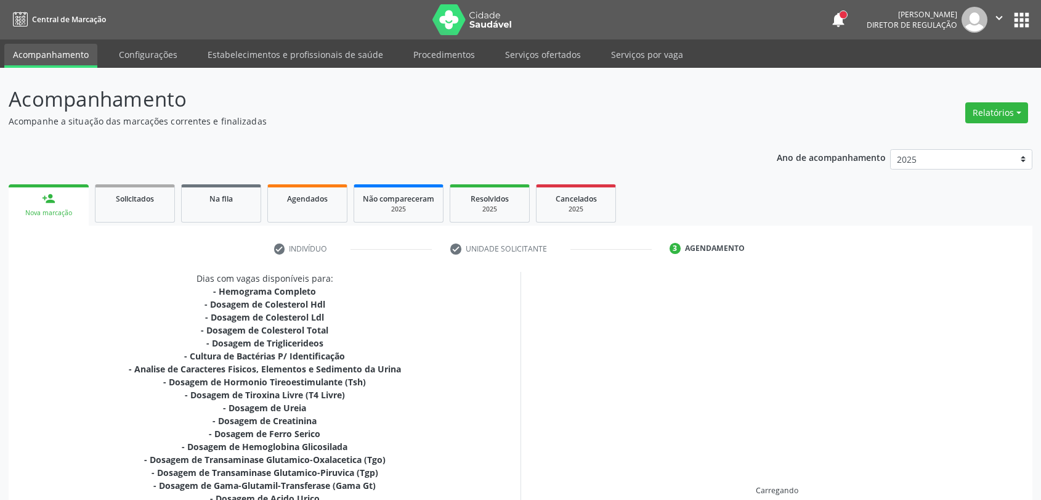
scroll to position [243, 0]
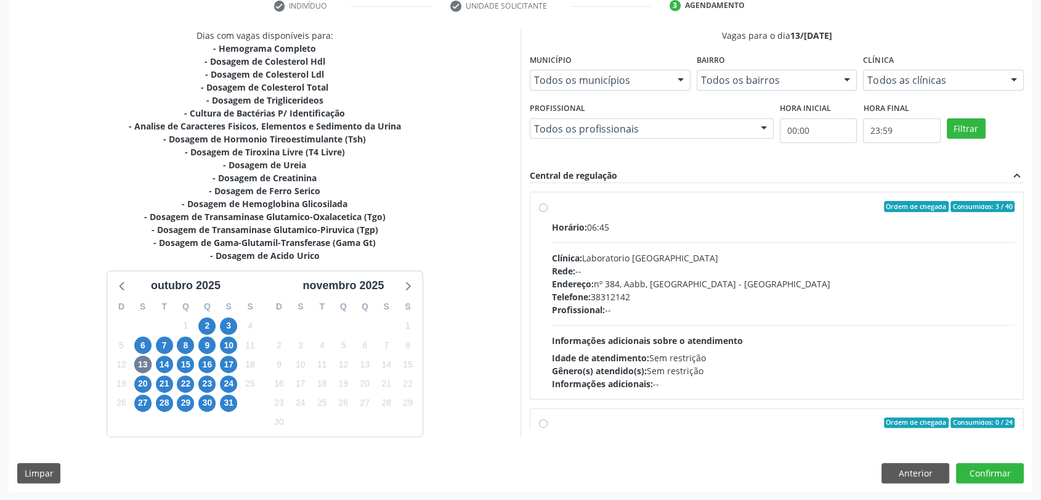
click at [584, 272] on div "Rede: --" at bounding box center [783, 270] width 463 height 13
click at [548, 212] on input "Ordem de chegada Consumidos: 3 / 40 Horário: 06:45 Clínica: Laboratorio [GEOGRA…" at bounding box center [543, 206] width 9 height 11
radio input "true"
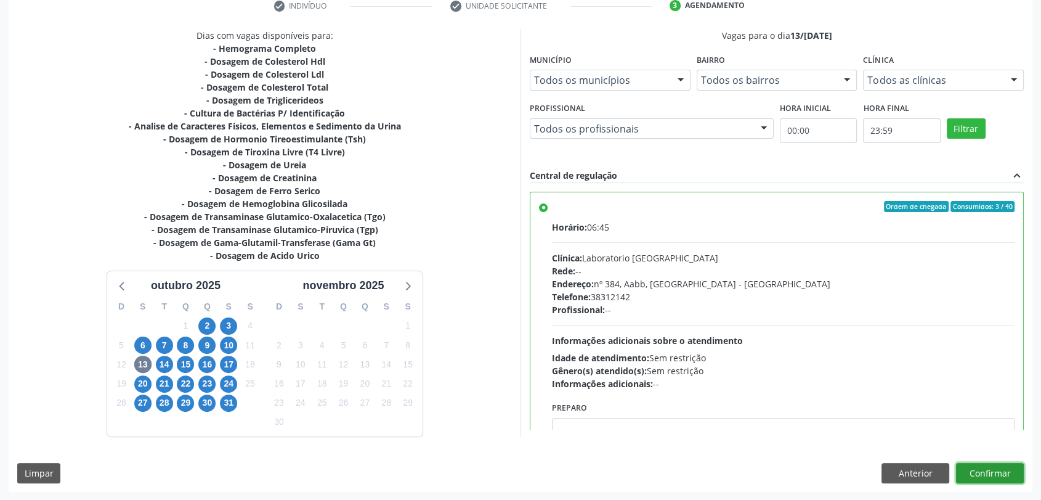
click at [990, 470] on button "Confirmar" at bounding box center [990, 473] width 68 height 21
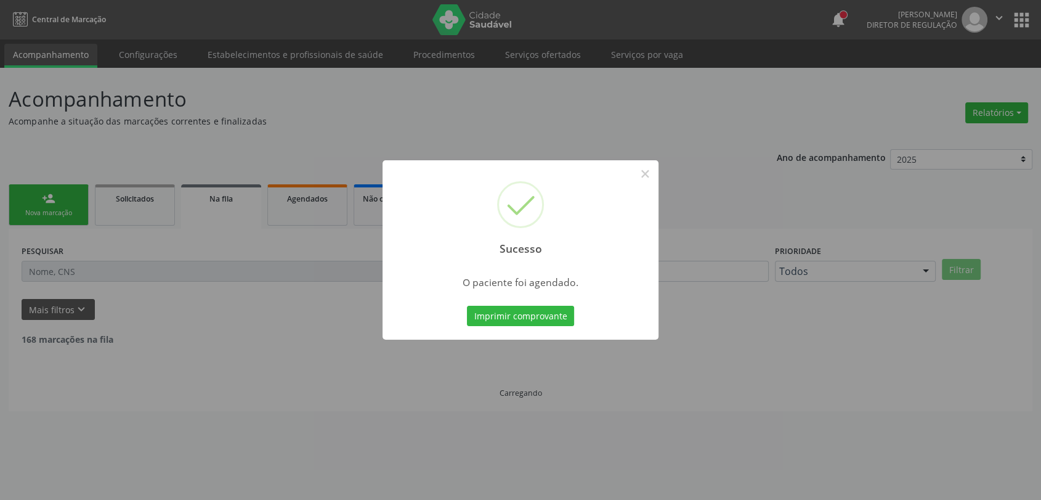
scroll to position [0, 0]
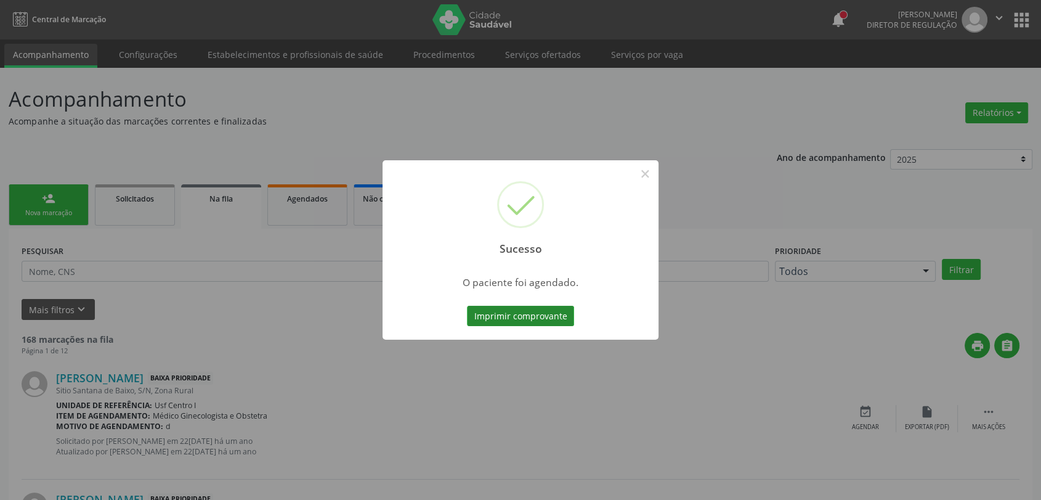
click at [555, 315] on button "Imprimir comprovante" at bounding box center [520, 316] width 107 height 21
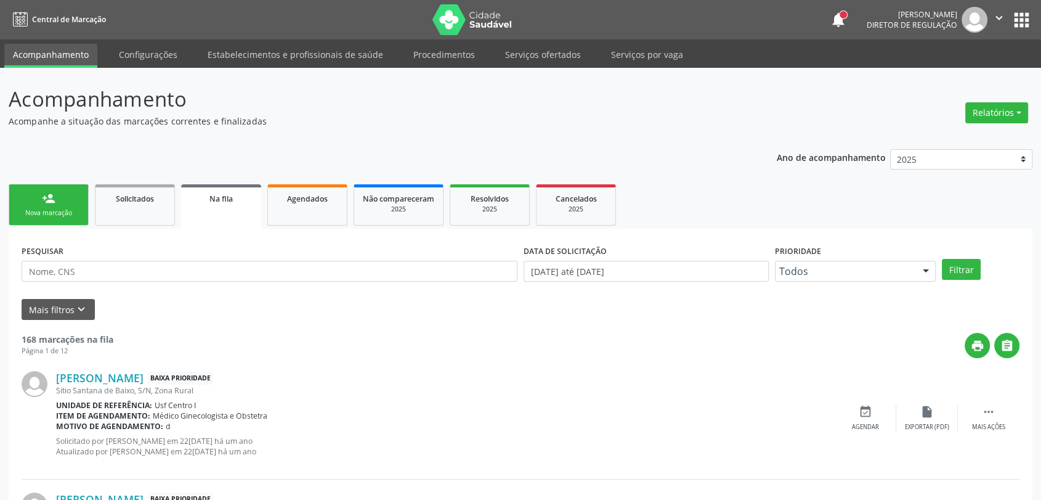
click at [71, 218] on link "person_add Nova marcação" at bounding box center [49, 204] width 80 height 41
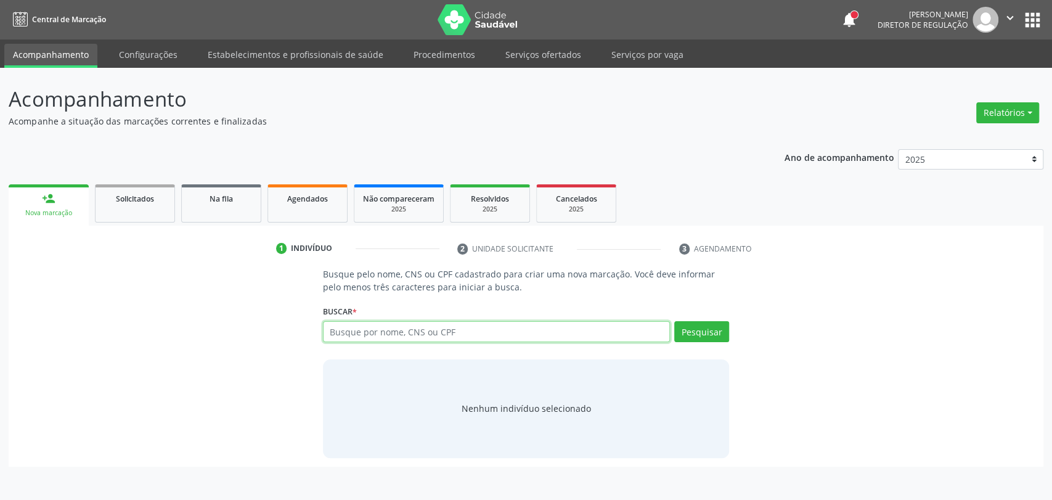
click at [346, 332] on input "text" at bounding box center [497, 331] width 348 height 21
type input "[PERSON_NAME]"
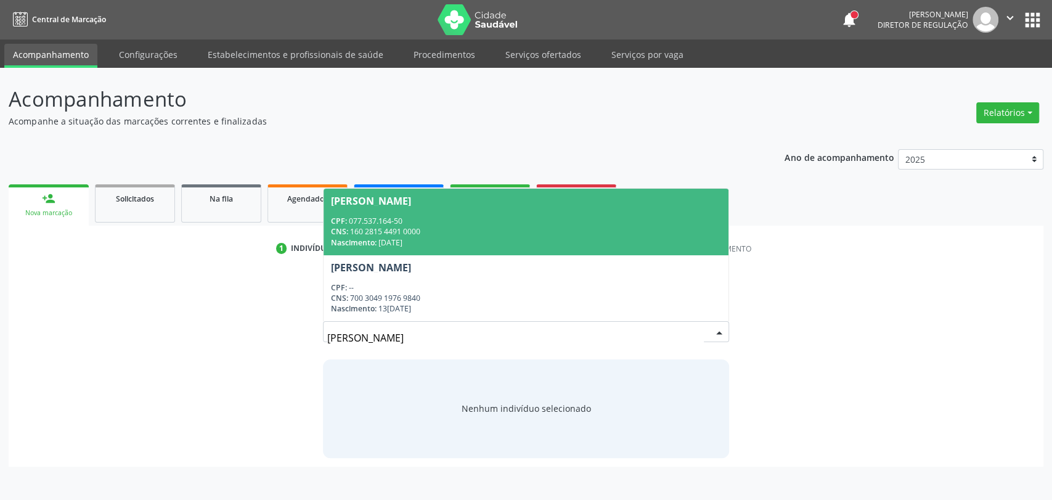
click at [426, 227] on div "CNS: 160 2815 4491 0000" at bounding box center [526, 231] width 391 height 10
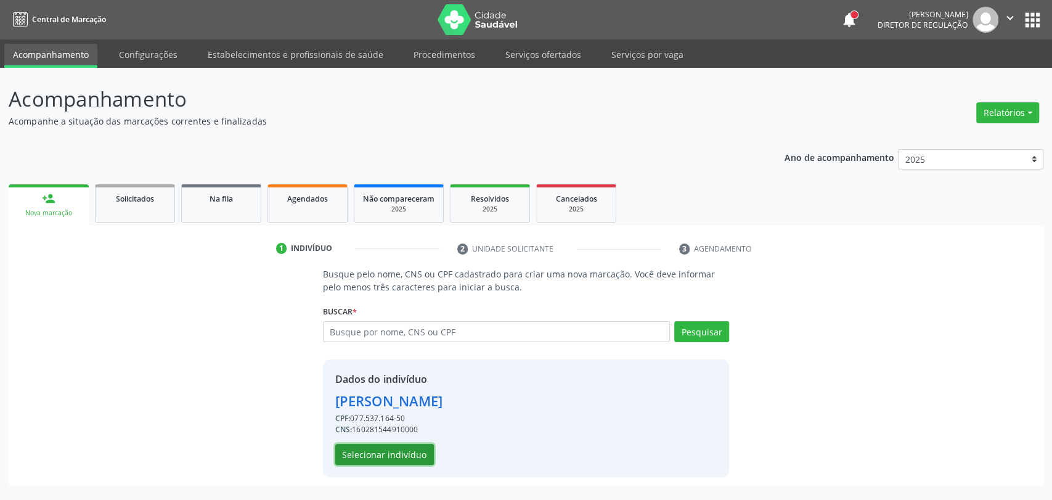
click at [410, 448] on button "Selecionar indivíduo" at bounding box center [384, 454] width 99 height 21
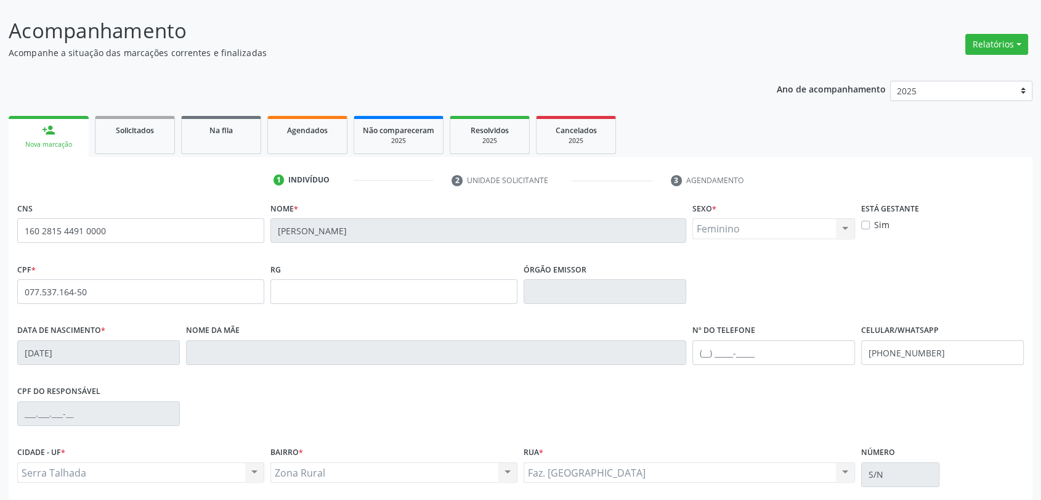
scroll to position [168, 0]
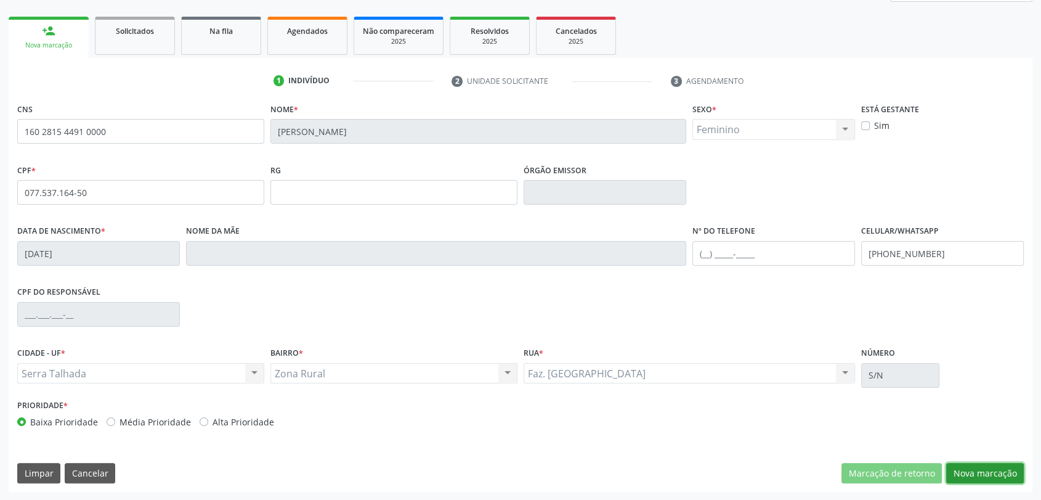
click at [996, 470] on button "Nova marcação" at bounding box center [985, 473] width 78 height 21
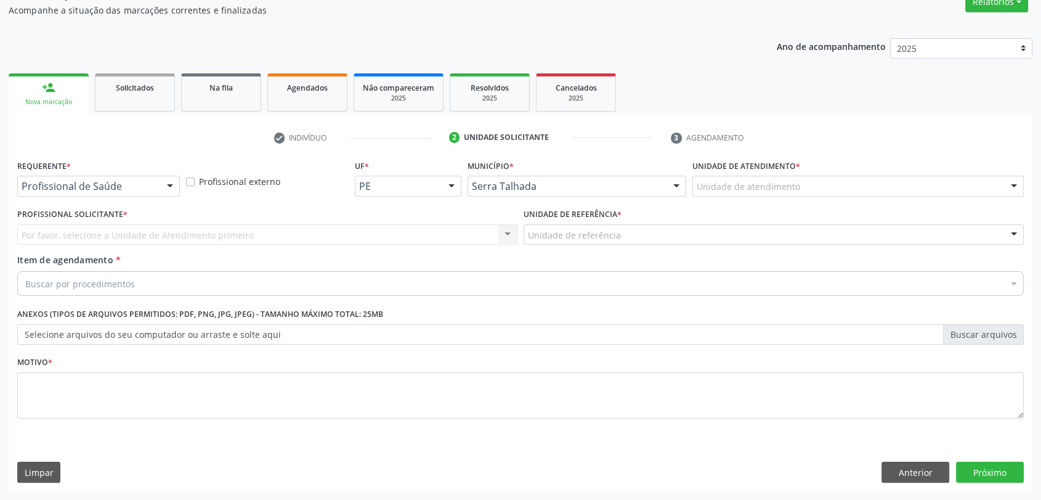
scroll to position [110, 0]
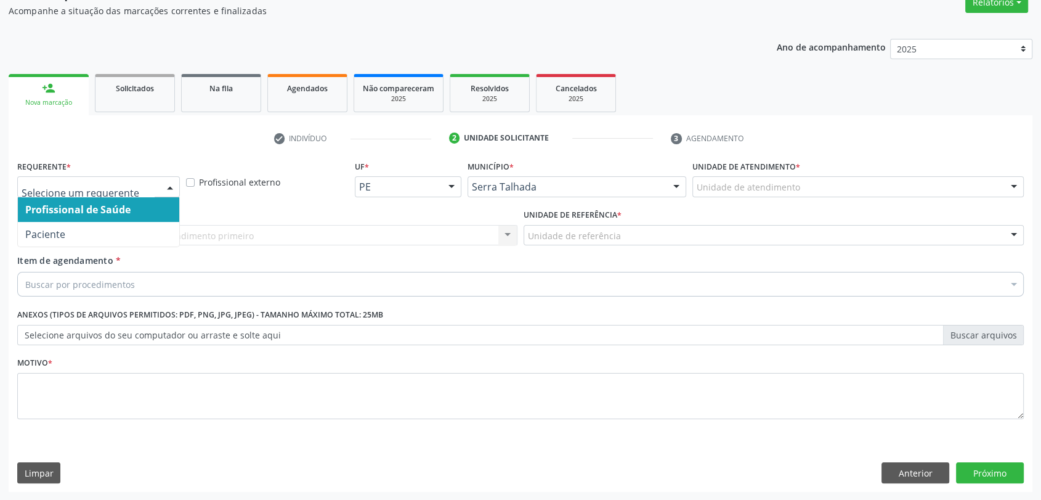
click at [83, 179] on div at bounding box center [98, 186] width 163 height 21
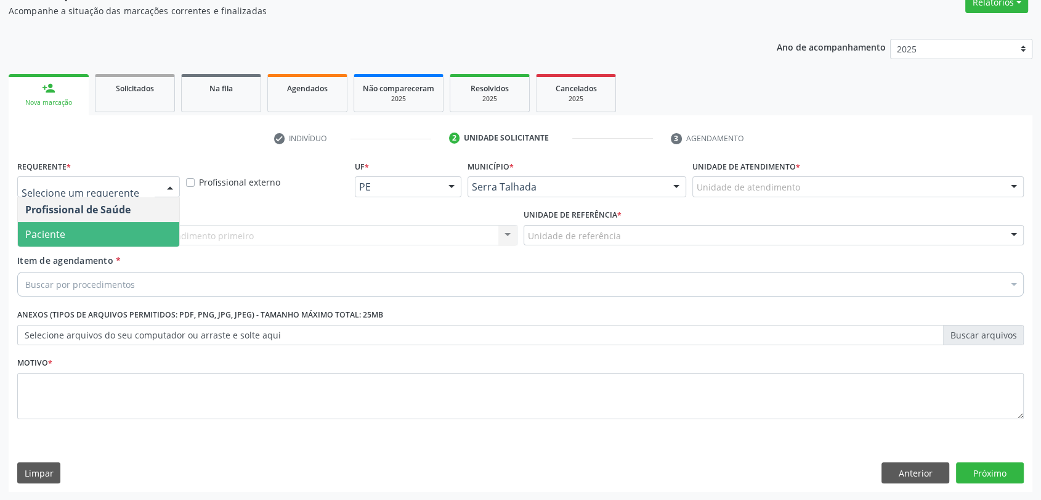
click at [74, 234] on span "Paciente" at bounding box center [98, 234] width 161 height 25
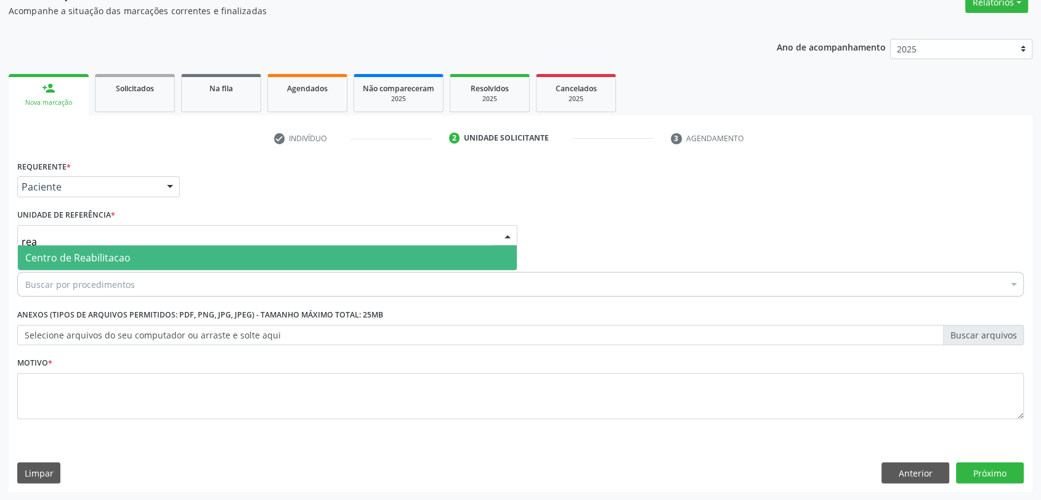
type input "reab"
click at [81, 257] on span "Centro de Reabilitacao" at bounding box center [77, 258] width 105 height 14
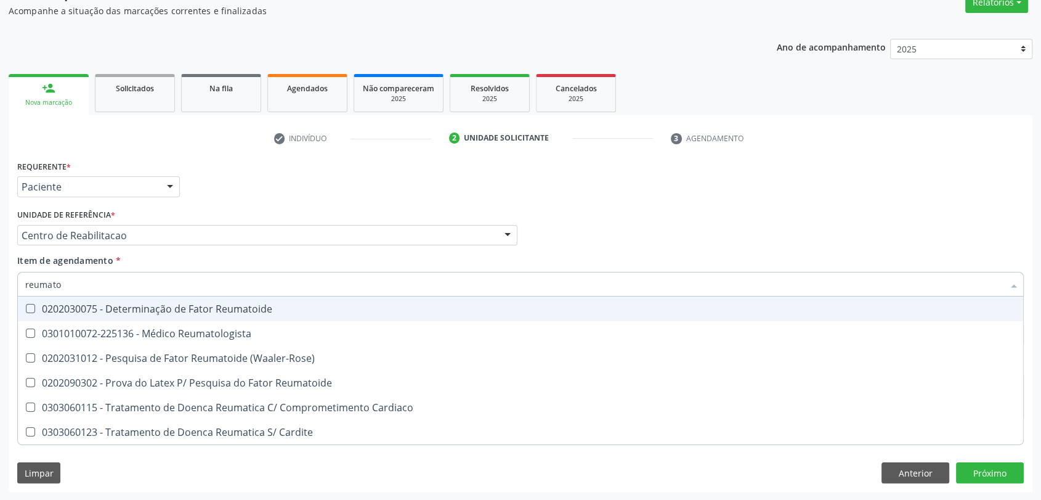
type input "reumatol"
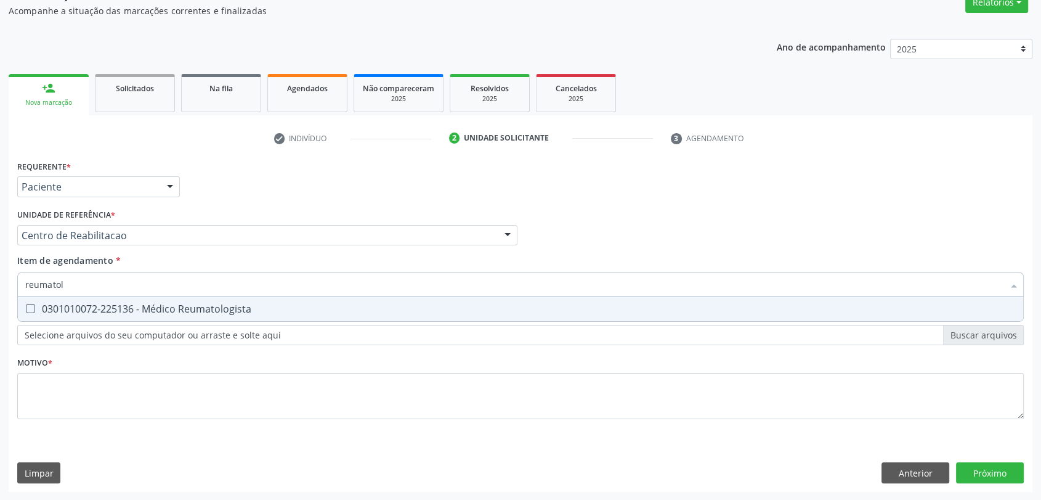
click at [84, 307] on div "0301010072-225136 - Médico Reumatologista" at bounding box center [520, 309] width 991 height 10
checkbox Reumatologista "true"
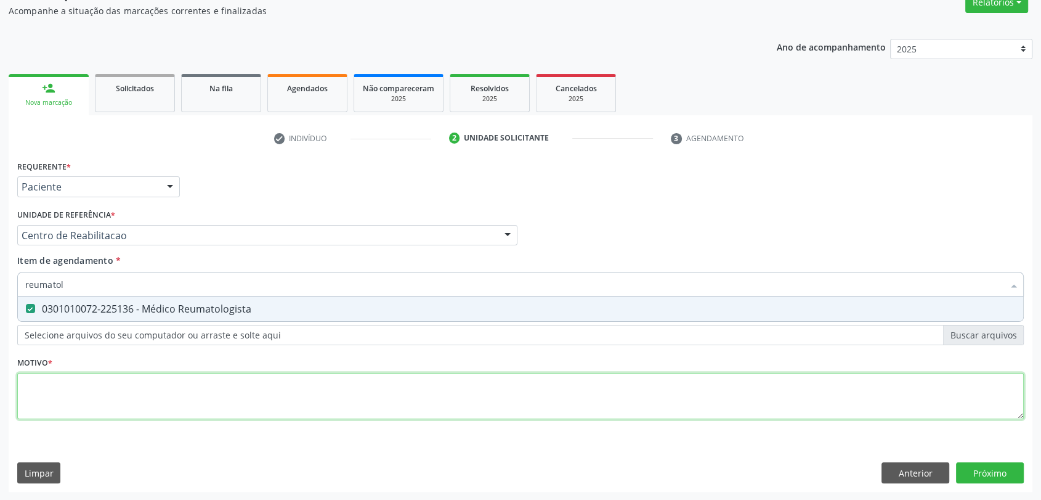
click at [71, 396] on div "Requerente * Paciente Profissional de Saúde Paciente Nenhum resultado encontrad…" at bounding box center [520, 296] width 1007 height 279
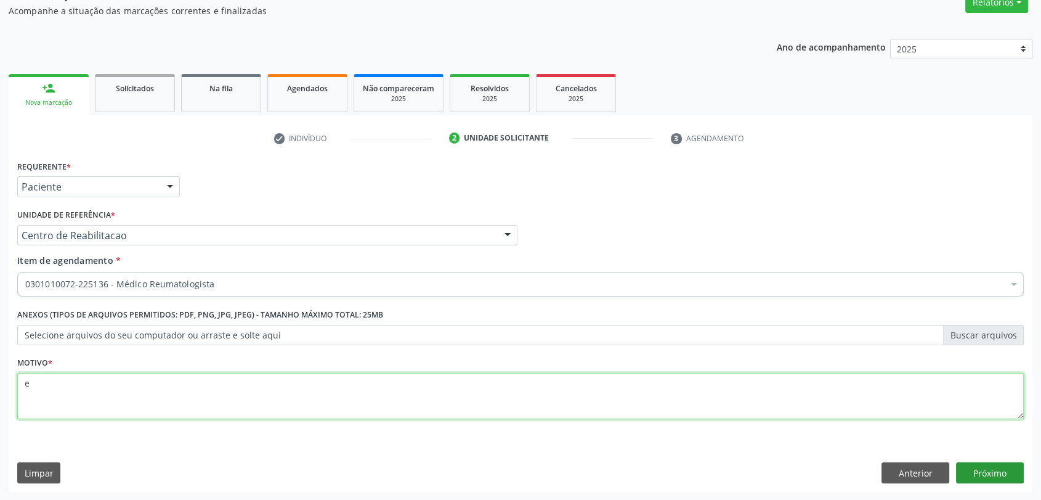
type textarea "e"
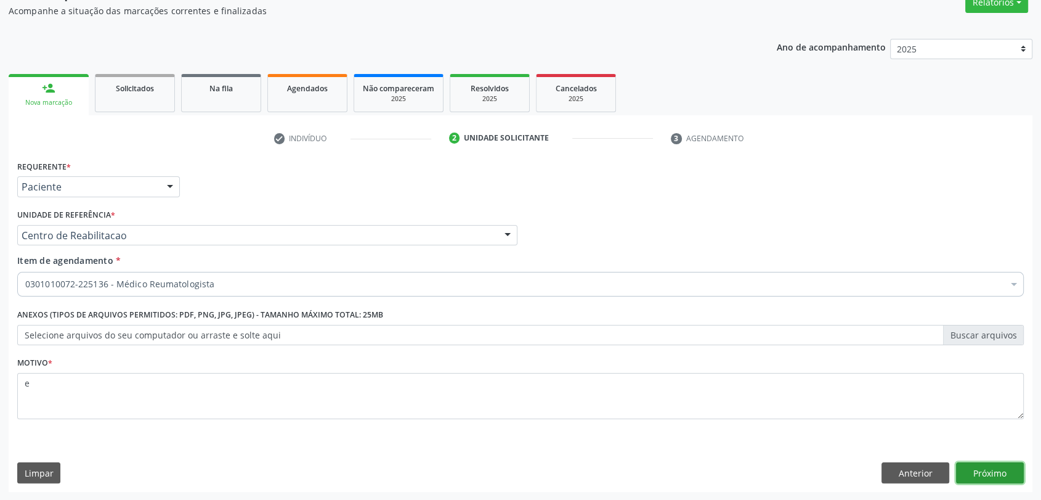
click at [996, 475] on button "Próximo" at bounding box center [990, 472] width 68 height 21
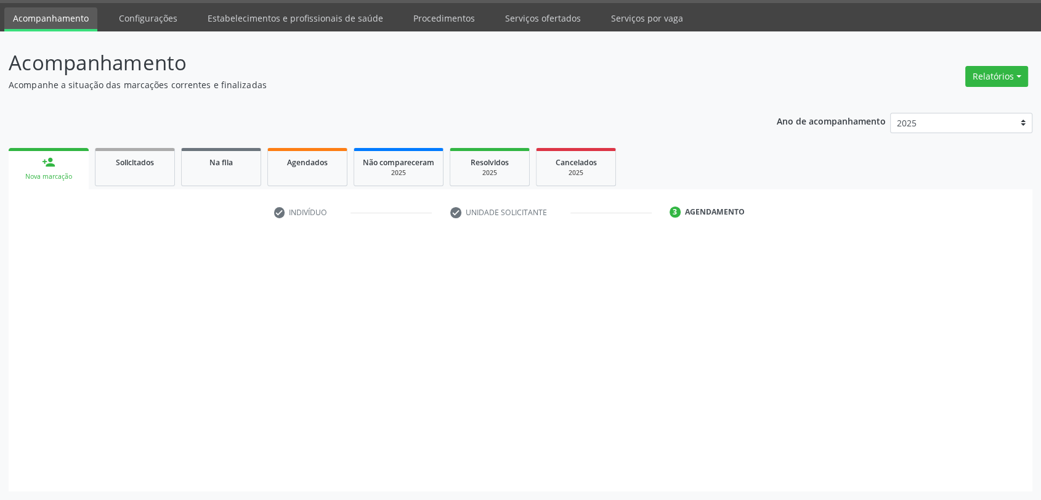
scroll to position [36, 0]
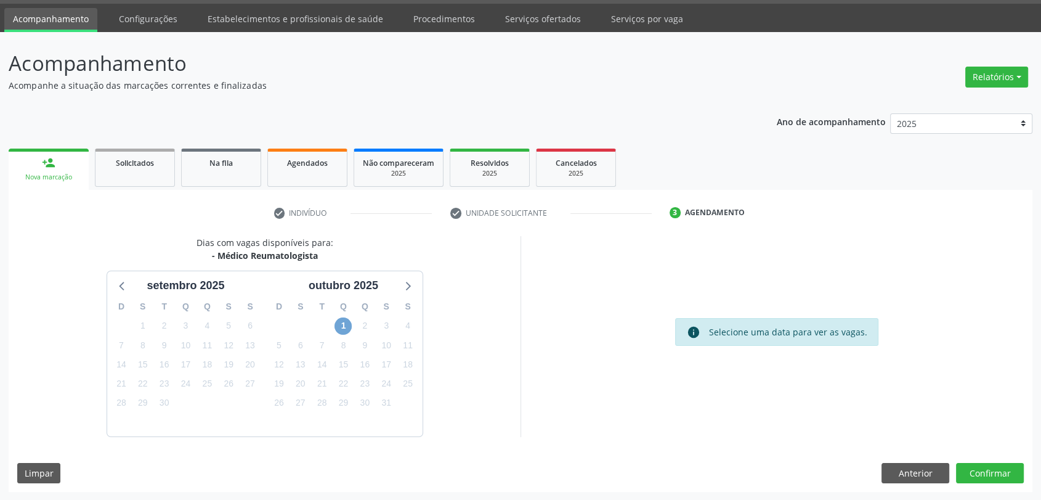
click at [342, 332] on span "1" at bounding box center [343, 325] width 17 height 17
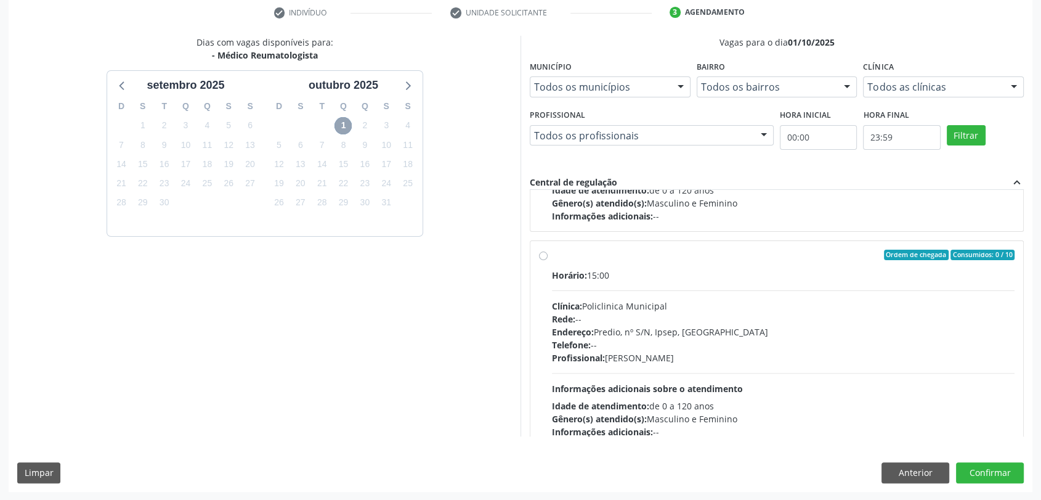
scroll to position [193, 0]
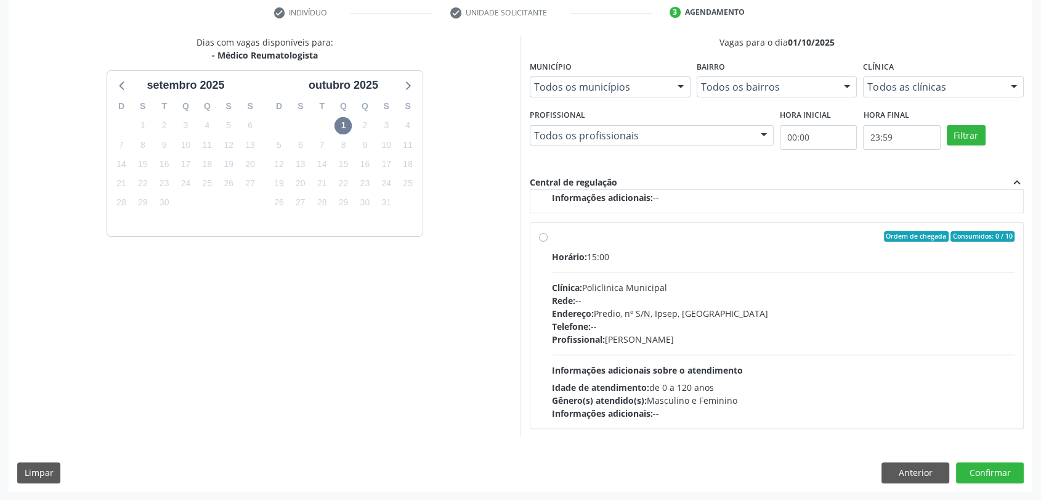
click at [713, 333] on div "Profissional: [PERSON_NAME]" at bounding box center [783, 339] width 463 height 13
click at [548, 242] on input "Ordem de chegada Consumidos: 0 / 10 Horário: 15:00 Clínica: Policlinica Municip…" at bounding box center [543, 236] width 9 height 11
radio input "true"
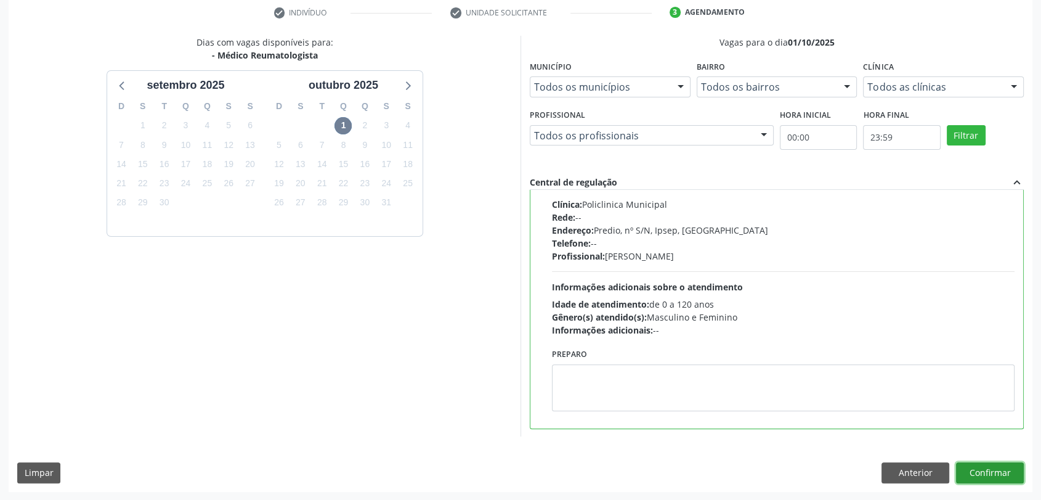
click at [983, 474] on button "Confirmar" at bounding box center [990, 472] width 68 height 21
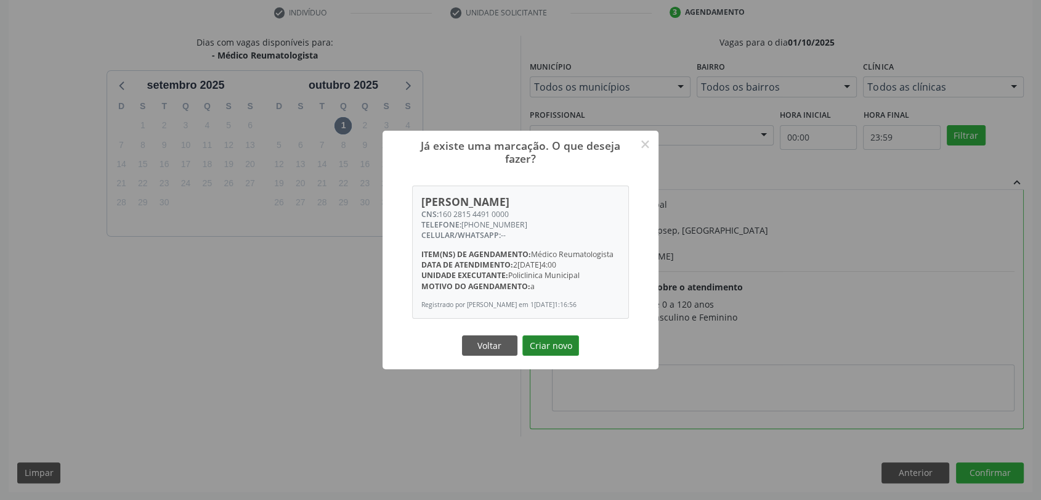
click at [566, 356] on button "Criar novo" at bounding box center [551, 345] width 57 height 21
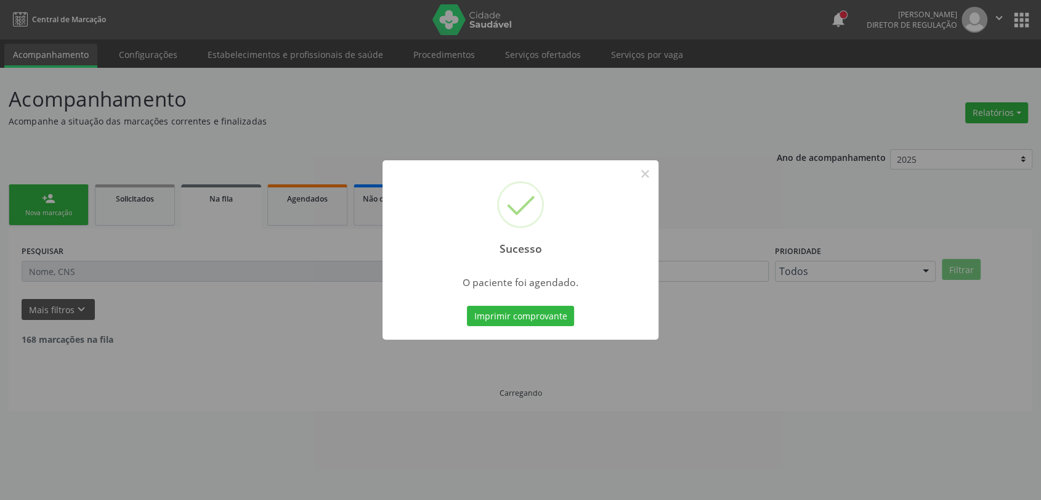
scroll to position [0, 0]
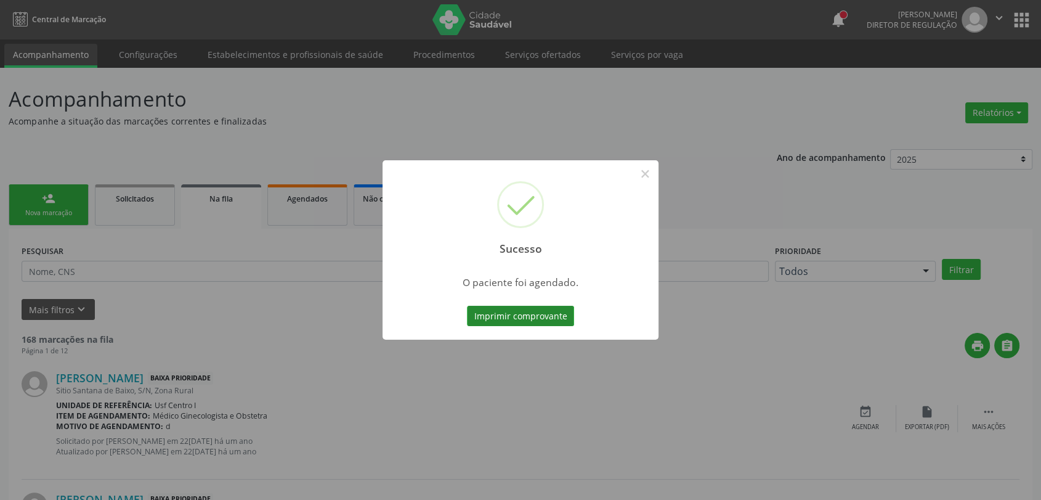
click at [527, 323] on button "Imprimir comprovante" at bounding box center [520, 316] width 107 height 21
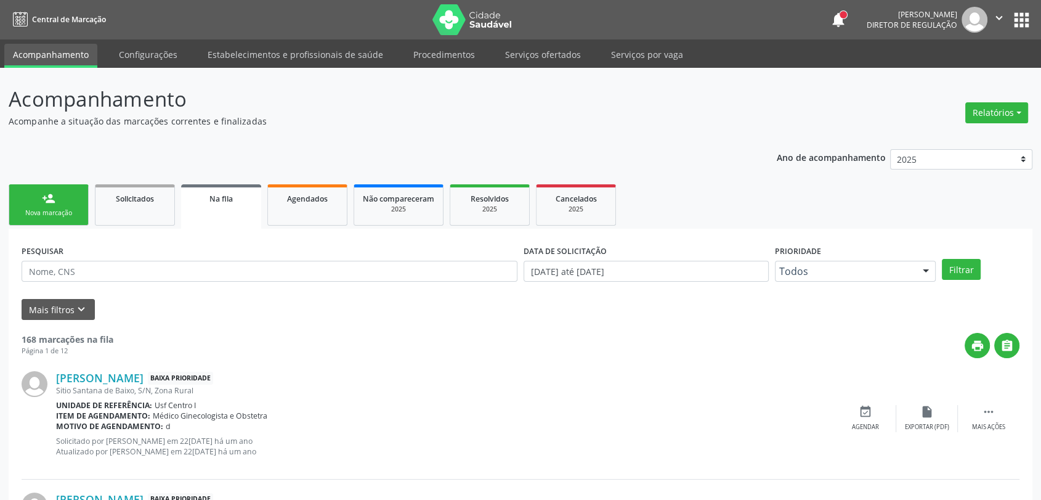
click at [49, 209] on div "Nova marcação" at bounding box center [49, 212] width 62 height 9
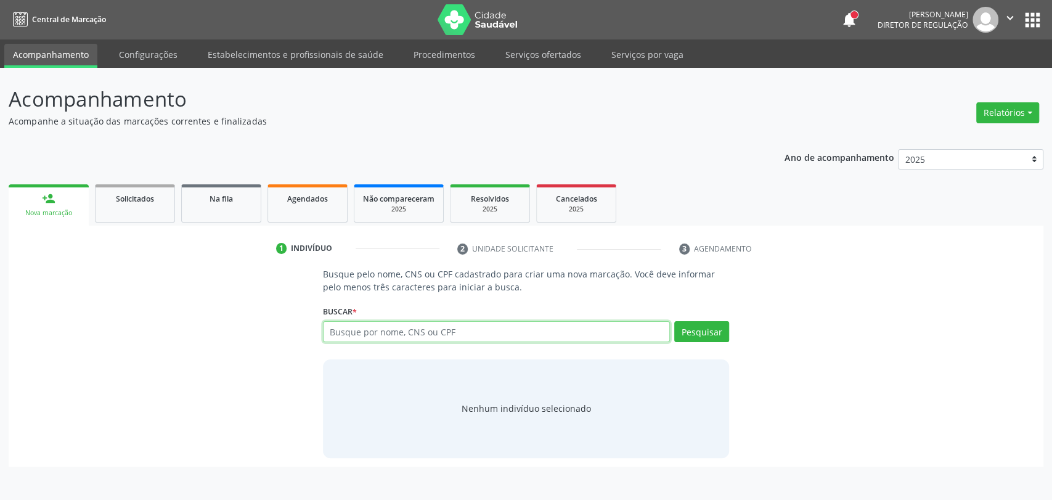
click at [352, 332] on input "text" at bounding box center [497, 331] width 348 height 21
type input "898003722356913"
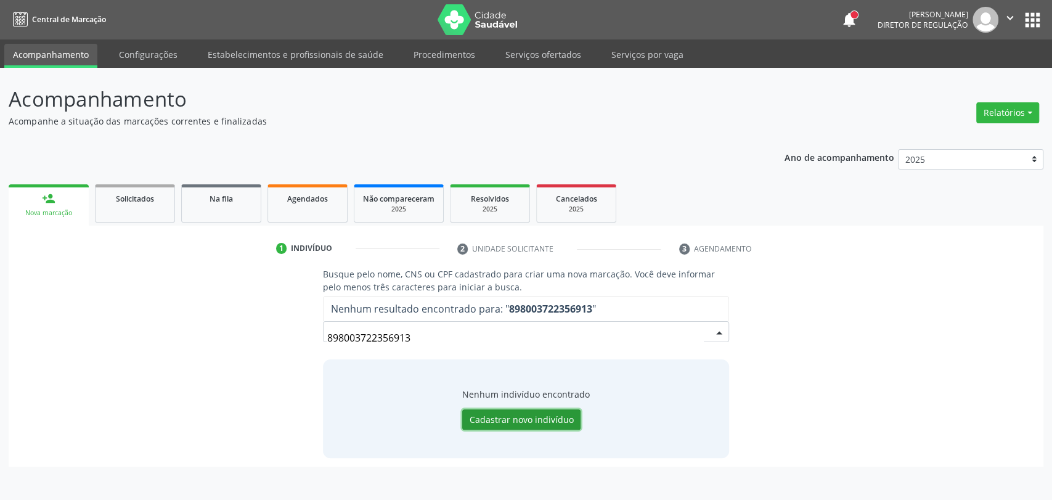
click at [531, 419] on button "Cadastrar novo indivíduo" at bounding box center [521, 419] width 118 height 21
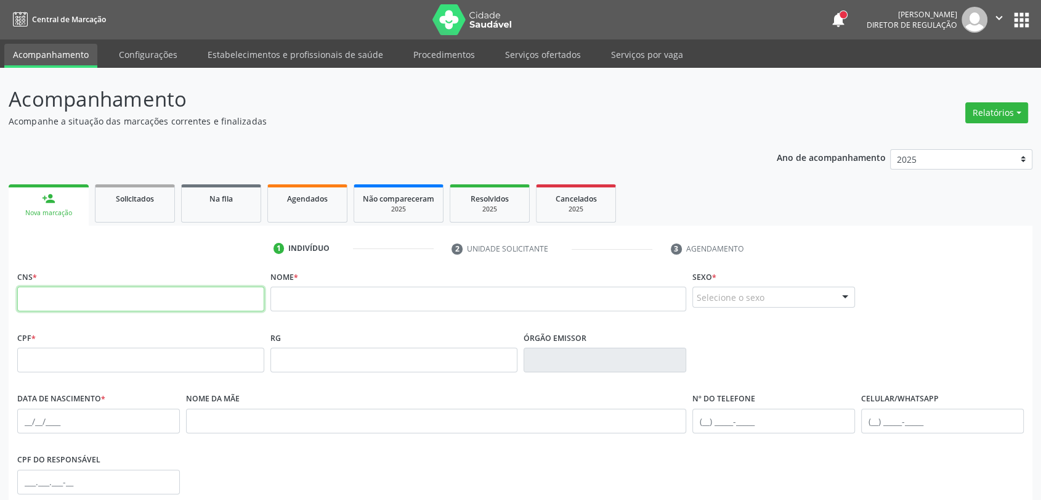
click at [217, 307] on input "text" at bounding box center [140, 299] width 247 height 25
type input "898 0037 2235 6913"
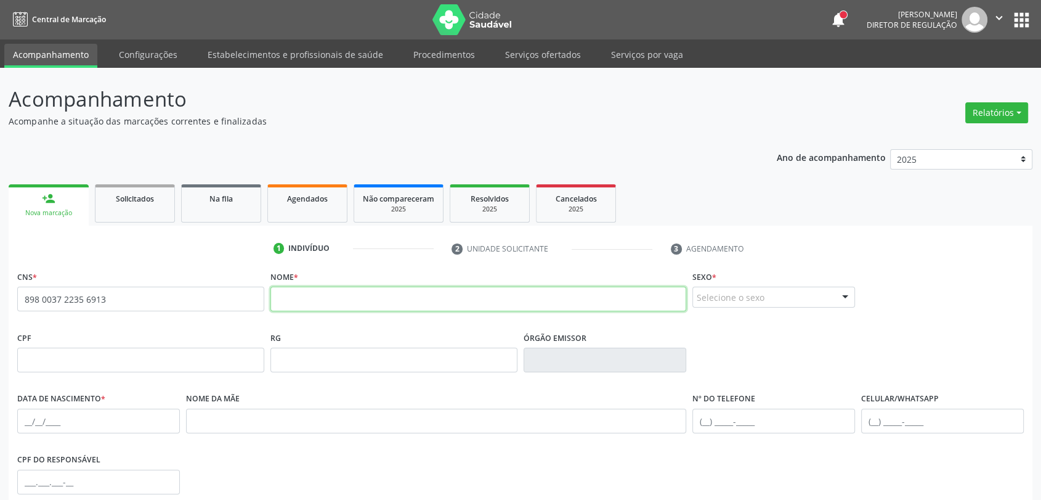
click at [285, 305] on input "text" at bounding box center [479, 299] width 416 height 25
type input "j"
type input "[PERSON_NAME] DE LIMA OLIMPIO"
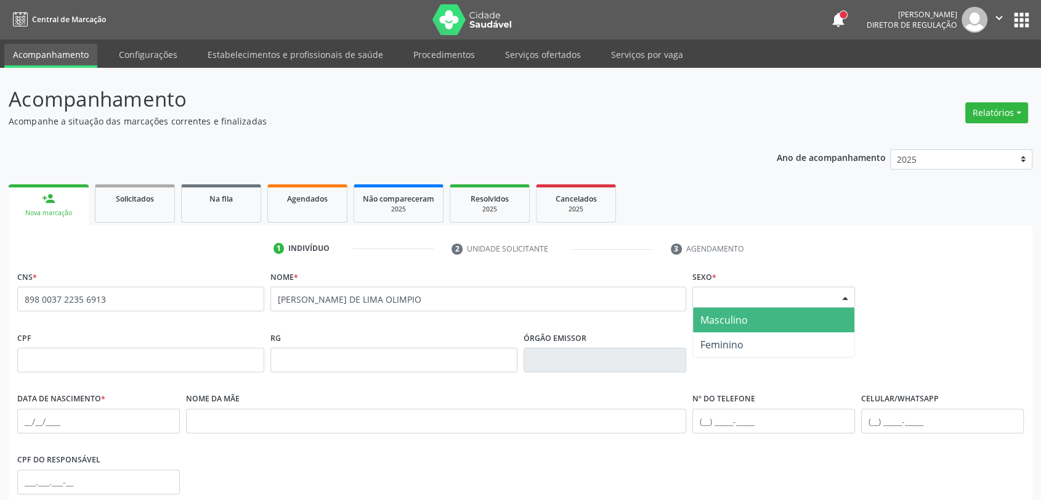
click at [796, 297] on div "Selecione o sexo" at bounding box center [774, 297] width 163 height 21
click at [730, 324] on span "Masculino" at bounding box center [724, 320] width 47 height 14
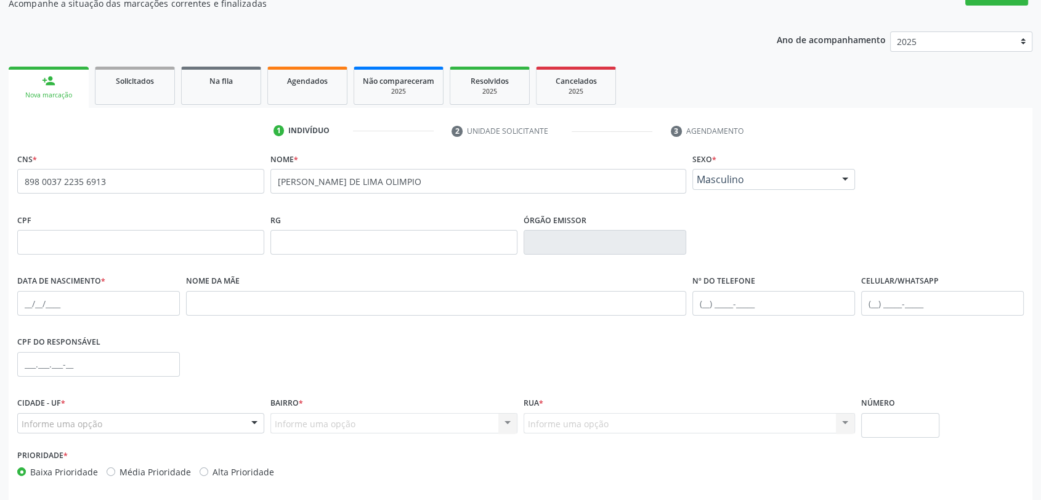
scroll to position [168, 0]
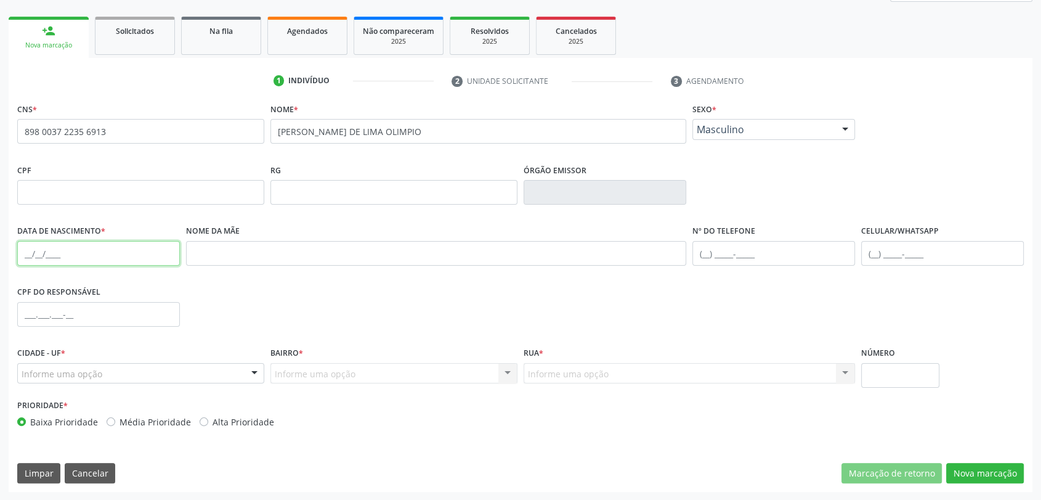
click at [25, 253] on input "text" at bounding box center [98, 253] width 163 height 25
type input "18[DATE]"
click at [184, 266] on div "Nome da mãe" at bounding box center [436, 252] width 507 height 61
click at [182, 375] on div "Informe uma opção" at bounding box center [140, 373] width 247 height 21
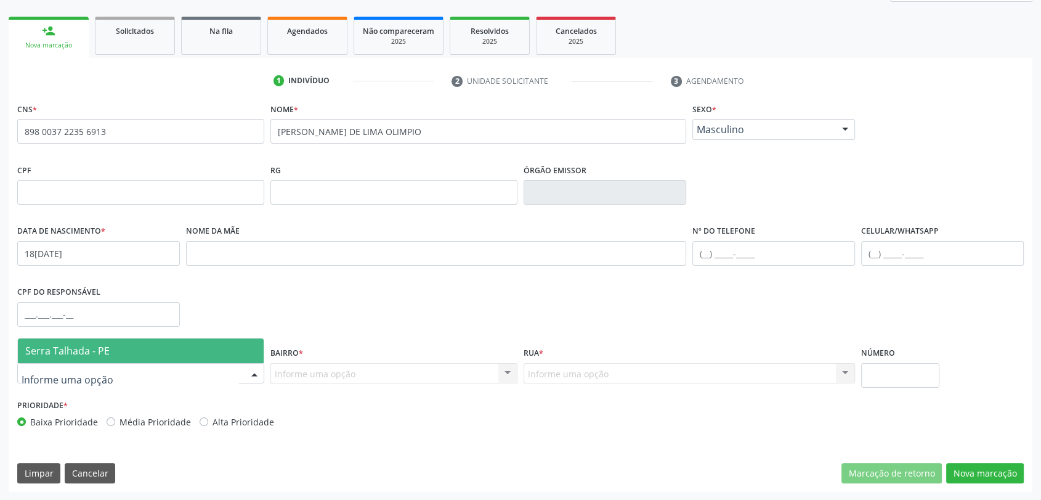
click at [179, 354] on span "Serra Talhada - PE" at bounding box center [141, 350] width 246 height 25
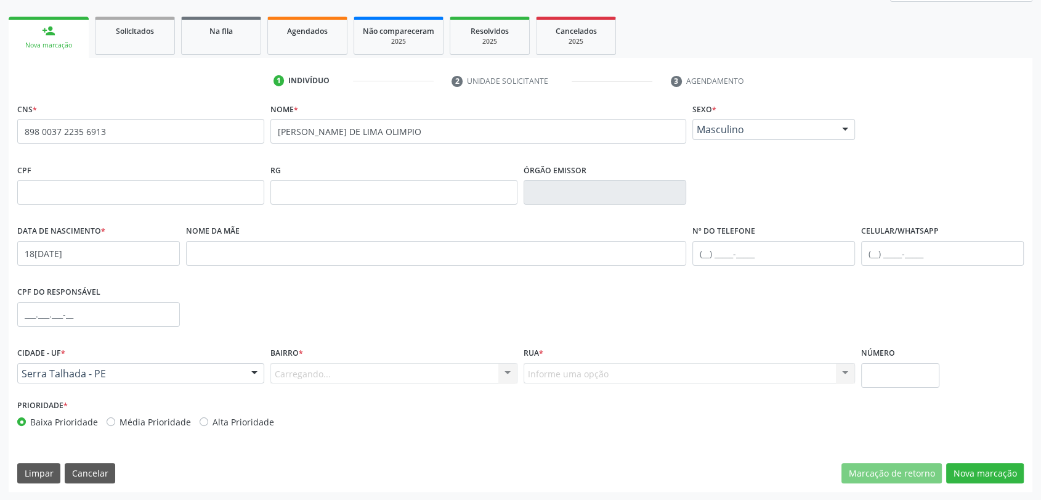
click at [282, 364] on div "Carregando... Nenhum resultado encontrado para: " " Nenhuma opção encontrada. D…" at bounding box center [394, 373] width 247 height 21
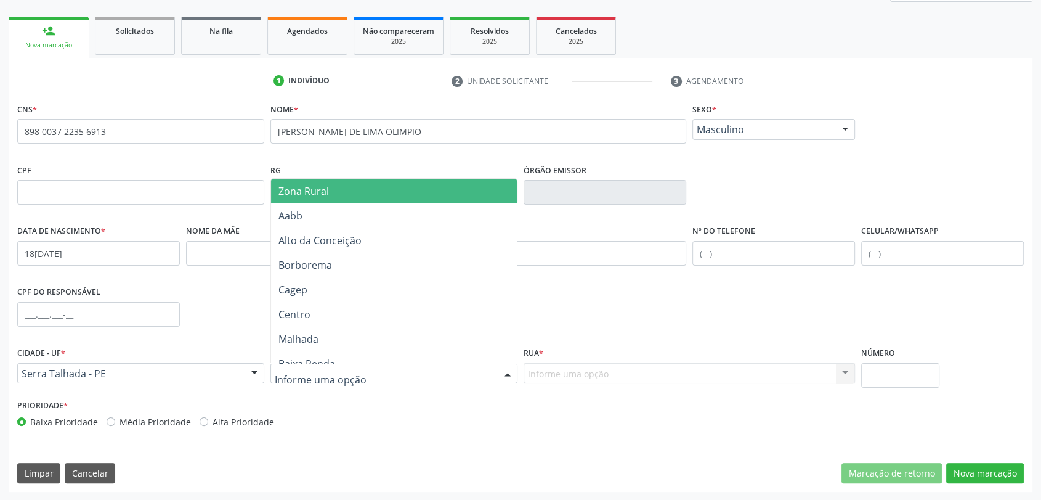
click at [301, 181] on span "Zona Rural" at bounding box center [394, 191] width 246 height 25
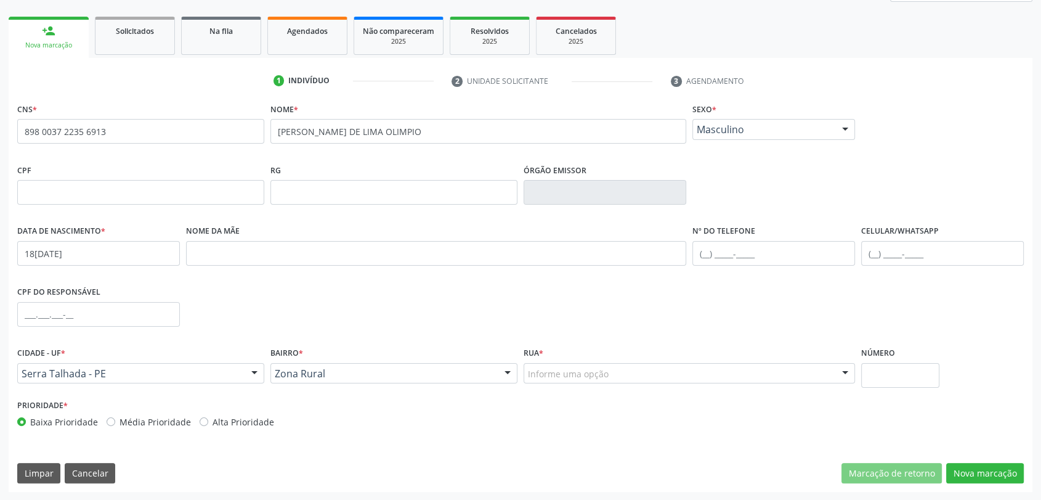
click at [552, 383] on div "Rua * Informe uma opção Faz. [GEOGRAPHIC_DATA]. Granja Faz. Salgadinho Faz. Ald…" at bounding box center [690, 370] width 338 height 52
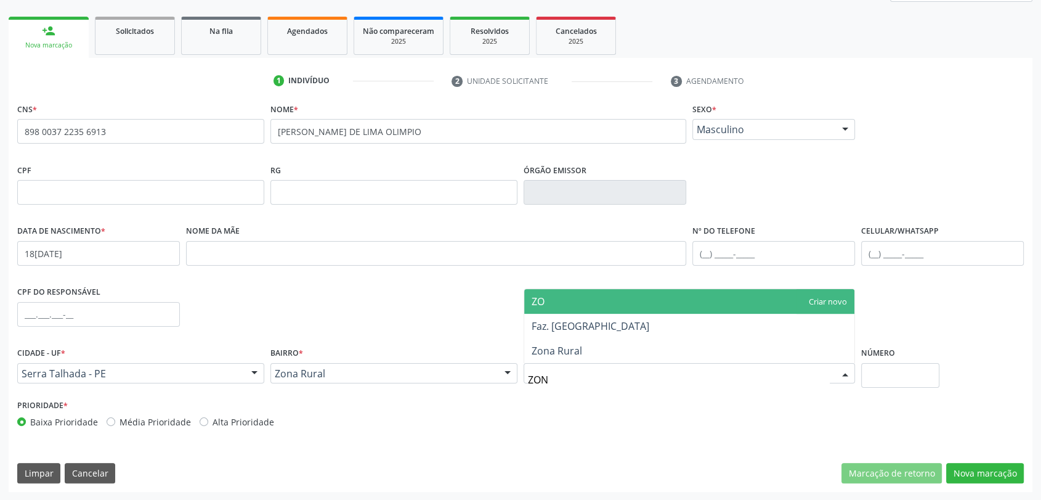
type input "ZONA"
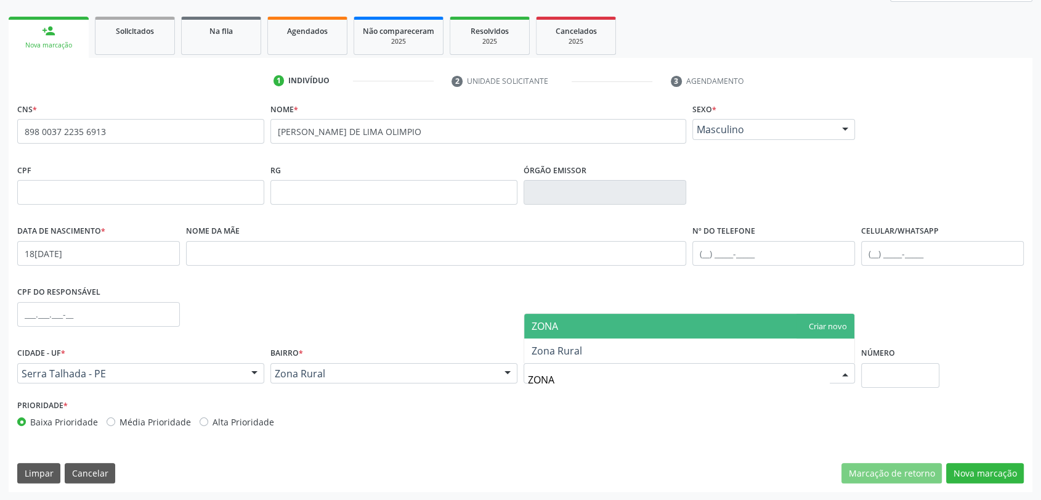
click at [608, 367] on input "ZONA" at bounding box center [679, 379] width 302 height 25
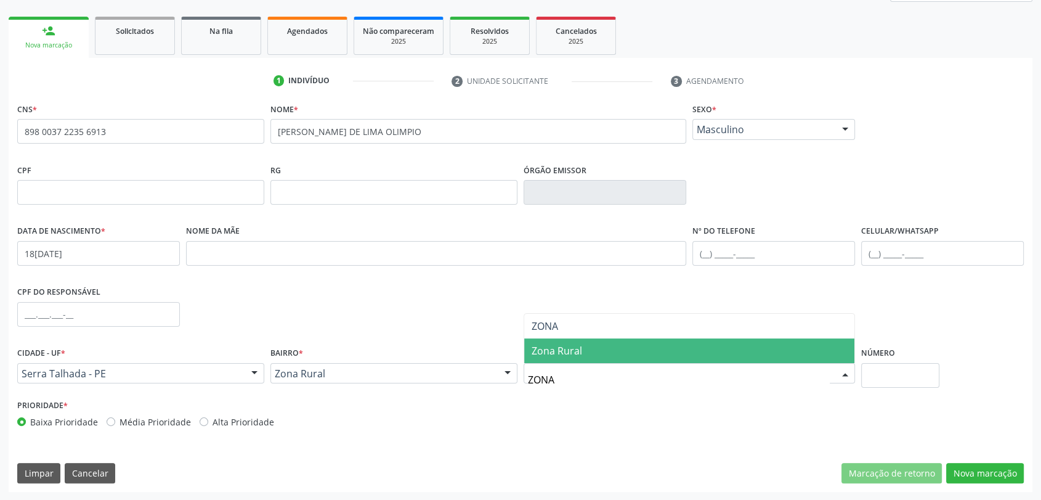
click at [600, 344] on span "Zona Rural" at bounding box center [689, 350] width 330 height 25
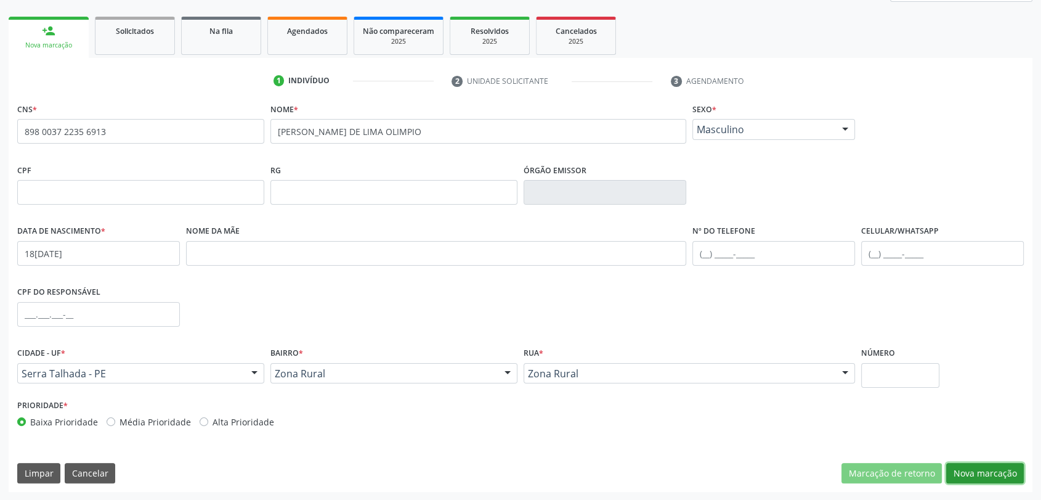
click at [999, 470] on button "Nova marcação" at bounding box center [985, 473] width 78 height 21
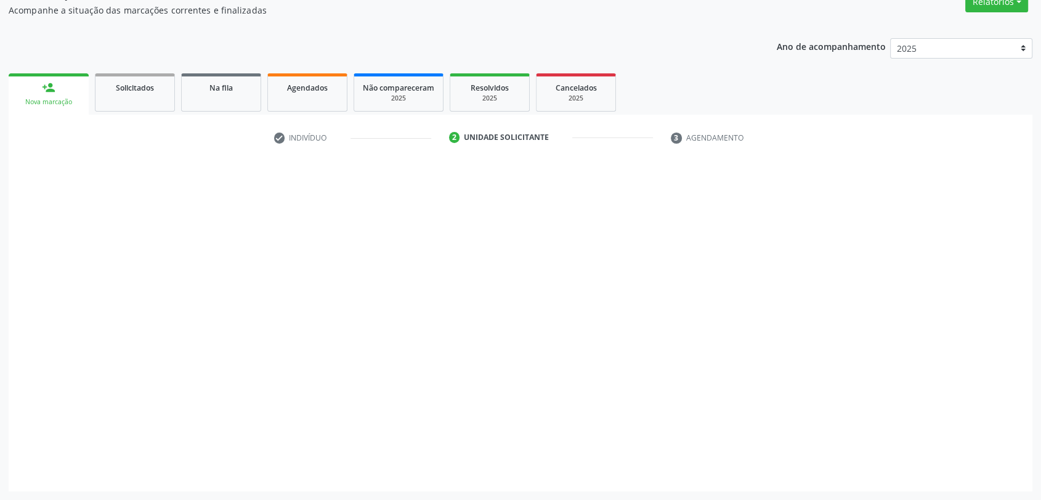
scroll to position [110, 0]
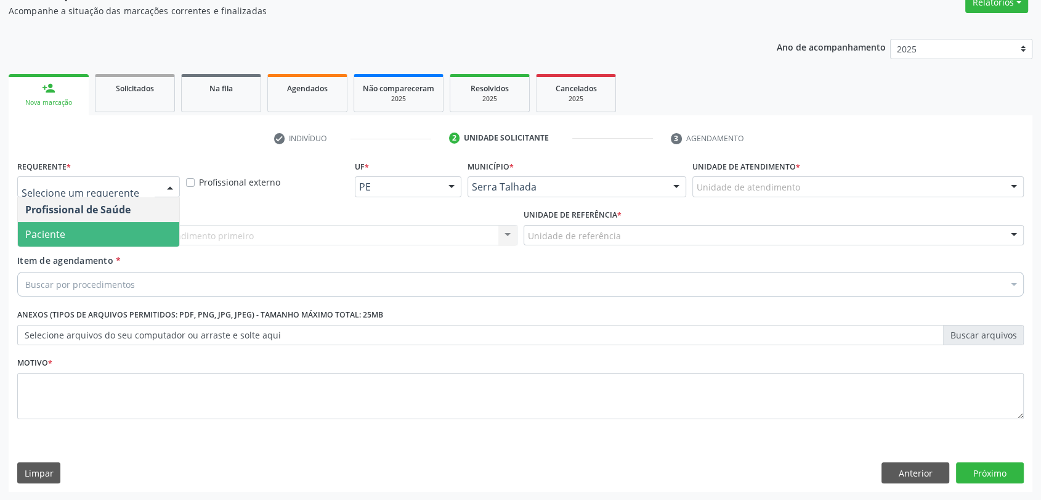
click at [89, 235] on span "Paciente" at bounding box center [98, 234] width 161 height 25
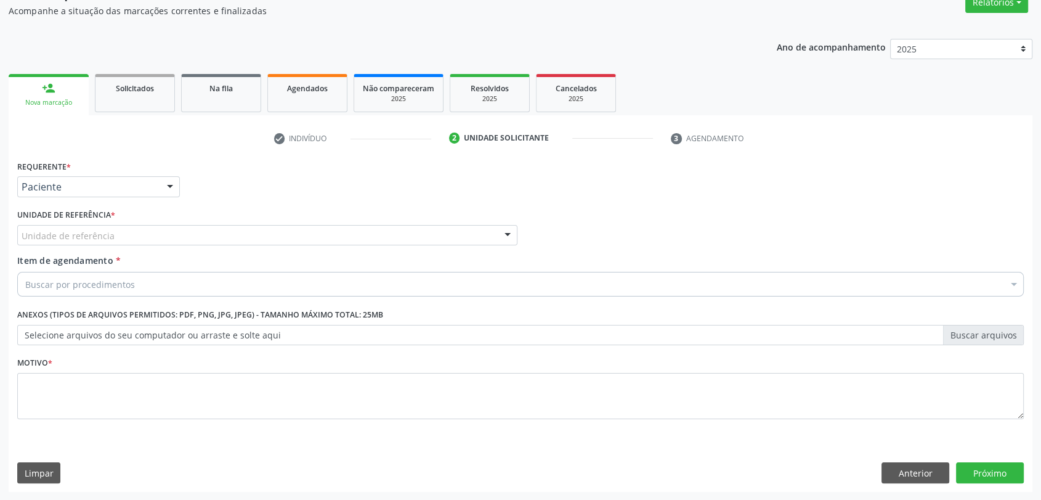
click at [89, 235] on div "Requerente * Paciente Profissional de Saúde Paciente Nenhum resultado encontrad…" at bounding box center [520, 296] width 1007 height 279
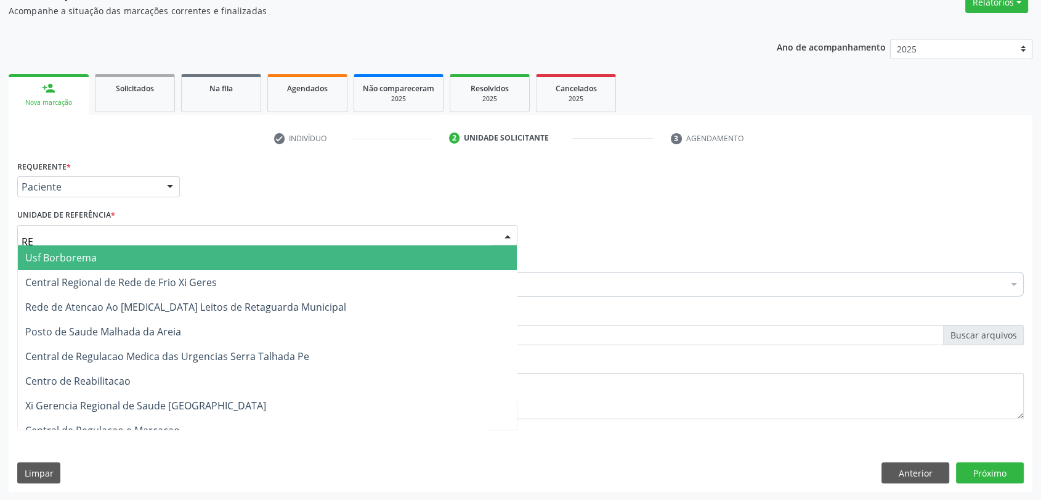
type input "REA"
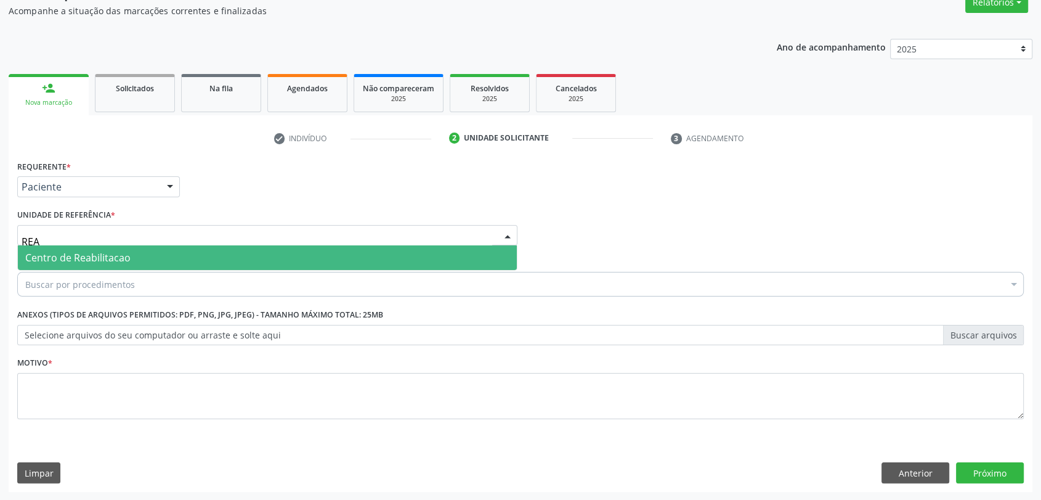
click at [93, 264] on span "Centro de Reabilitacao" at bounding box center [267, 257] width 499 height 25
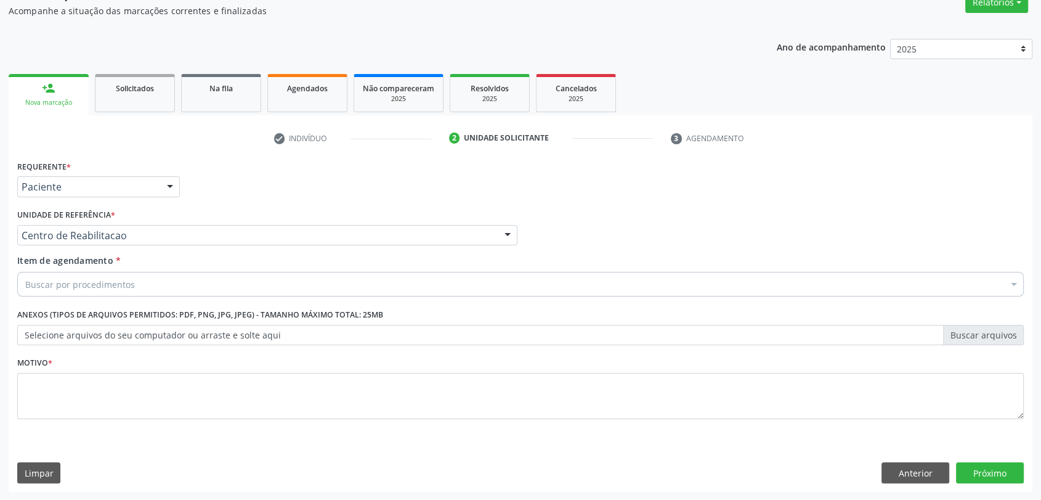
click at [93, 292] on div "Buscar por procedimentos" at bounding box center [520, 284] width 1007 height 25
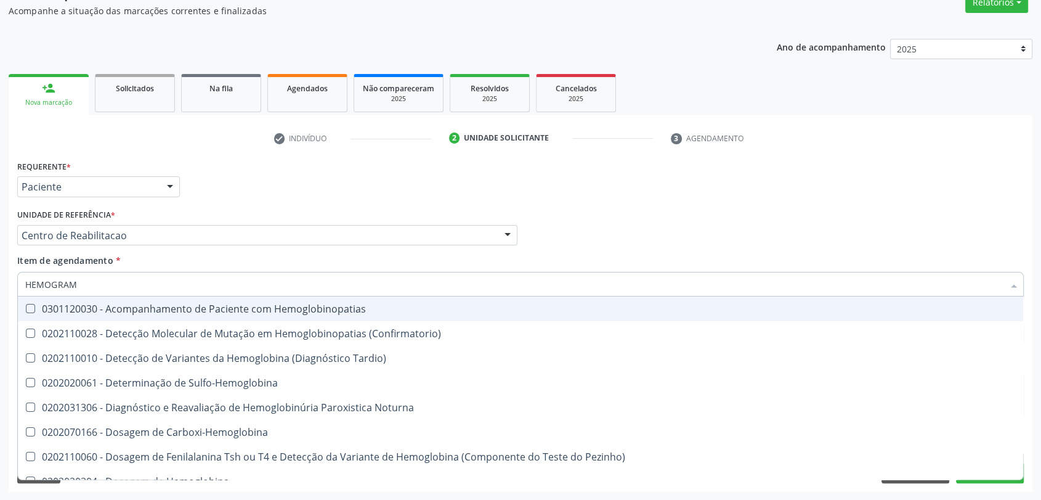
type input "HEMOGRAMA"
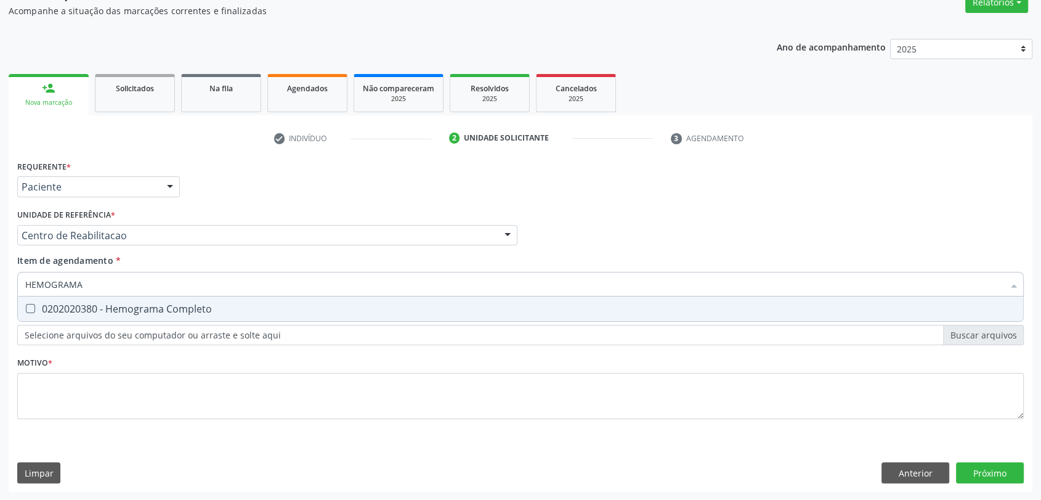
click at [68, 315] on span "0202020380 - Hemograma Completo" at bounding box center [521, 308] width 1006 height 25
checkbox Completo "true"
click at [84, 286] on input "HEMOGRAMA" at bounding box center [514, 284] width 979 height 25
type input "PRO"
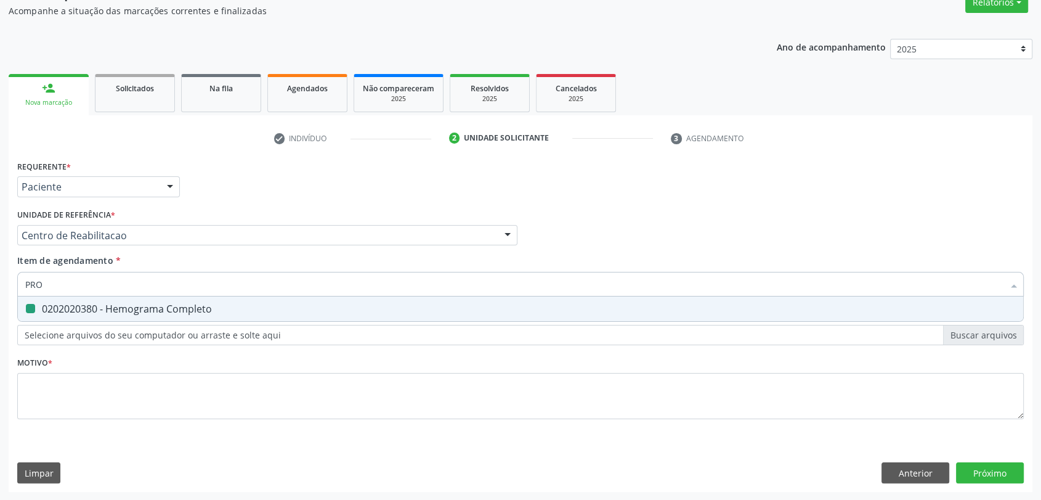
checkbox Completo "false"
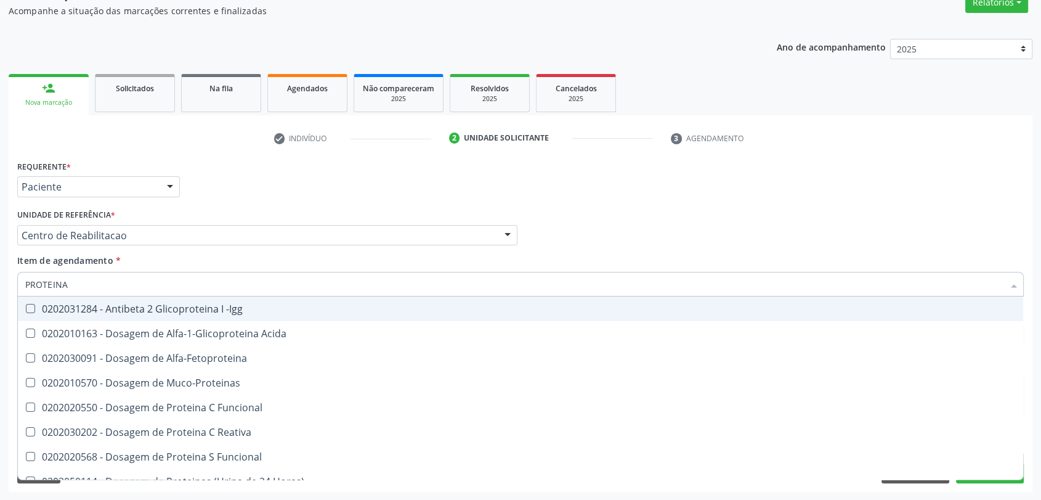
type input "PROTEINA C"
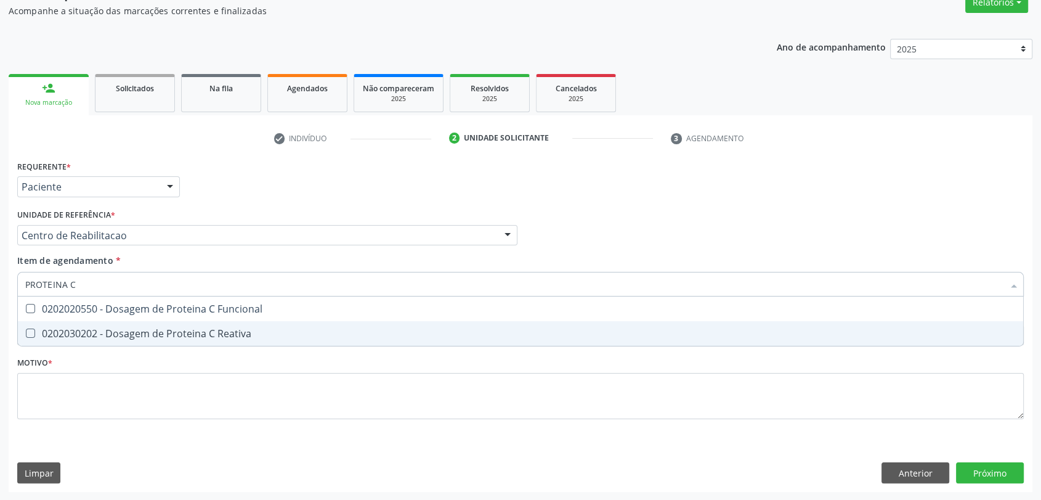
click at [92, 336] on div "0202030202 - Dosagem de Proteina C Reativa" at bounding box center [520, 333] width 991 height 10
checkbox Reativa "true"
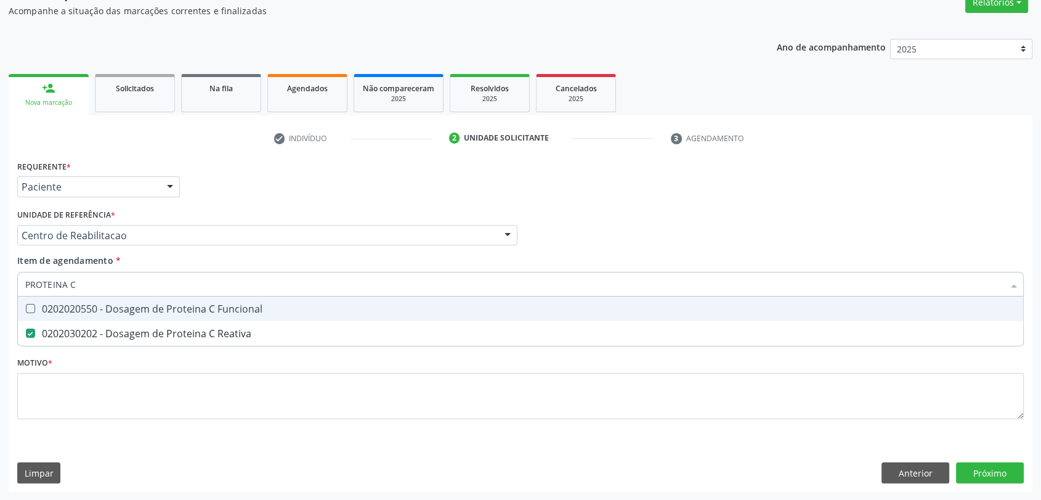
click at [92, 291] on input "PROTEINA C" at bounding box center [514, 284] width 979 height 25
type input "AN"
checkbox Reativa "false"
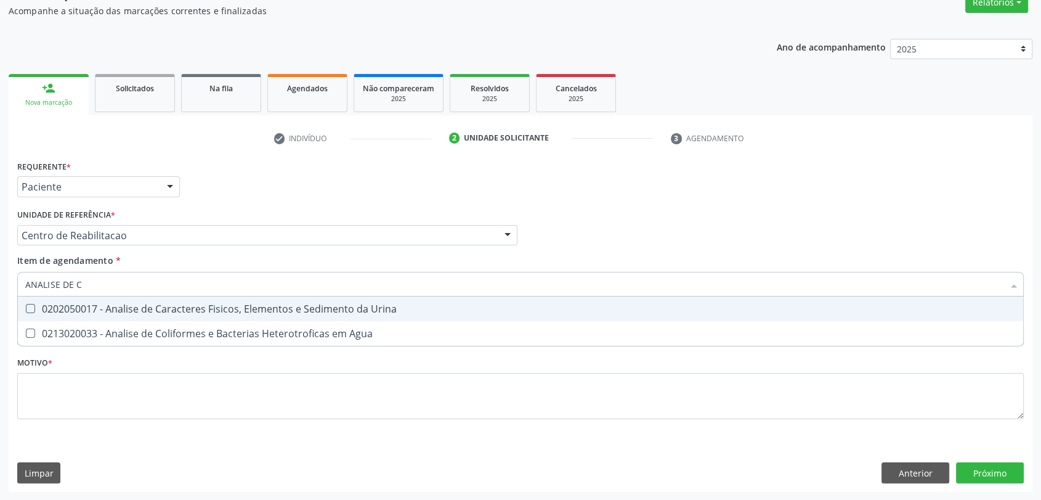
type input "ANALISE DE CA"
click at [89, 309] on div "0202050017 - Analise de Caracteres Fisicos, Elementos e Sedimento da Urina" at bounding box center [520, 309] width 991 height 10
checkbox Urina "true"
click at [97, 284] on input "ANALISE DE CA" at bounding box center [514, 284] width 979 height 25
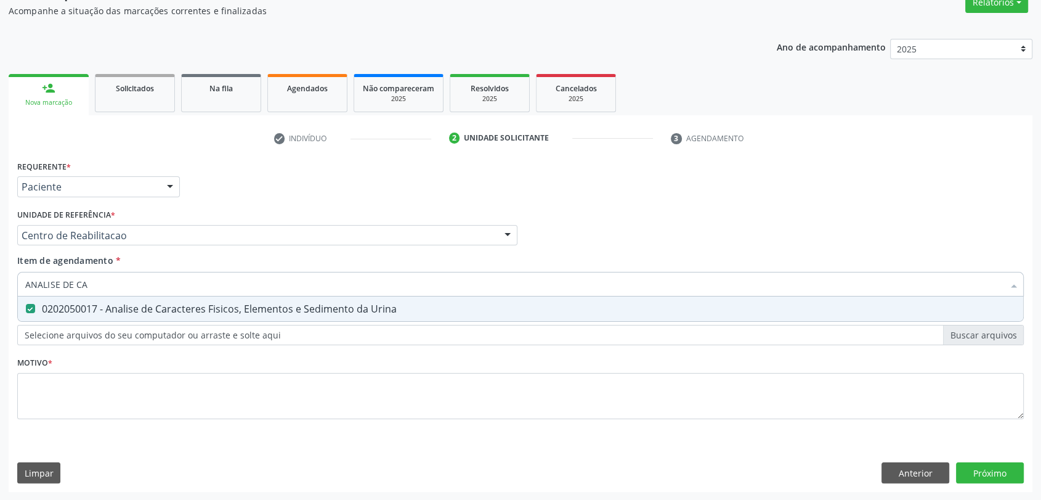
click at [97, 284] on input "ANALISE DE CA" at bounding box center [514, 284] width 979 height 25
checkbox Urina "false"
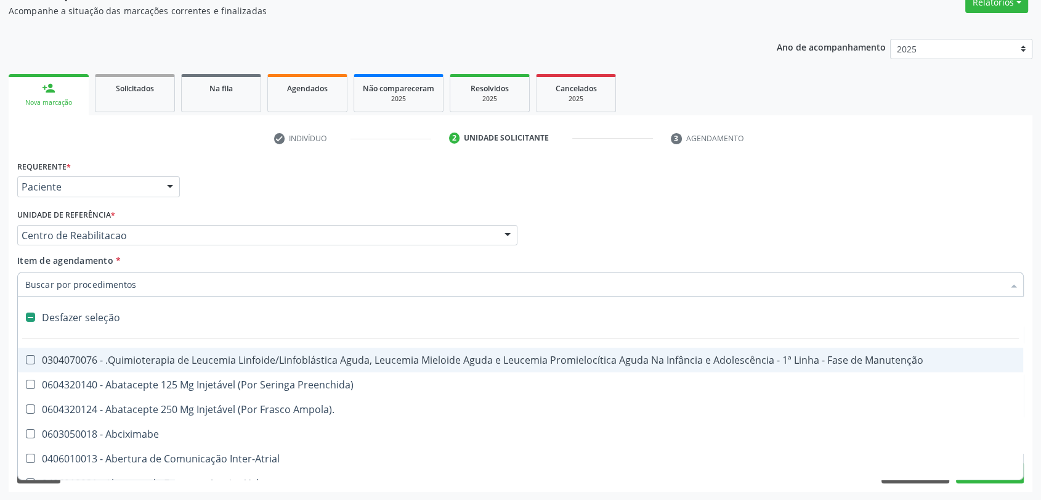
type input "G"
checkbox Urina "false"
checkbox Capsula\) "true"
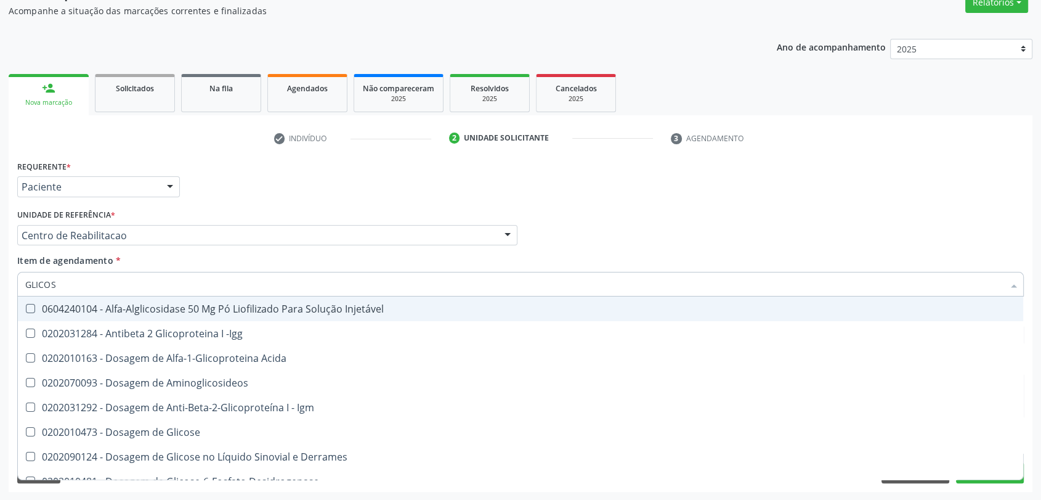
type input "GLICOSI"
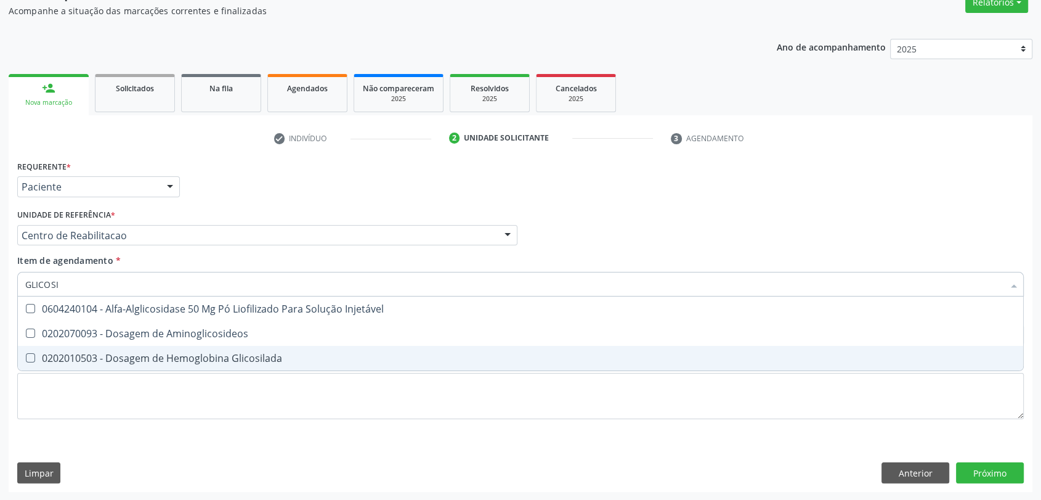
click at [102, 358] on div "0202010503 - Dosagem de Hemoglobina Glicosilada" at bounding box center [520, 358] width 991 height 10
checkbox Glicosilada "true"
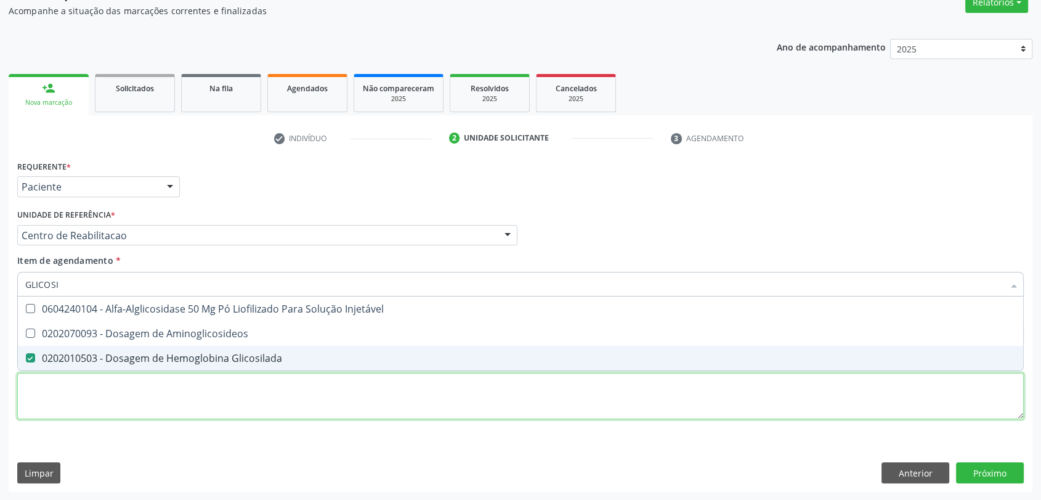
click at [22, 401] on div "Requerente * Paciente Profissional de Saúde Paciente Nenhum resultado encontrad…" at bounding box center [520, 296] width 1007 height 279
checkbox Aminoglicosideos "true"
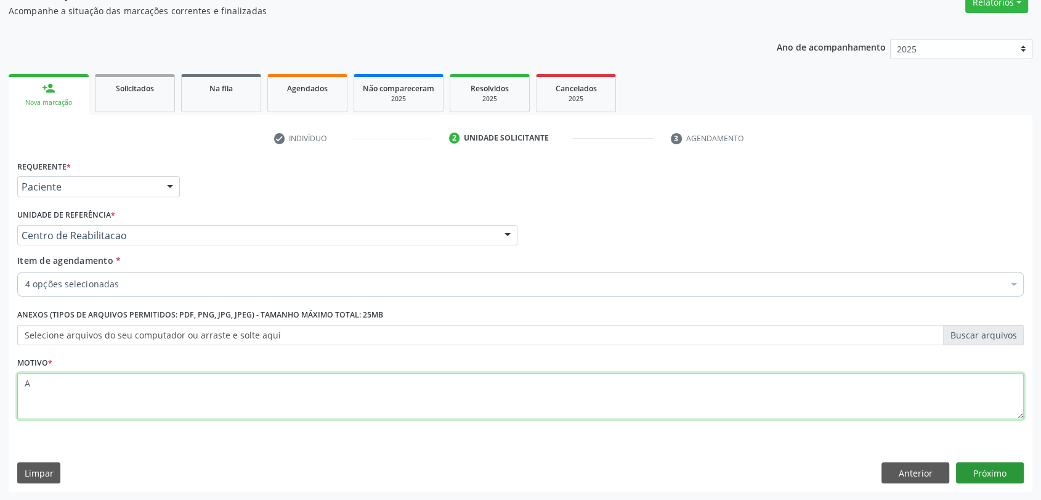
type textarea "A"
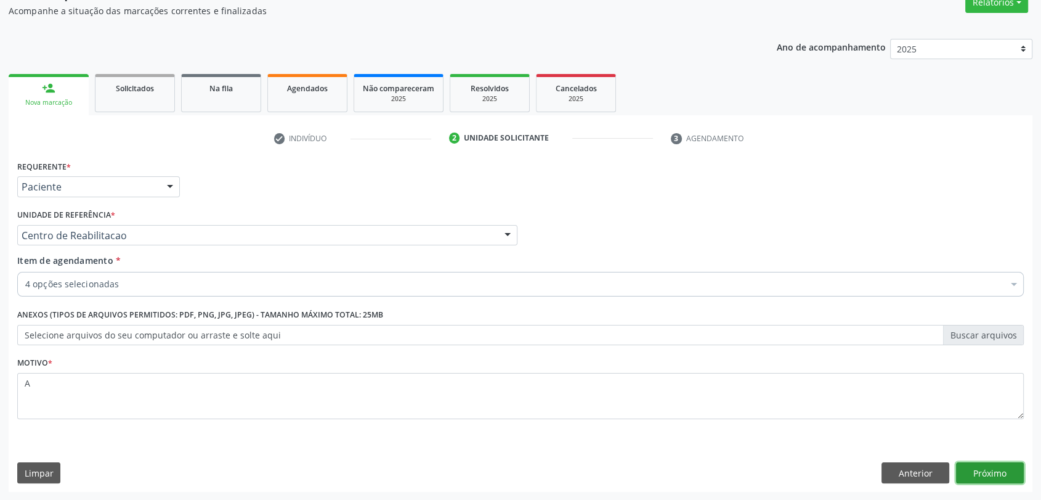
click at [974, 473] on button "Próximo" at bounding box center [990, 472] width 68 height 21
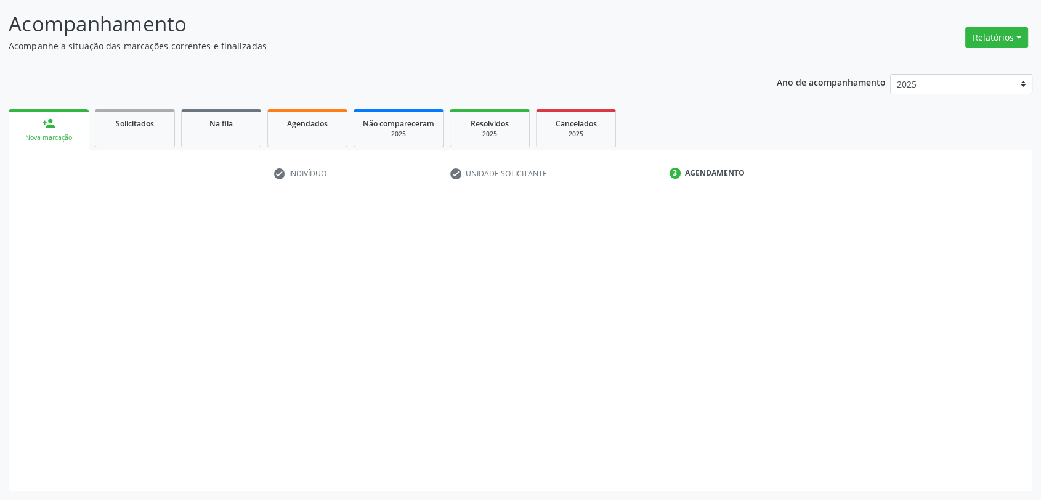
scroll to position [75, 0]
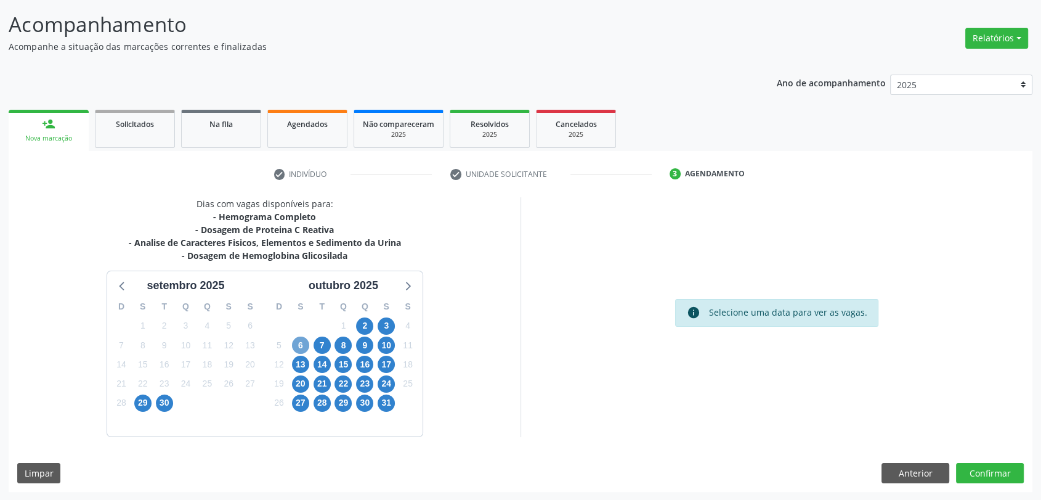
click at [298, 347] on span "6" at bounding box center [300, 344] width 17 height 17
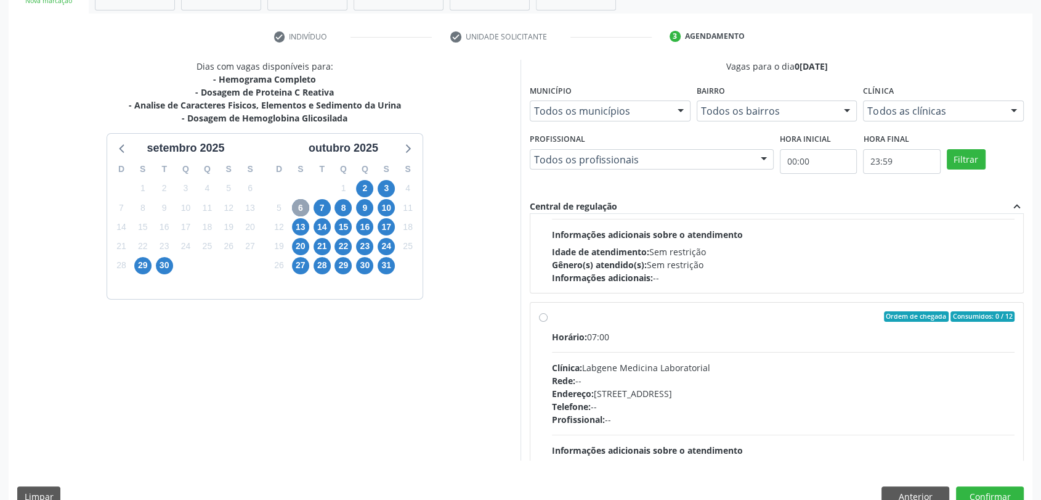
scroll to position [410, 0]
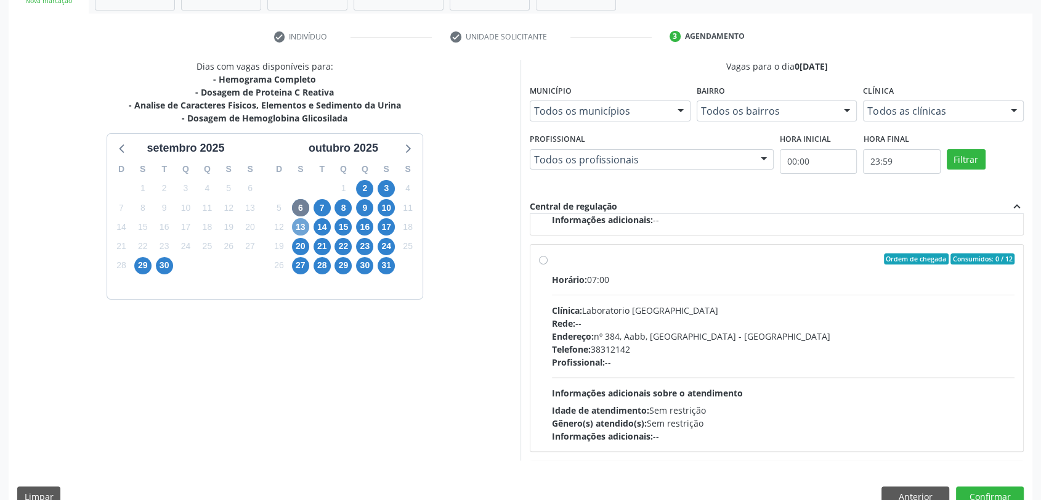
click at [301, 234] on span "13" at bounding box center [300, 226] width 17 height 17
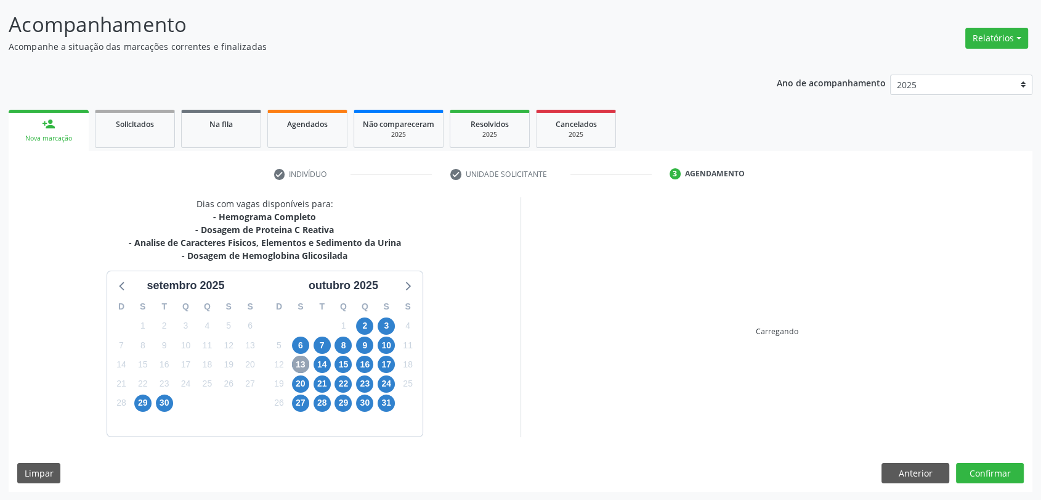
scroll to position [212, 0]
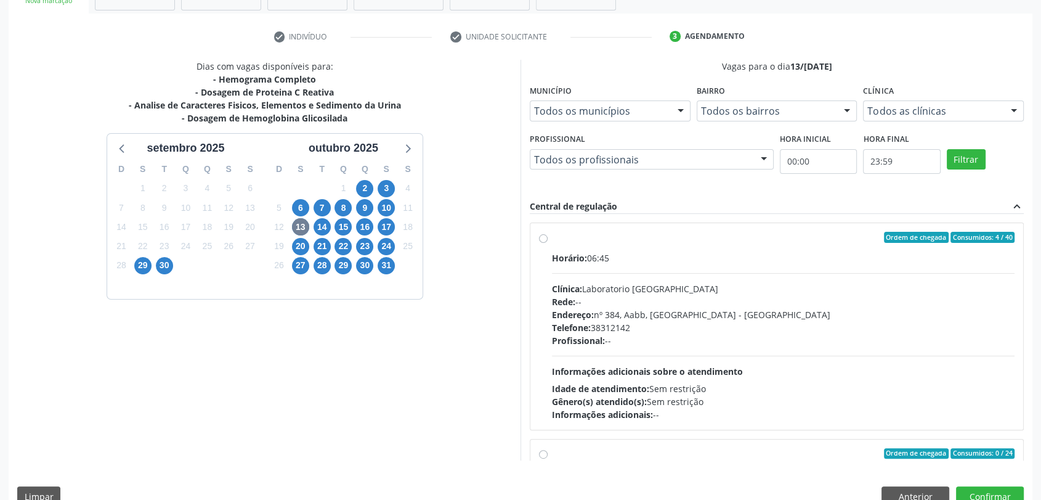
click at [646, 284] on div "Clínica: Laboratorio [GEOGRAPHIC_DATA]" at bounding box center [783, 288] width 463 height 13
click at [548, 243] on input "Ordem de chegada Consumidos: 4 / 40 Horário: 06:45 Clínica: Laboratorio [GEOGRA…" at bounding box center [543, 237] width 9 height 11
radio input "true"
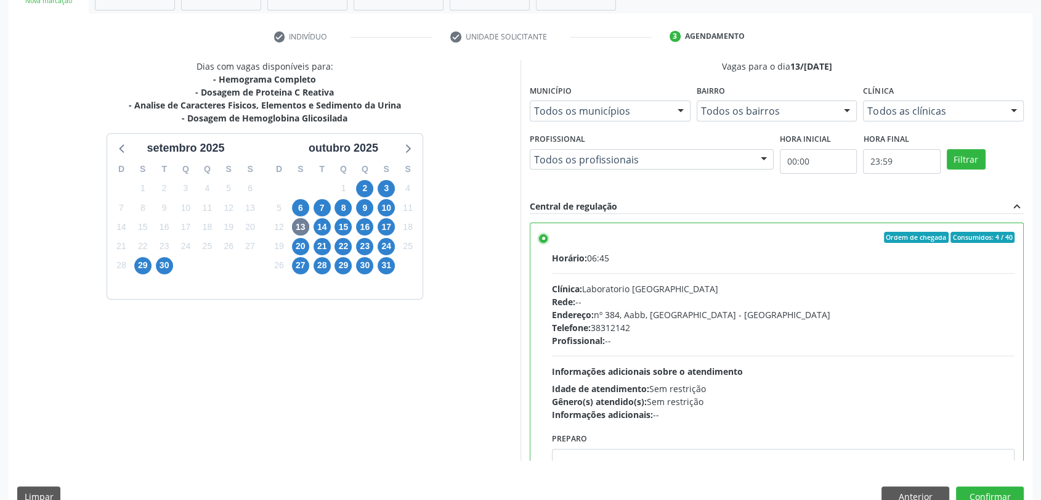
scroll to position [236, 0]
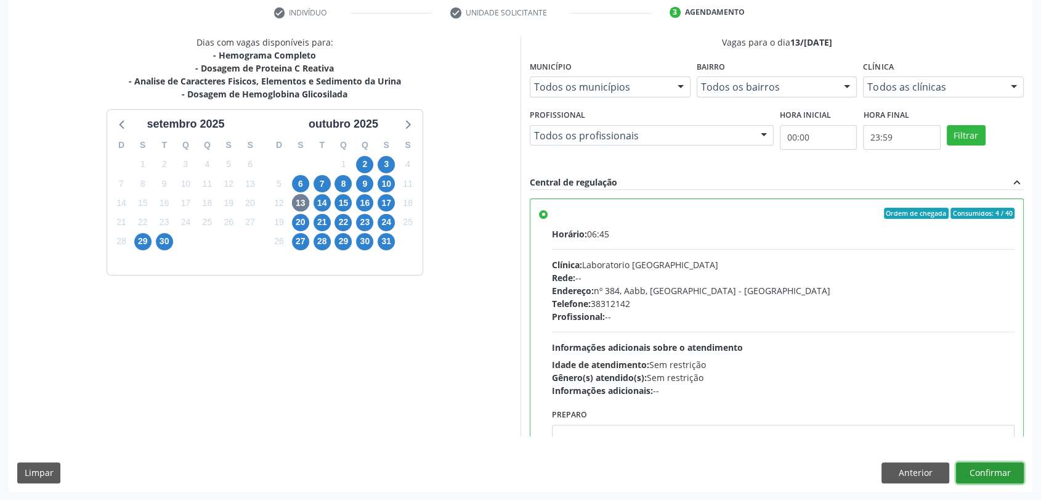
click at [1008, 468] on button "Confirmar" at bounding box center [990, 472] width 68 height 21
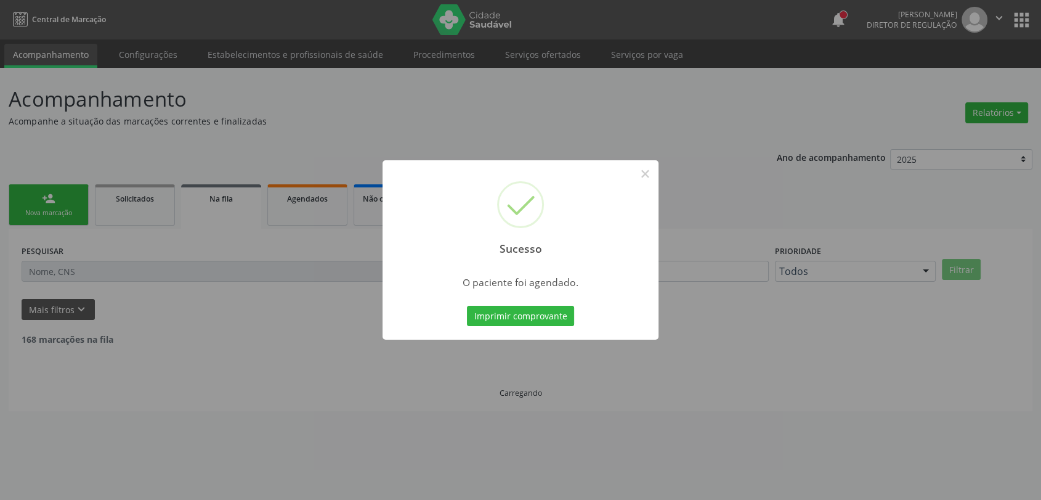
scroll to position [0, 0]
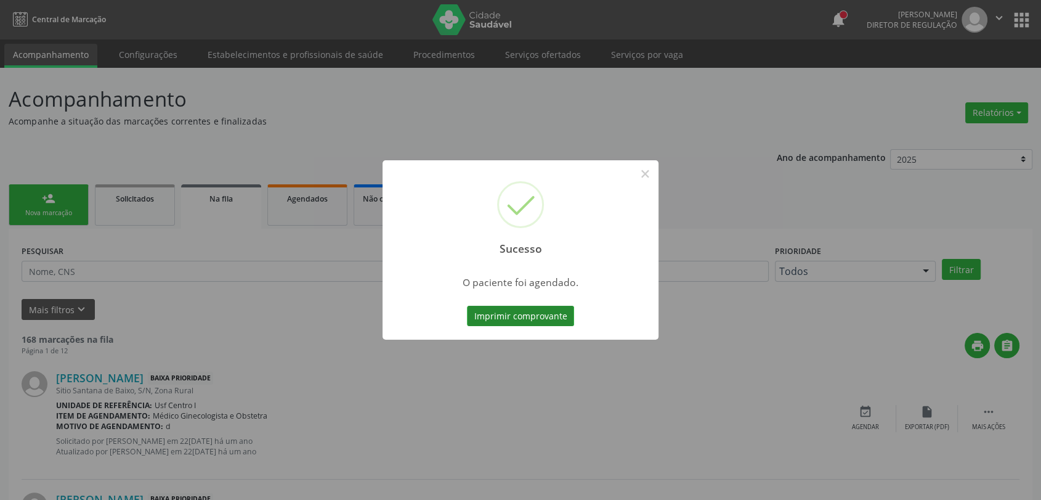
click at [516, 312] on button "Imprimir comprovante" at bounding box center [520, 316] width 107 height 21
